Goal: Task Accomplishment & Management: Complete application form

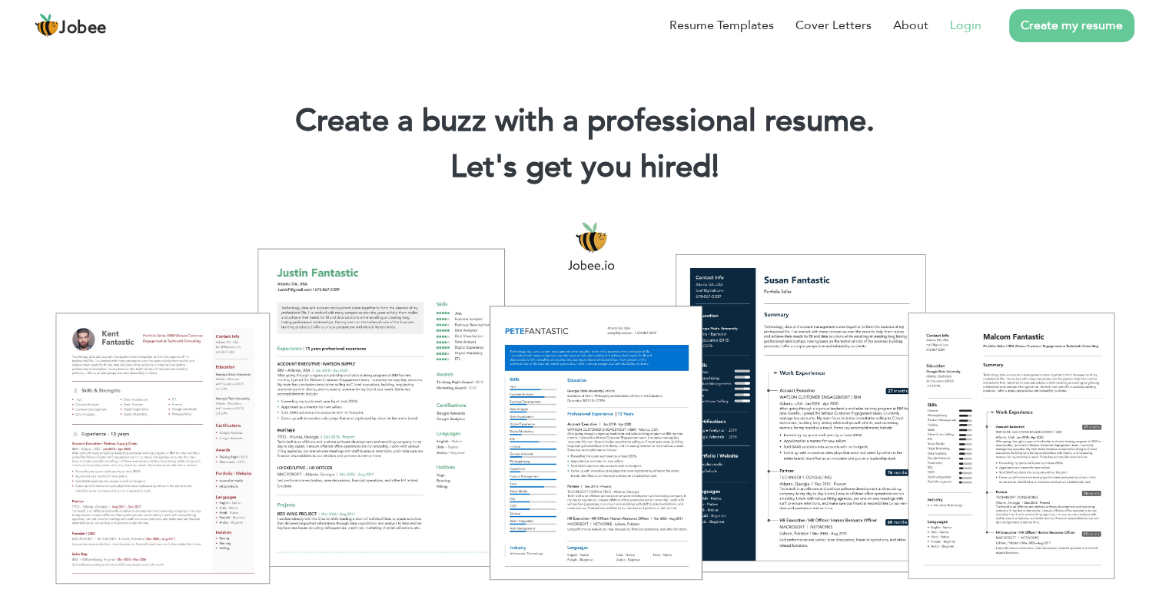
click at [958, 28] on link "Login" at bounding box center [966, 25] width 32 height 18
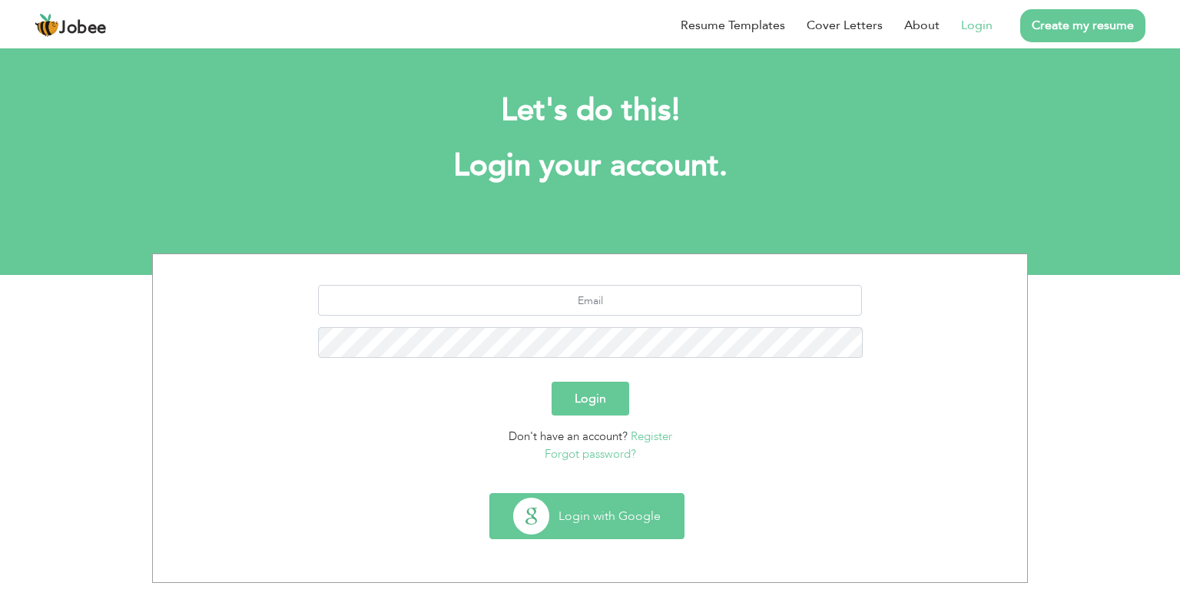
click at [615, 522] on button "Login with Google" at bounding box center [587, 516] width 194 height 45
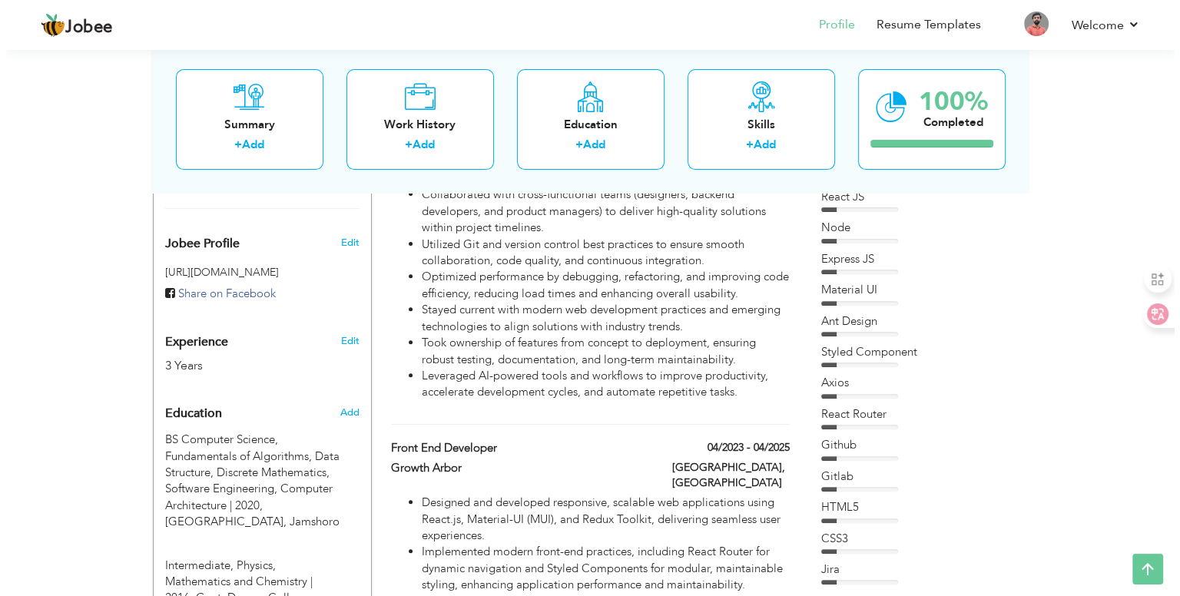
scroll to position [237, 0]
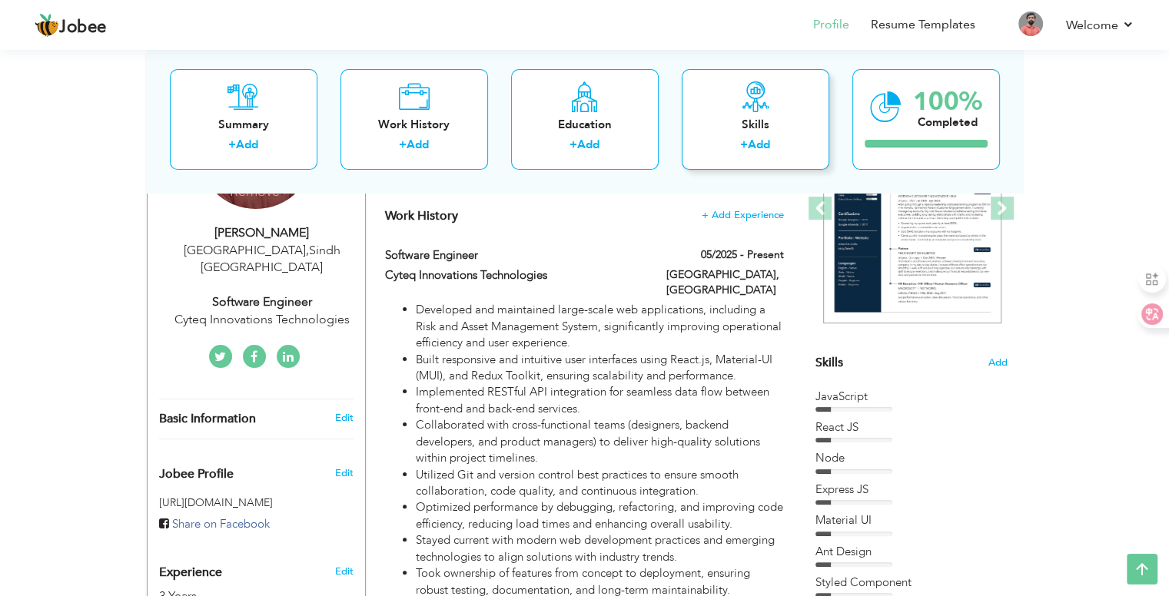
click at [749, 117] on div "Skills" at bounding box center [755, 125] width 123 height 16
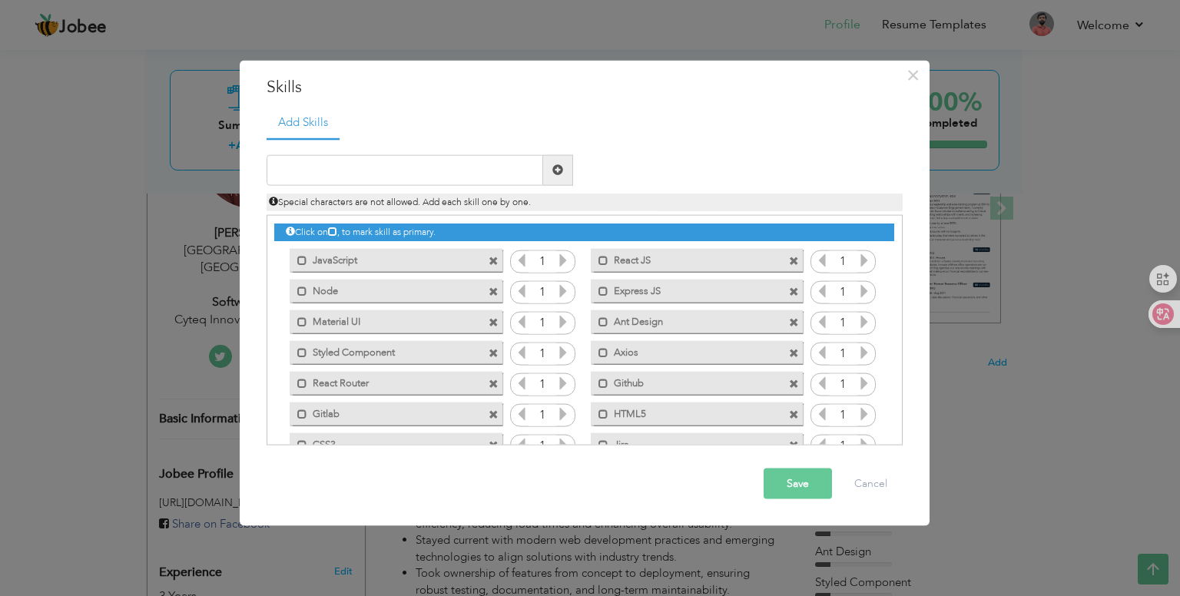
click at [491, 289] on span at bounding box center [494, 292] width 10 height 10
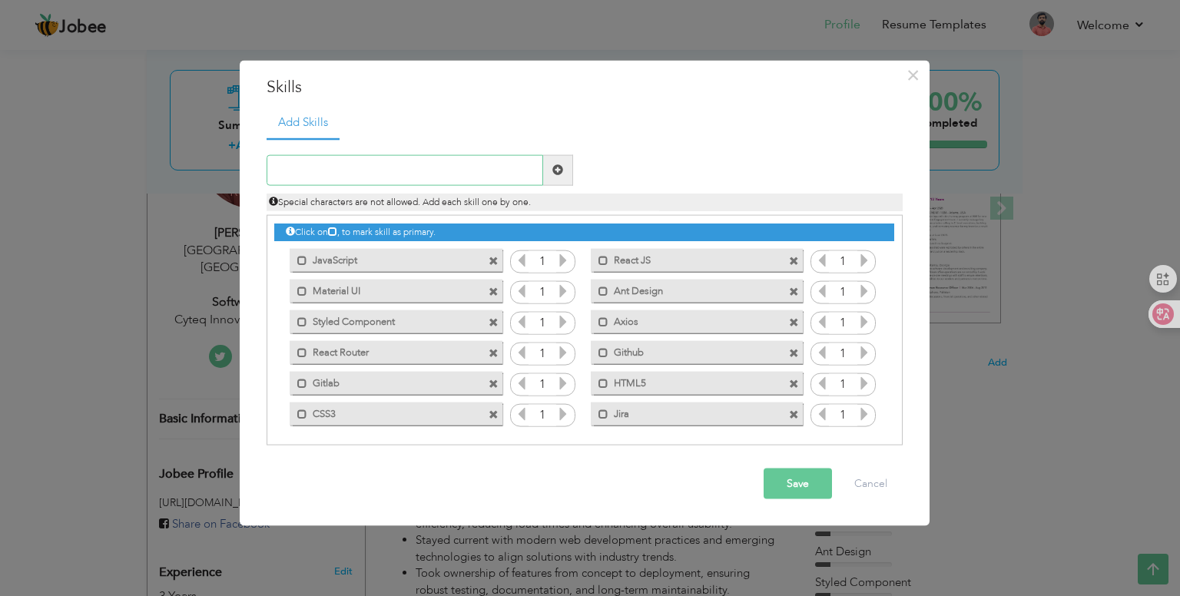
click at [377, 167] on input "text" at bounding box center [405, 169] width 277 height 31
type input "TypeScript"
click at [417, 169] on input "TypeScript" at bounding box center [405, 169] width 277 height 31
click at [559, 171] on span at bounding box center [558, 169] width 11 height 11
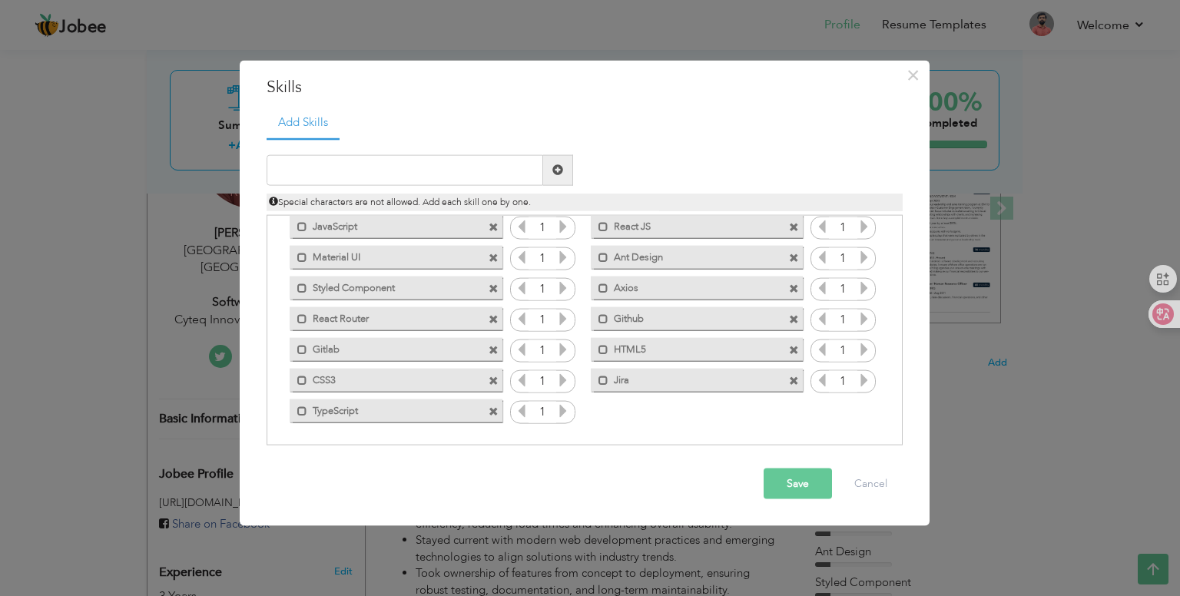
drag, startPoint x: 377, startPoint y: 412, endPoint x: 377, endPoint y: 332, distance: 79.9
click at [377, 332] on div "Click on , to mark skill as primary. Mark as primary skill. JavaScript 1 React …" at bounding box center [583, 304] width 619 height 244
click at [523, 413] on icon at bounding box center [522, 411] width 14 height 14
click at [588, 418] on div "Click on , to mark skill as primary. Mark as primary skill. JavaScript 1 React …" at bounding box center [583, 304] width 619 height 244
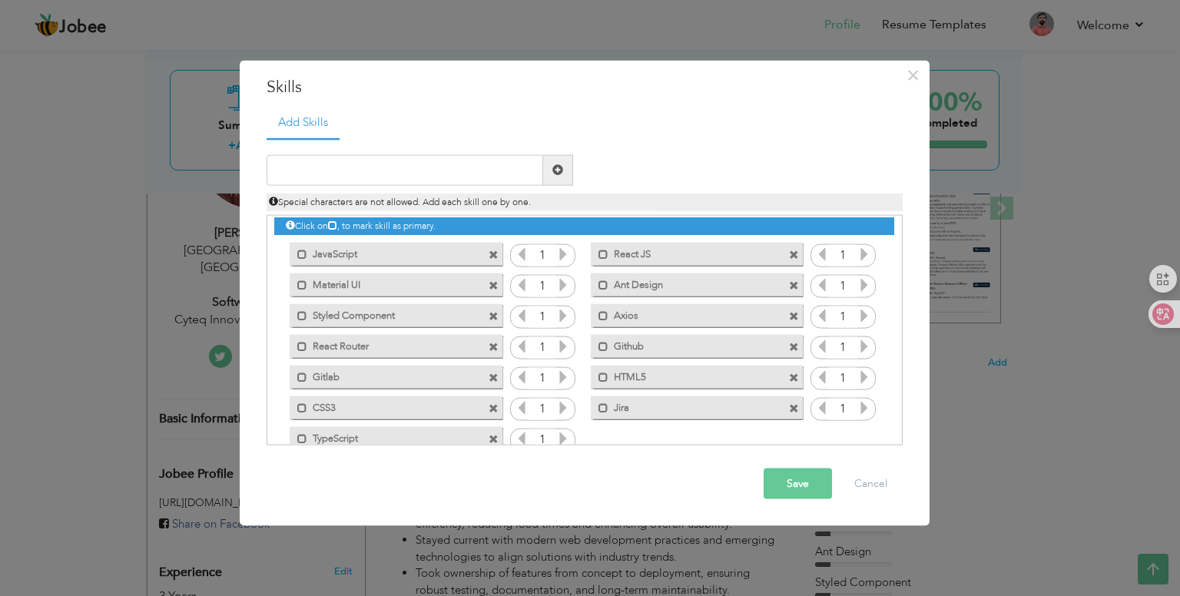
scroll to position [0, 0]
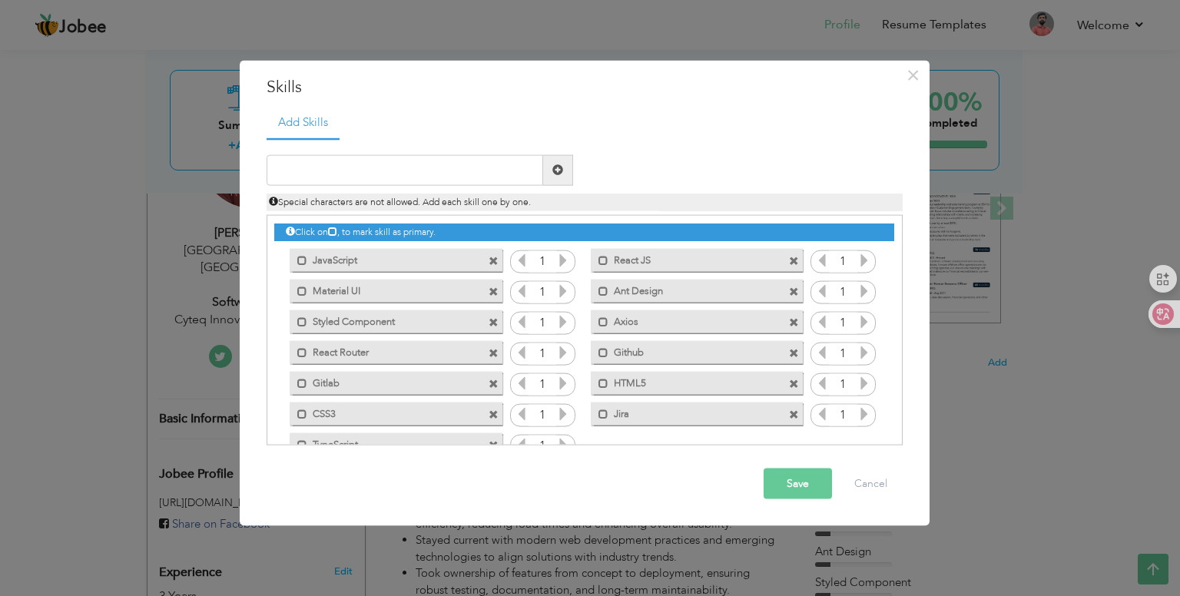
click at [563, 262] on icon at bounding box center [563, 261] width 14 height 14
click at [521, 262] on icon at bounding box center [522, 261] width 14 height 14
click at [301, 262] on span at bounding box center [302, 261] width 10 height 10
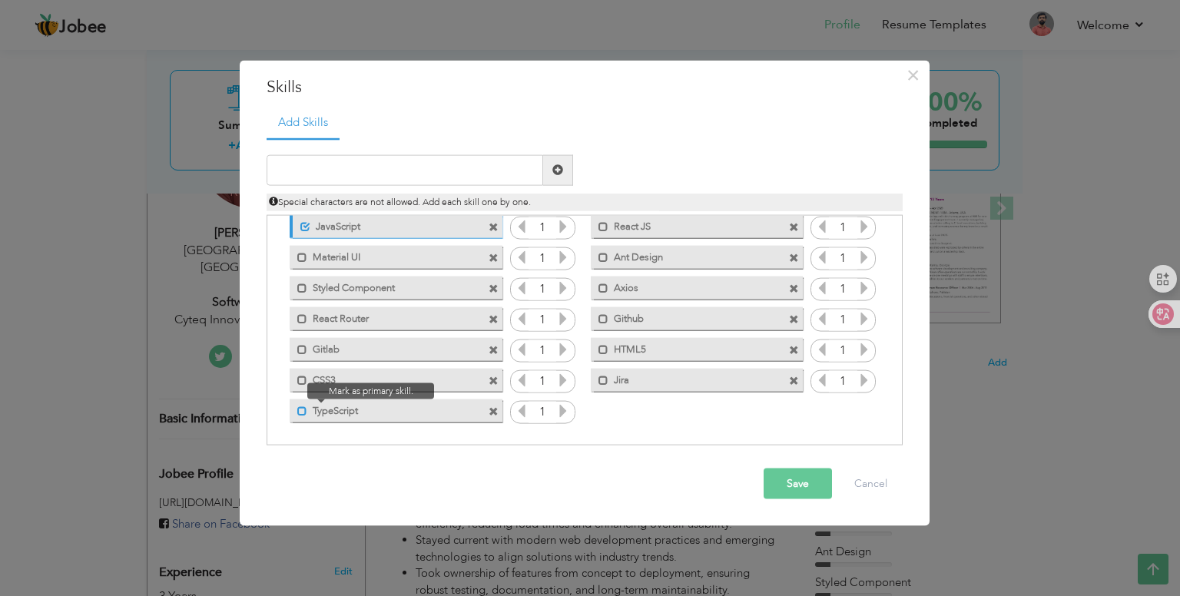
click at [299, 410] on span at bounding box center [302, 412] width 10 height 10
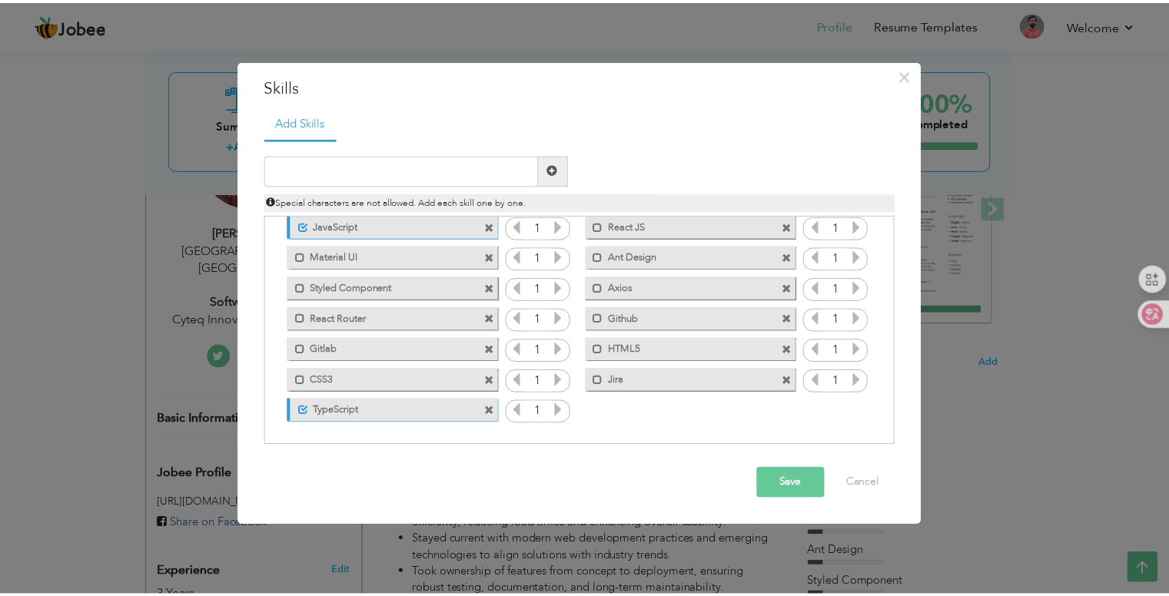
scroll to position [0, 0]
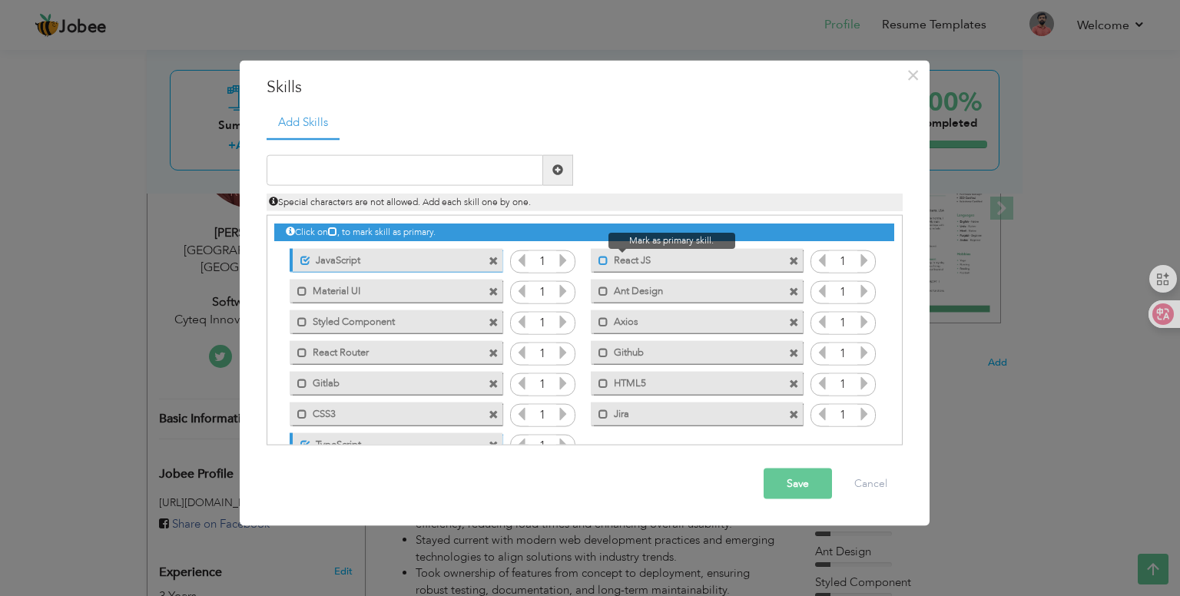
click at [599, 258] on span at bounding box center [604, 261] width 10 height 10
click at [789, 413] on span at bounding box center [794, 415] width 10 height 10
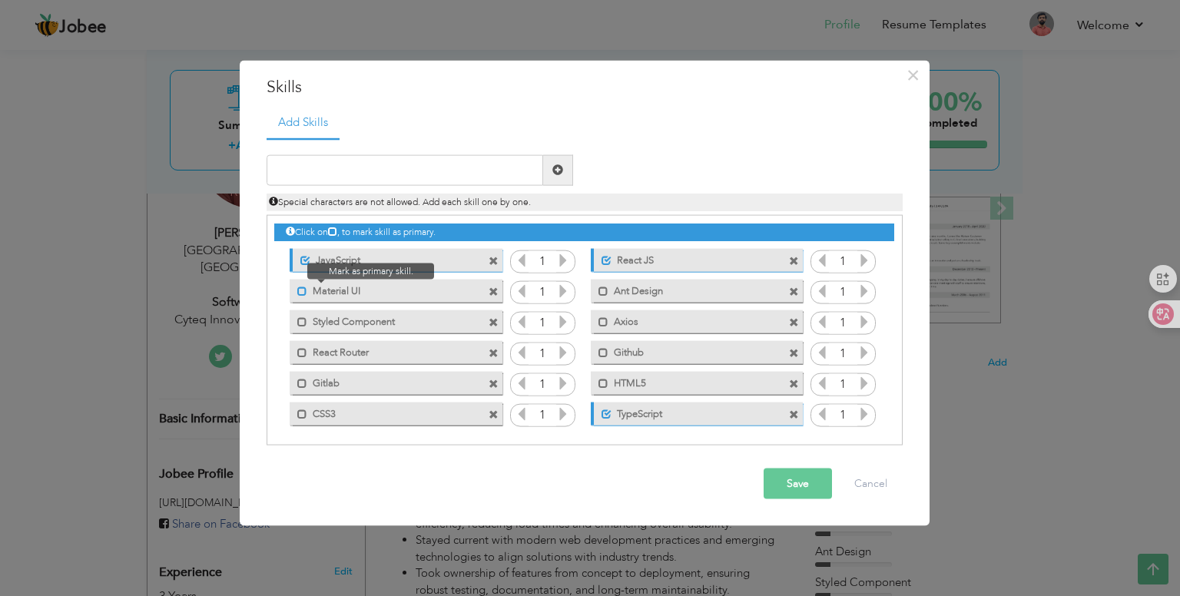
click at [302, 291] on span at bounding box center [302, 292] width 10 height 10
click at [603, 322] on span at bounding box center [604, 322] width 10 height 10
click at [802, 481] on button "Save" at bounding box center [798, 484] width 68 height 31
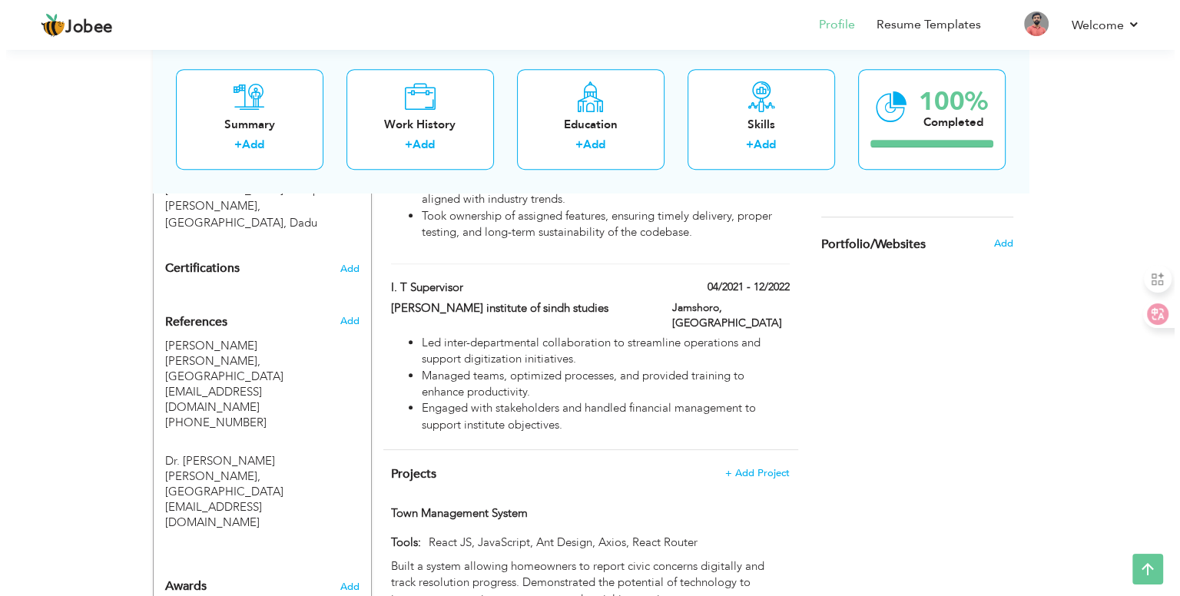
scroll to position [1005, 0]
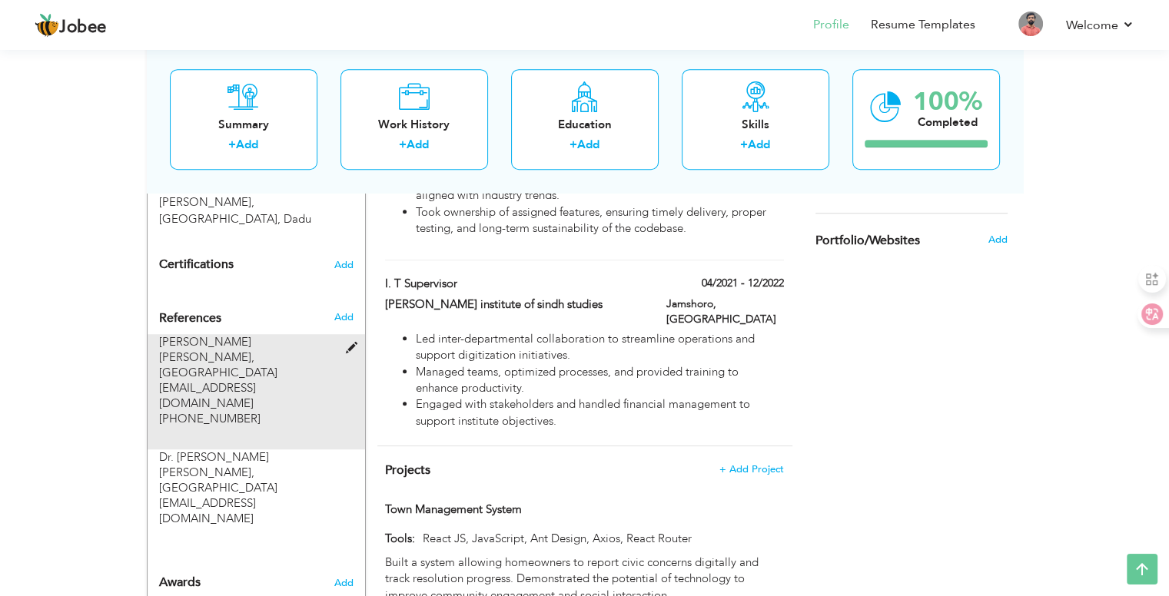
click at [350, 343] on span at bounding box center [354, 349] width 19 height 12
type input "Dr. Shah Murad Chandio"
type input "[GEOGRAPHIC_DATA]"
type input "sm.chandio@usindh.edu.pk"
type input "(+92) 3322676301"
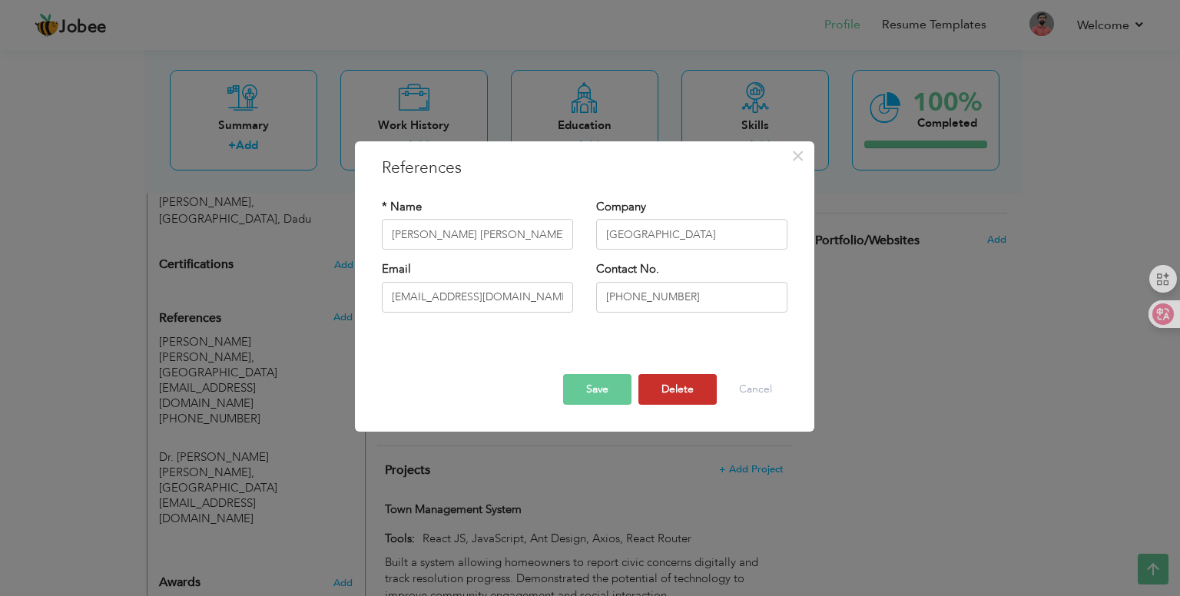
click at [686, 388] on button "Delete" at bounding box center [678, 389] width 78 height 31
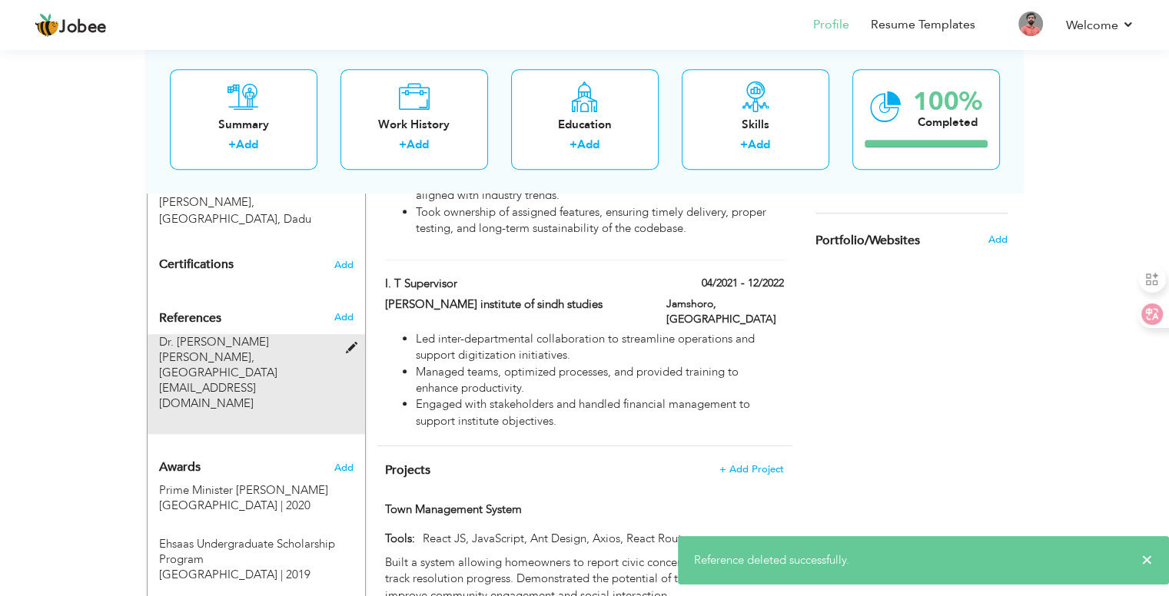
click at [353, 343] on span at bounding box center [354, 349] width 19 height 12
type input "Dr. Imtiaz Ali Korejo"
type input "imtiaz@usindh.edu.pk"
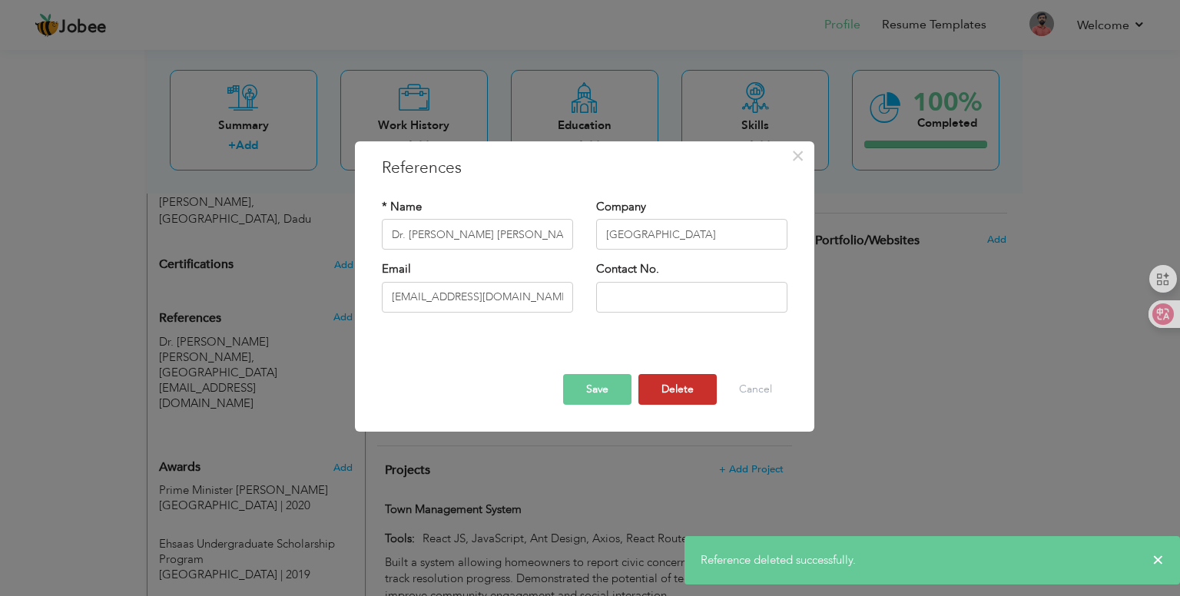
click at [667, 401] on button "Delete" at bounding box center [678, 389] width 78 height 31
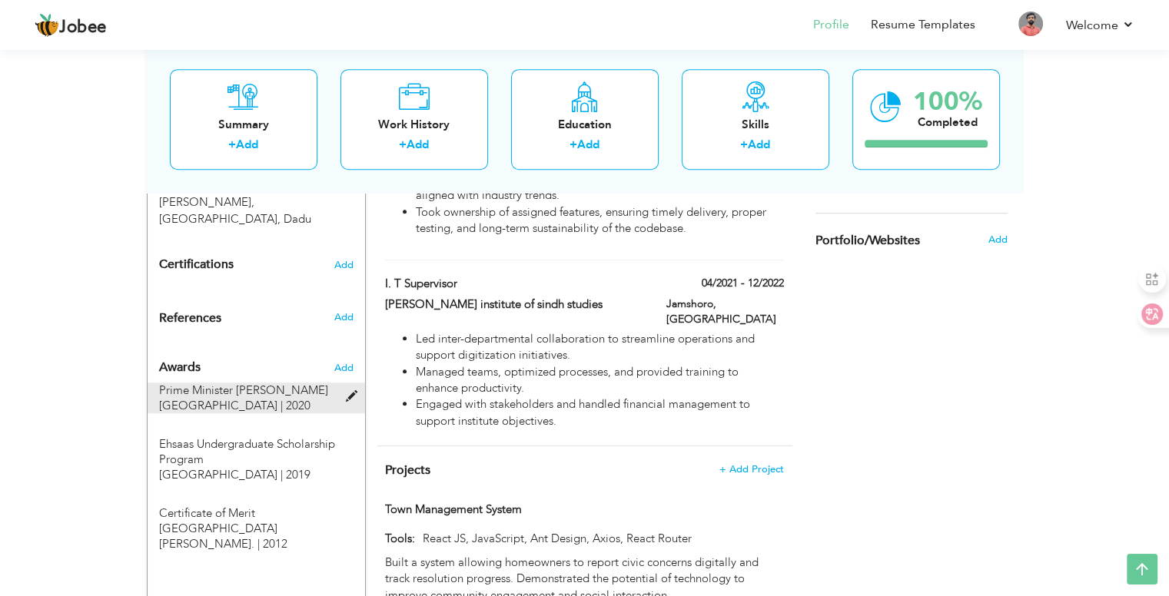
click at [350, 391] on span at bounding box center [354, 397] width 19 height 12
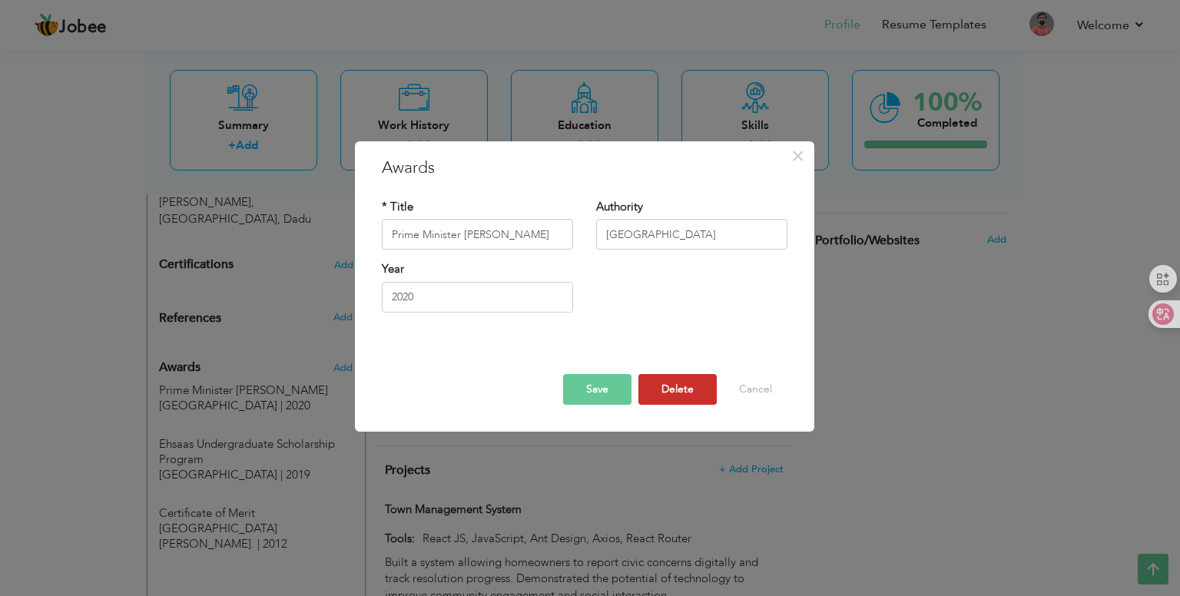
click at [659, 388] on button "Delete" at bounding box center [678, 389] width 78 height 31
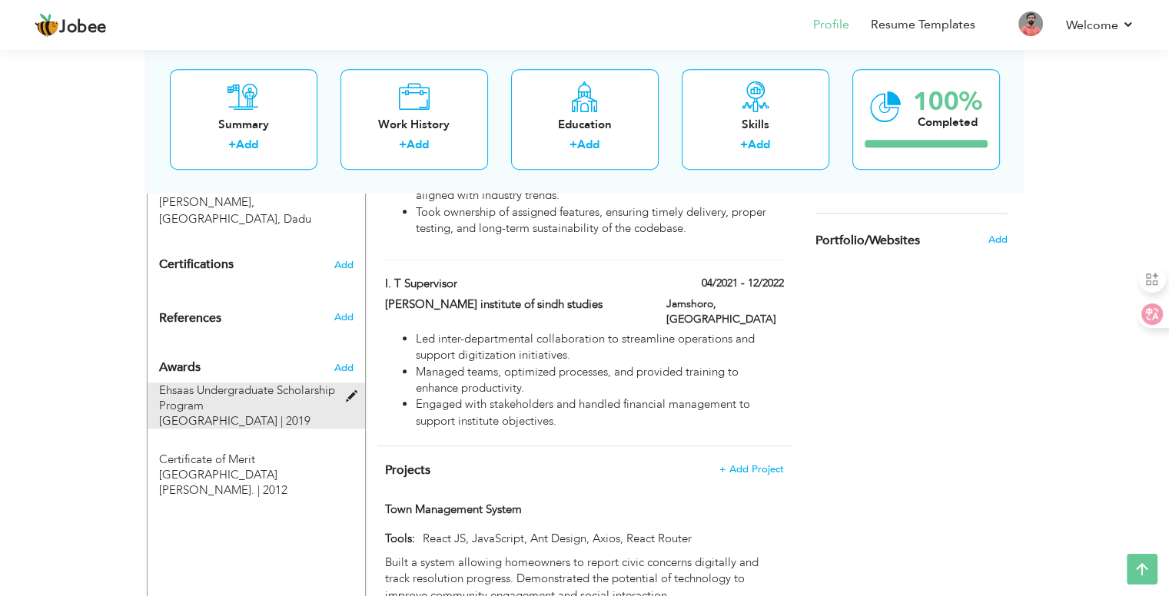
click at [350, 391] on span at bounding box center [354, 397] width 19 height 12
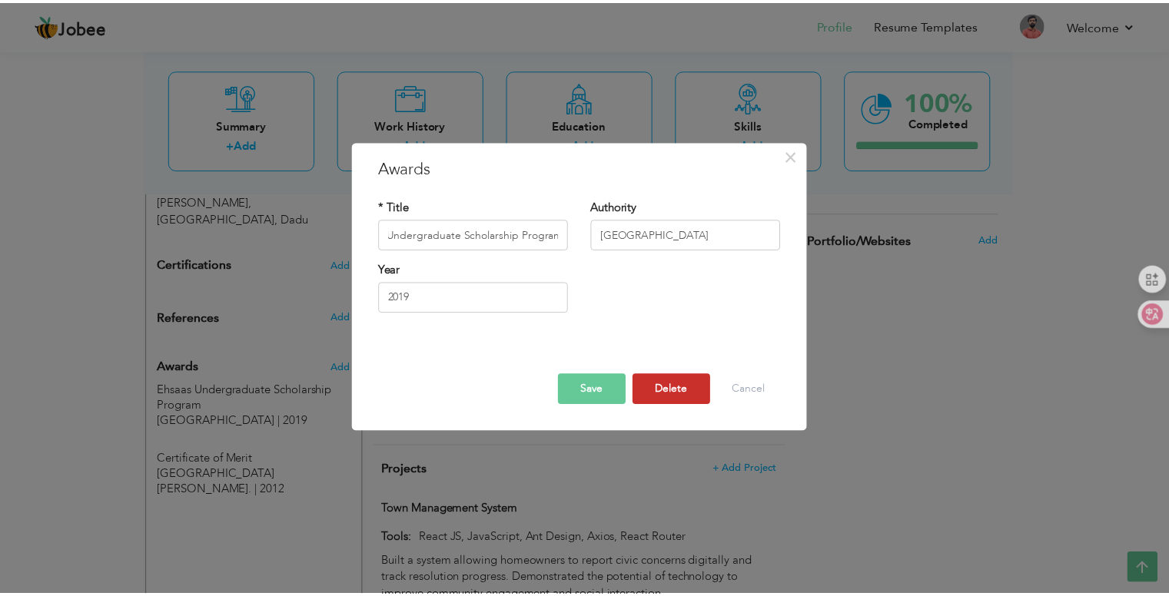
scroll to position [0, 0]
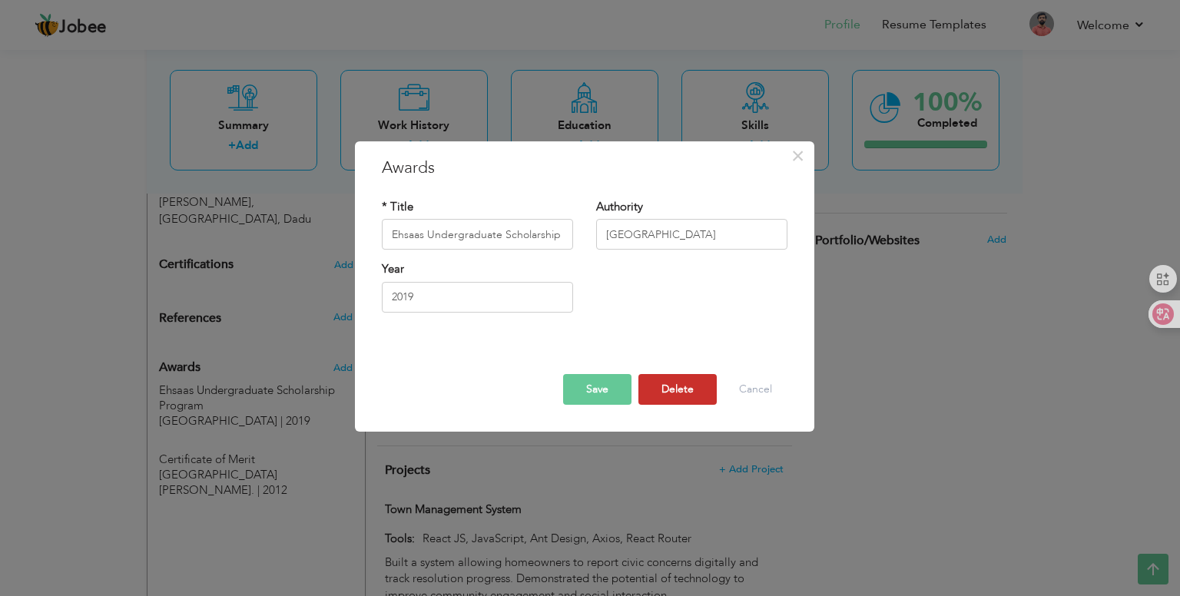
click at [693, 400] on button "Delete" at bounding box center [678, 389] width 78 height 31
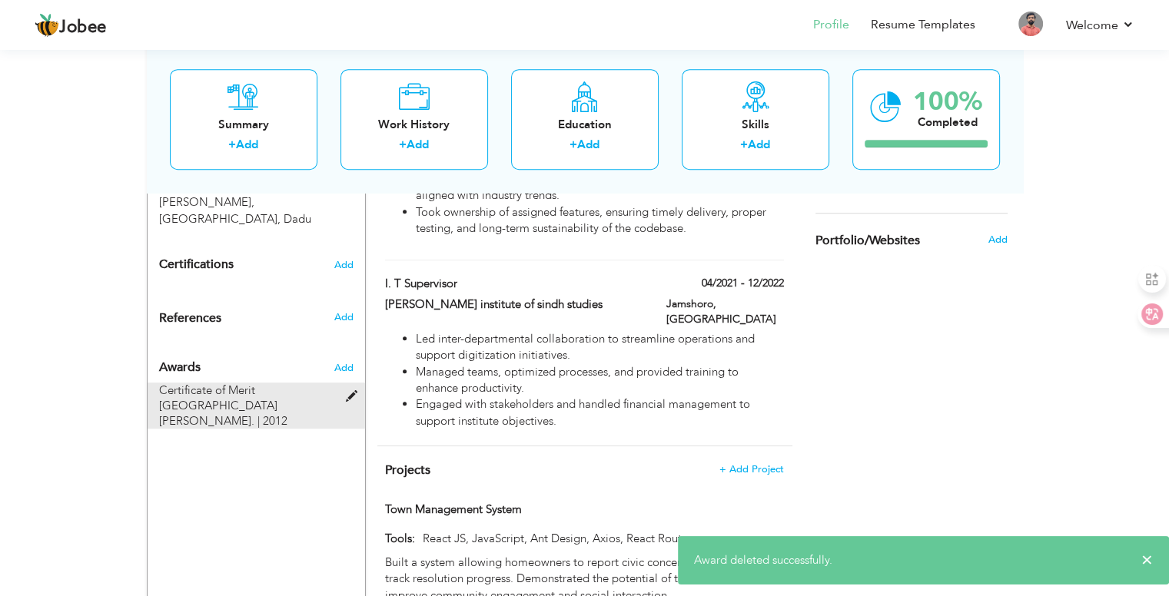
click at [349, 391] on span at bounding box center [354, 397] width 19 height 12
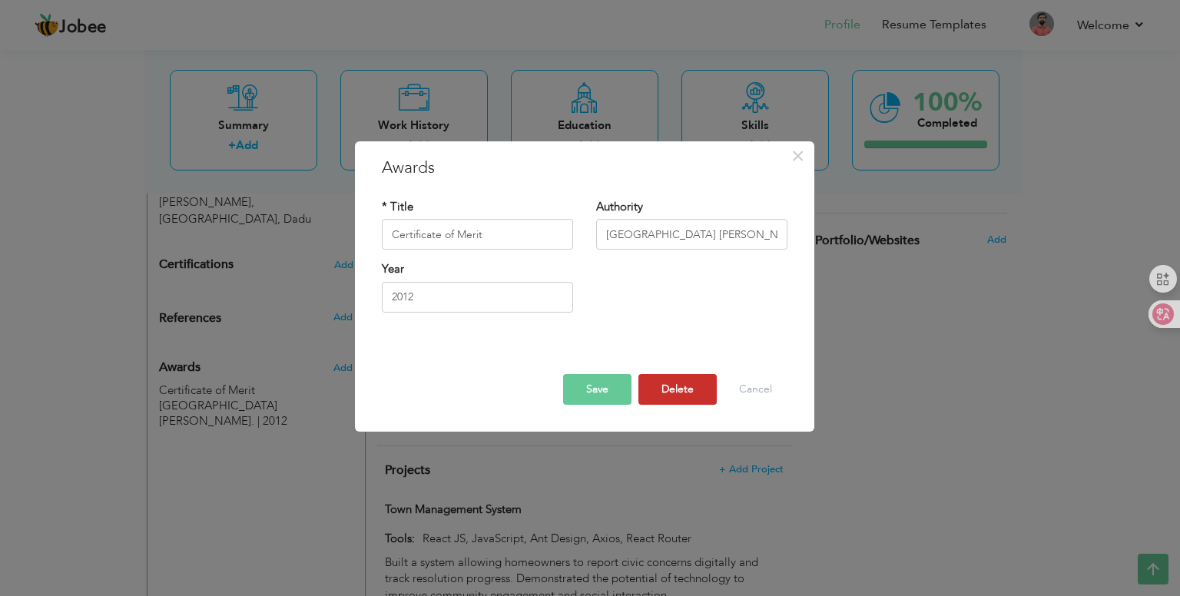
click at [670, 394] on button "Delete" at bounding box center [678, 389] width 78 height 31
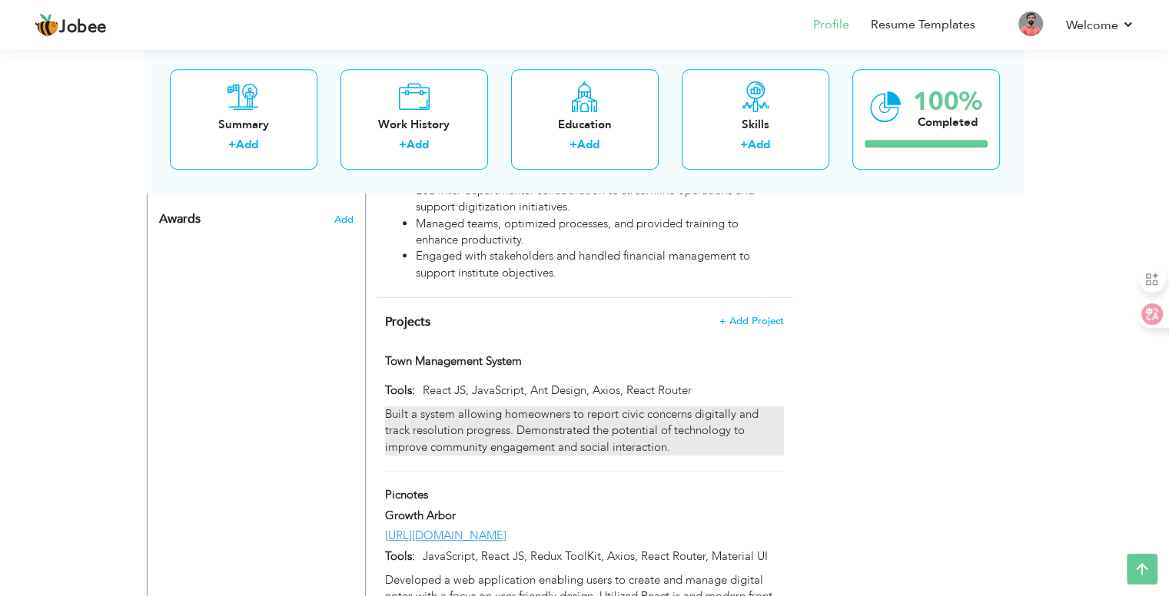
scroll to position [1082, 0]
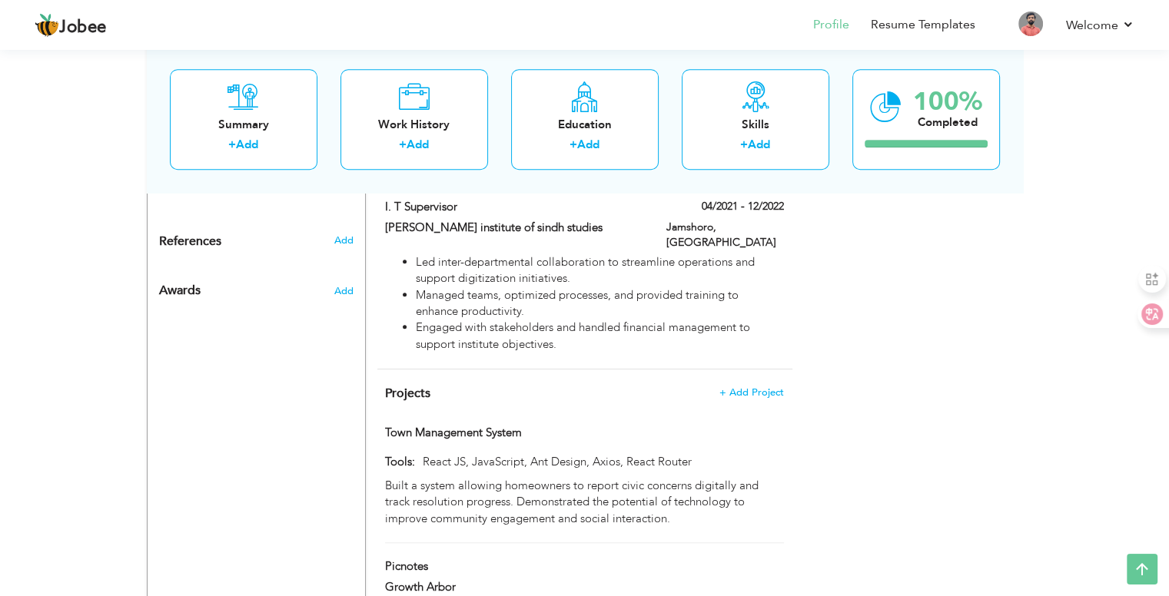
click at [534, 386] on h4 "Projects + Add Project" at bounding box center [584, 393] width 398 height 15
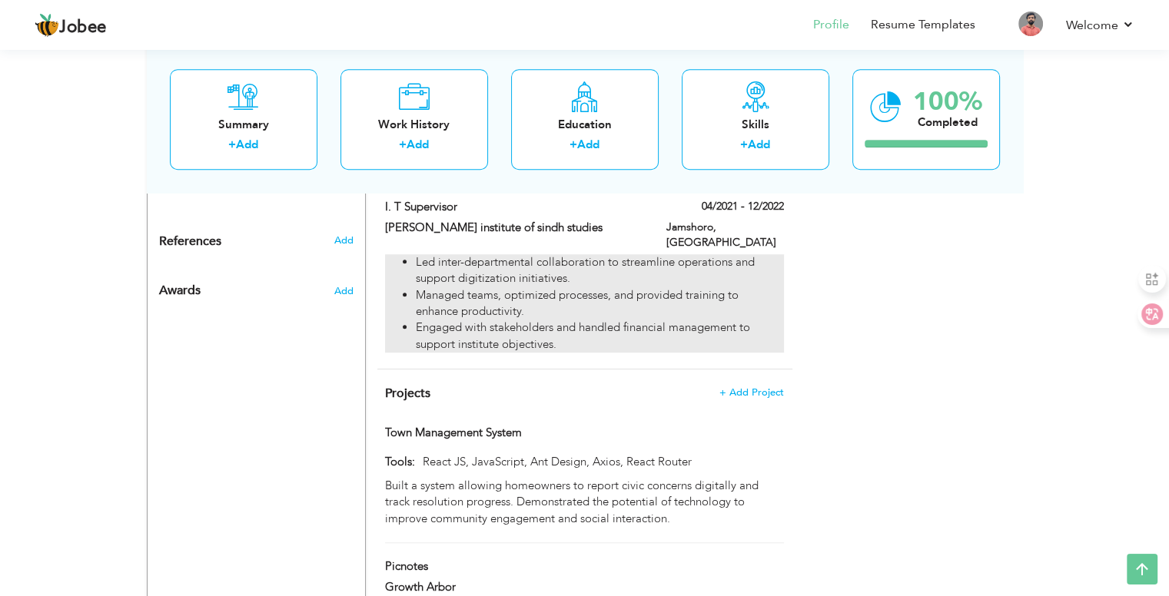
scroll to position [1005, 0]
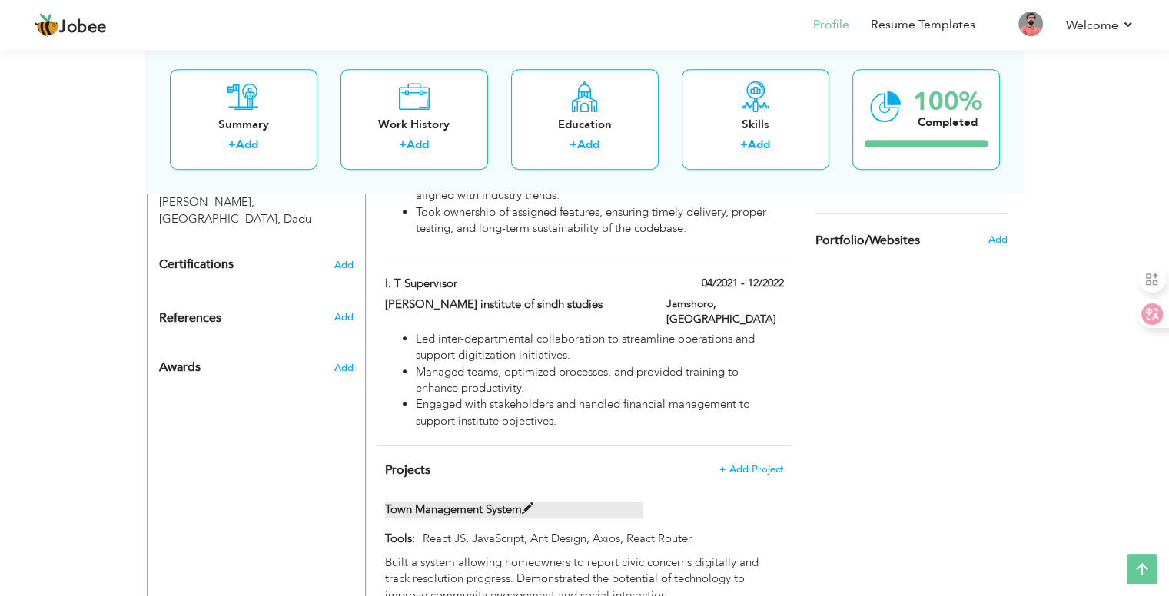
click at [529, 503] on span at bounding box center [528, 509] width 12 height 12
type input "Town Management System"
type input "React JS, JavaScript, Ant Design, Axios, React Router"
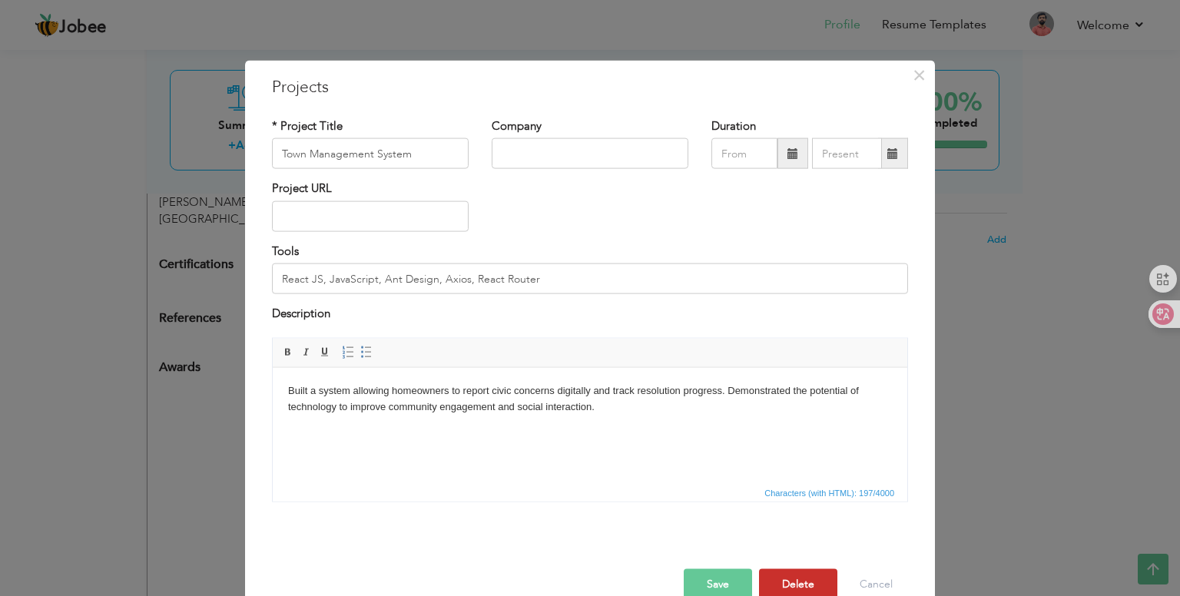
click at [778, 579] on button "Delete" at bounding box center [798, 584] width 78 height 31
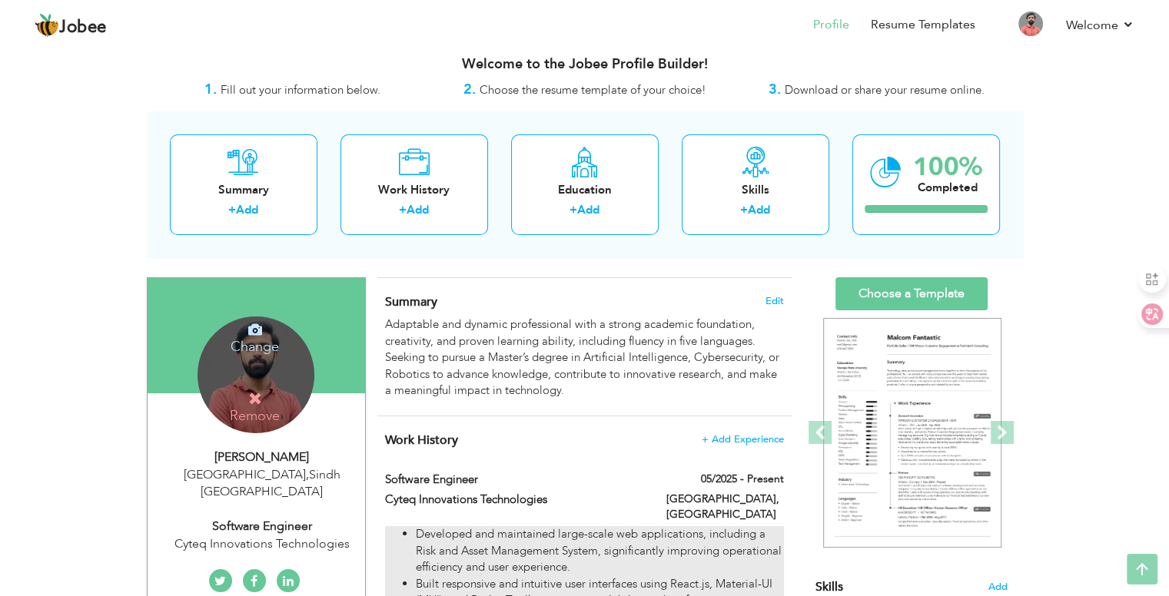
scroll to position [0, 0]
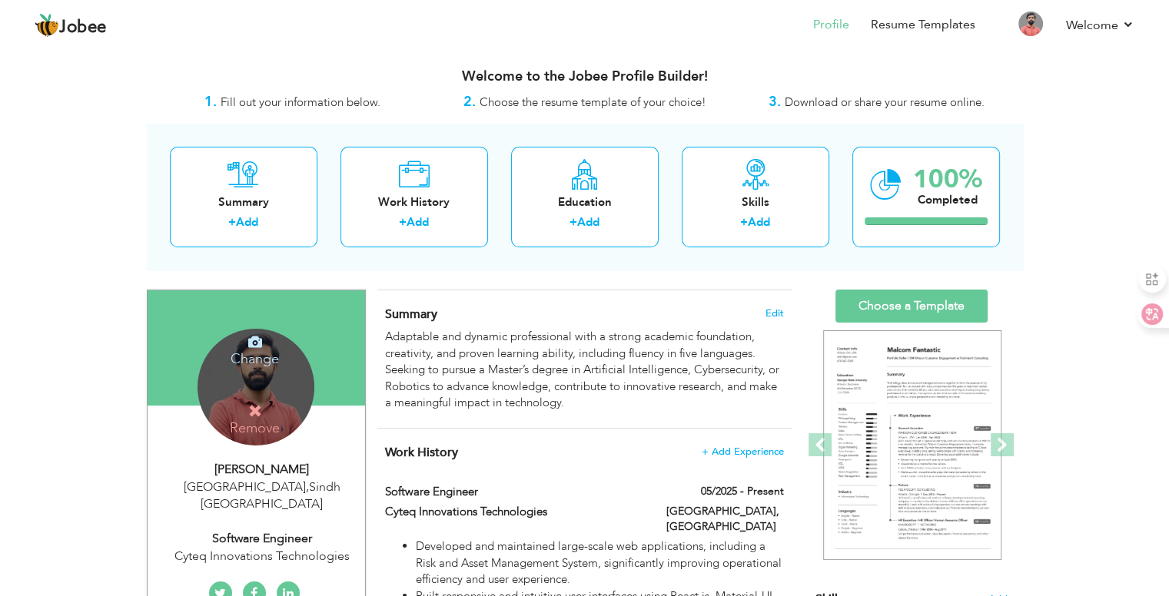
click at [775, 320] on h4 "Summary Edit" at bounding box center [584, 314] width 398 height 15
click at [775, 315] on span "Edit" at bounding box center [774, 313] width 18 height 11
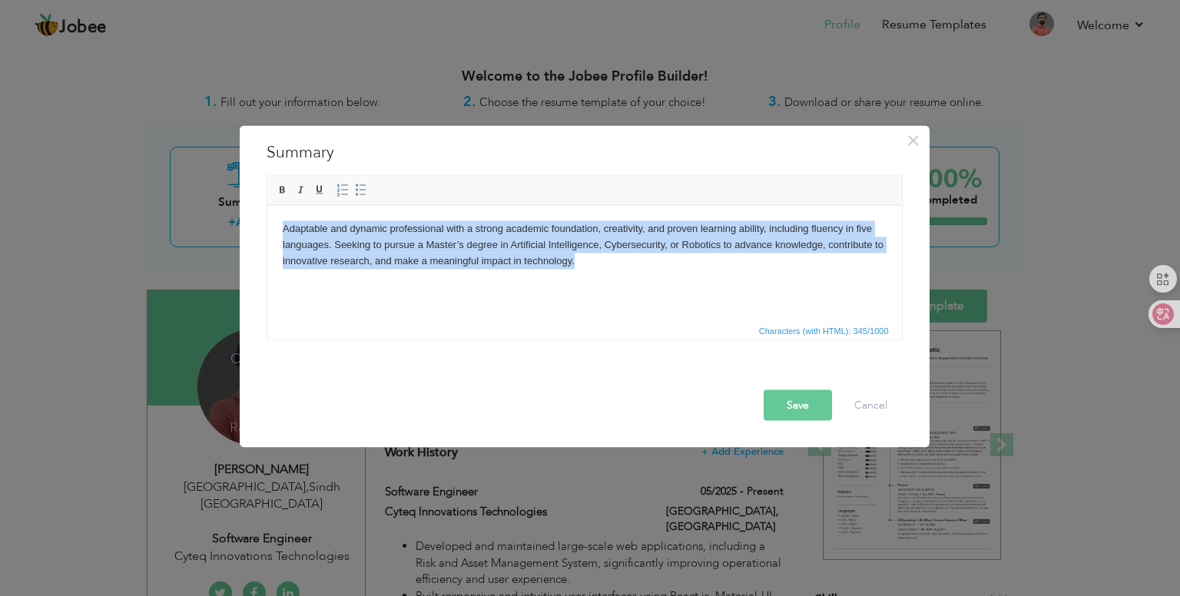
drag, startPoint x: 582, startPoint y: 261, endPoint x: 276, endPoint y: 221, distance: 308.4
click at [276, 221] on html "Adaptable and dynamic professional with a strong academic foundation, creativit…" at bounding box center [584, 244] width 635 height 78
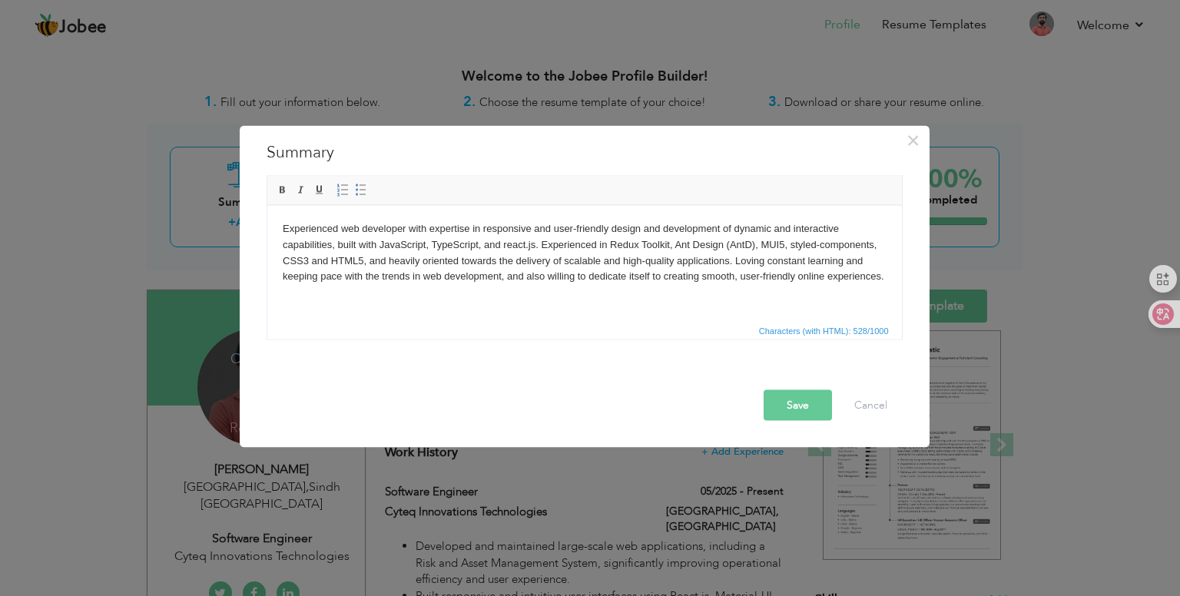
click at [790, 399] on button "Save" at bounding box center [798, 405] width 68 height 31
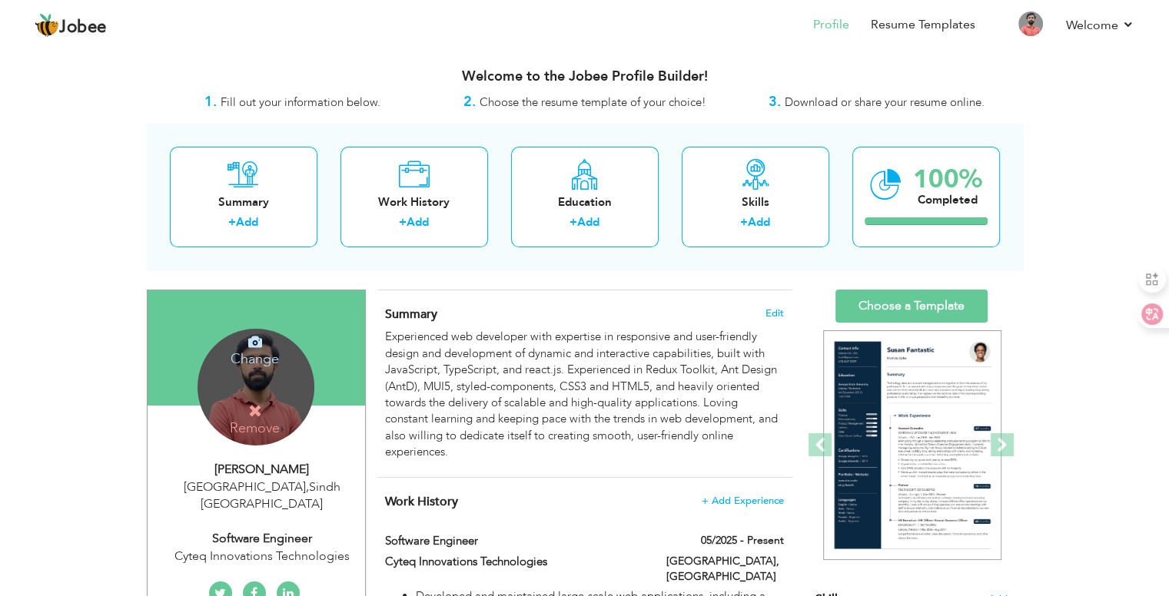
click at [258, 420] on h4 "Remove" at bounding box center [255, 419] width 110 height 33
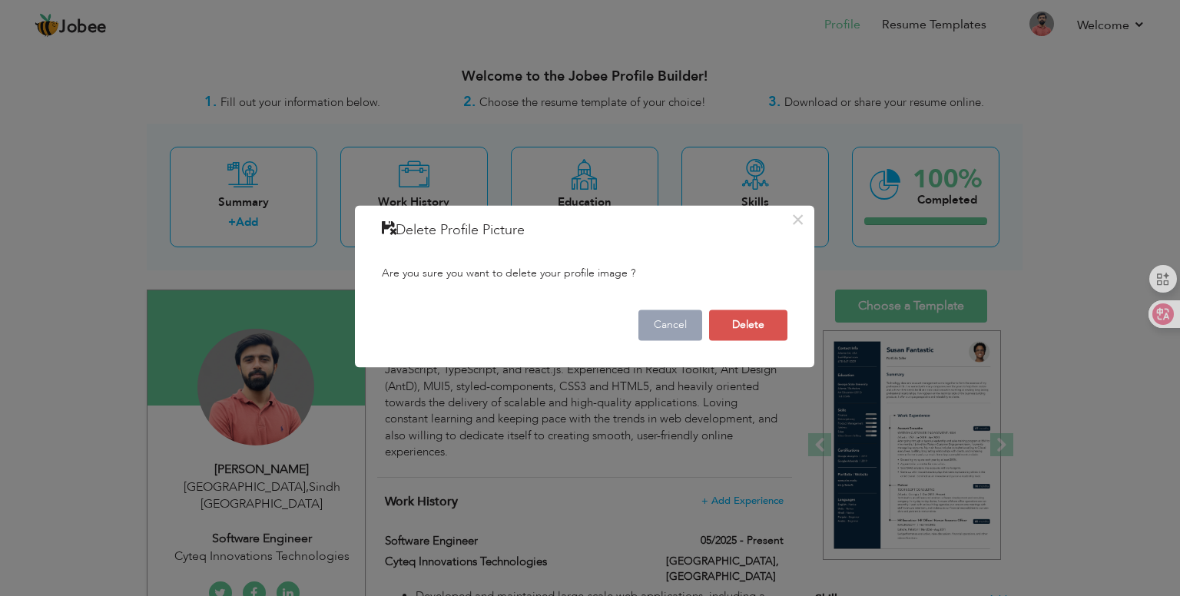
click at [667, 323] on button "Cancel" at bounding box center [671, 325] width 64 height 31
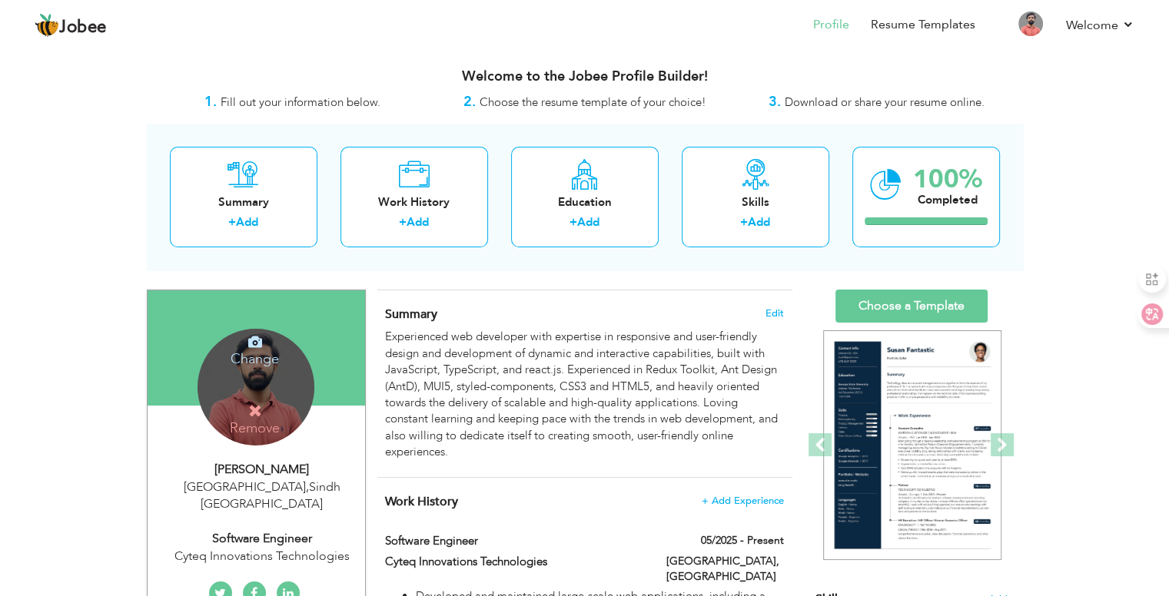
click at [249, 353] on h4 "Change" at bounding box center [255, 348] width 110 height 37
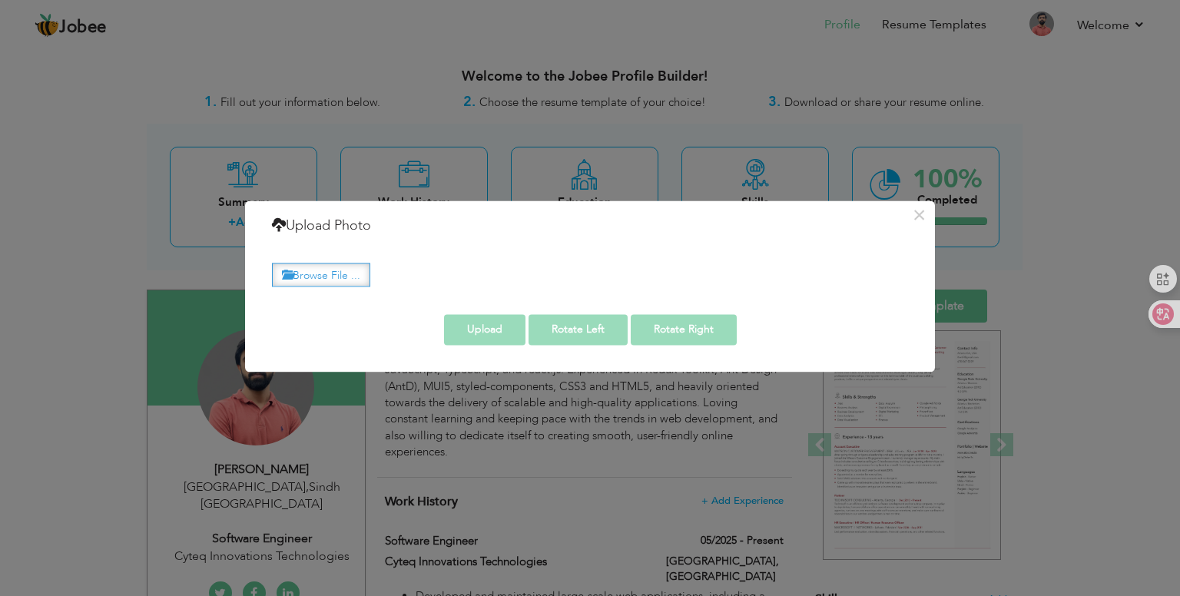
click at [302, 272] on label "Browse File ..." at bounding box center [321, 275] width 98 height 24
click at [0, 0] on input "Browse File ..." at bounding box center [0, 0] width 0 height 0
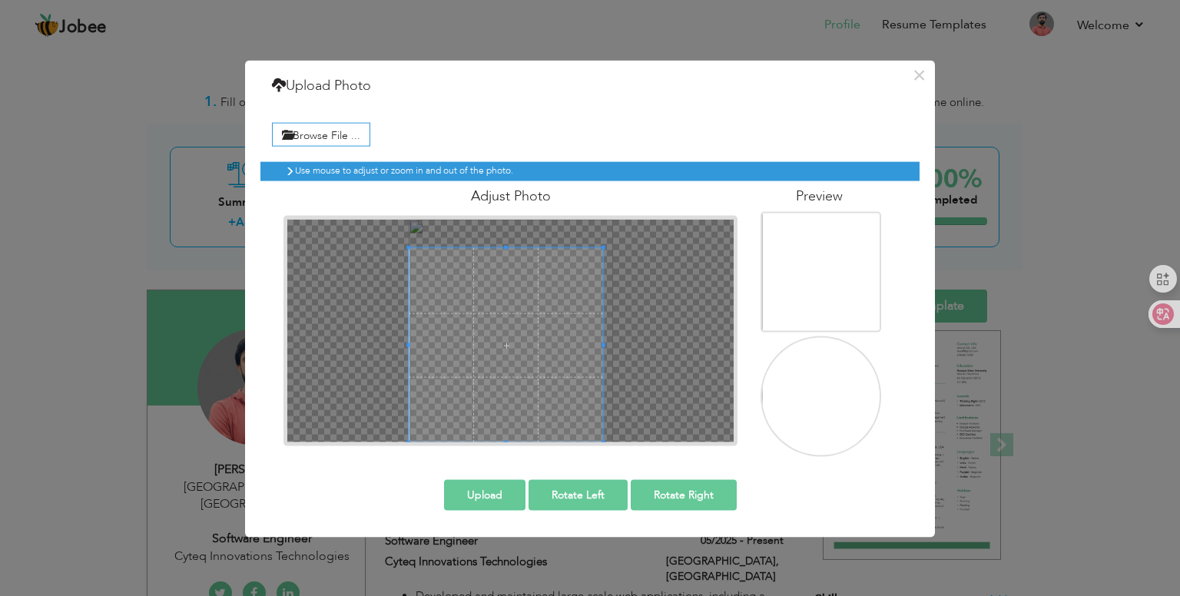
click at [391, 422] on div at bounding box center [510, 331] width 447 height 223
click at [496, 376] on span at bounding box center [508, 331] width 194 height 194
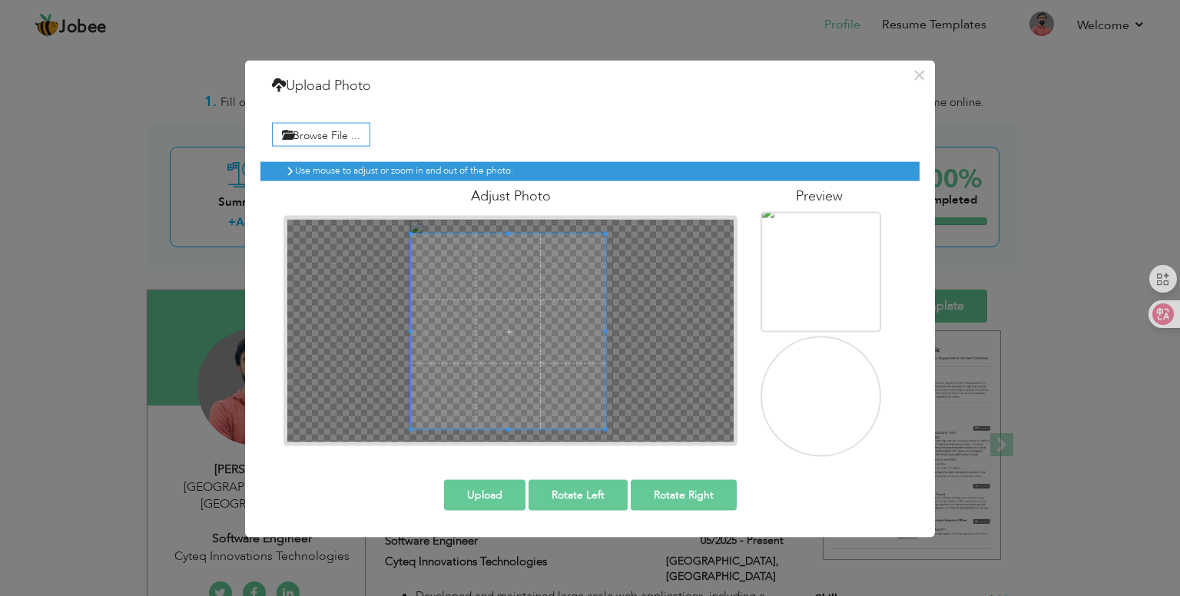
click at [496, 499] on button "Upload" at bounding box center [484, 495] width 81 height 31
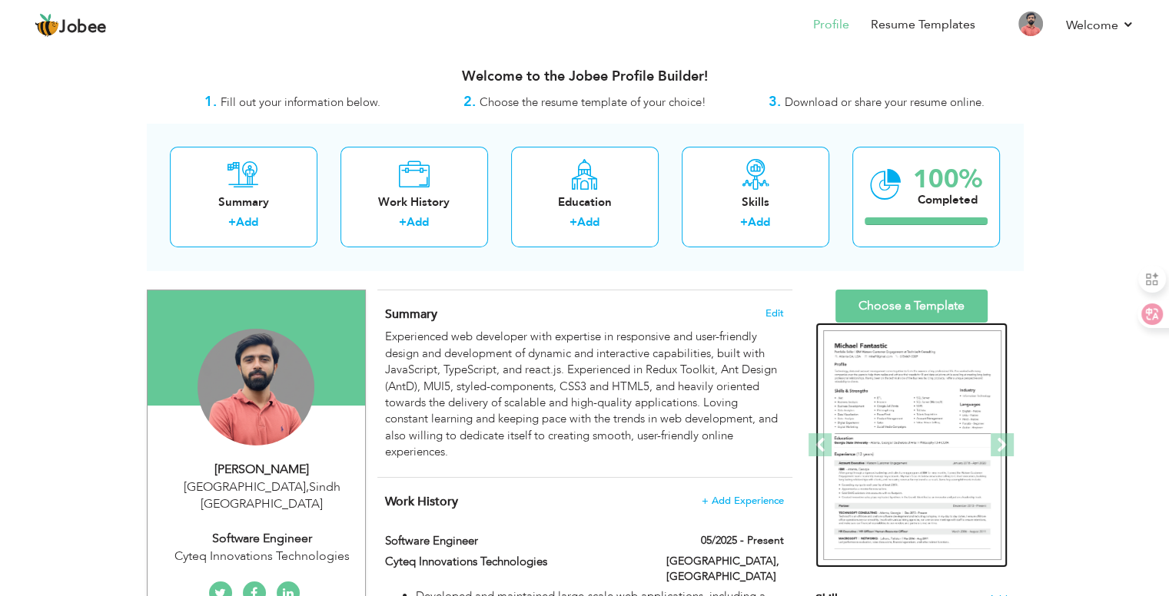
click at [909, 433] on img at bounding box center [912, 445] width 178 height 231
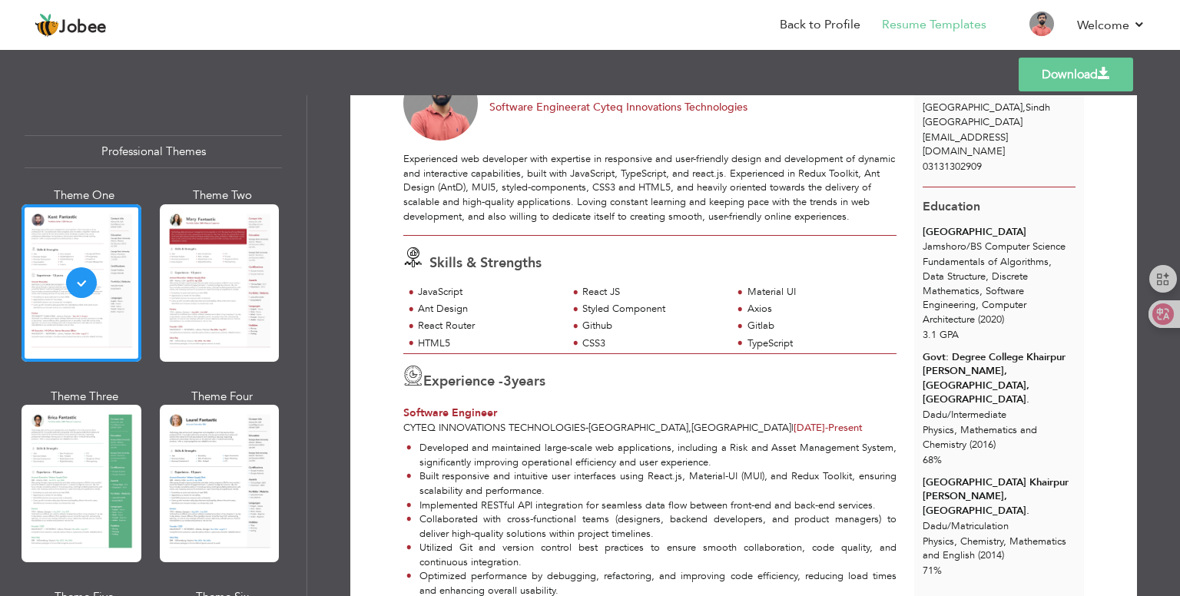
scroll to position [77, 0]
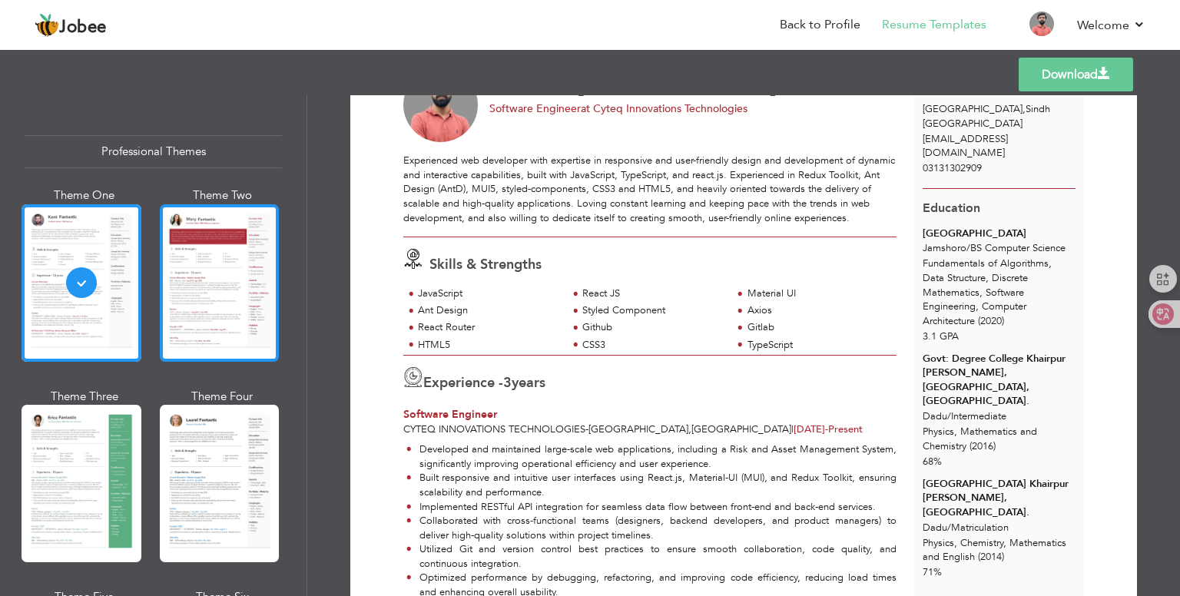
click at [200, 296] on div at bounding box center [220, 283] width 120 height 158
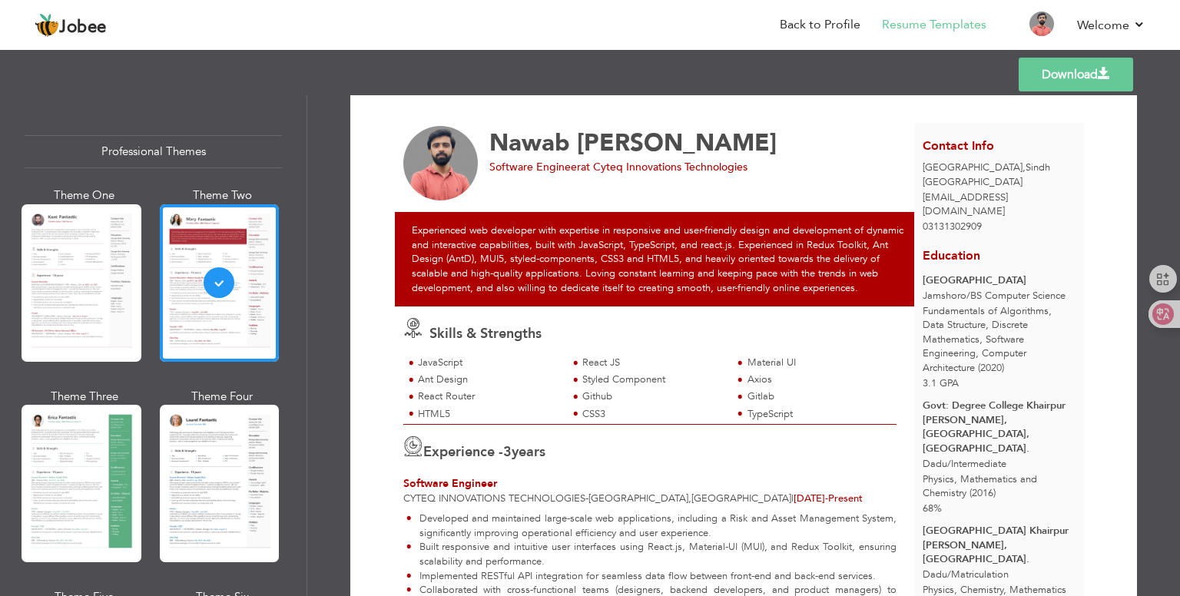
scroll to position [12, 0]
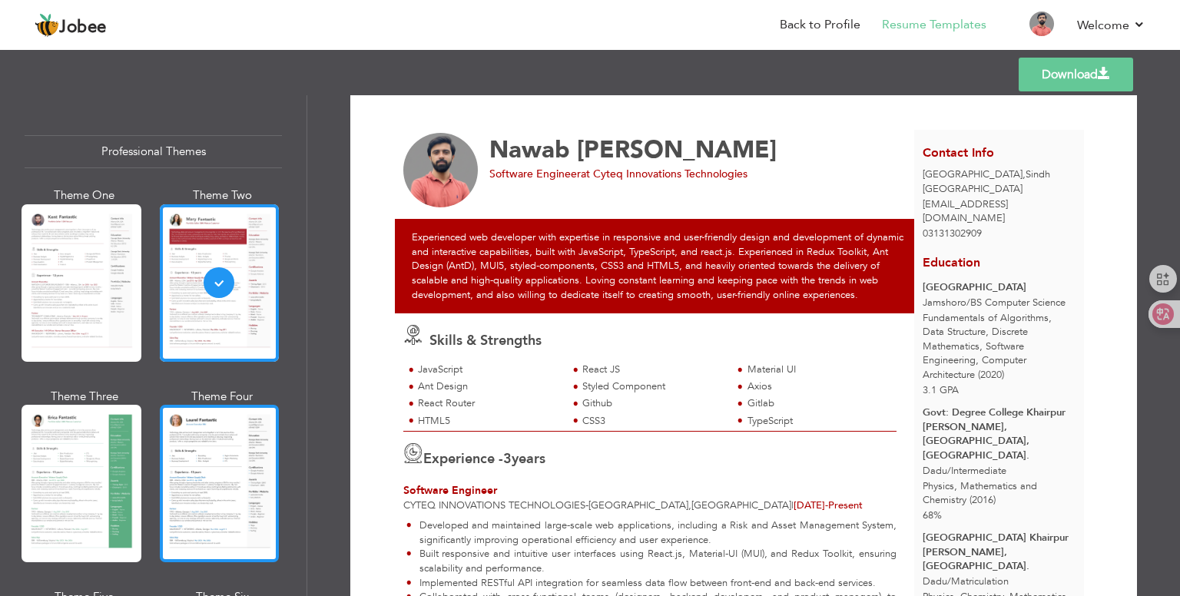
click at [199, 486] on div at bounding box center [220, 484] width 120 height 158
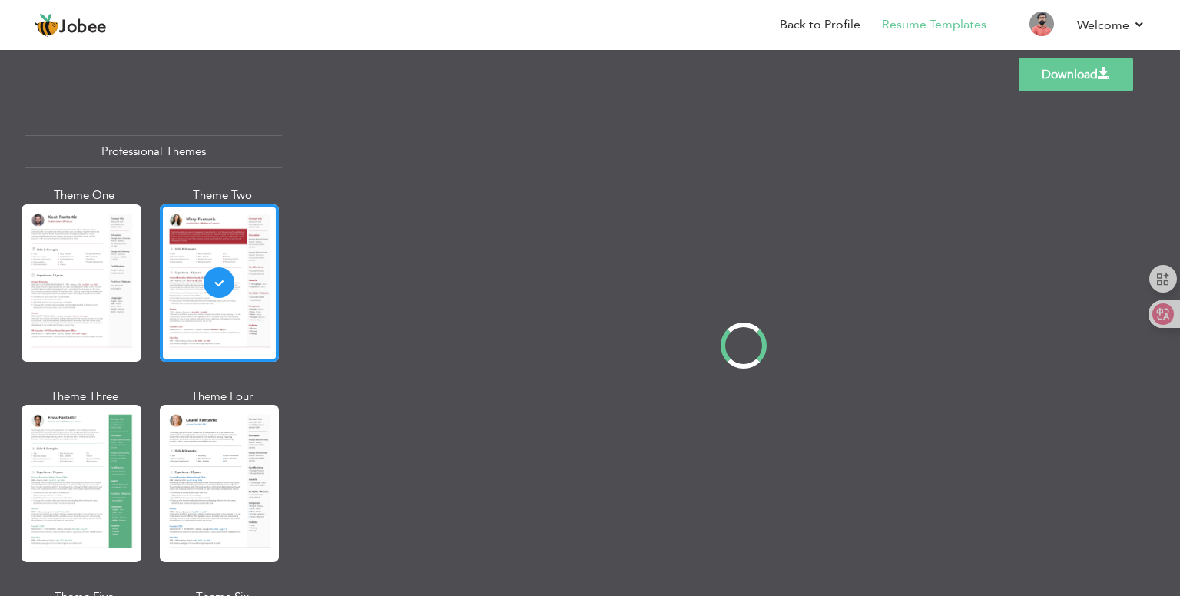
scroll to position [0, 0]
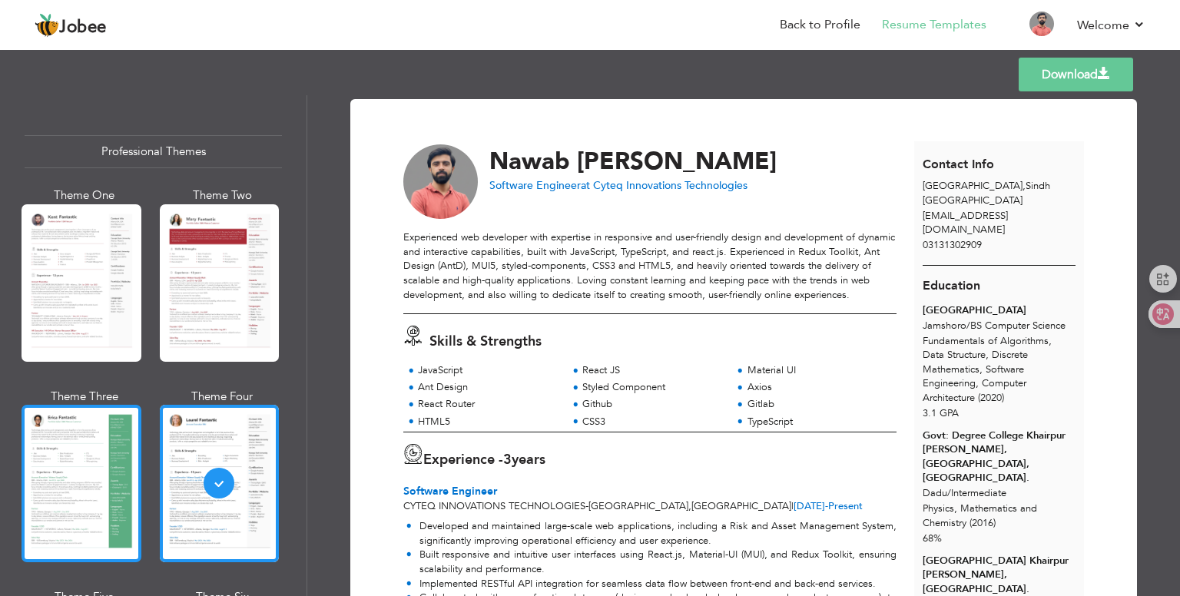
click at [92, 472] on div at bounding box center [82, 484] width 120 height 158
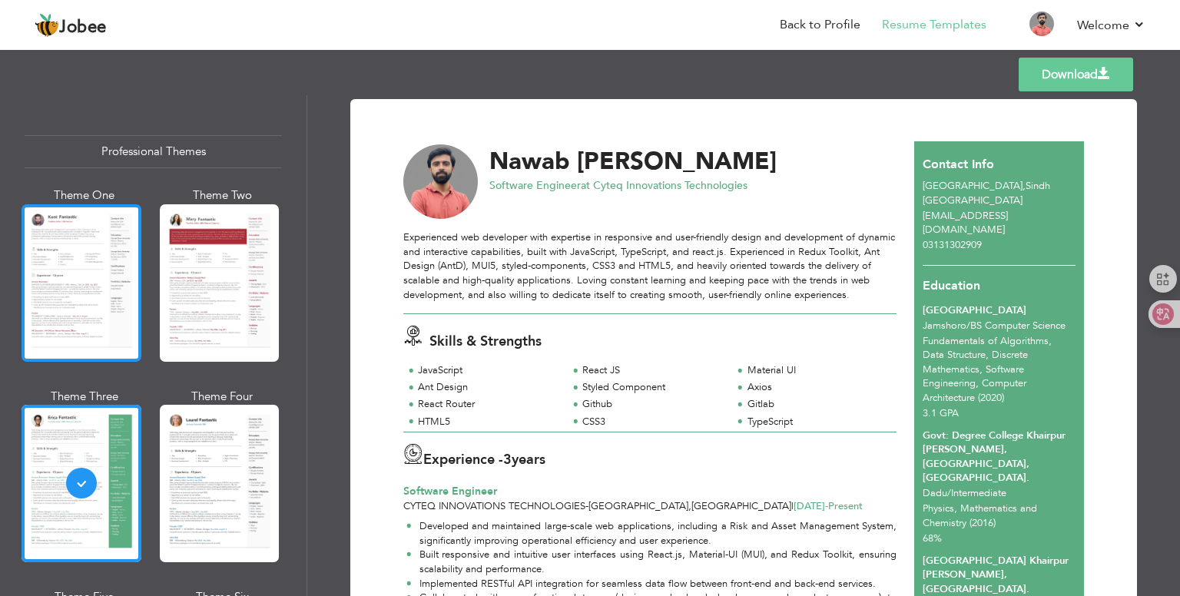
click at [71, 283] on div at bounding box center [82, 283] width 120 height 158
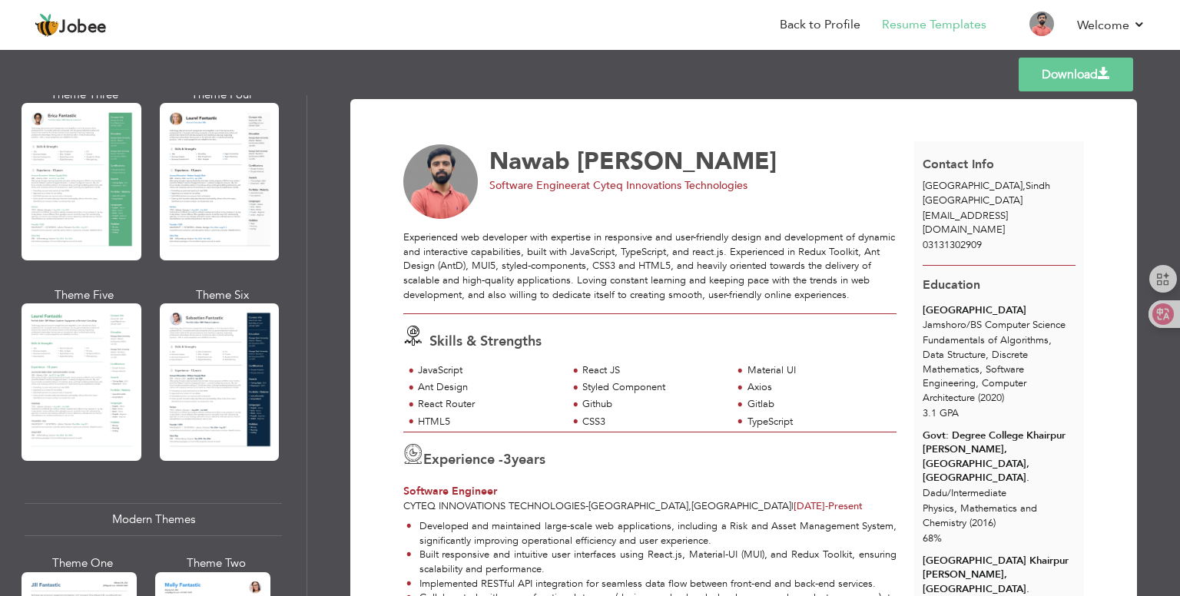
scroll to position [307, 0]
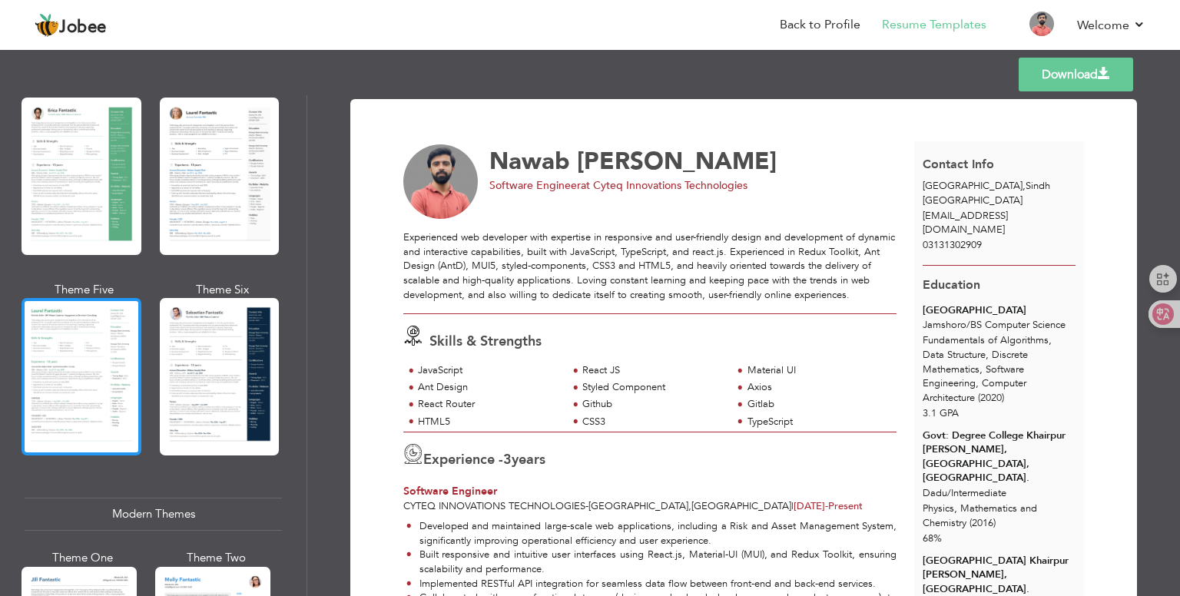
click at [82, 376] on div at bounding box center [82, 377] width 120 height 158
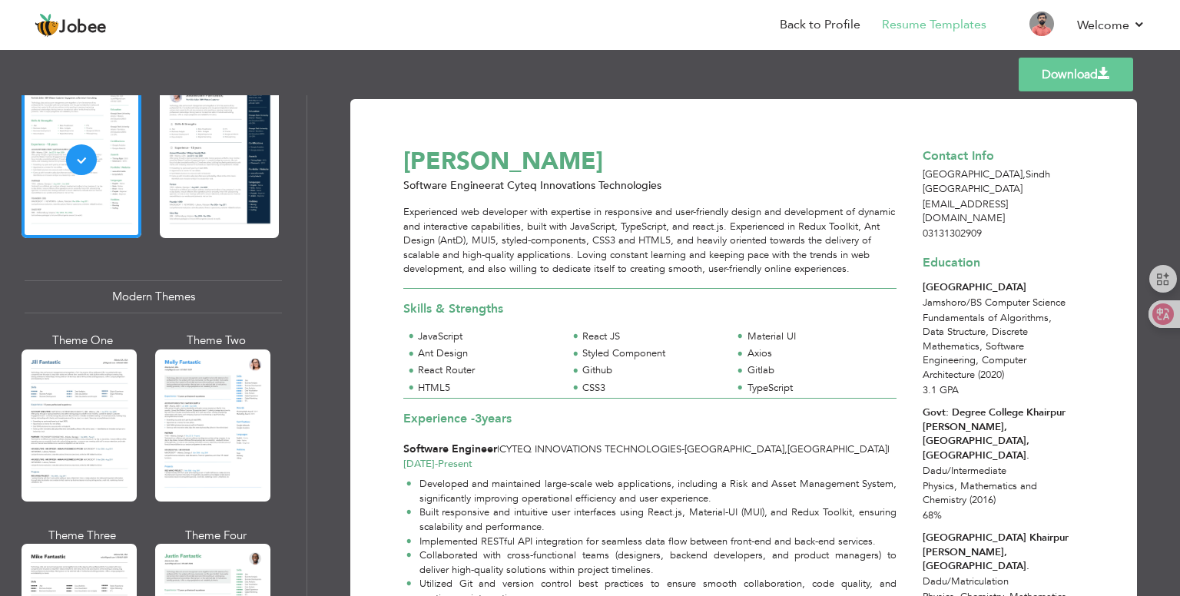
scroll to position [615, 0]
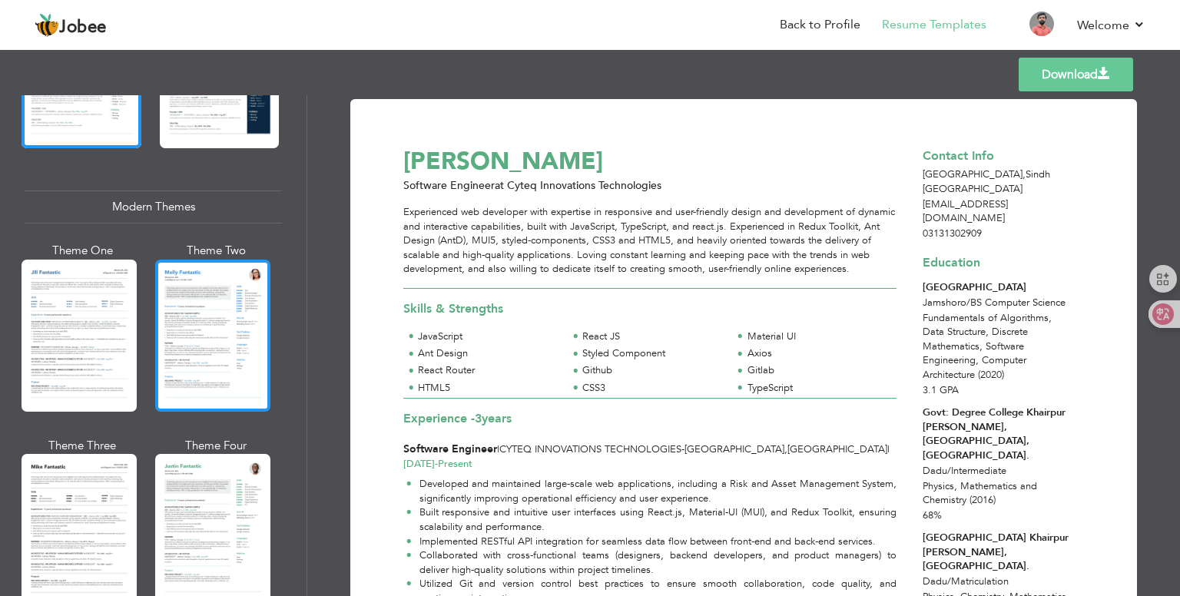
click at [184, 317] on div at bounding box center [212, 336] width 115 height 152
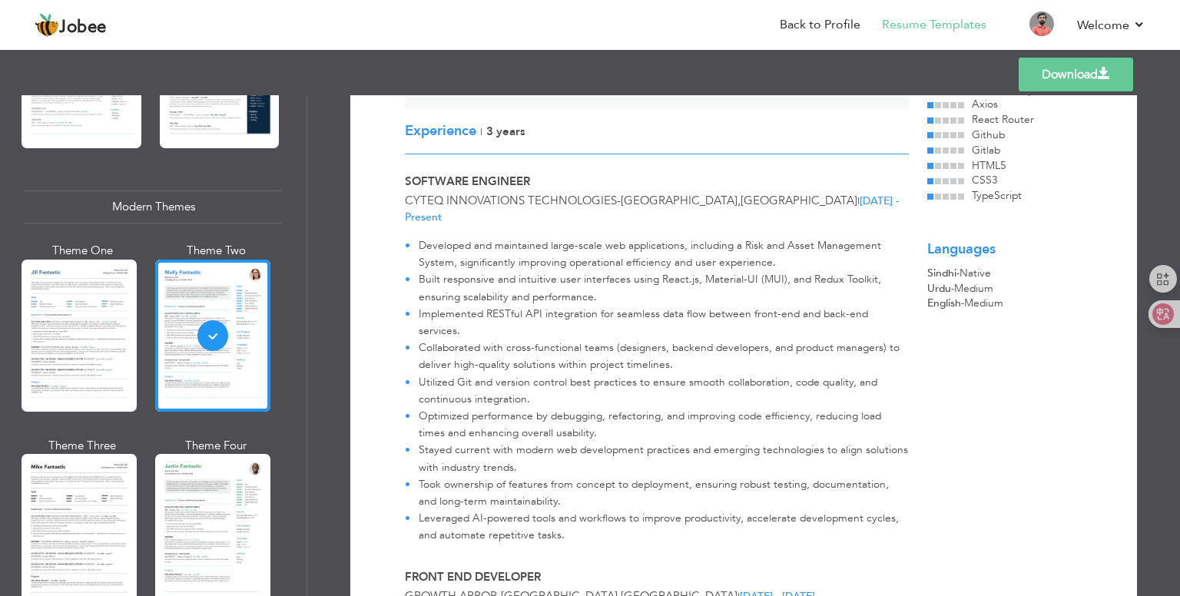
scroll to position [0, 0]
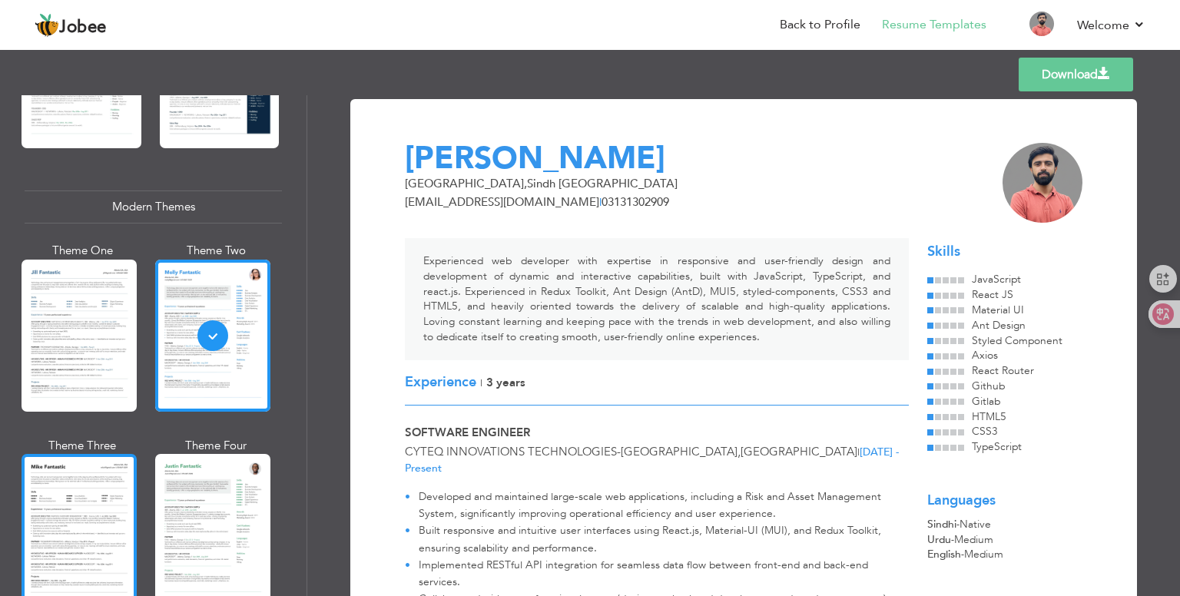
click at [77, 516] on div at bounding box center [79, 530] width 115 height 152
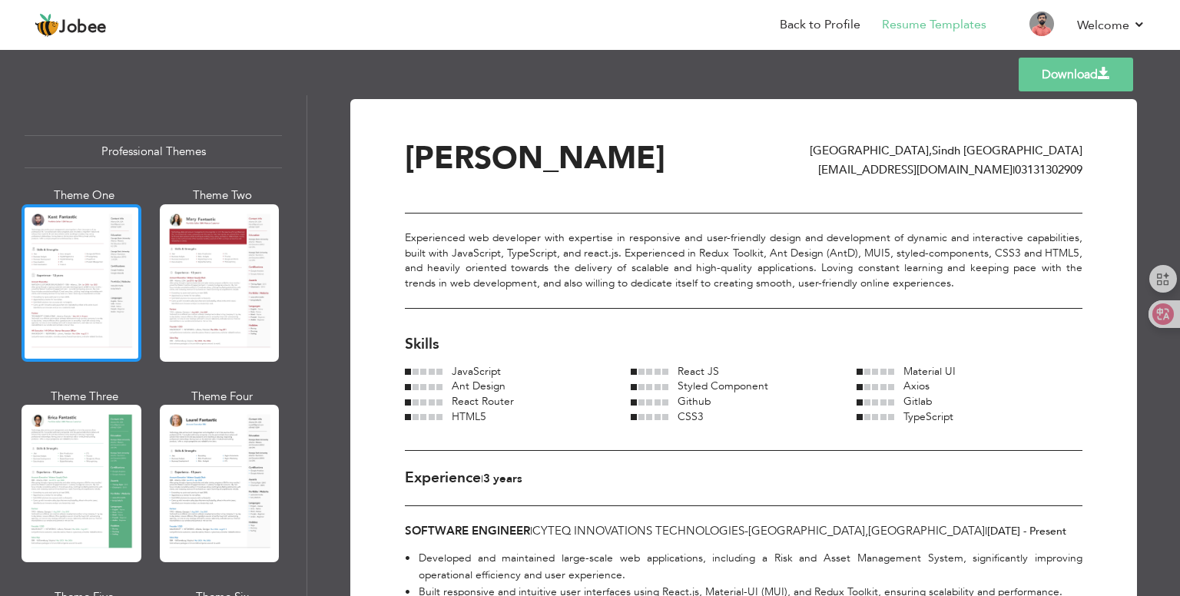
click at [46, 273] on div at bounding box center [82, 283] width 120 height 158
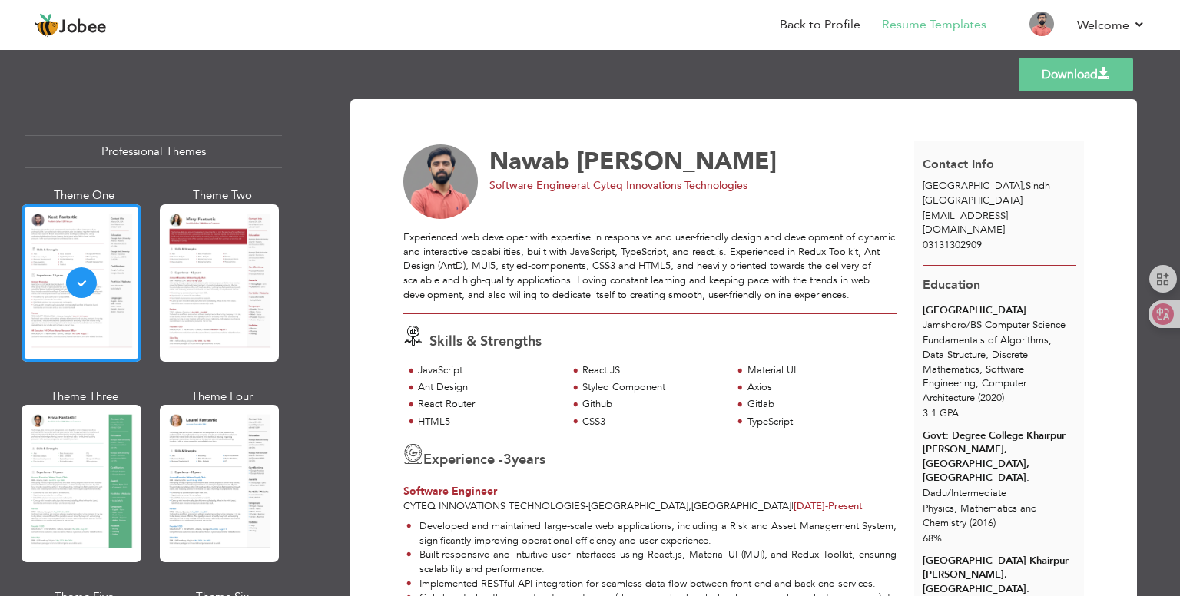
click at [1066, 74] on link "Download" at bounding box center [1076, 75] width 115 height 34
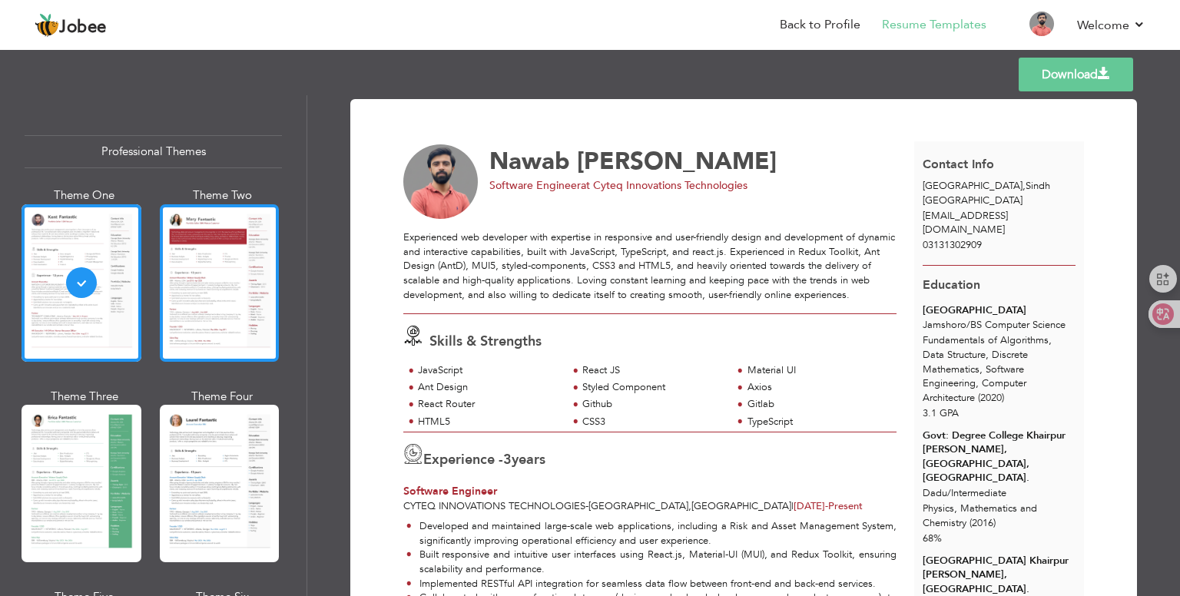
click at [193, 287] on div at bounding box center [220, 283] width 120 height 158
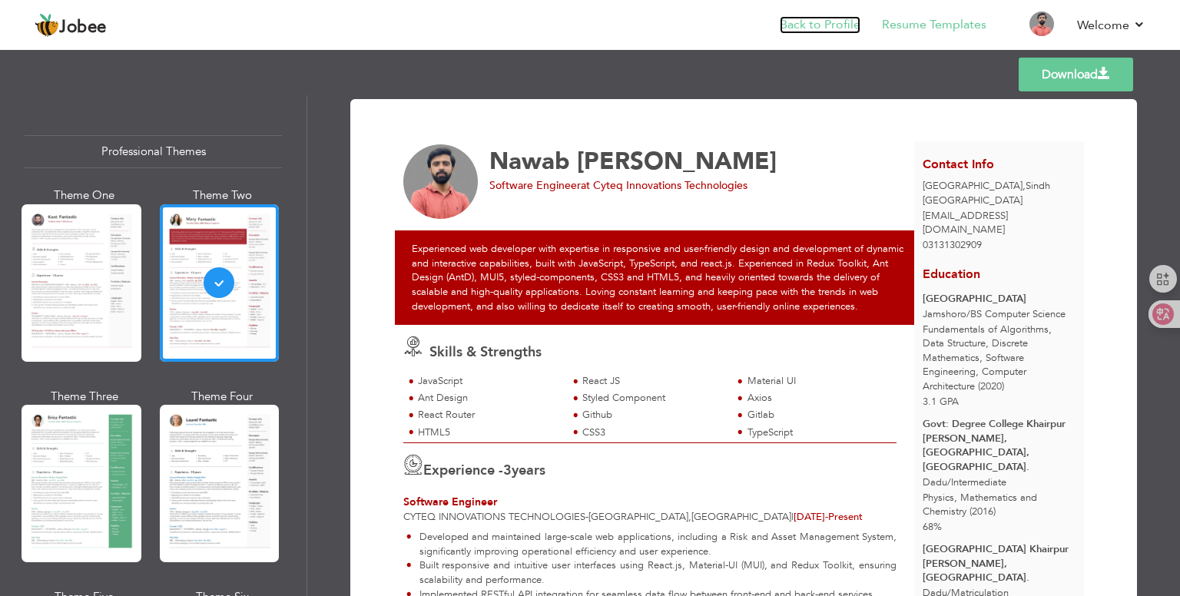
click at [839, 24] on link "Back to Profile" at bounding box center [820, 25] width 81 height 18
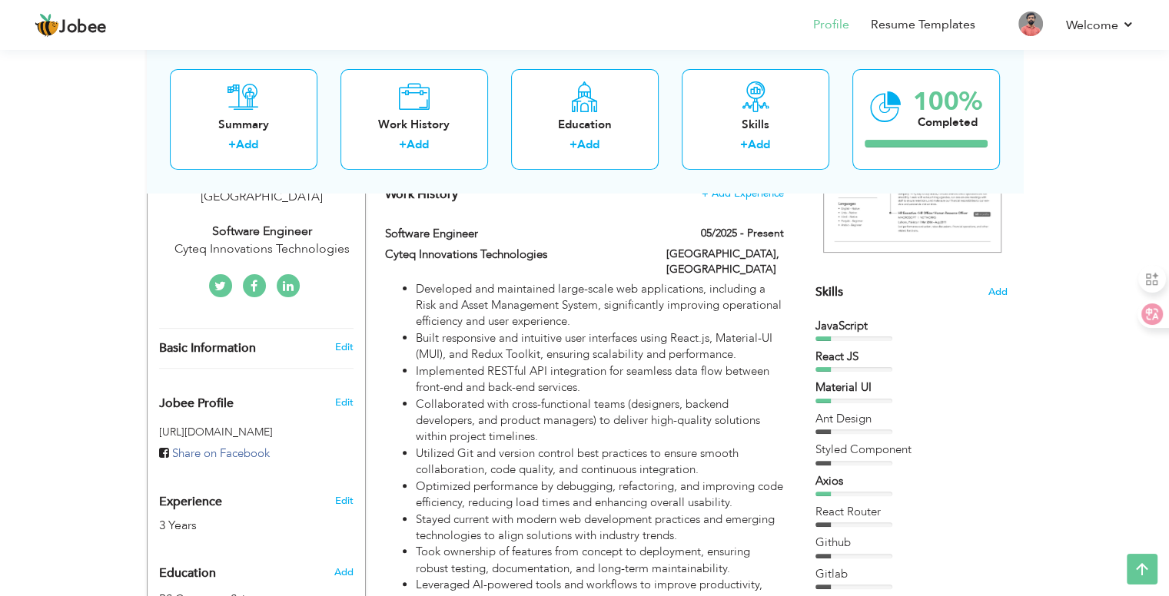
scroll to position [461, 0]
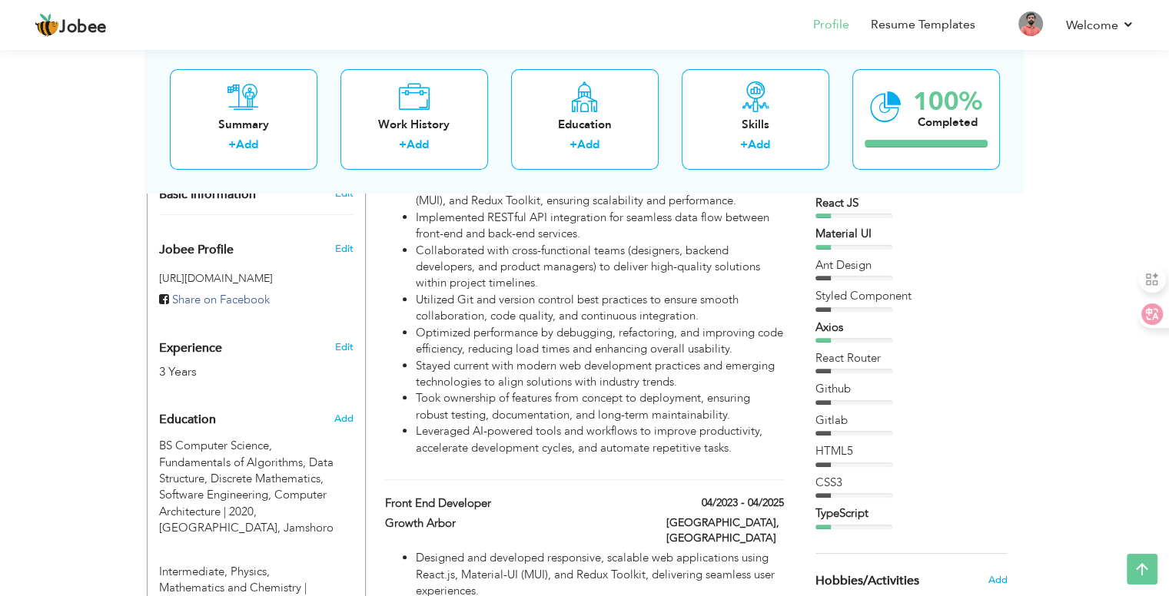
drag, startPoint x: 830, startPoint y: 526, endPoint x: 871, endPoint y: 334, distance: 196.4
click at [870, 339] on div "JavaScript React JS Material UI" at bounding box center [911, 346] width 192 height 365
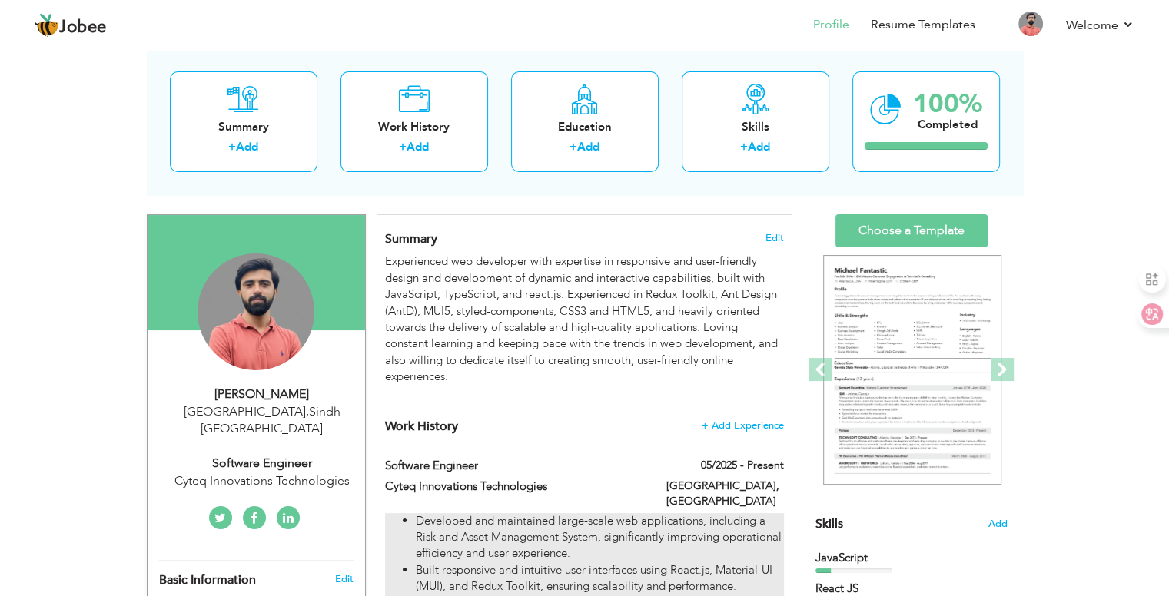
scroll to position [0, 0]
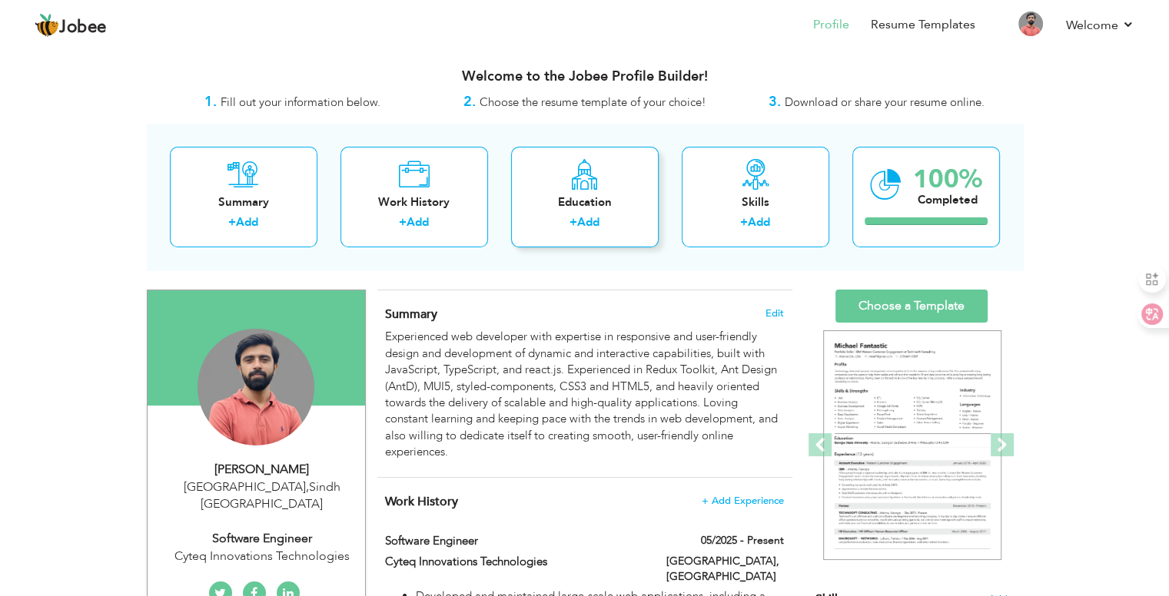
click at [573, 204] on div "Education" at bounding box center [584, 202] width 123 height 16
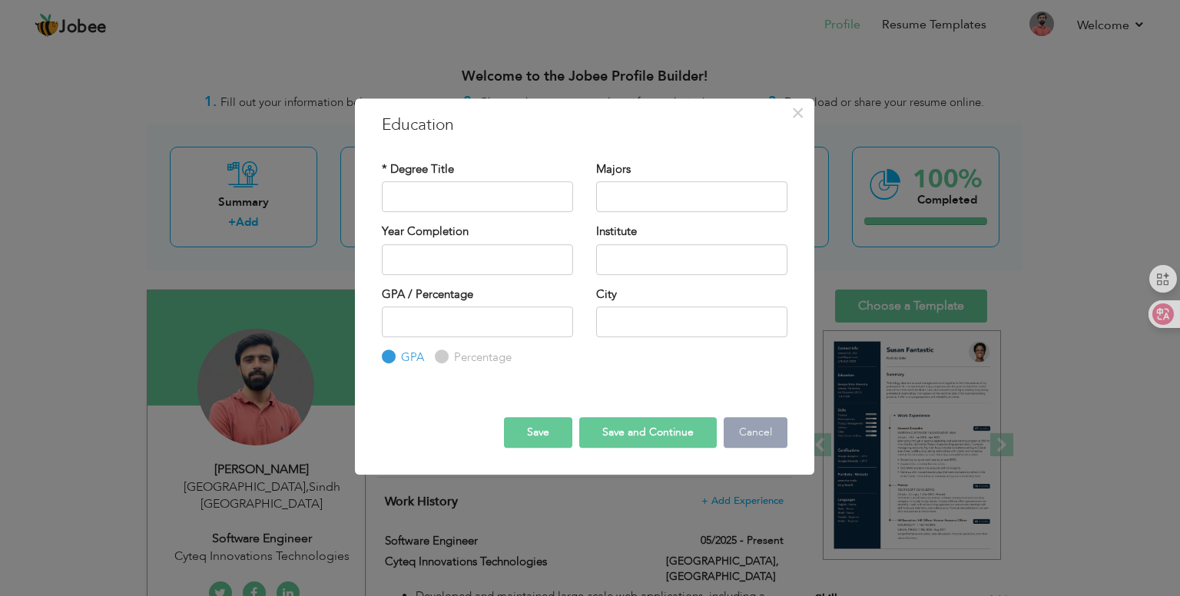
click at [766, 440] on button "Cancel" at bounding box center [756, 432] width 64 height 31
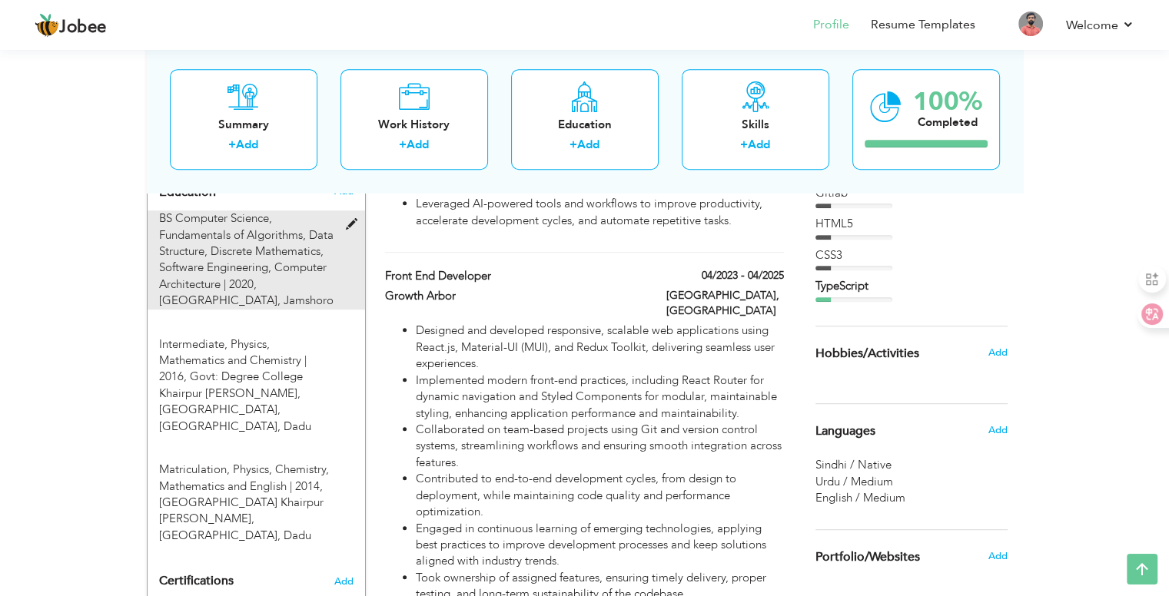
scroll to position [692, 0]
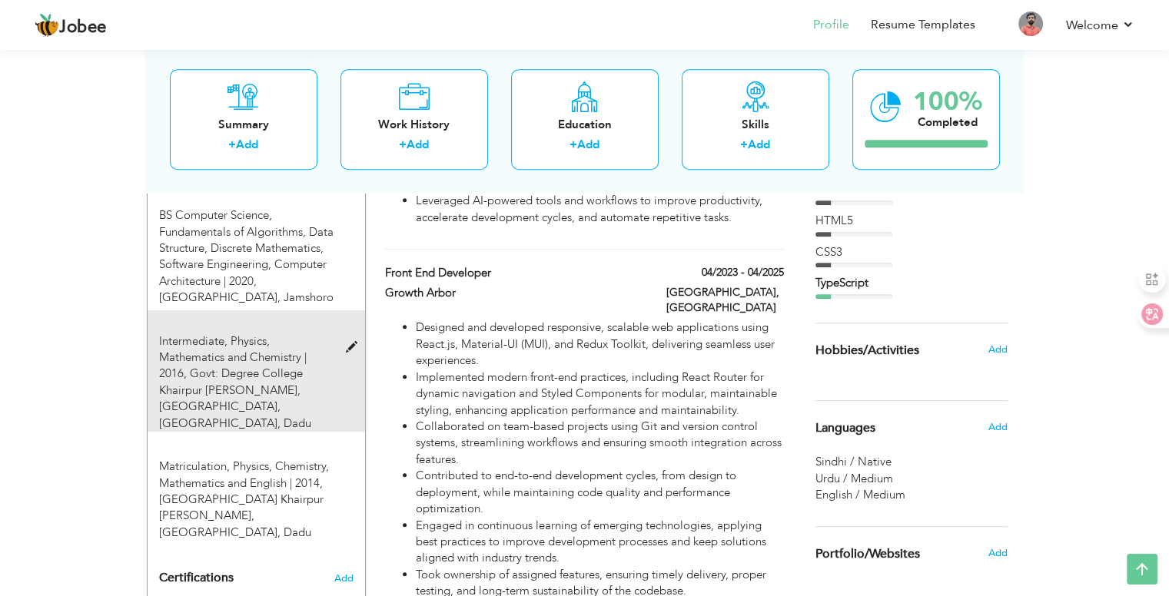
click at [349, 342] on span at bounding box center [354, 348] width 19 height 12
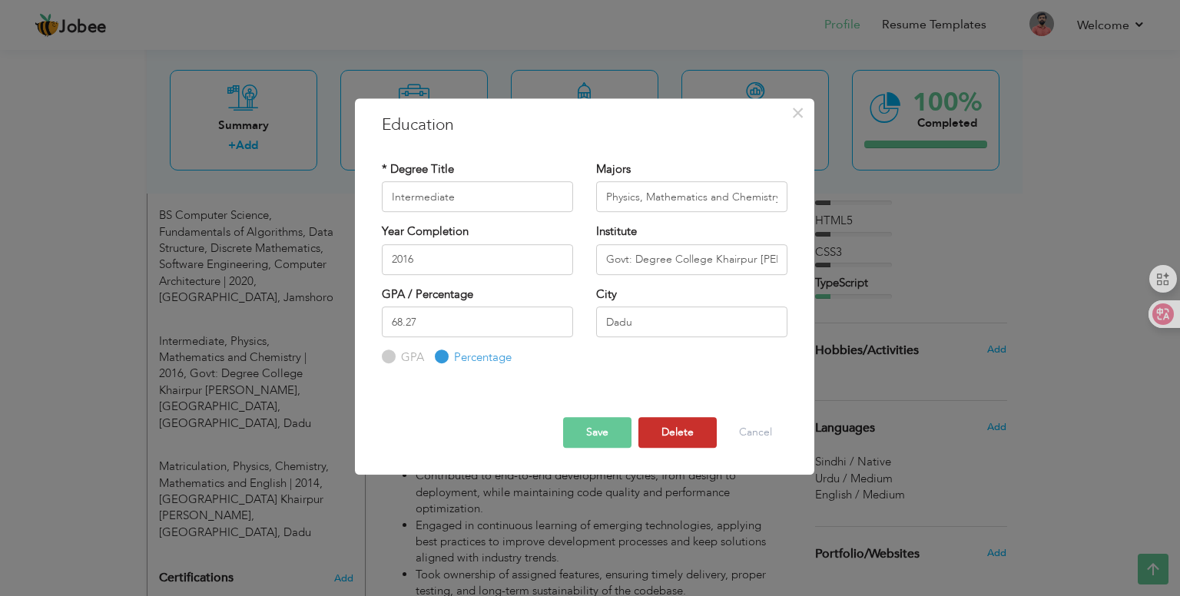
click at [682, 437] on button "Delete" at bounding box center [678, 432] width 78 height 31
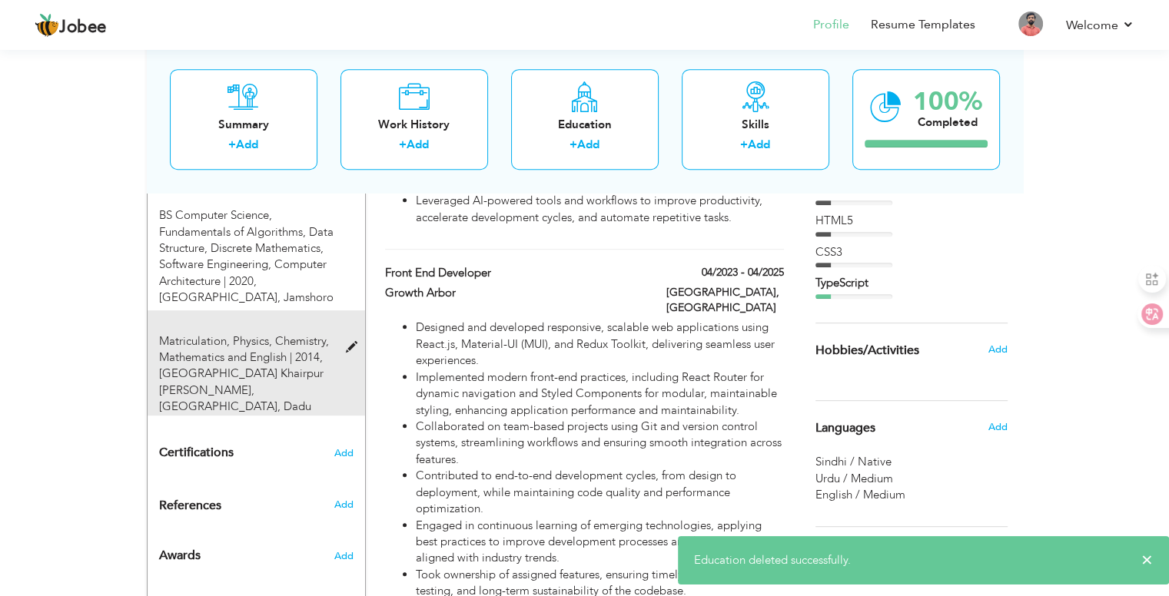
click at [349, 342] on span at bounding box center [354, 348] width 19 height 12
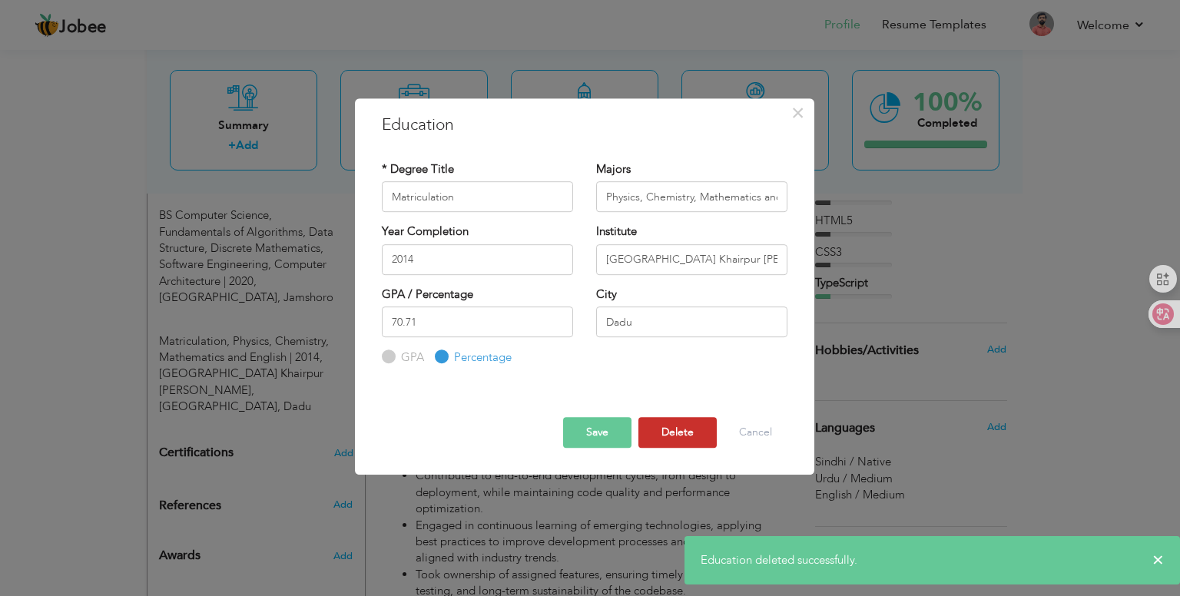
click at [676, 431] on button "Delete" at bounding box center [678, 432] width 78 height 31
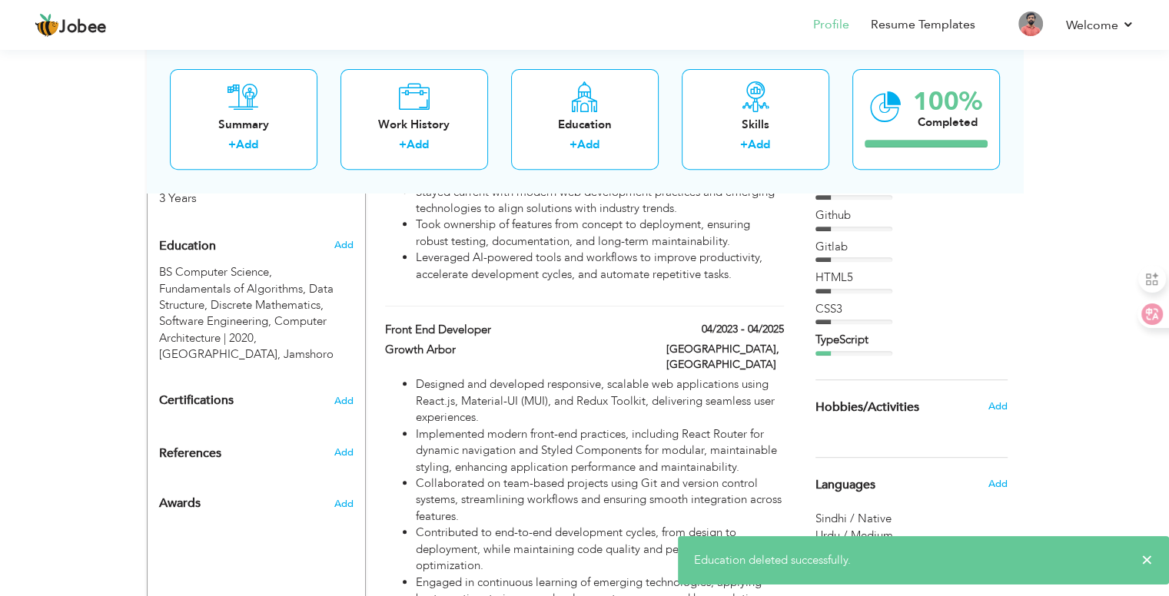
scroll to position [461, 0]
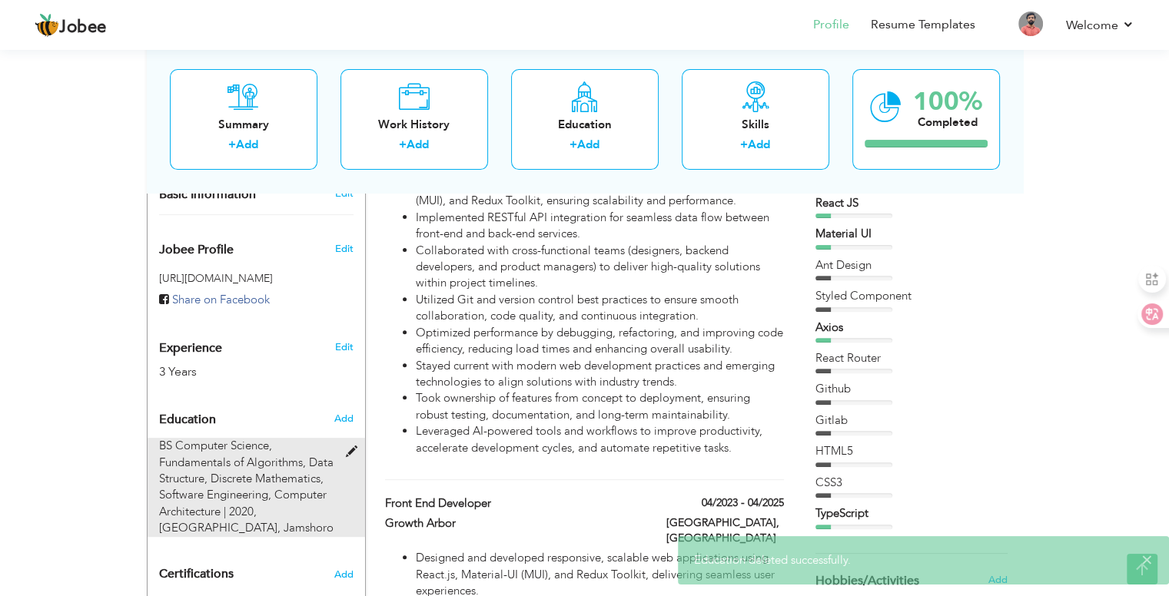
click at [281, 471] on span "BS Computer Science, Fundamentals of Algorithms, Data Structure, Discrete Mathe…" at bounding box center [246, 478] width 174 height 81
type input "BS Computer Science"
type input "Fundamentals of Algorithms, Data Structure, Discrete Mathematics, Software Engi…"
type input "2020"
type input "[GEOGRAPHIC_DATA]"
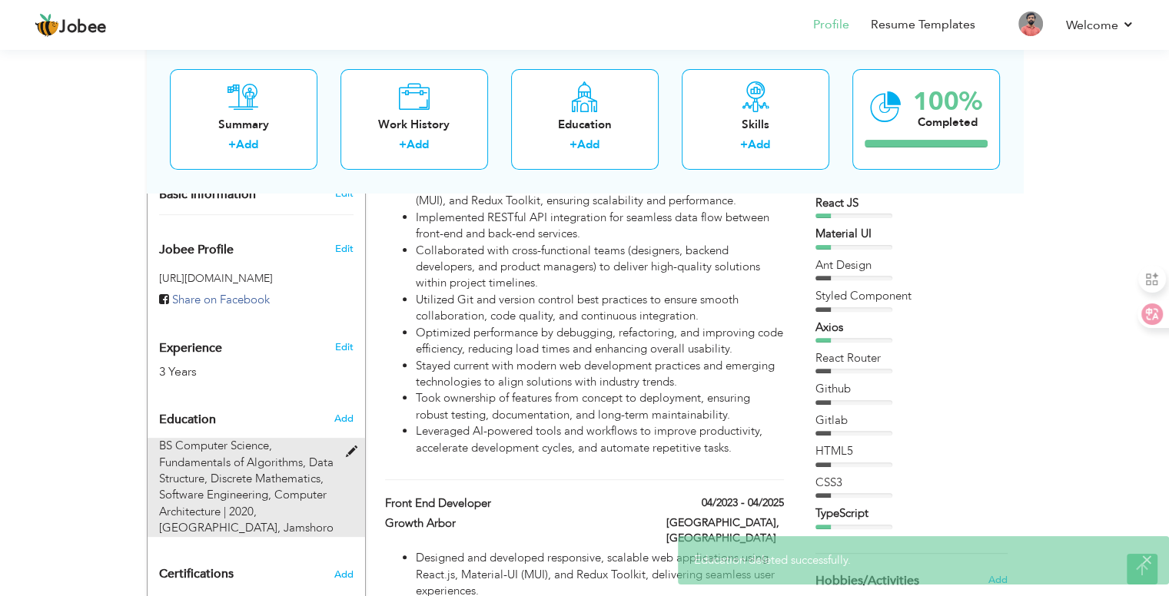
type input "3.09"
radio input "true"
type input "Jamshoro"
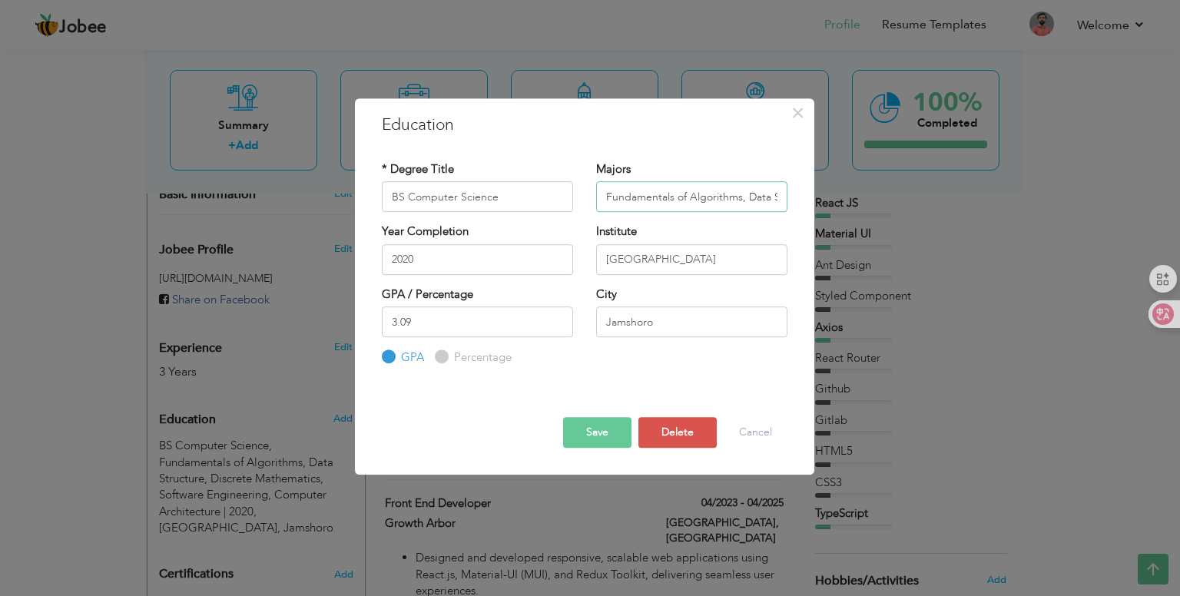
click at [620, 198] on input "Fundamentals of Algorithms, Data Structure, Discrete Mathematics, Software Engi…" at bounding box center [691, 196] width 191 height 31
click at [600, 429] on button "Save" at bounding box center [597, 432] width 68 height 31
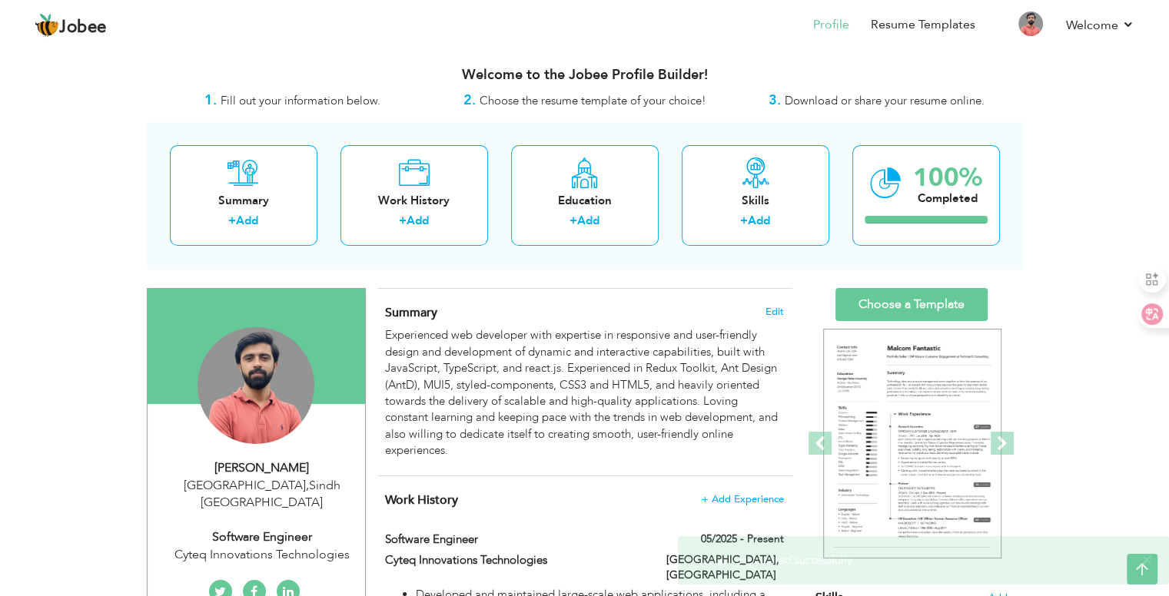
scroll to position [0, 0]
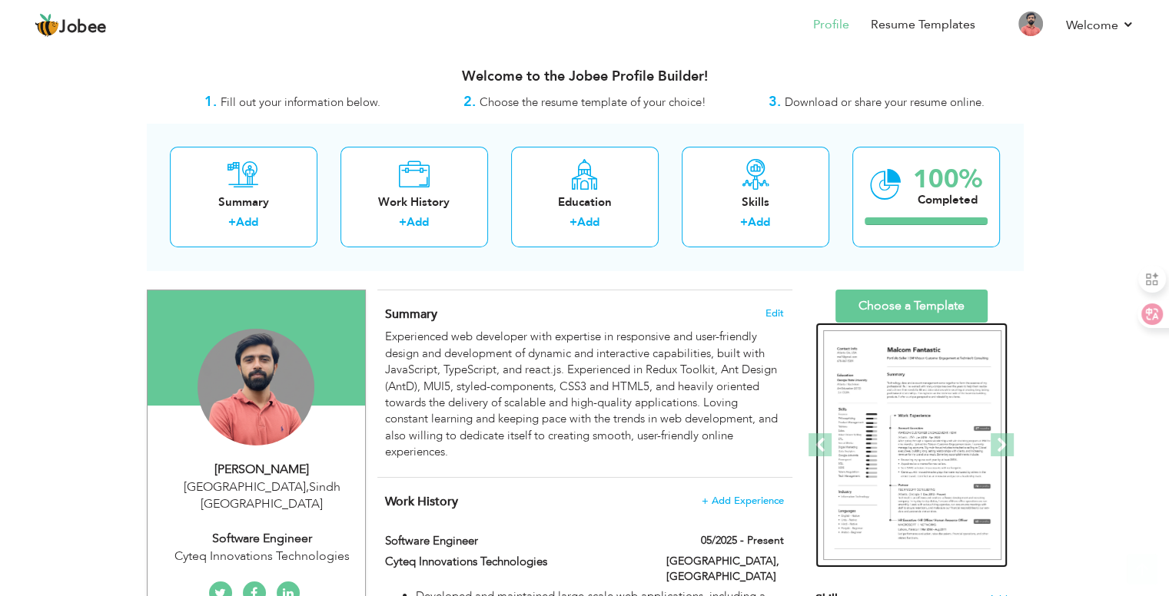
click at [886, 425] on img at bounding box center [912, 445] width 178 height 231
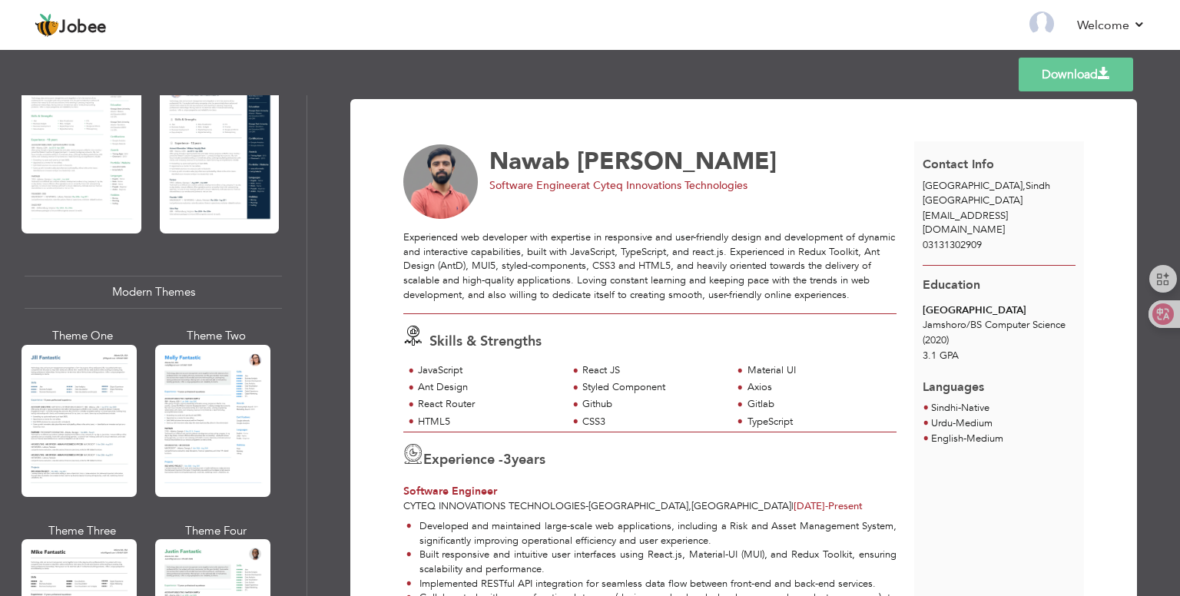
scroll to position [538, 0]
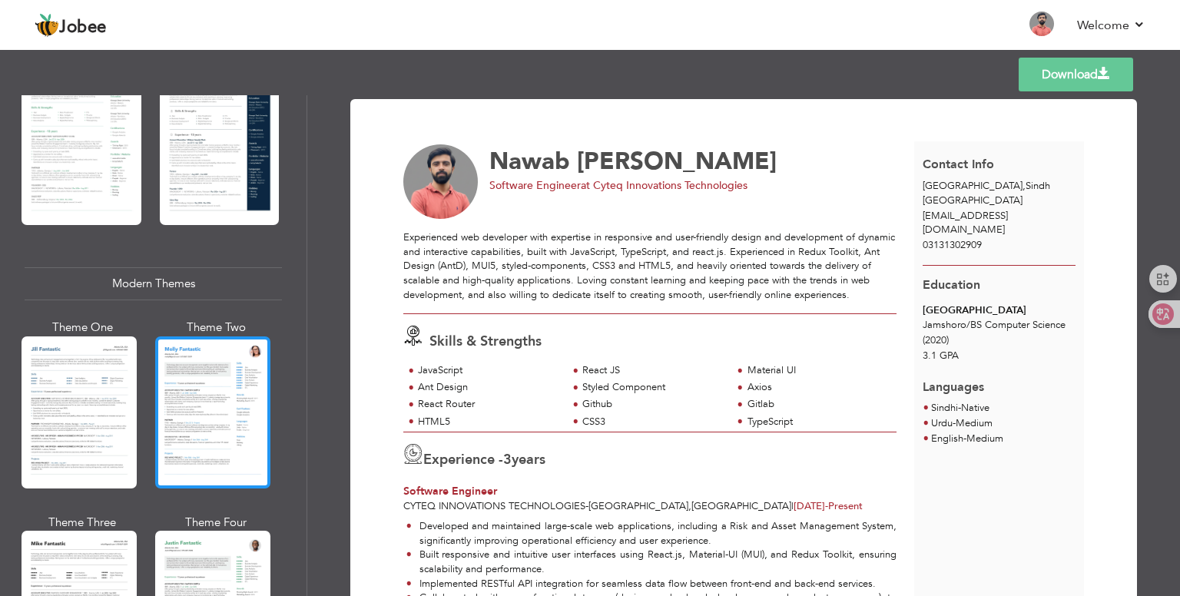
click at [198, 398] on div at bounding box center [212, 413] width 115 height 152
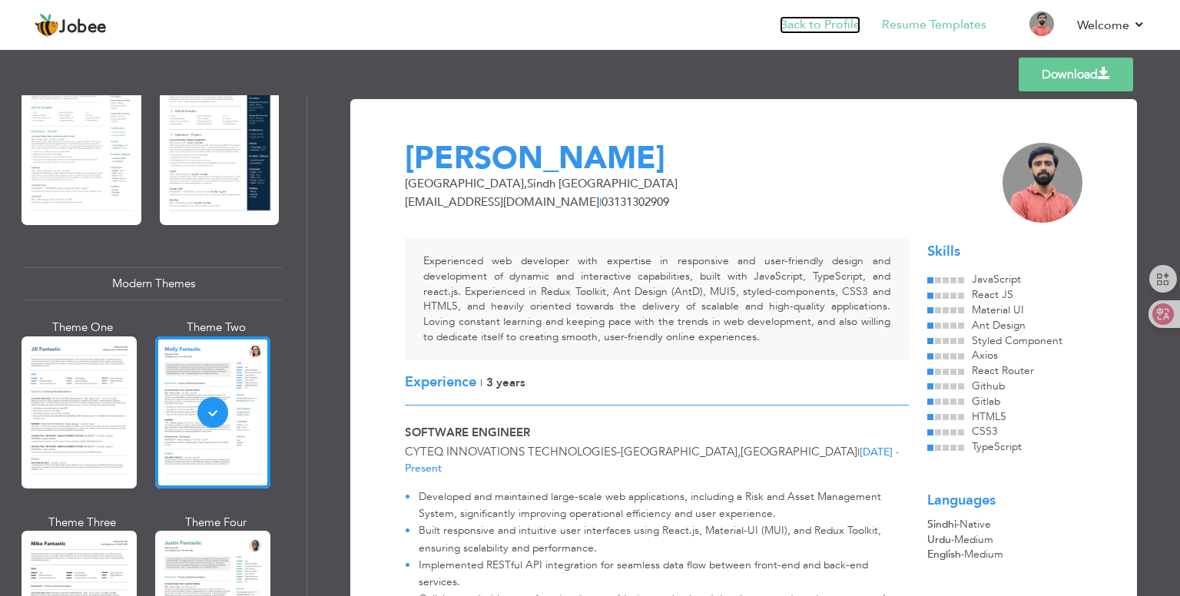
click at [821, 22] on link "Back to Profile" at bounding box center [820, 25] width 81 height 18
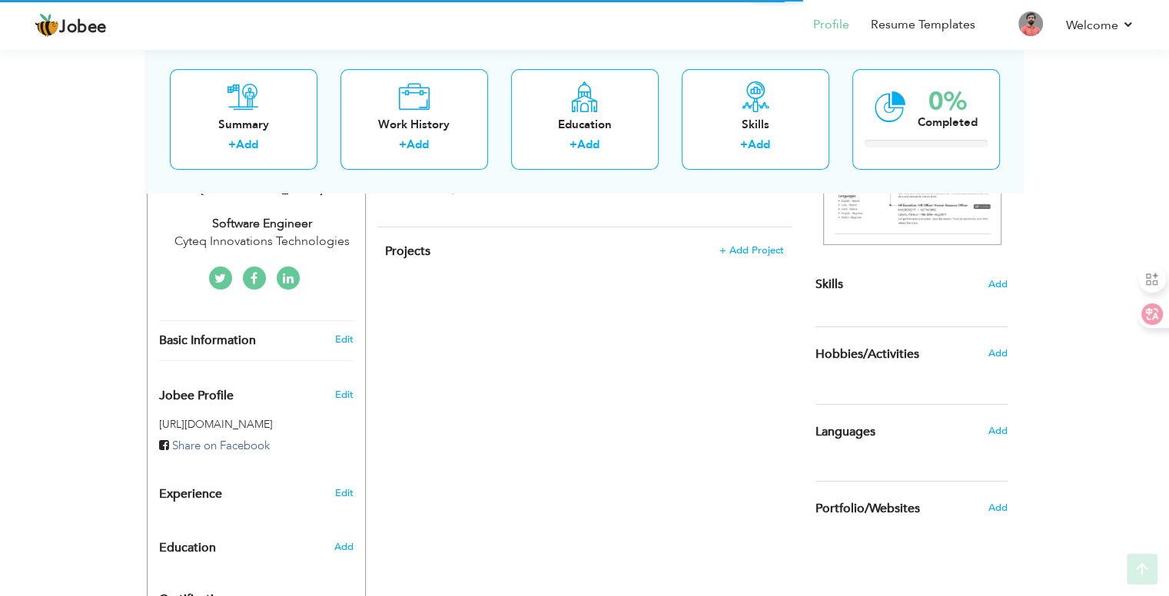
scroll to position [384, 0]
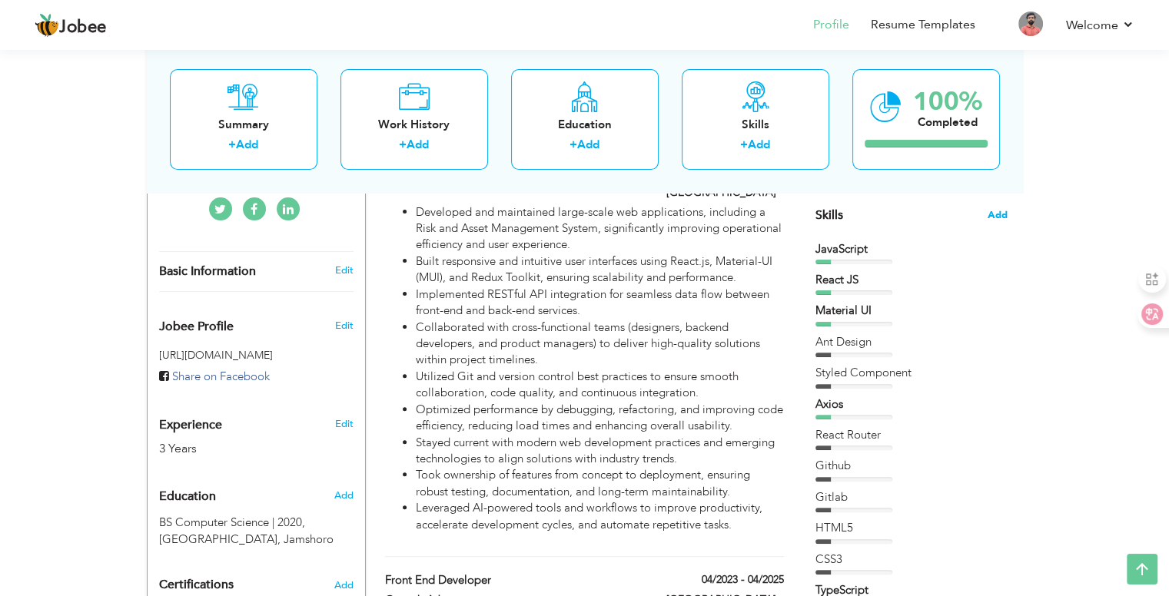
click at [994, 216] on span "Add" at bounding box center [998, 215] width 20 height 15
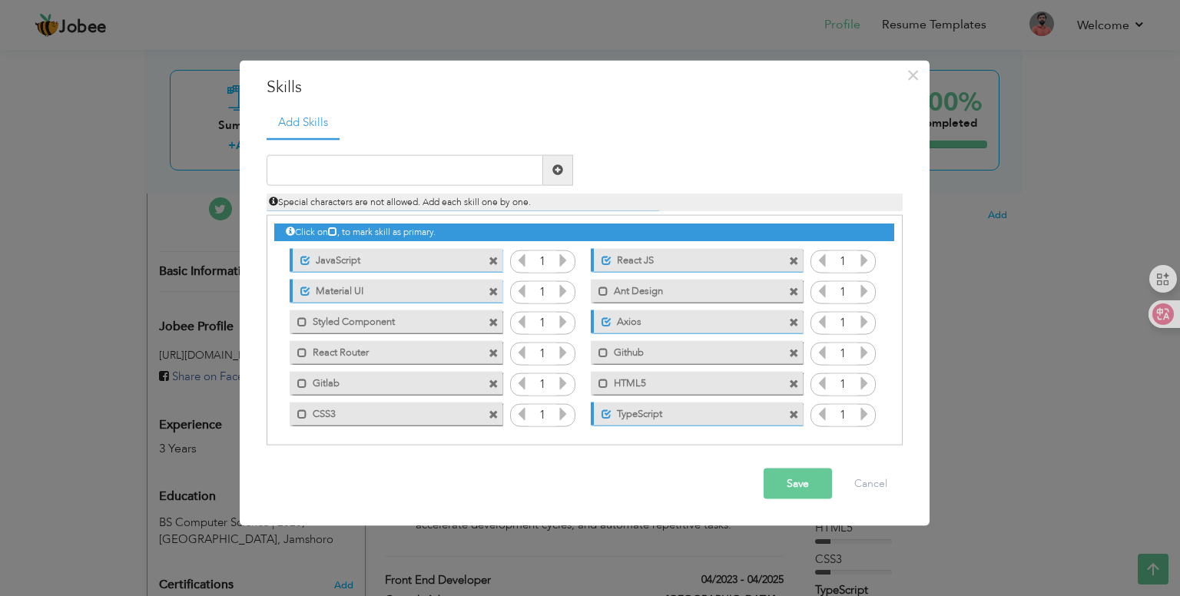
click at [492, 291] on span at bounding box center [494, 292] width 10 height 10
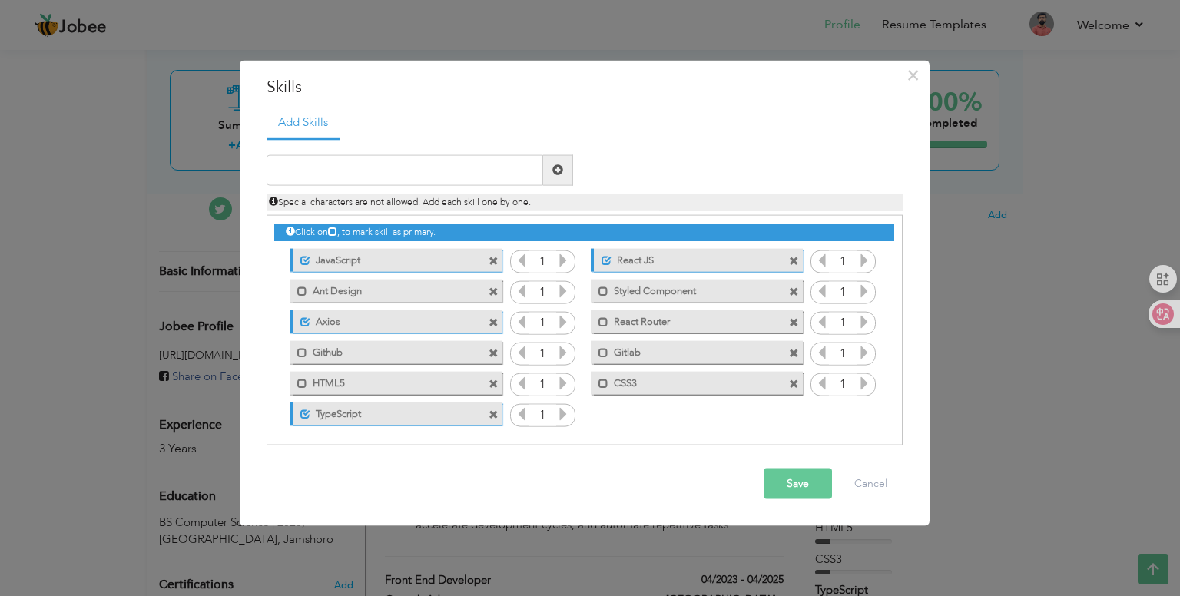
click at [492, 290] on span at bounding box center [494, 292] width 10 height 10
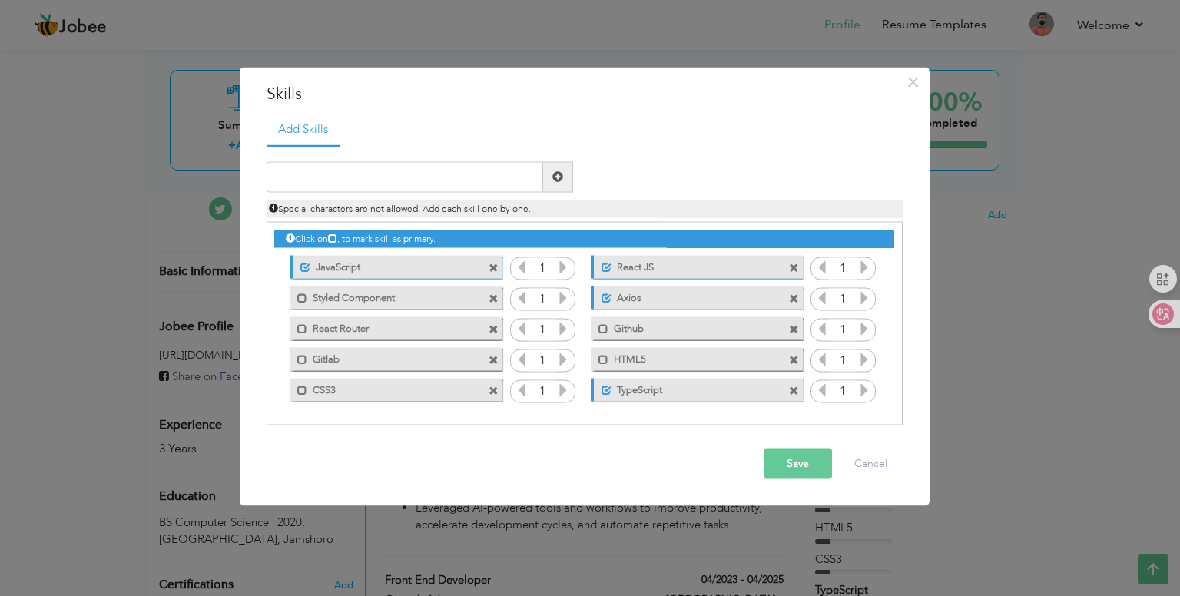
click at [492, 298] on span at bounding box center [494, 299] width 10 height 10
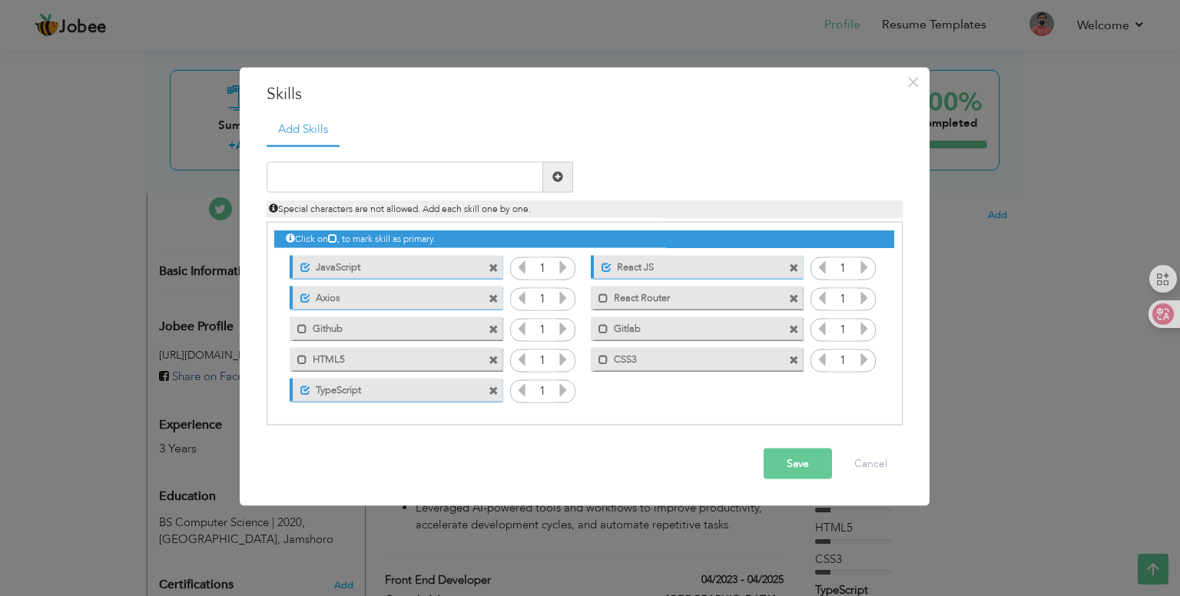
click at [492, 298] on span at bounding box center [494, 299] width 10 height 10
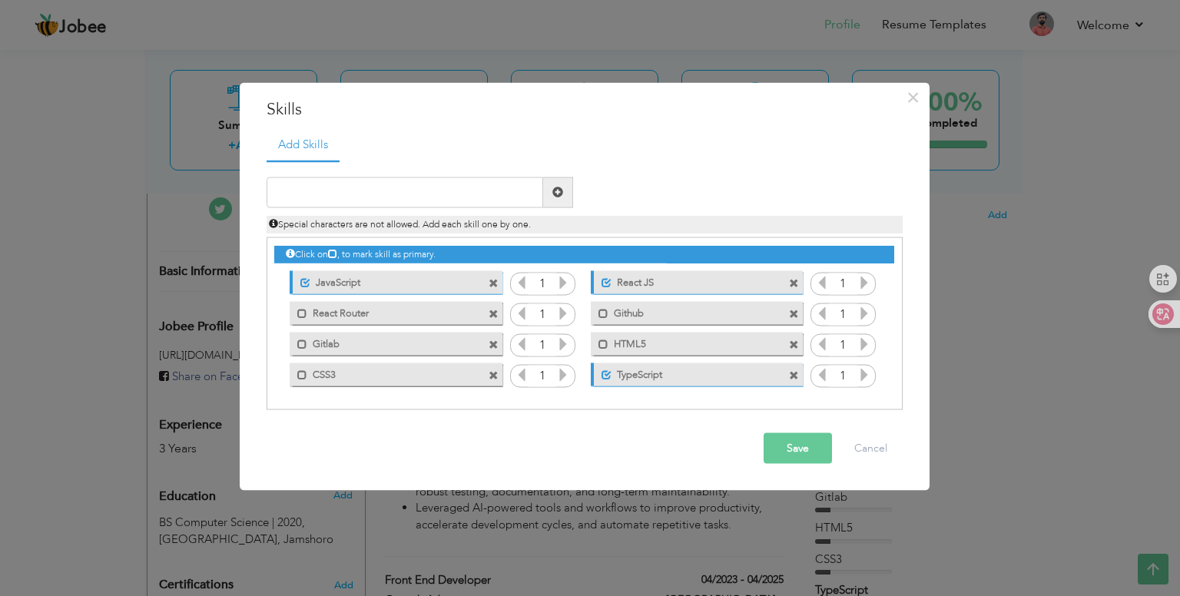
click at [493, 311] on span at bounding box center [494, 315] width 10 height 10
click at [495, 314] on span at bounding box center [494, 315] width 10 height 10
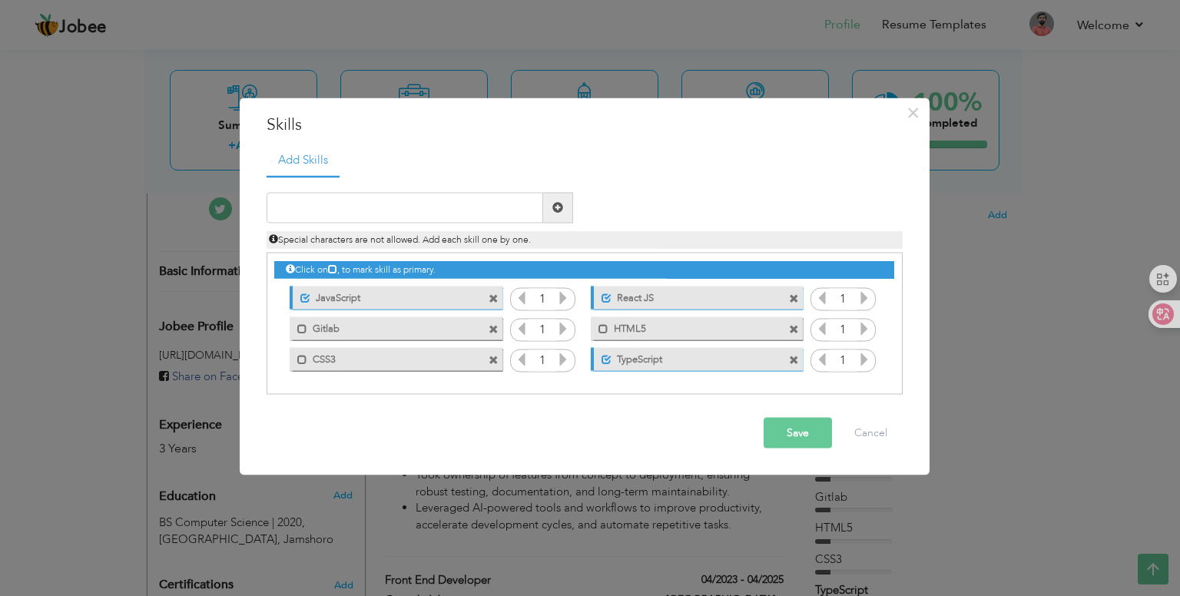
click at [495, 327] on span at bounding box center [494, 330] width 10 height 10
click at [498, 330] on span at bounding box center [494, 330] width 10 height 10
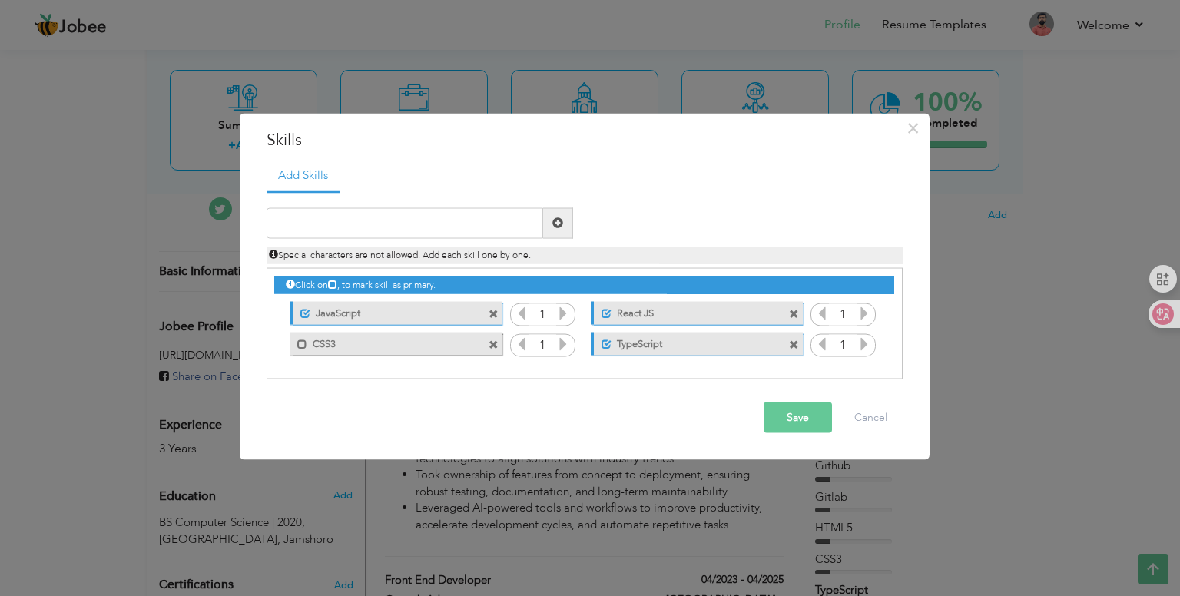
click at [492, 345] on span at bounding box center [494, 345] width 10 height 10
click at [390, 225] on input "text" at bounding box center [405, 223] width 277 height 31
click at [395, 224] on input "Material UI5" at bounding box center [405, 223] width 277 height 31
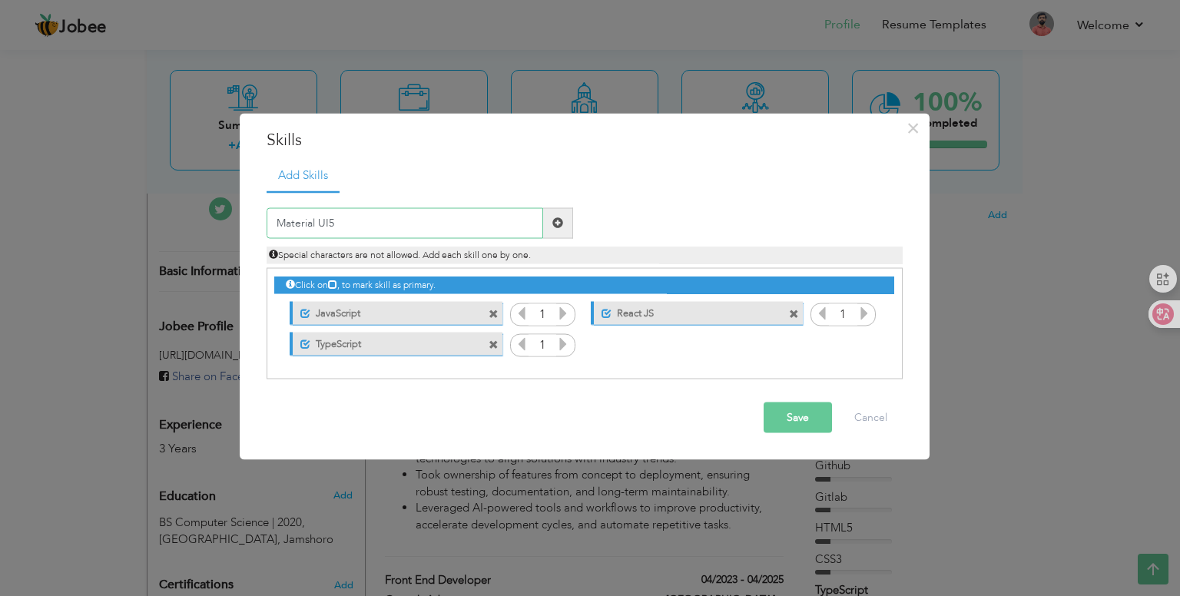
type input "Material UI5"
click at [683, 391] on div "Save Cancel" at bounding box center [584, 417] width 659 height 54
click at [795, 413] on button "Save" at bounding box center [798, 417] width 68 height 31
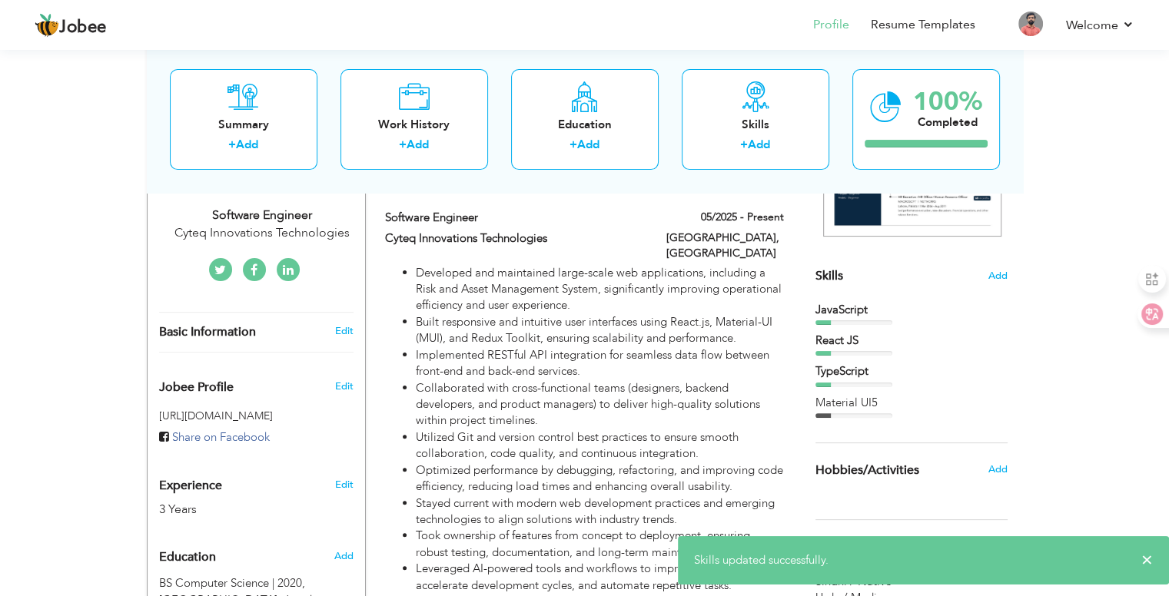
scroll to position [307, 0]
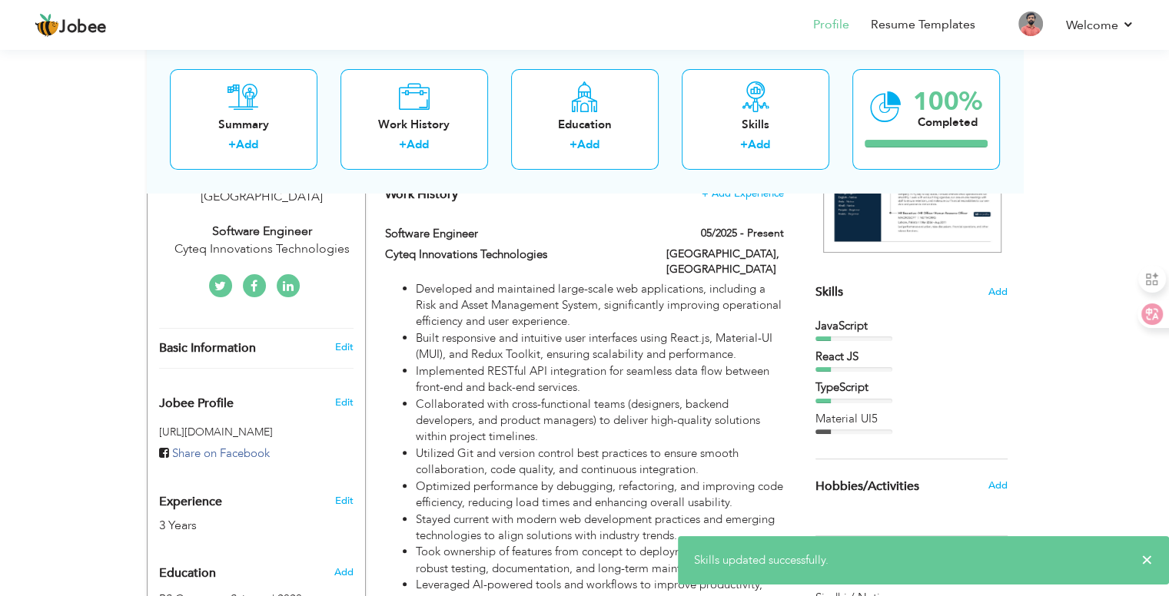
click at [997, 303] on div "Skills Add JavaScript React JS TypeScript Material UI5" at bounding box center [911, 208] width 192 height 452
click at [999, 294] on span "Add" at bounding box center [998, 292] width 20 height 15
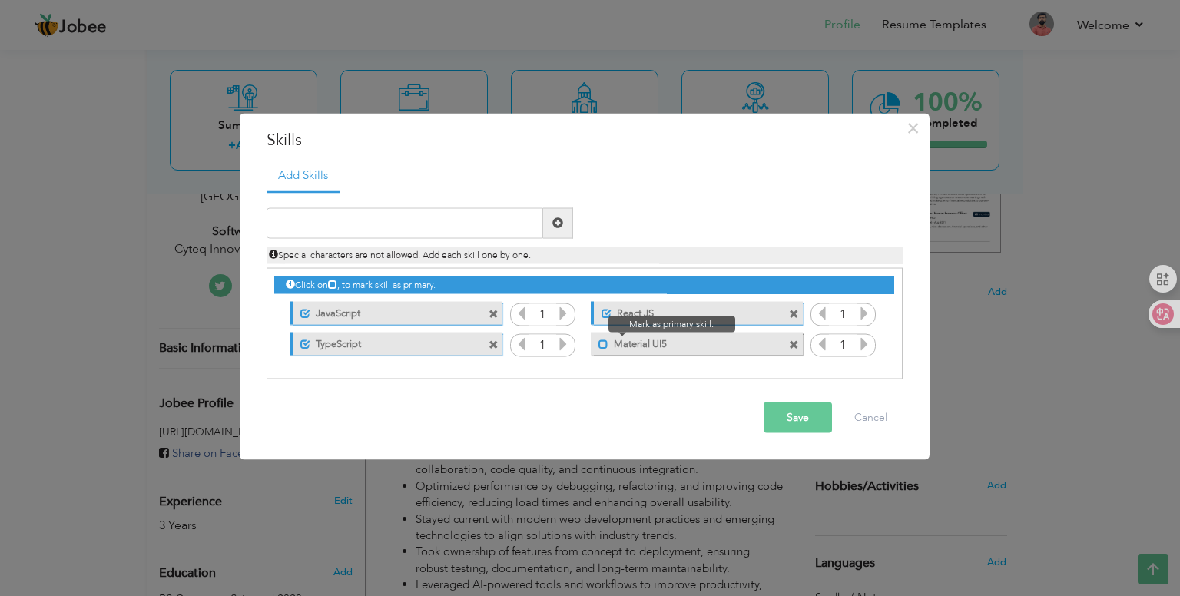
click at [603, 345] on span at bounding box center [604, 345] width 10 height 10
click at [560, 347] on icon at bounding box center [563, 344] width 14 height 14
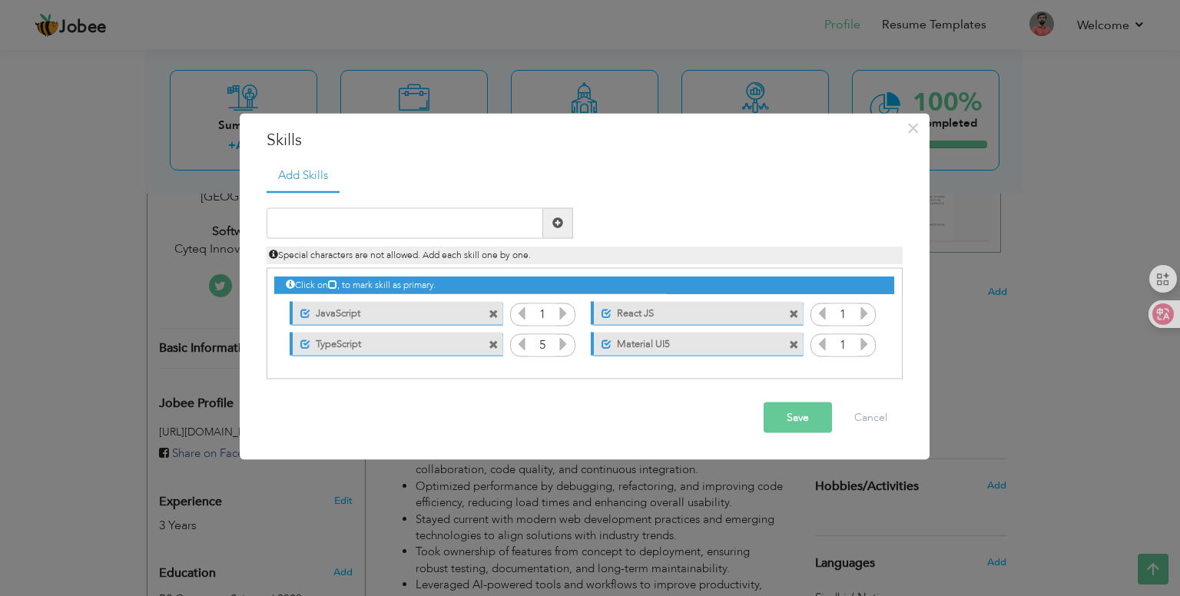
click at [560, 347] on icon at bounding box center [563, 344] width 14 height 14
click at [520, 347] on icon at bounding box center [522, 344] width 14 height 14
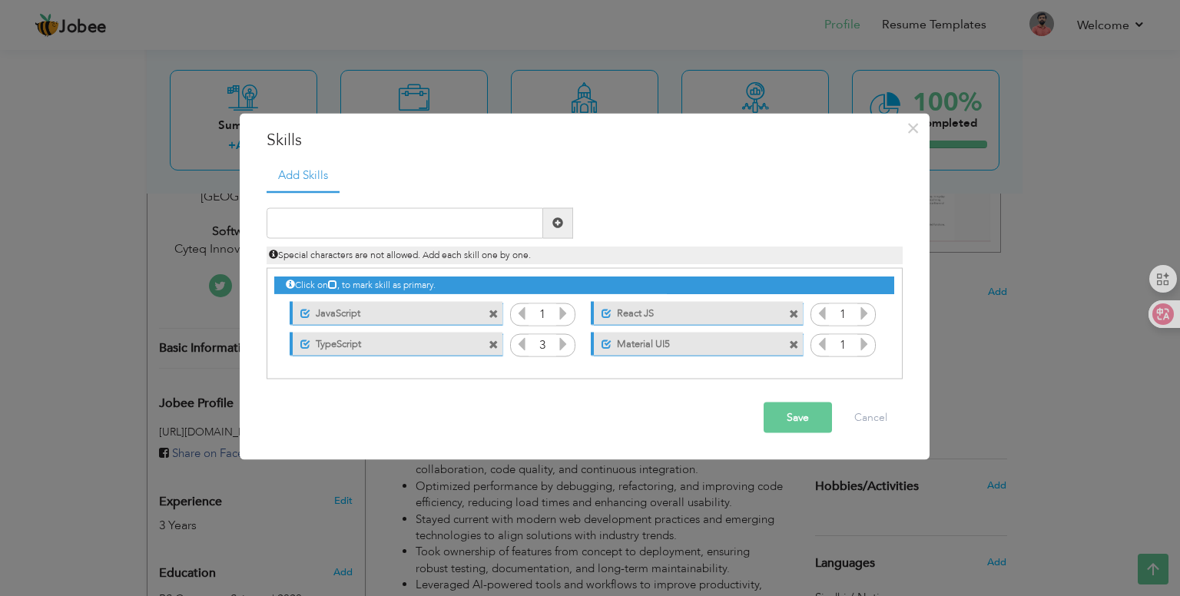
click at [563, 348] on icon at bounding box center [563, 344] width 14 height 14
click at [560, 316] on icon at bounding box center [563, 313] width 14 height 14
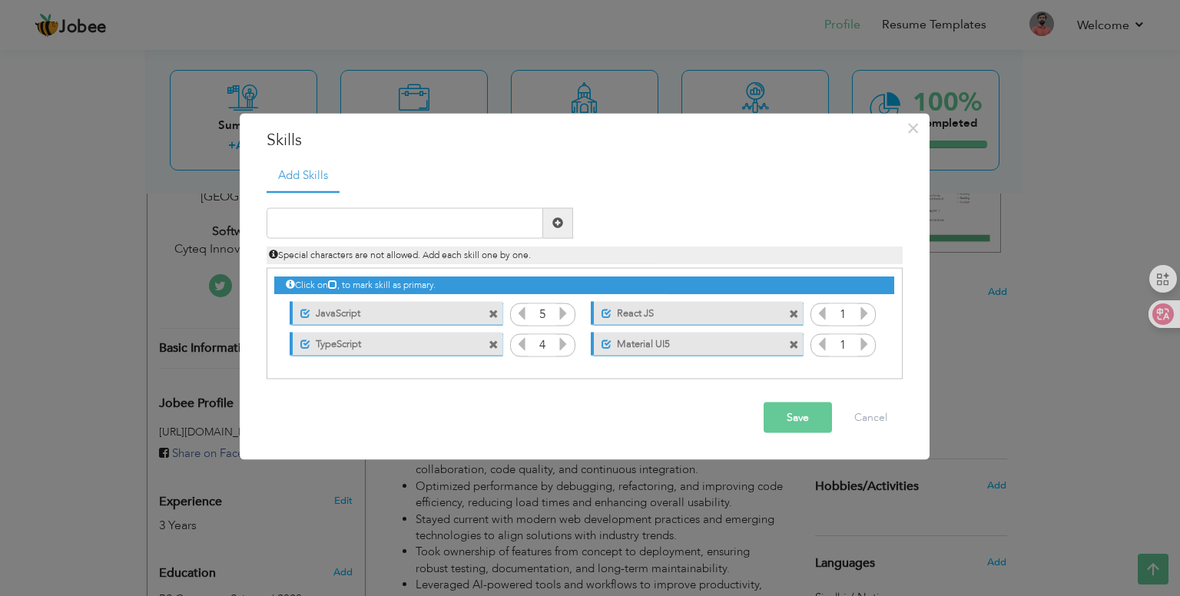
click at [862, 314] on icon at bounding box center [865, 313] width 14 height 14
click at [430, 224] on input "text" at bounding box center [405, 223] width 277 height 31
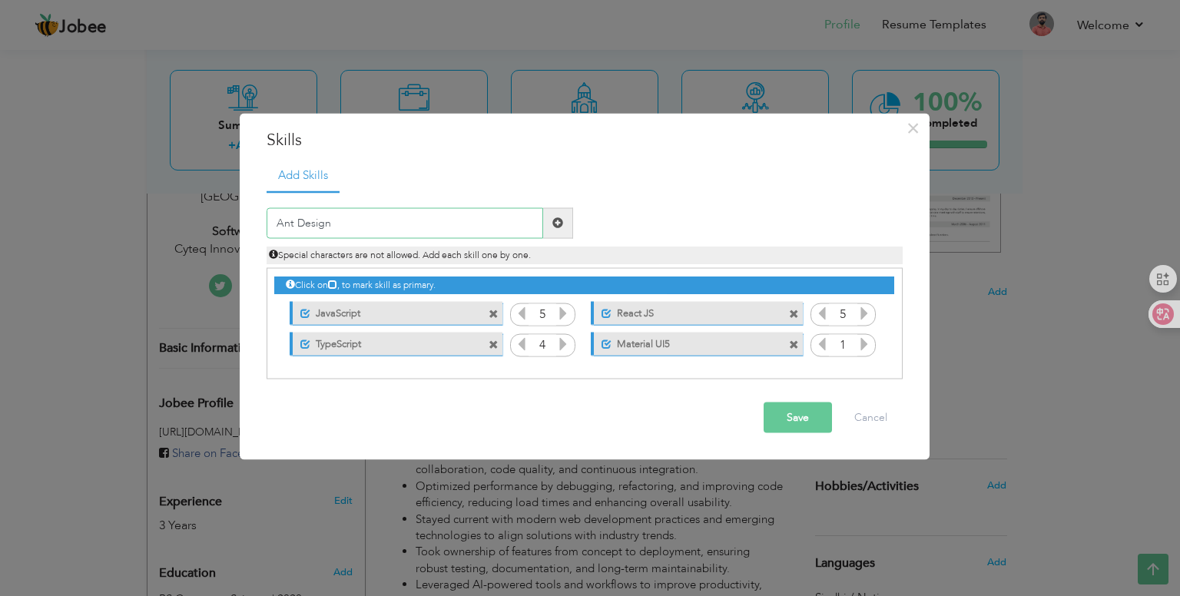
type input "Ant Design"
click at [559, 220] on span at bounding box center [558, 222] width 11 height 11
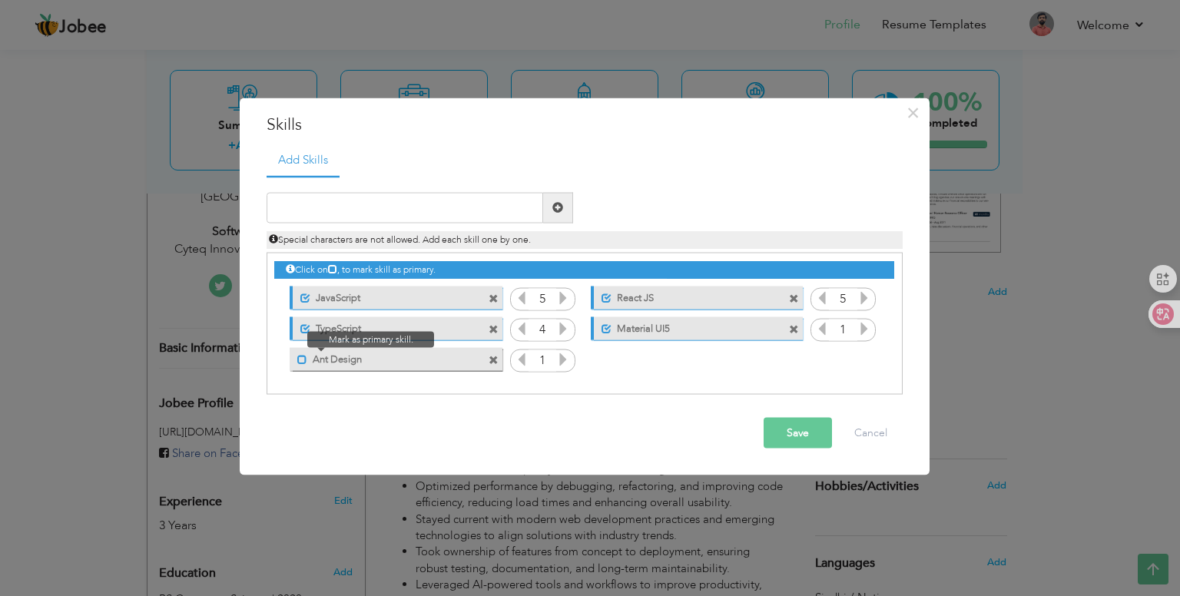
click at [303, 360] on span at bounding box center [302, 360] width 10 height 10
click at [563, 360] on icon at bounding box center [563, 359] width 14 height 14
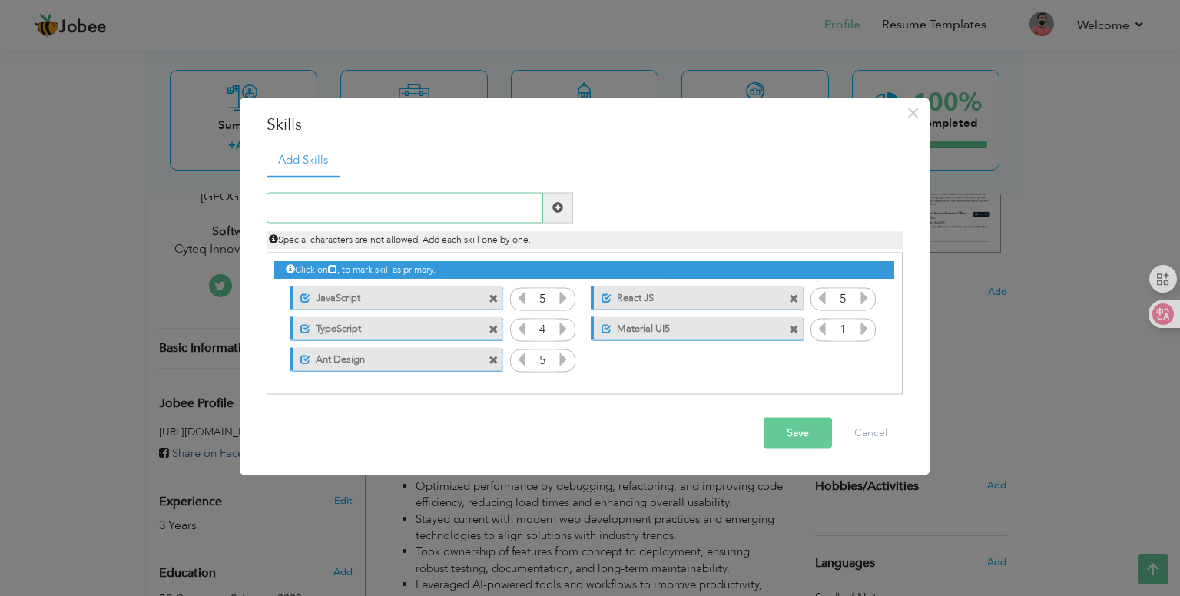
click at [354, 213] on input "text" at bounding box center [405, 207] width 277 height 31
type input "Styled Component"
click at [559, 210] on span at bounding box center [558, 207] width 11 height 11
click at [863, 364] on icon at bounding box center [865, 359] width 14 height 14
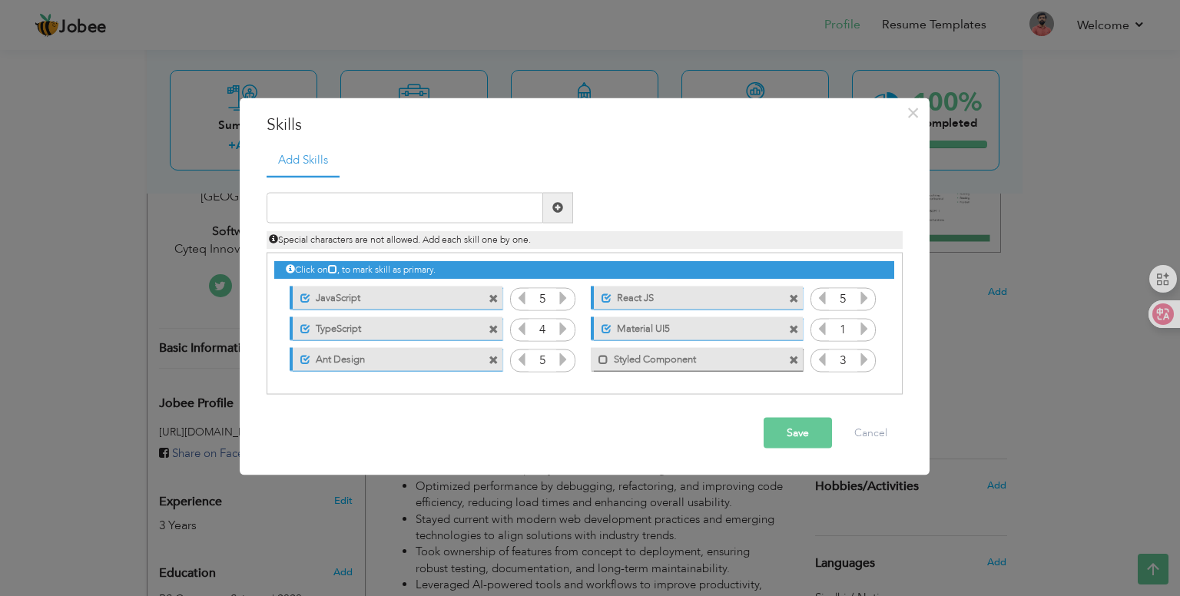
click at [863, 364] on icon at bounding box center [865, 359] width 14 height 14
click at [354, 207] on input "text" at bounding box center [405, 207] width 277 height 31
click at [865, 363] on icon at bounding box center [865, 359] width 14 height 14
click at [363, 210] on input "text" at bounding box center [405, 207] width 277 height 31
type input "Axios"
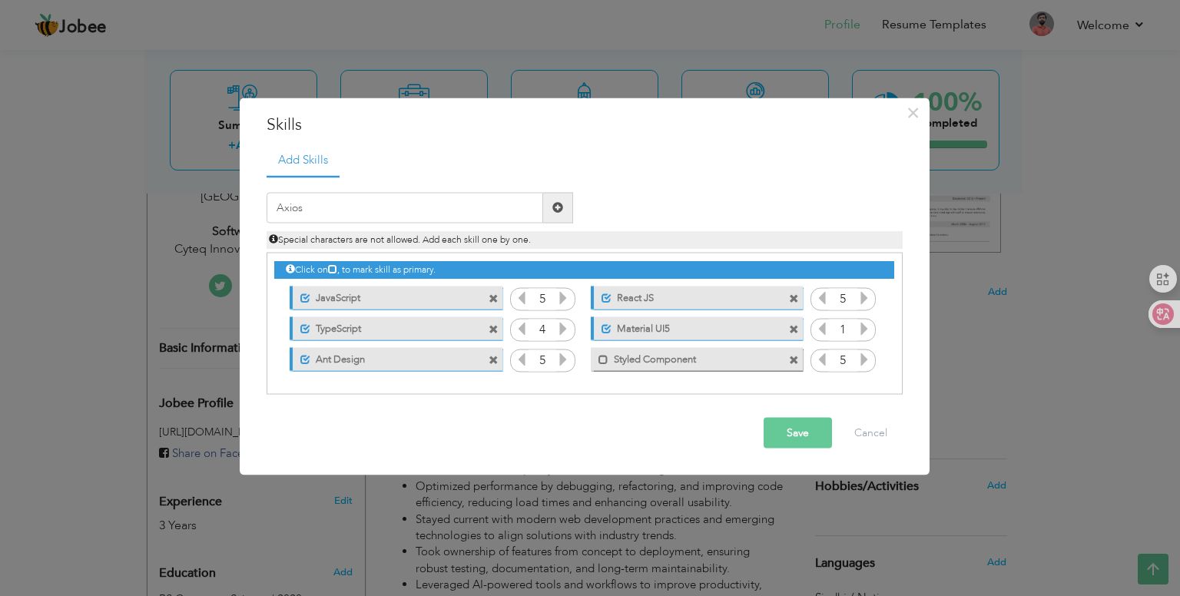
click at [563, 209] on span at bounding box center [558, 207] width 11 height 11
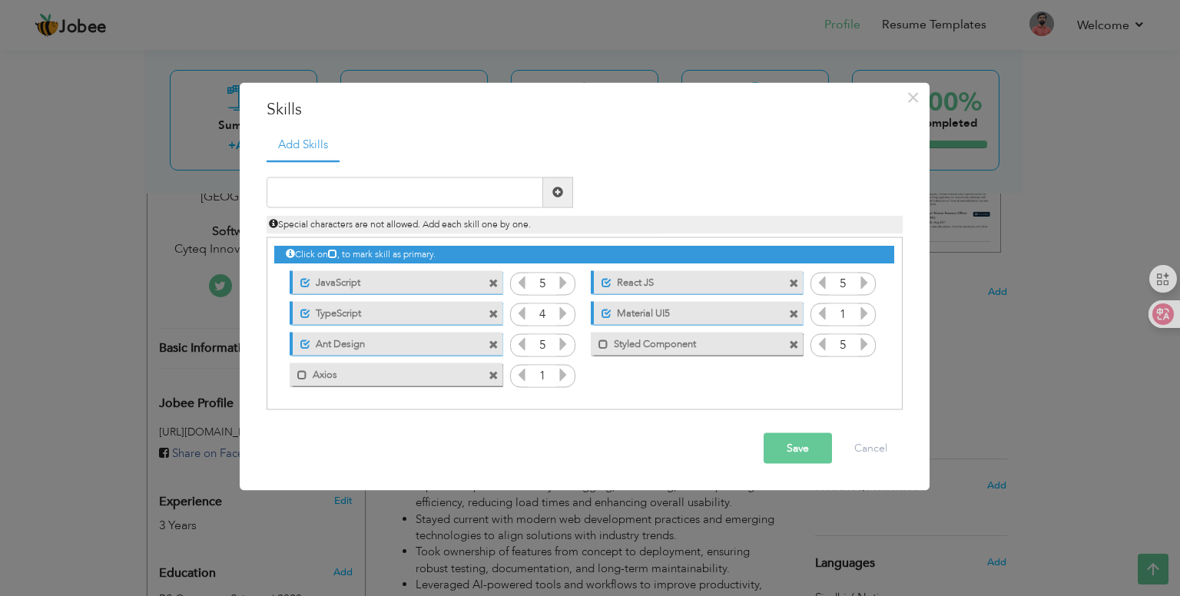
click at [562, 373] on icon at bounding box center [563, 374] width 14 height 14
click at [374, 194] on input "text" at bounding box center [405, 192] width 277 height 31
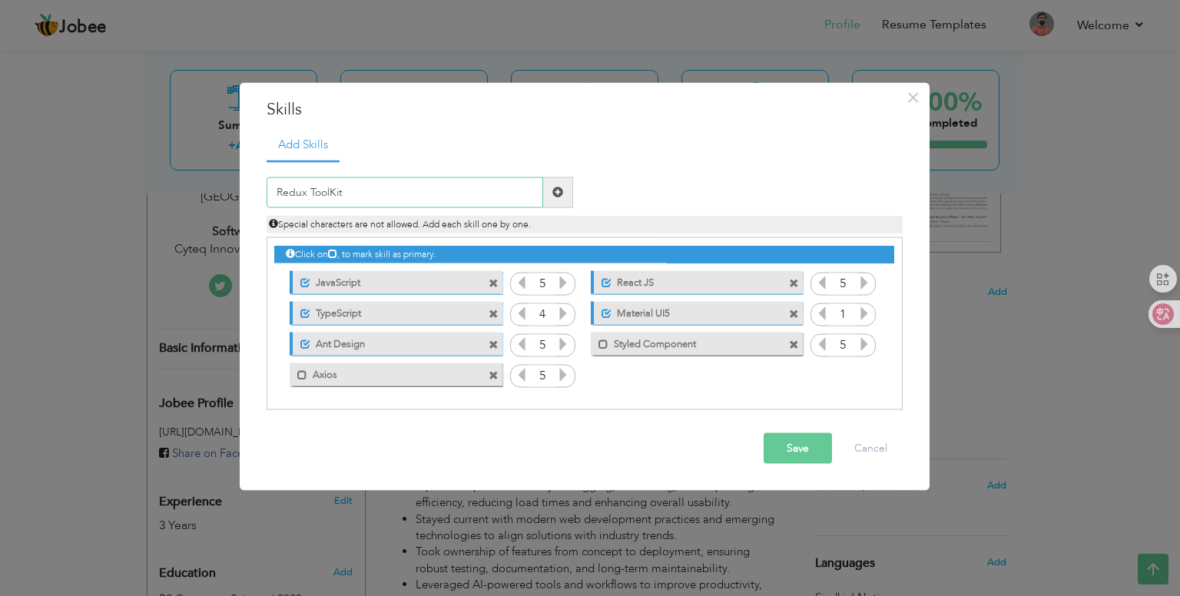
type input "Redux ToolKit"
click at [563, 198] on span at bounding box center [558, 192] width 30 height 31
click at [333, 189] on input "text" at bounding box center [405, 192] width 277 height 31
type input "R"
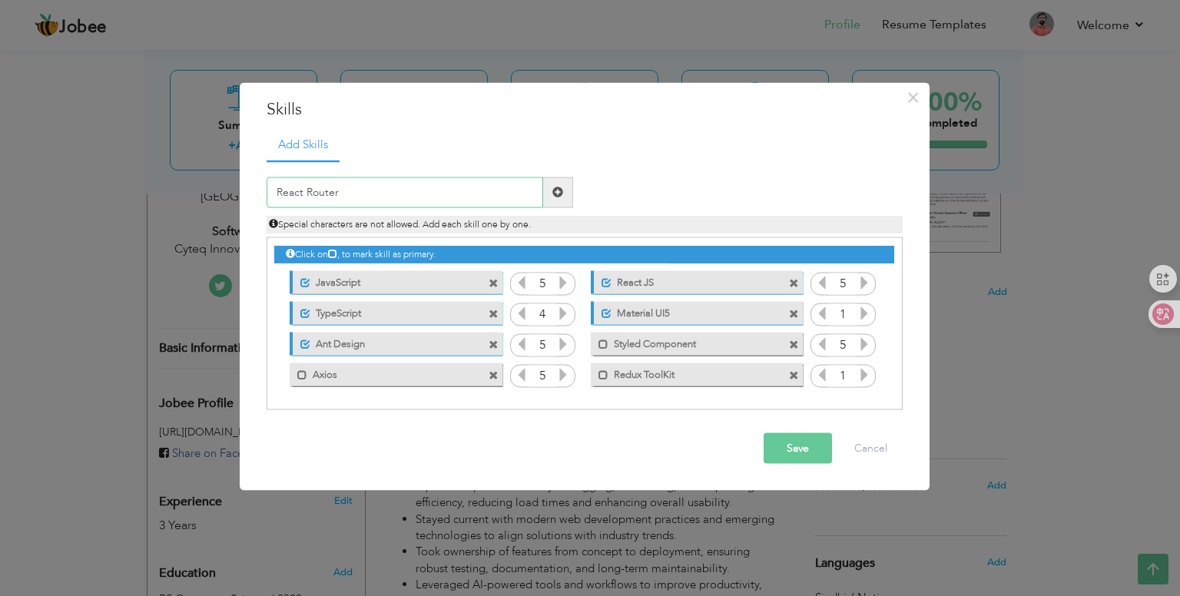
type input "React Router"
click at [563, 192] on span at bounding box center [558, 192] width 11 height 11
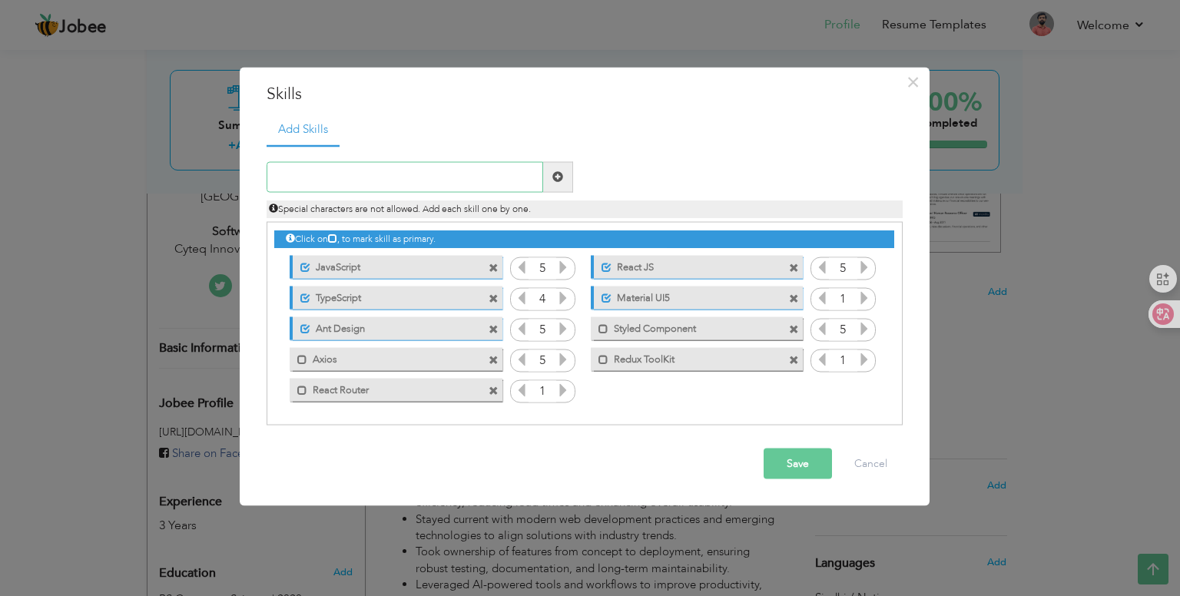
click at [367, 181] on input "text" at bounding box center [405, 176] width 277 height 31
paste input "Github"
type input "Github"
click at [553, 181] on span at bounding box center [558, 176] width 11 height 11
click at [863, 388] on icon at bounding box center [865, 390] width 14 height 14
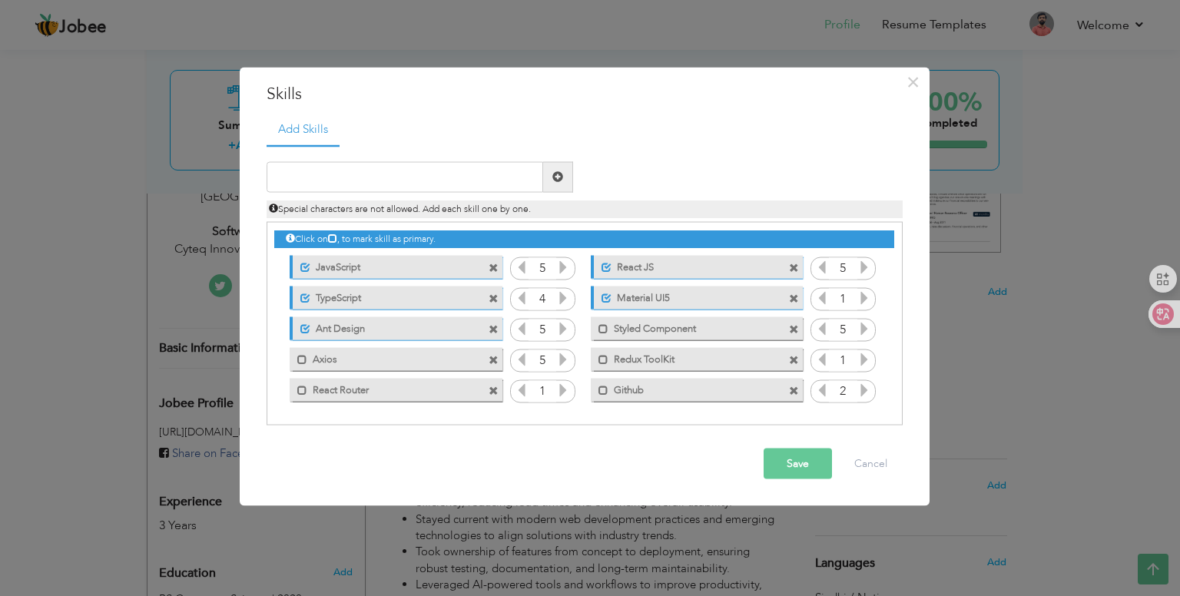
click at [863, 388] on icon at bounding box center [865, 390] width 14 height 14
click at [863, 360] on icon at bounding box center [865, 359] width 14 height 14
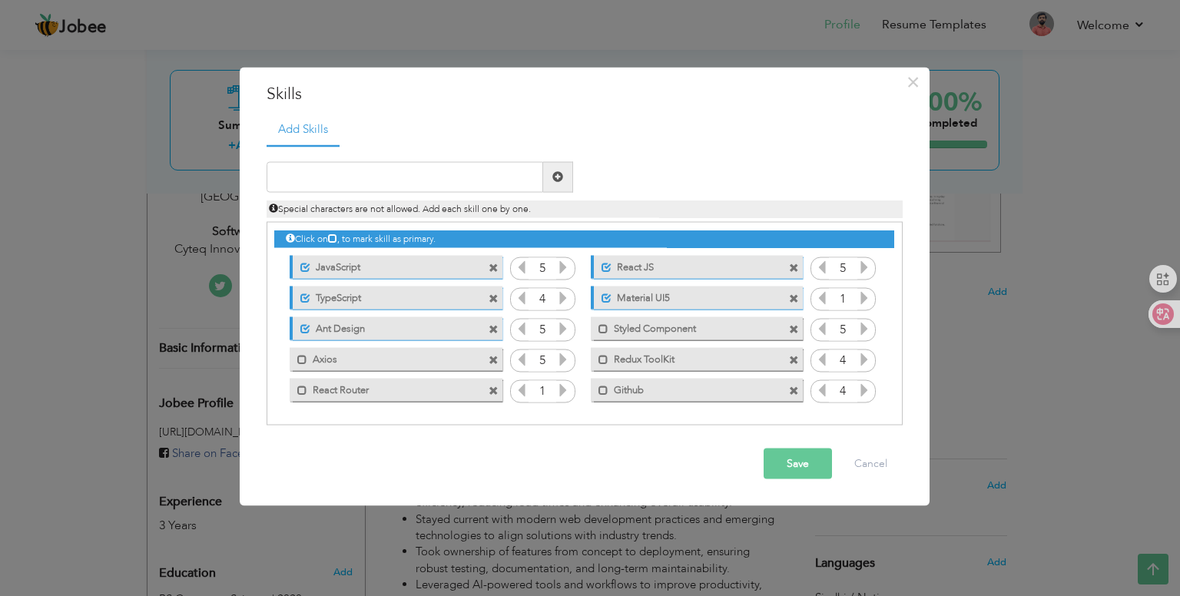
click at [863, 360] on icon at bounding box center [865, 359] width 14 height 14
click at [563, 389] on icon at bounding box center [563, 390] width 14 height 14
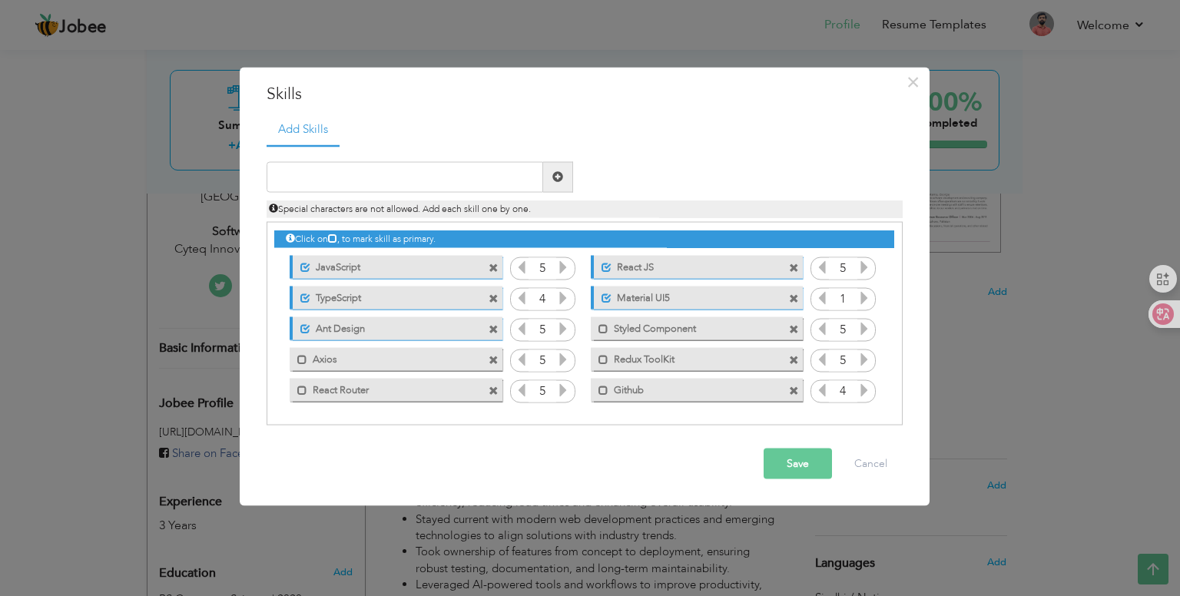
click at [516, 395] on icon at bounding box center [522, 390] width 14 height 14
click at [821, 366] on icon at bounding box center [822, 359] width 14 height 14
click at [397, 179] on input "text" at bounding box center [405, 176] width 277 height 31
paste input "HTML5"
type input "HTML5"
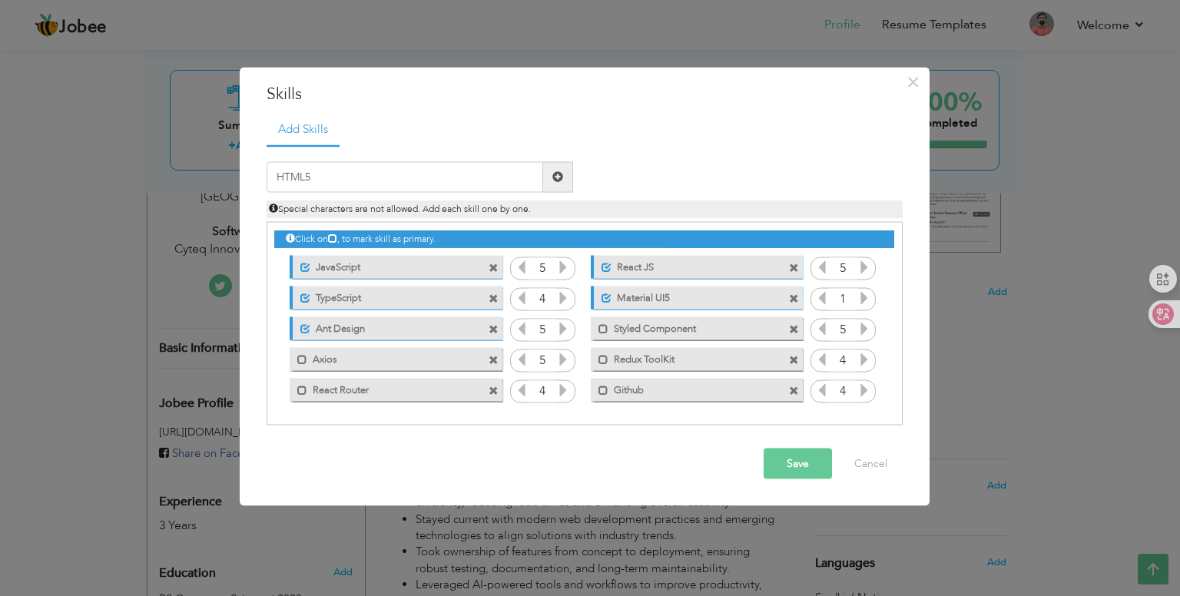
click at [557, 178] on span at bounding box center [558, 176] width 11 height 11
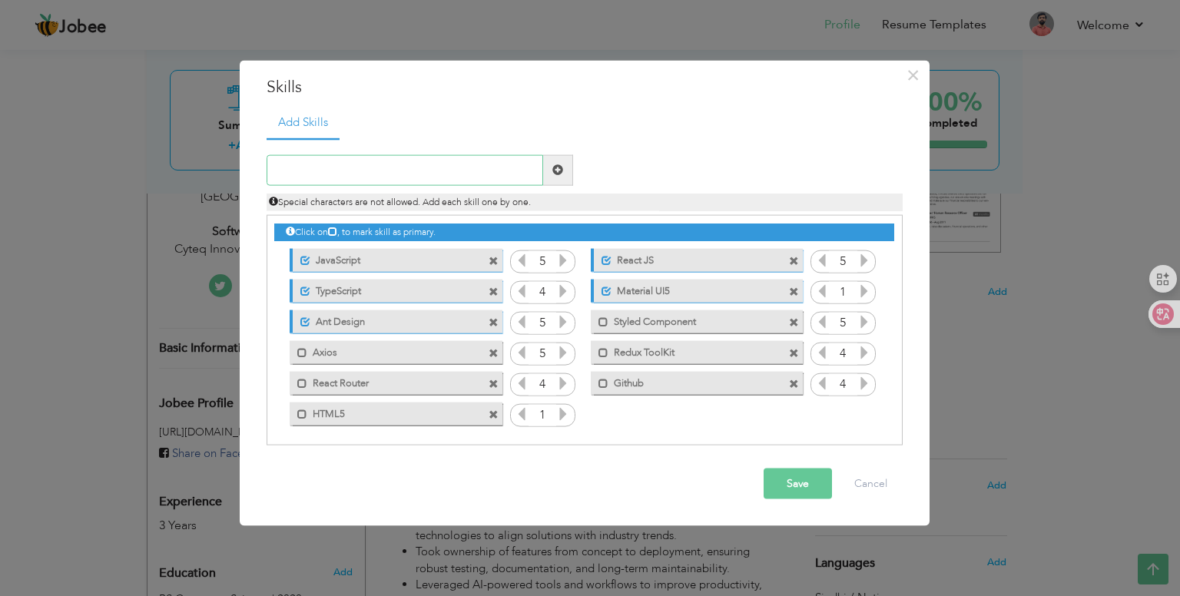
click at [378, 169] on input "text" at bounding box center [405, 169] width 277 height 31
type input "CSS3"
click at [558, 175] on span at bounding box center [558, 169] width 11 height 11
click at [563, 413] on icon at bounding box center [563, 414] width 14 height 14
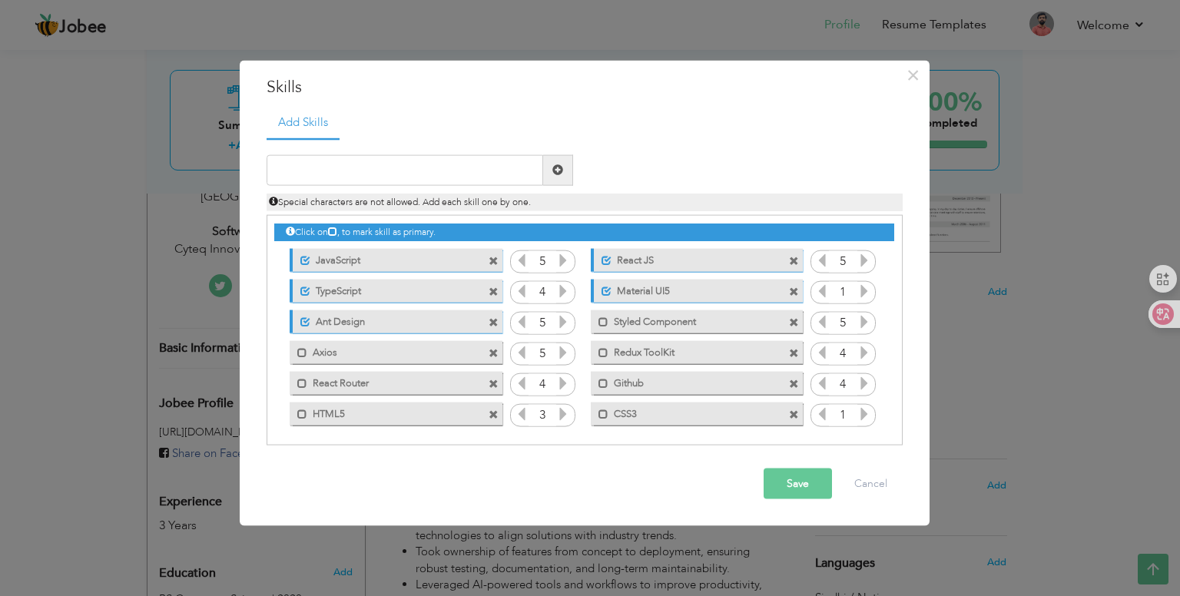
click at [563, 413] on icon at bounding box center [563, 414] width 14 height 14
click at [864, 417] on icon at bounding box center [865, 414] width 14 height 14
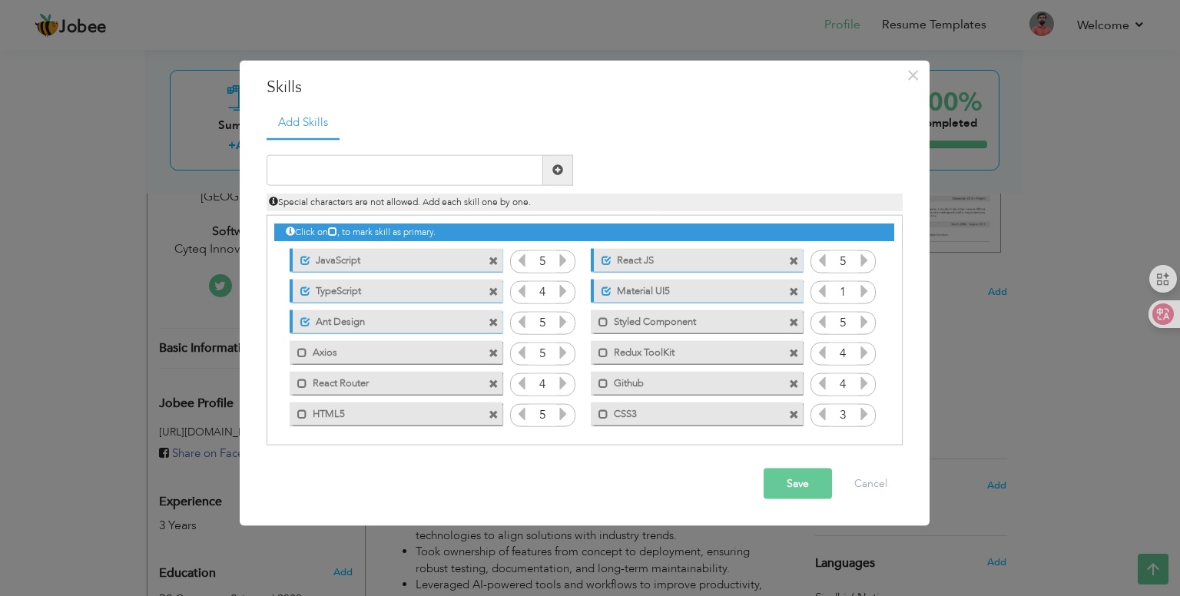
click at [864, 417] on icon at bounding box center [865, 414] width 14 height 14
click at [786, 483] on button "Save" at bounding box center [798, 484] width 68 height 31
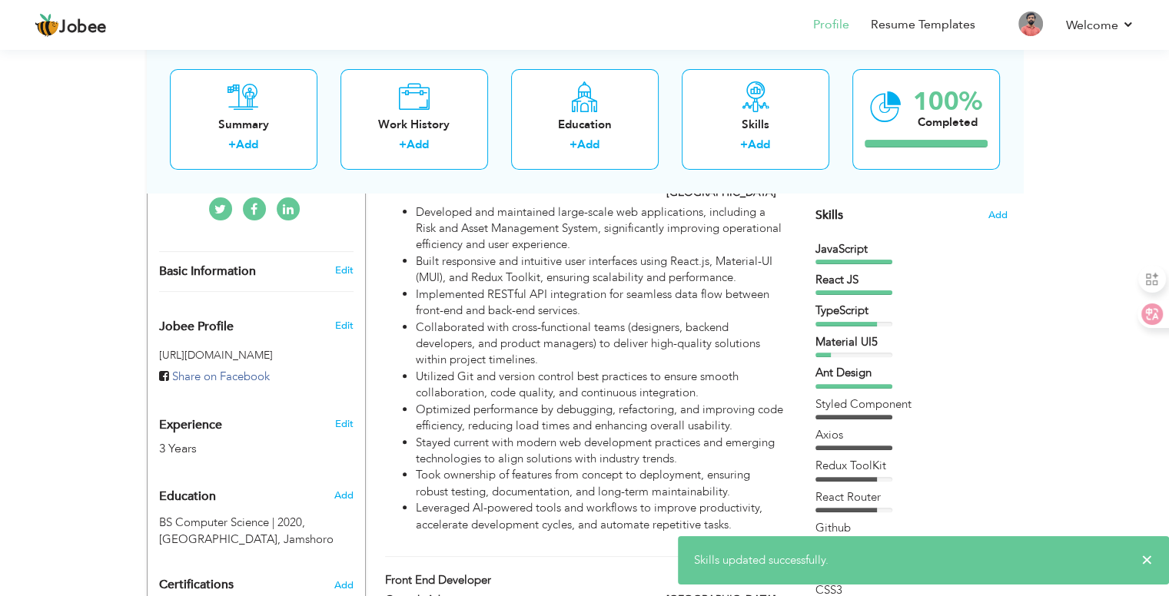
scroll to position [231, 0]
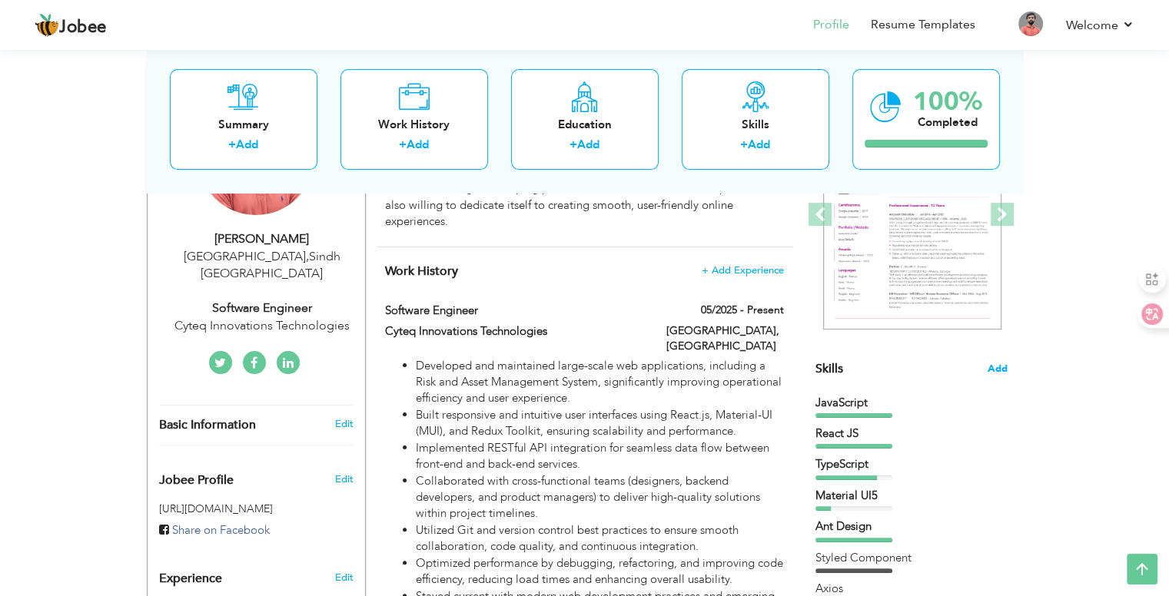
click at [1001, 374] on span "Add" at bounding box center [998, 369] width 20 height 15
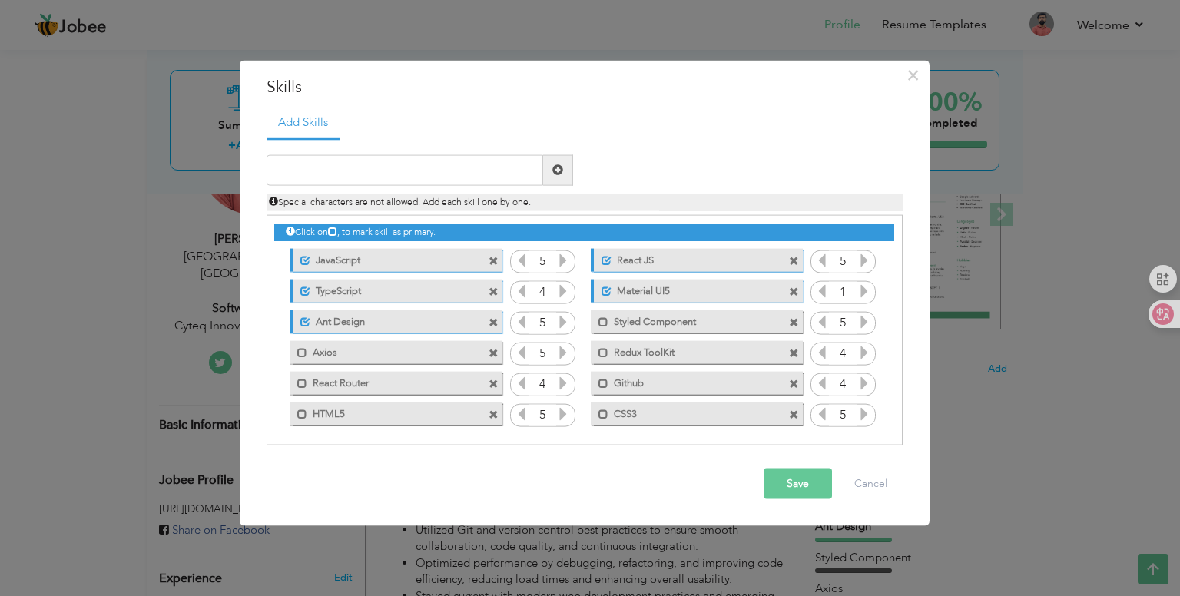
click at [860, 292] on icon at bounding box center [865, 291] width 14 height 14
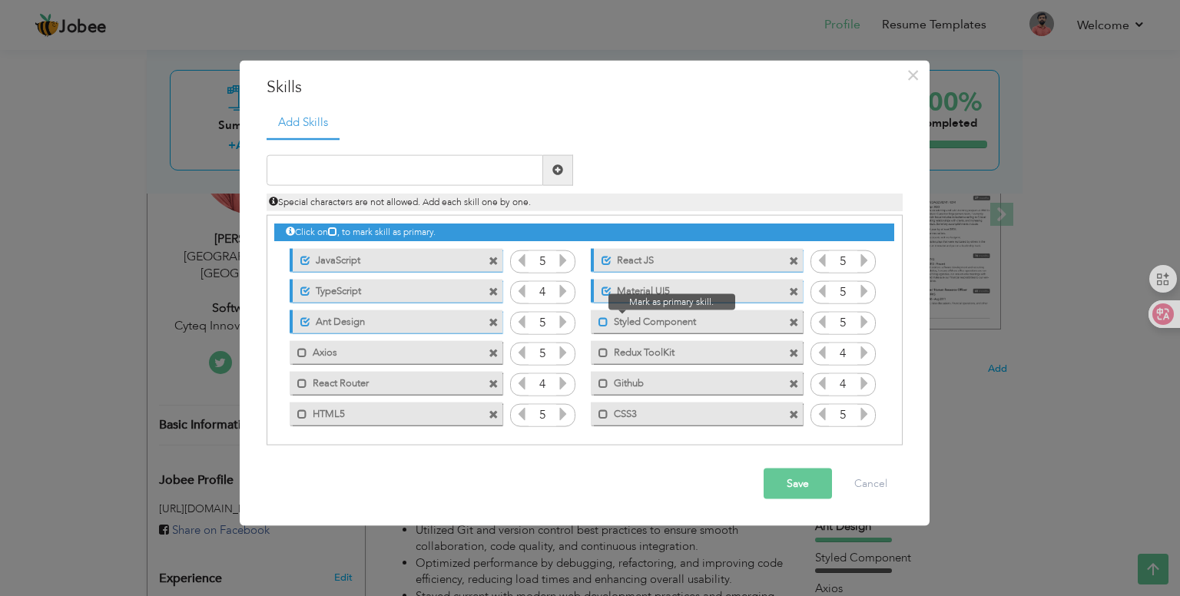
click at [600, 322] on span at bounding box center [604, 322] width 10 height 10
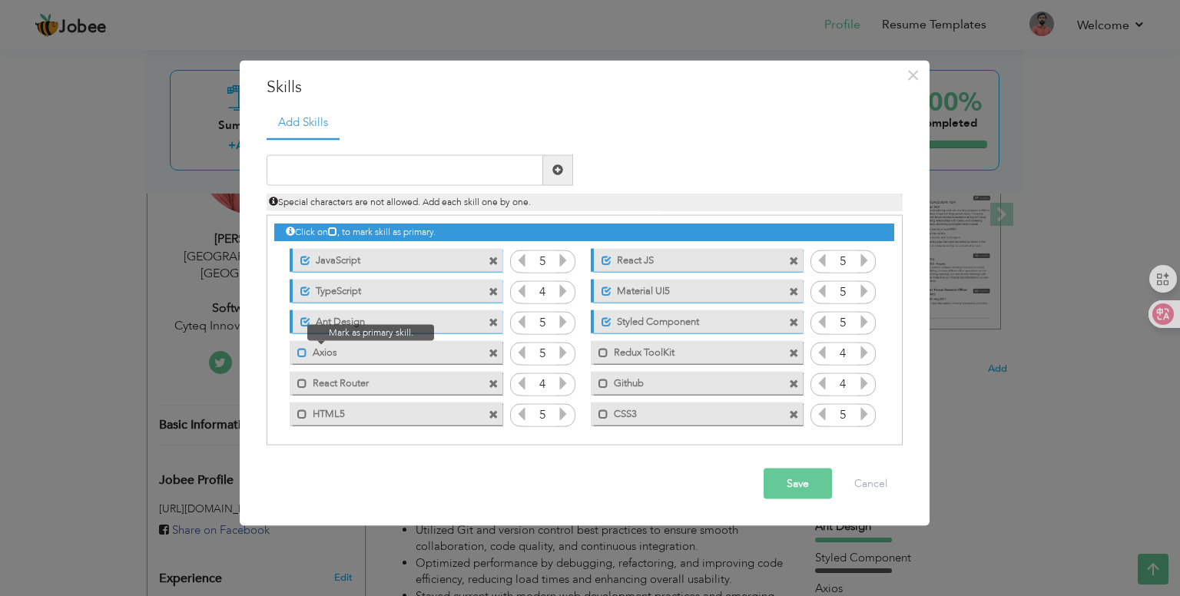
click at [300, 356] on span at bounding box center [302, 353] width 10 height 10
click at [600, 354] on span at bounding box center [604, 353] width 10 height 10
click at [599, 386] on span at bounding box center [604, 384] width 10 height 10
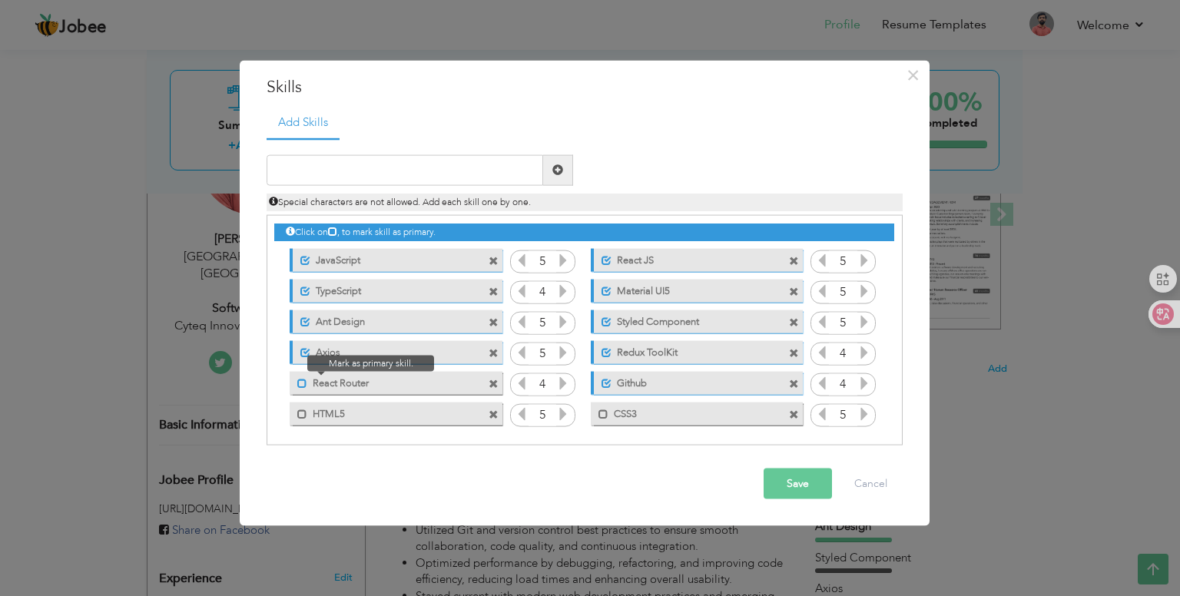
click at [304, 385] on span at bounding box center [302, 384] width 10 height 10
click at [304, 415] on span at bounding box center [302, 415] width 10 height 10
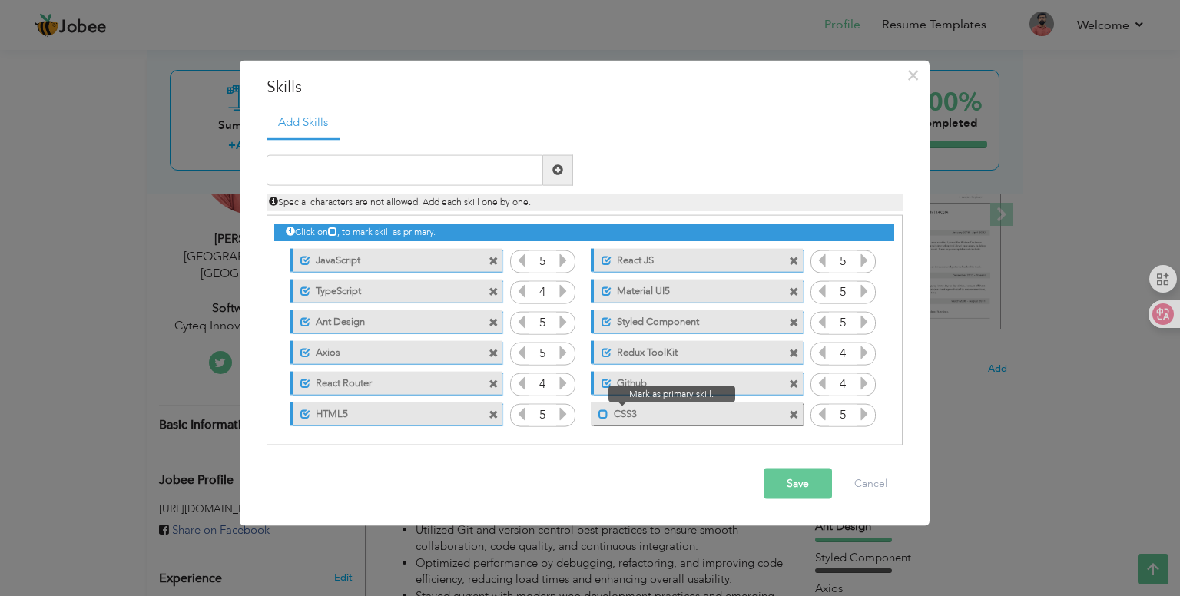
click at [601, 414] on span at bounding box center [604, 415] width 10 height 10
click at [784, 483] on button "Save" at bounding box center [798, 484] width 68 height 31
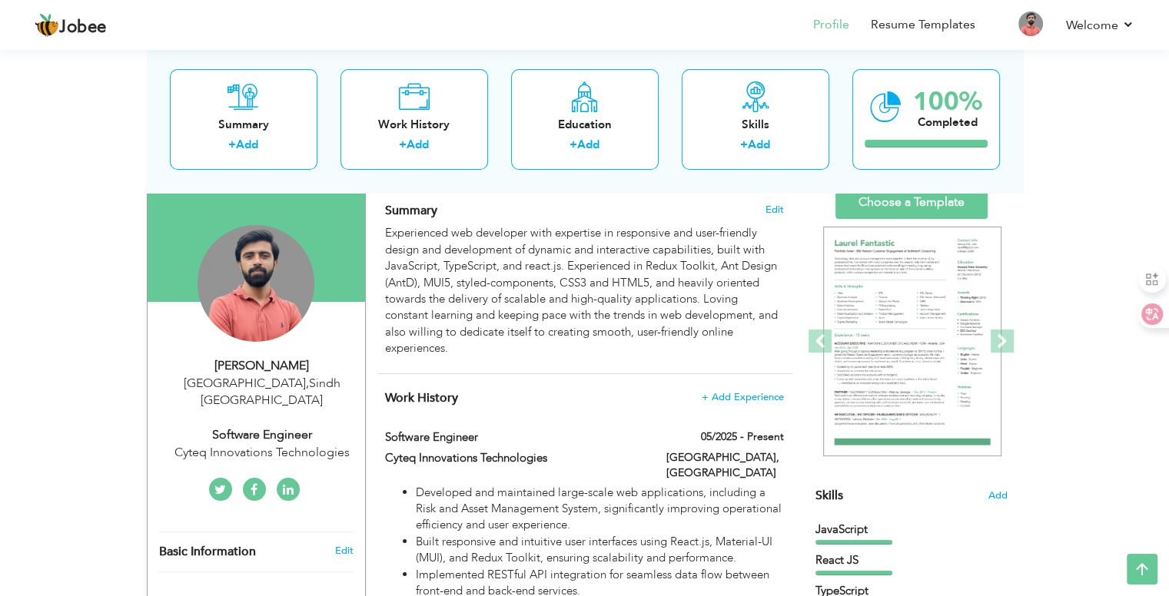
scroll to position [77, 0]
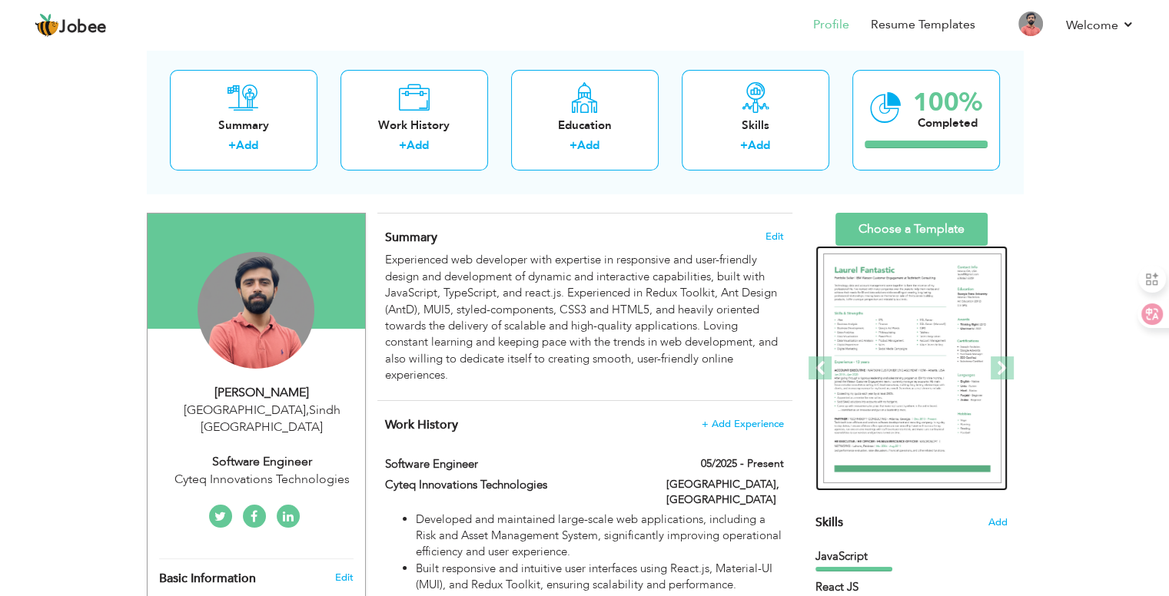
click at [904, 336] on img at bounding box center [912, 369] width 178 height 231
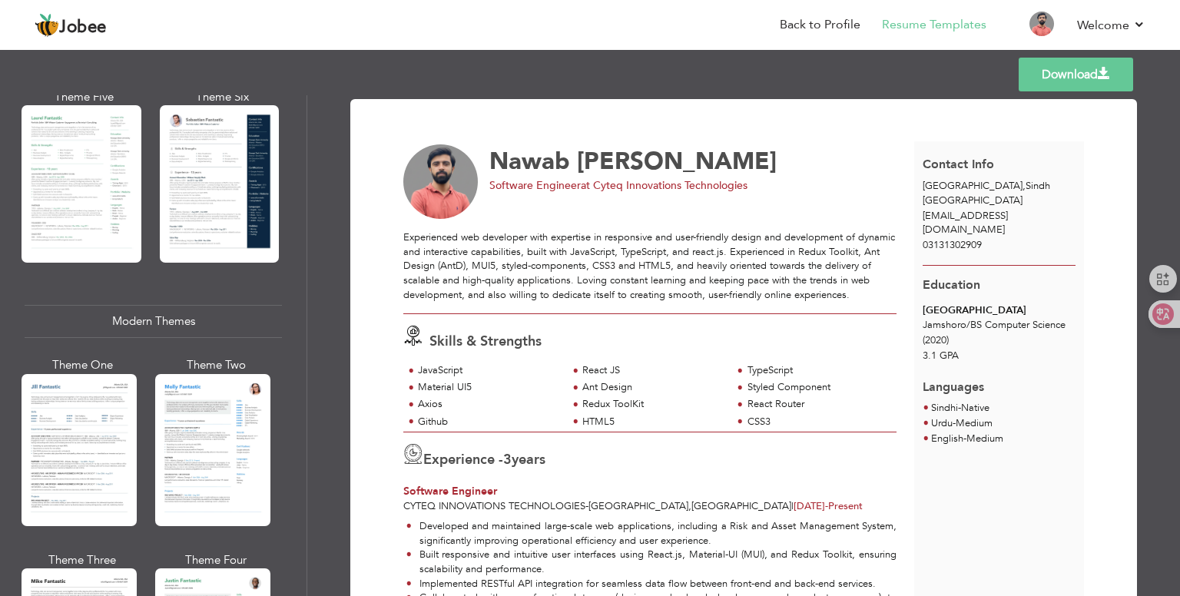
scroll to position [538, 0]
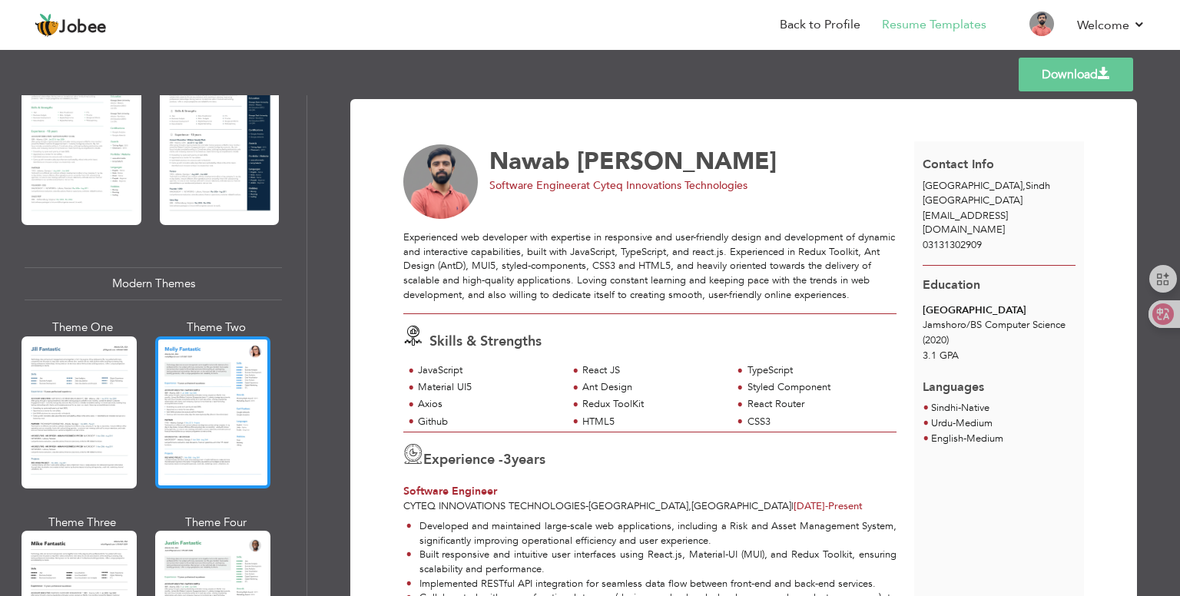
click at [198, 417] on div at bounding box center [212, 413] width 115 height 152
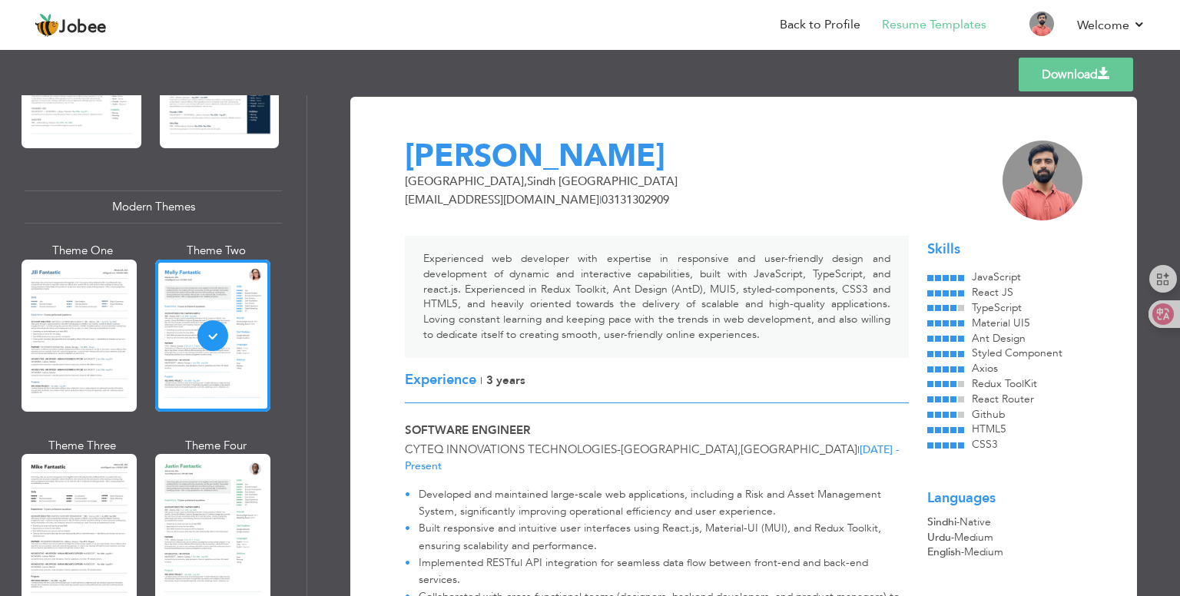
scroll to position [0, 0]
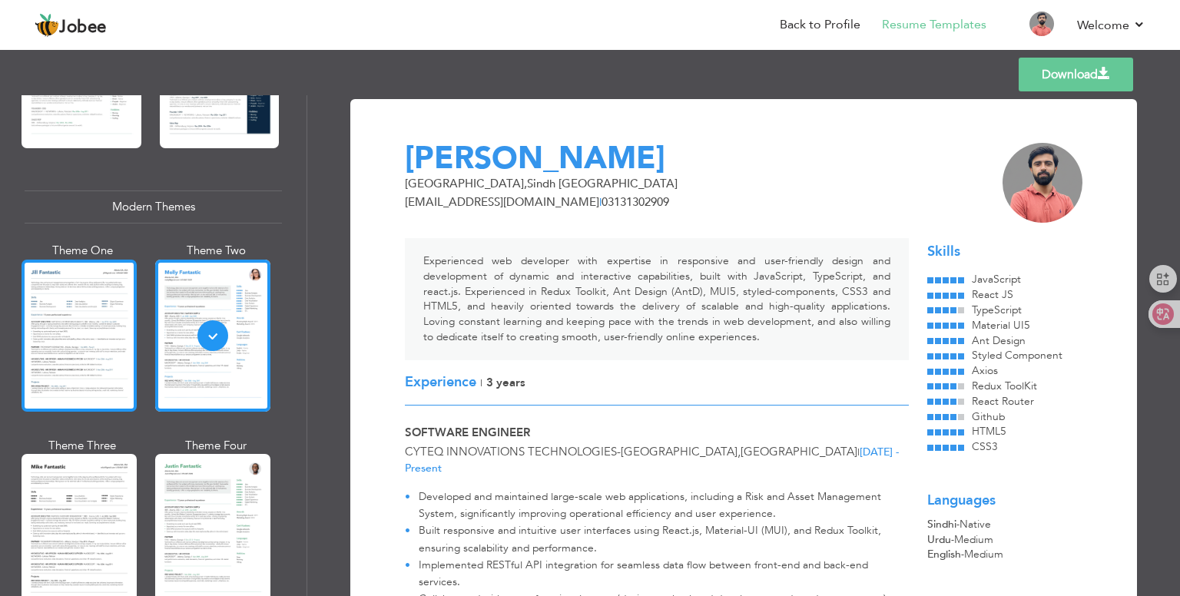
click at [95, 354] on div at bounding box center [79, 336] width 115 height 152
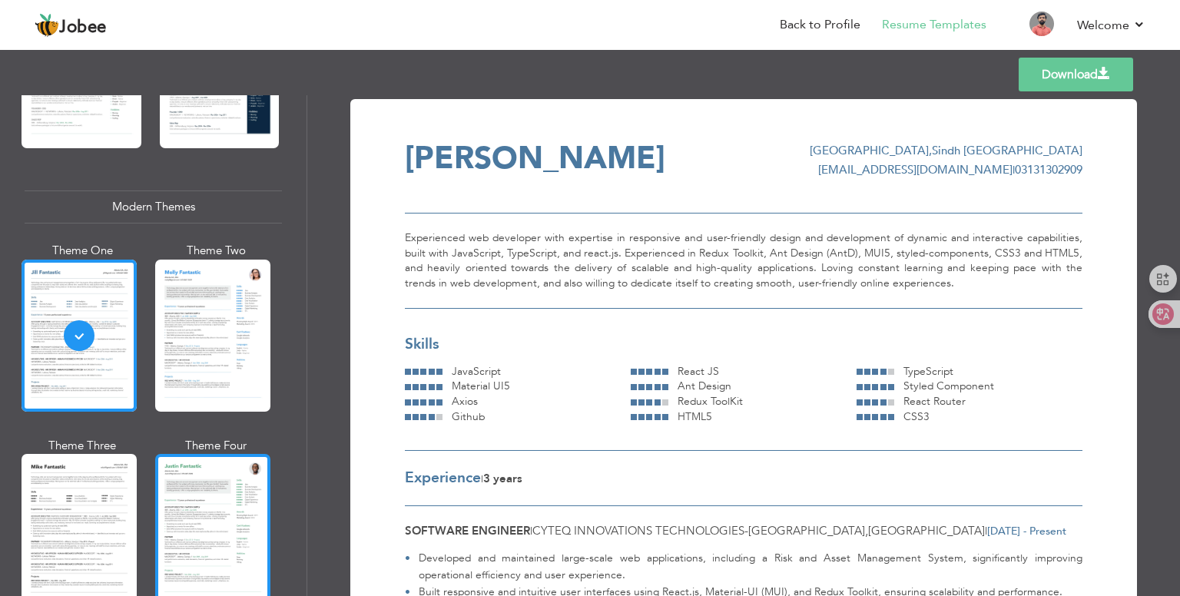
click at [174, 509] on div at bounding box center [212, 530] width 115 height 152
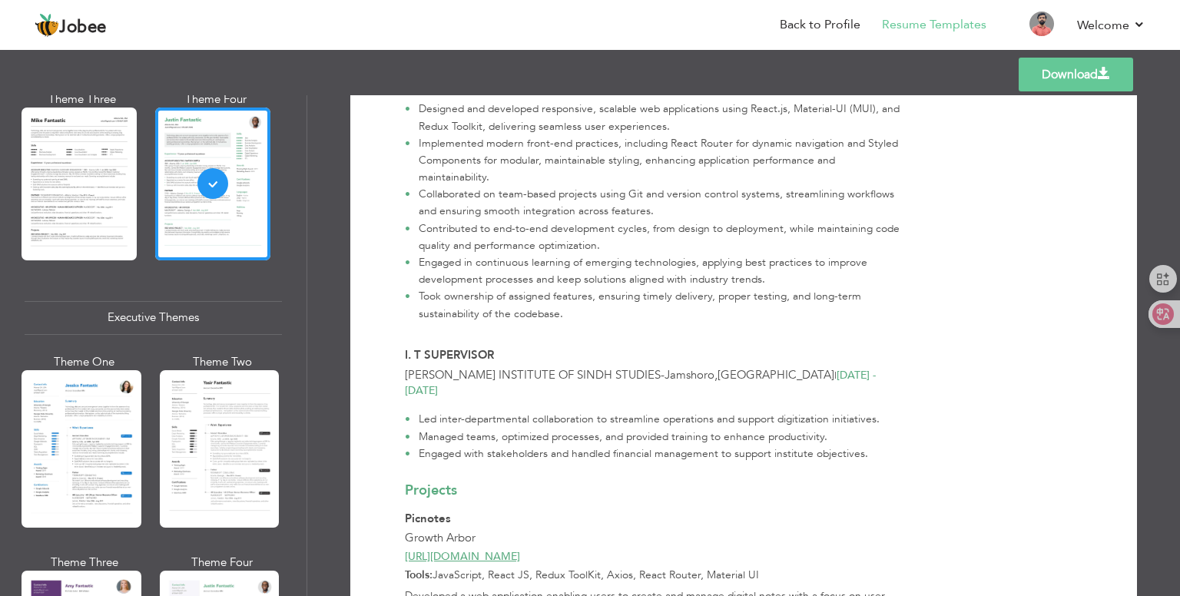
scroll to position [999, 0]
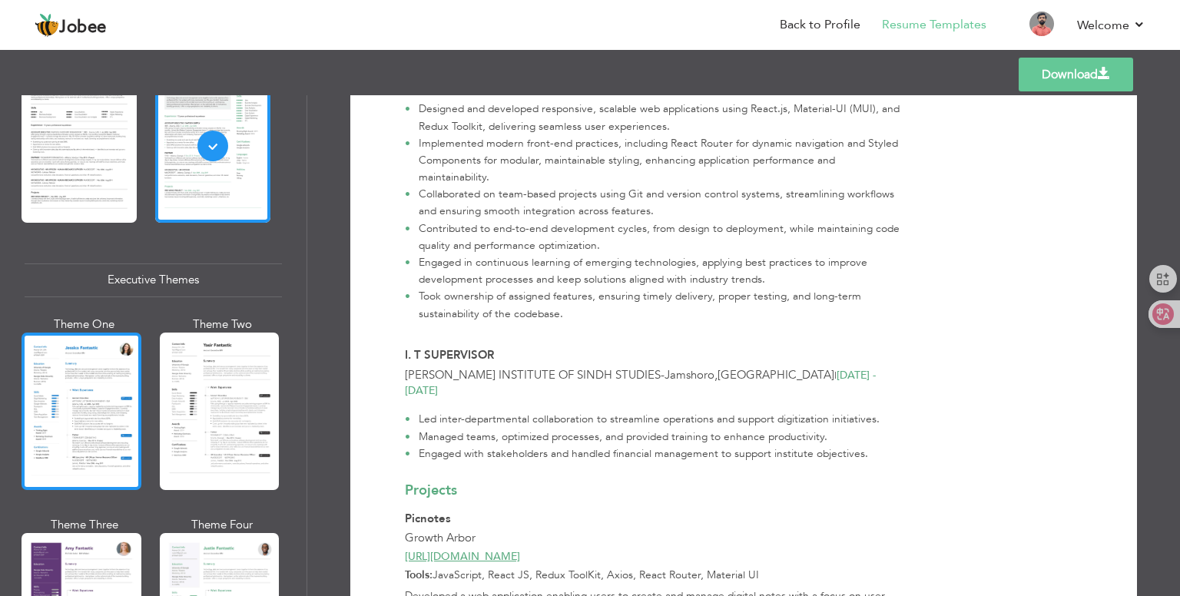
click at [87, 407] on div at bounding box center [82, 412] width 120 height 158
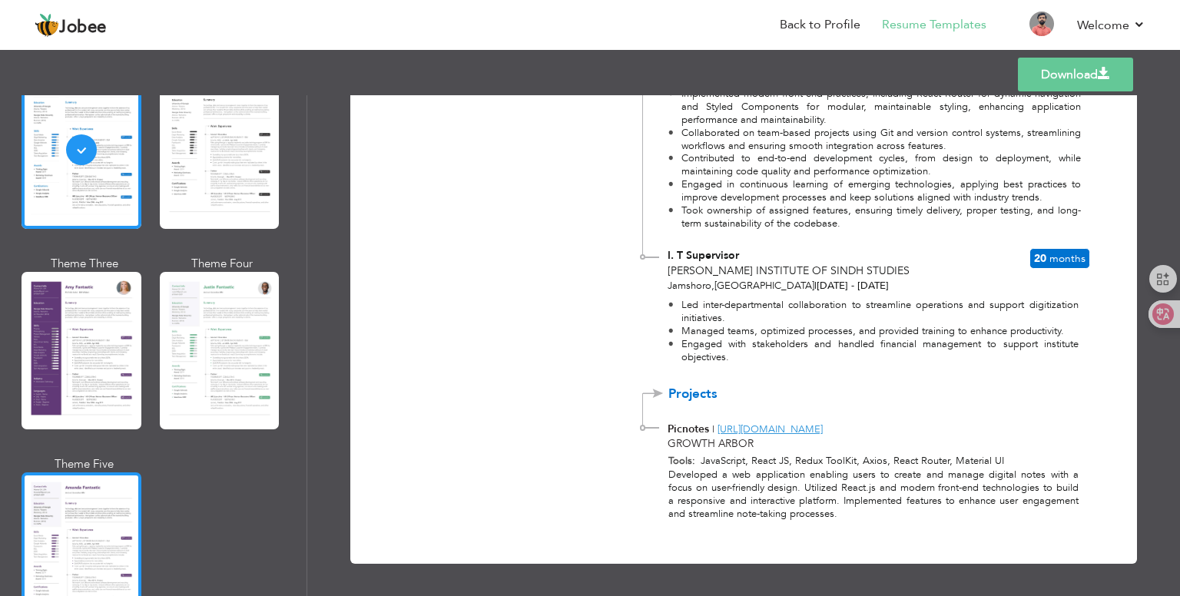
scroll to position [1306, 0]
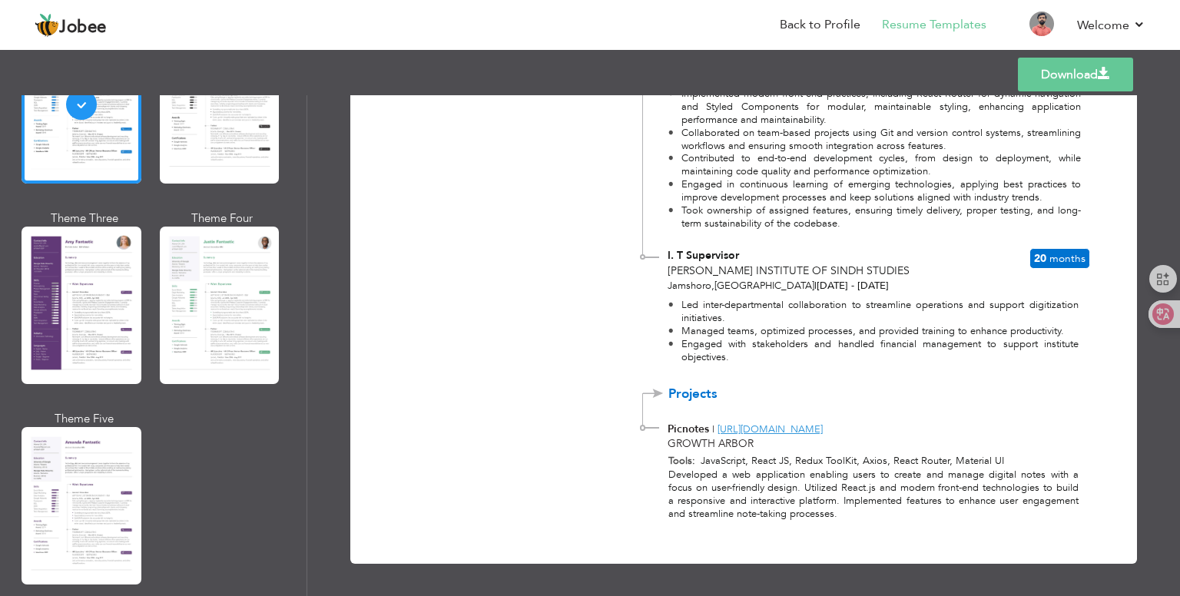
click at [105, 334] on div at bounding box center [82, 306] width 120 height 158
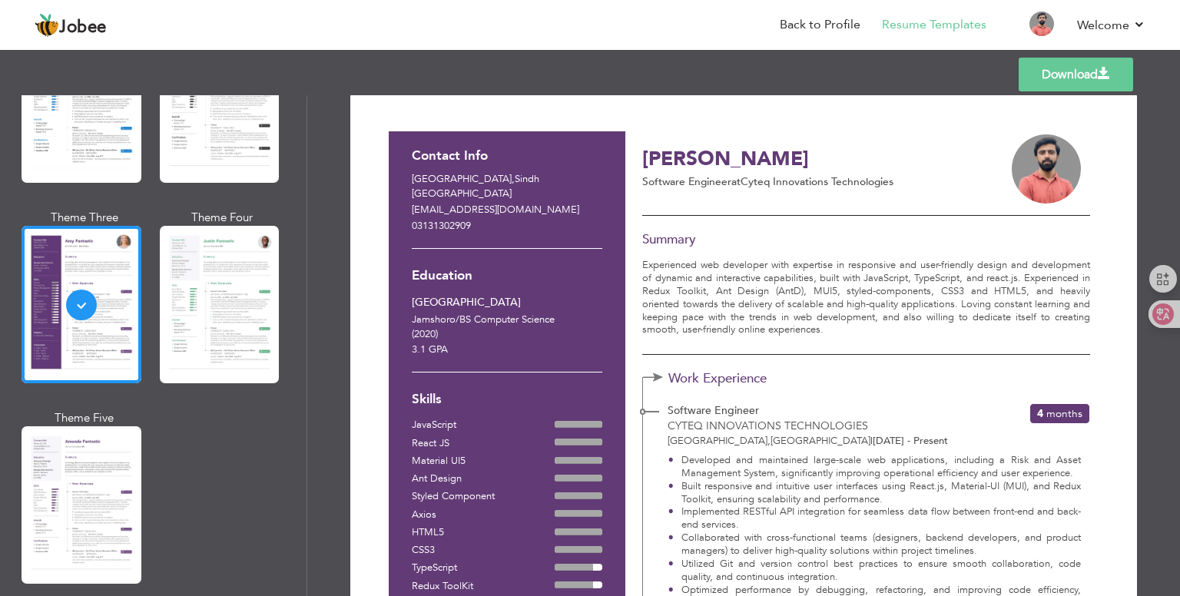
scroll to position [0, 0]
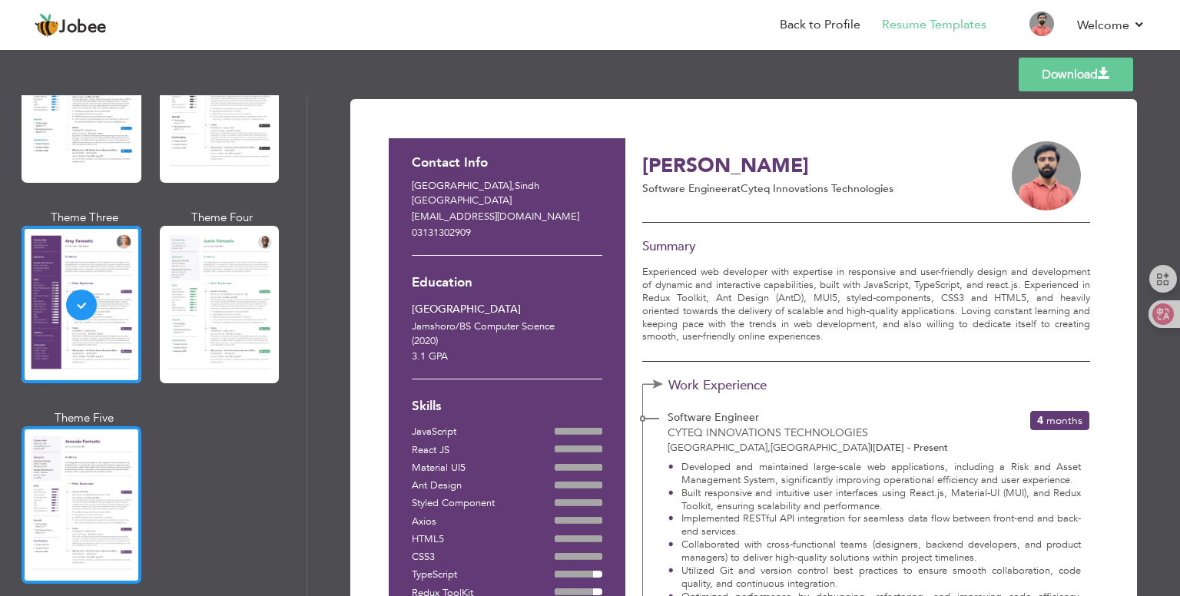
click at [89, 496] on div at bounding box center [82, 506] width 120 height 158
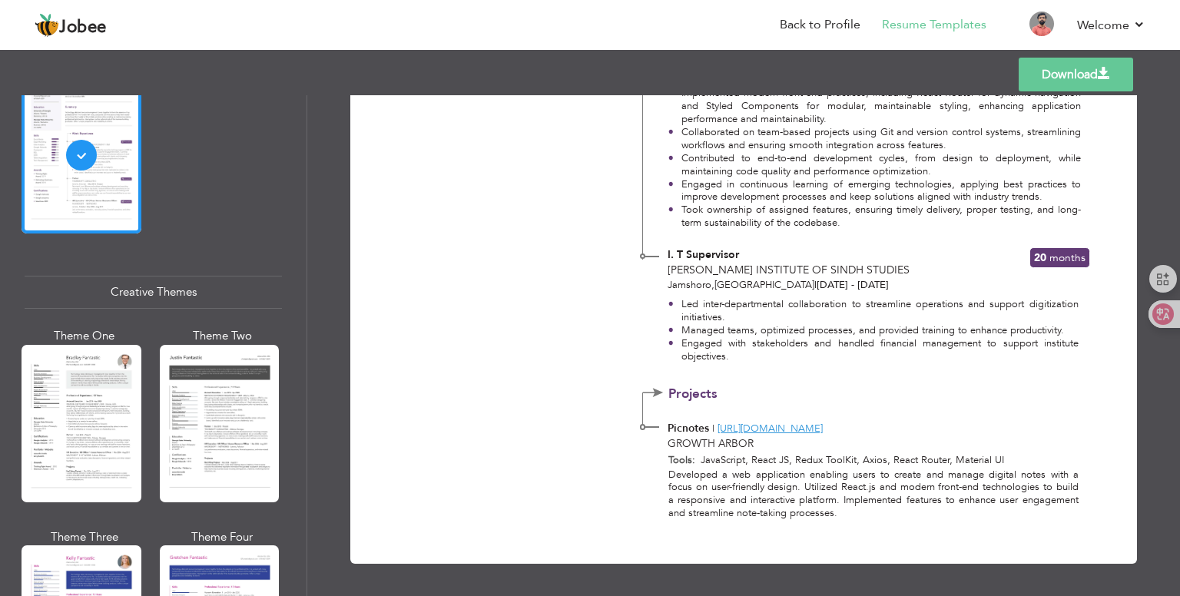
scroll to position [1768, 0]
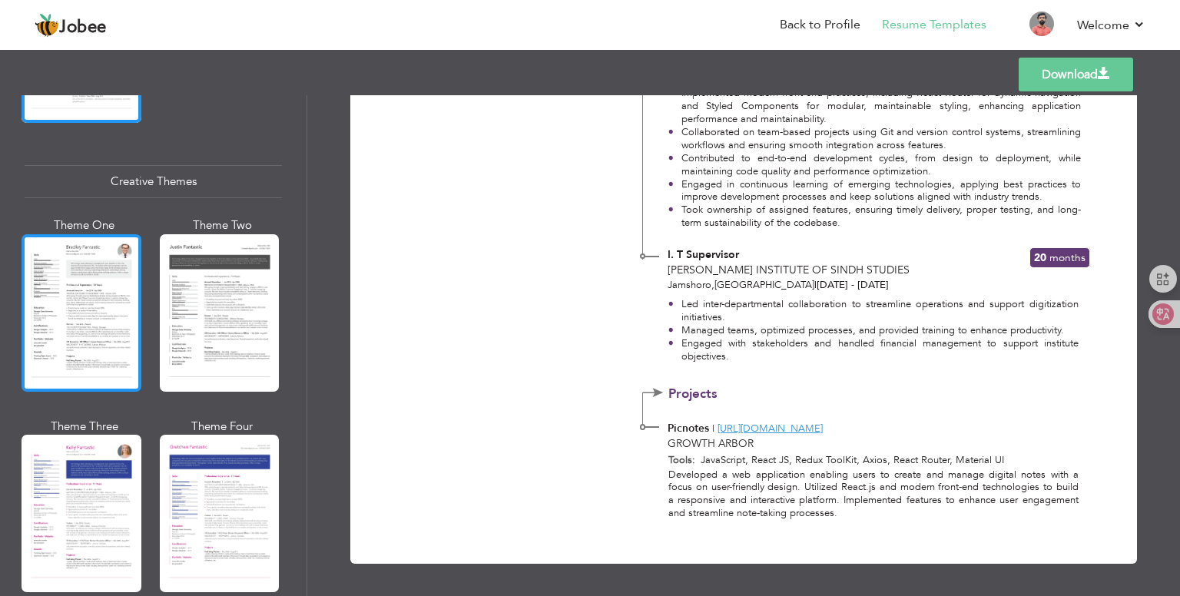
click at [95, 307] on div at bounding box center [82, 313] width 120 height 158
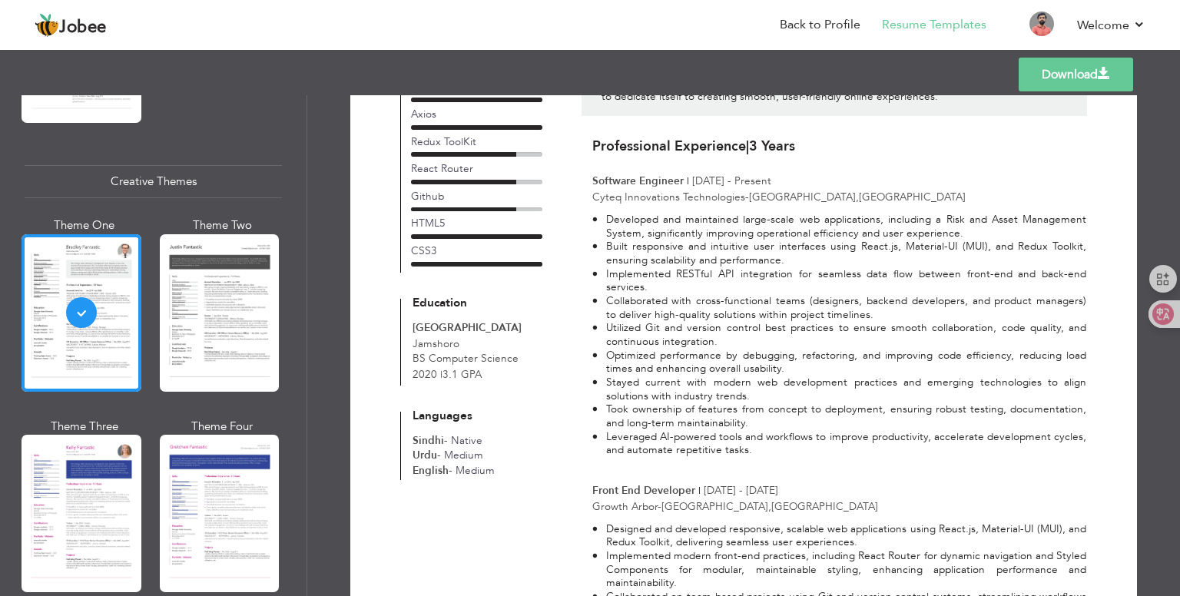
scroll to position [384, 0]
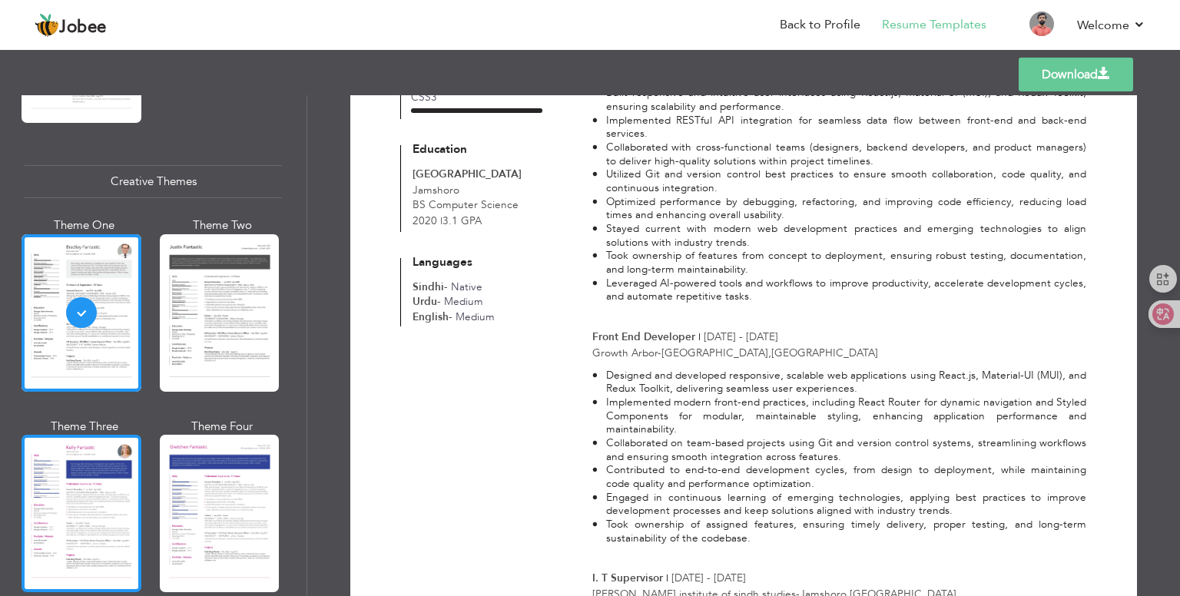
click at [108, 502] on div at bounding box center [82, 514] width 120 height 158
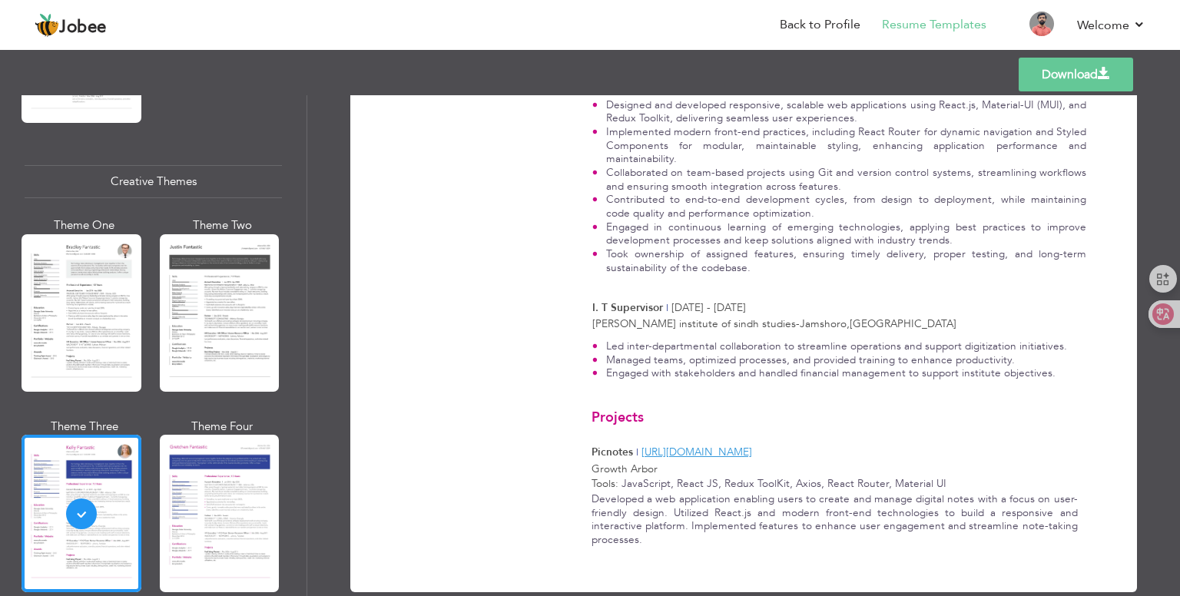
scroll to position [656, 0]
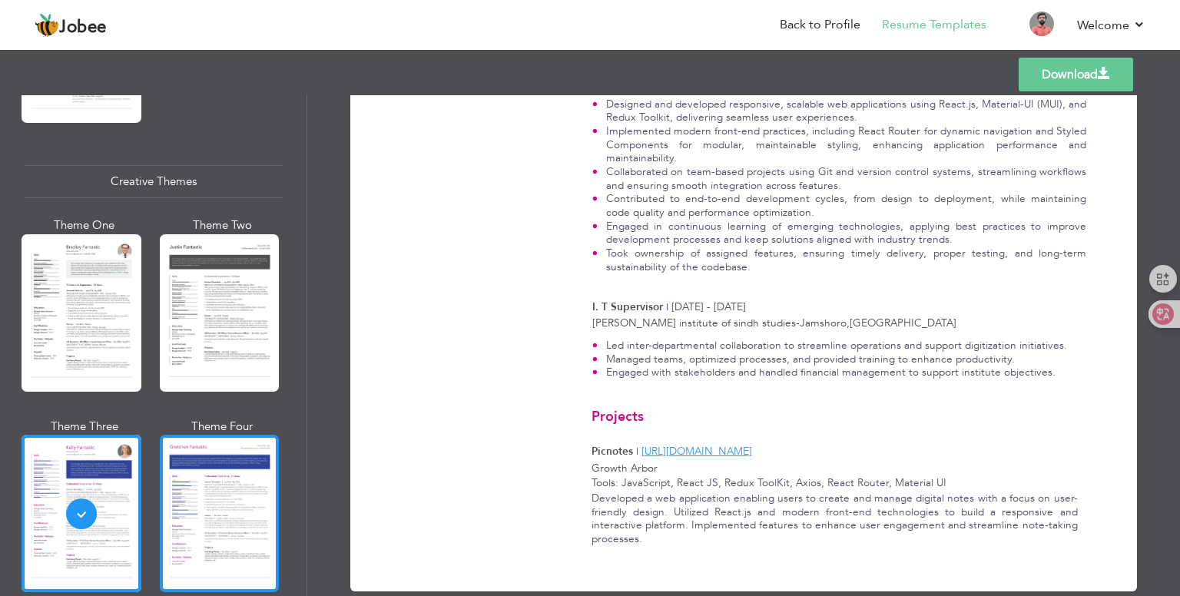
click at [206, 500] on div at bounding box center [220, 514] width 120 height 158
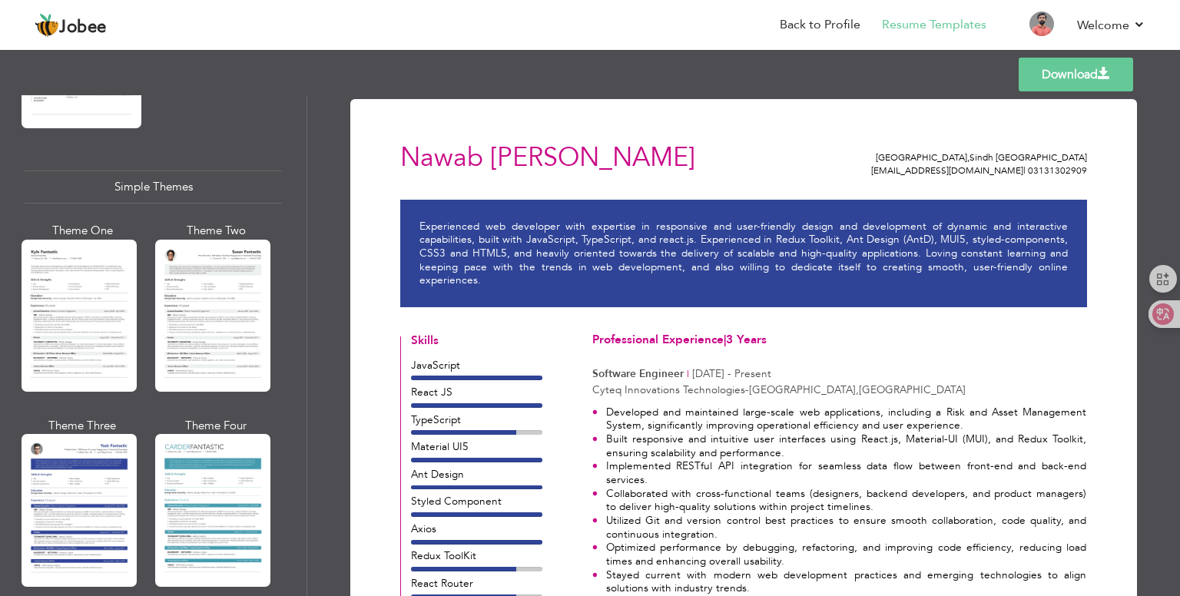
scroll to position [2635, 0]
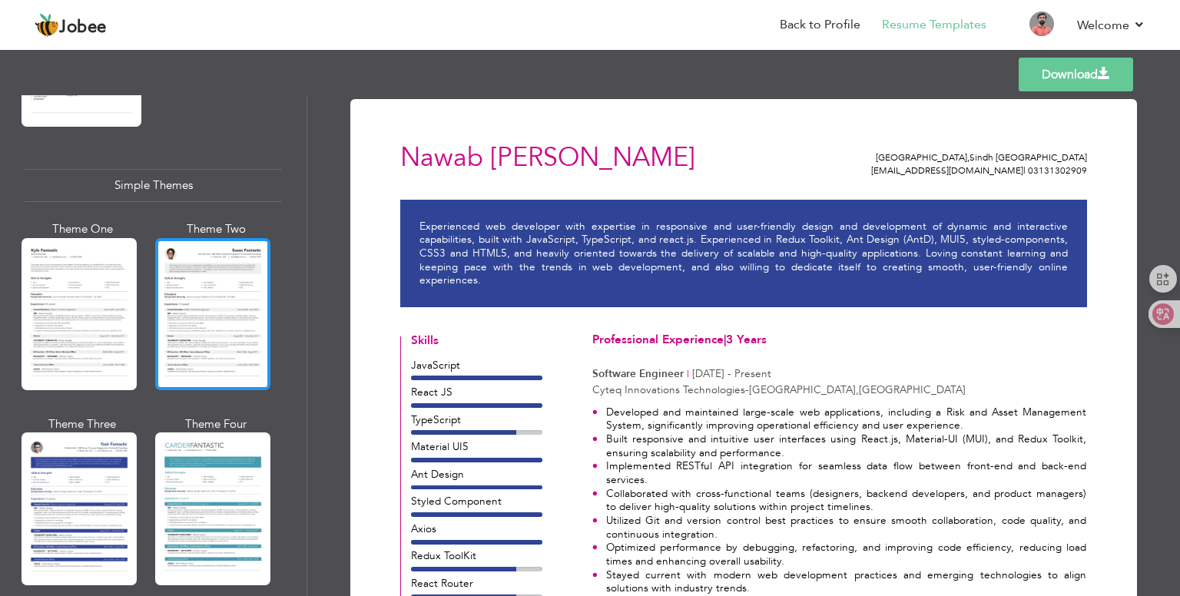
click at [200, 290] on div at bounding box center [212, 314] width 115 height 152
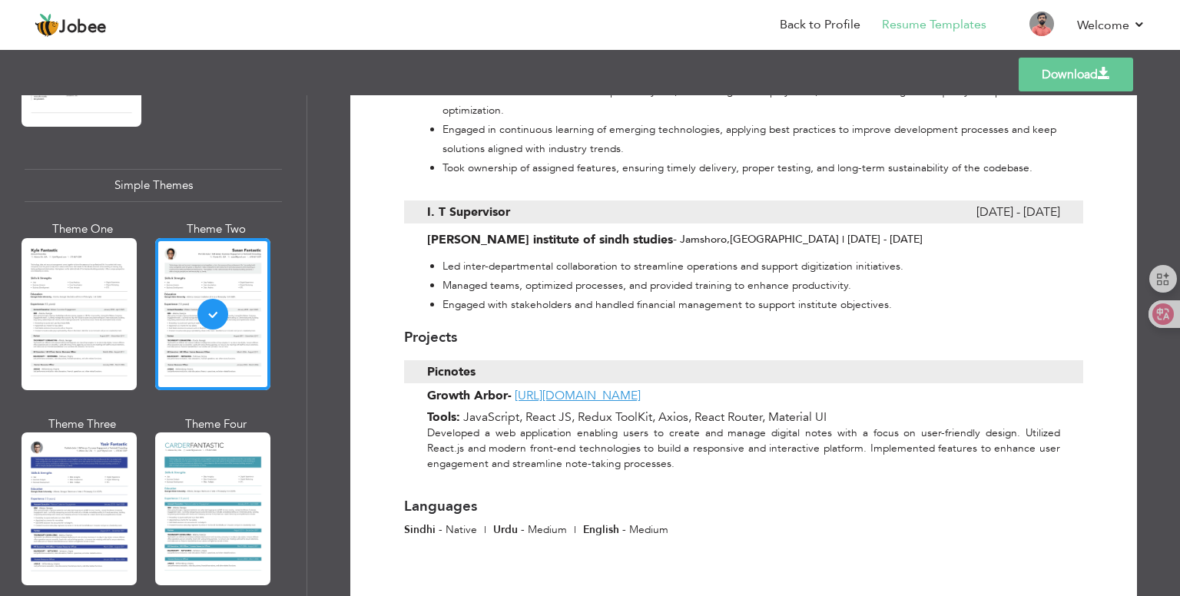
scroll to position [1077, 0]
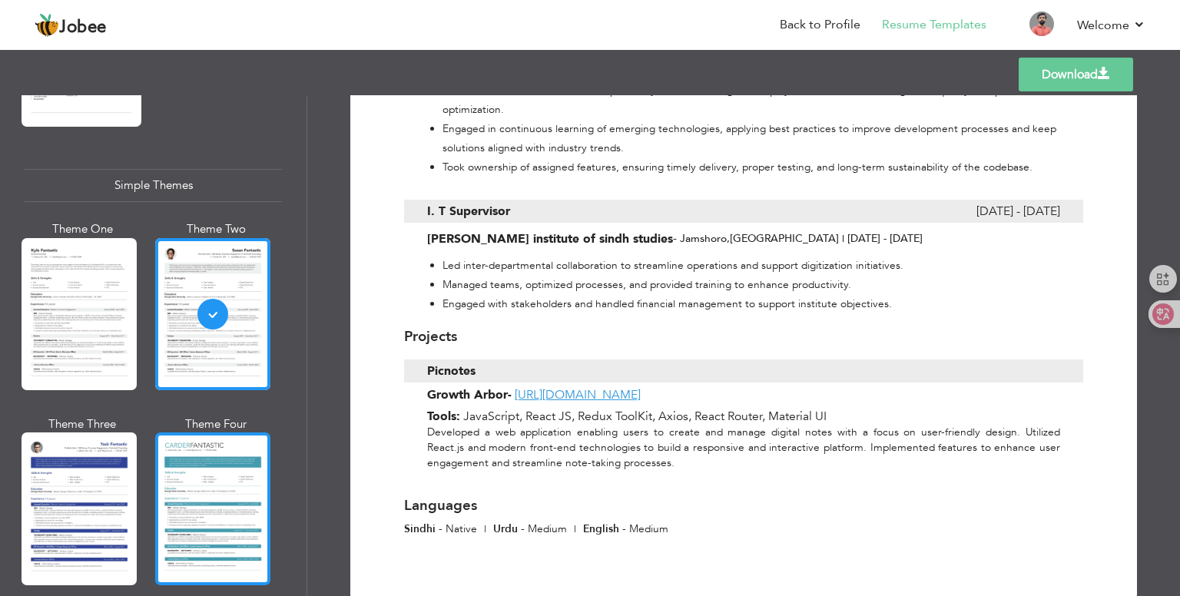
click at [221, 478] on div at bounding box center [212, 509] width 115 height 152
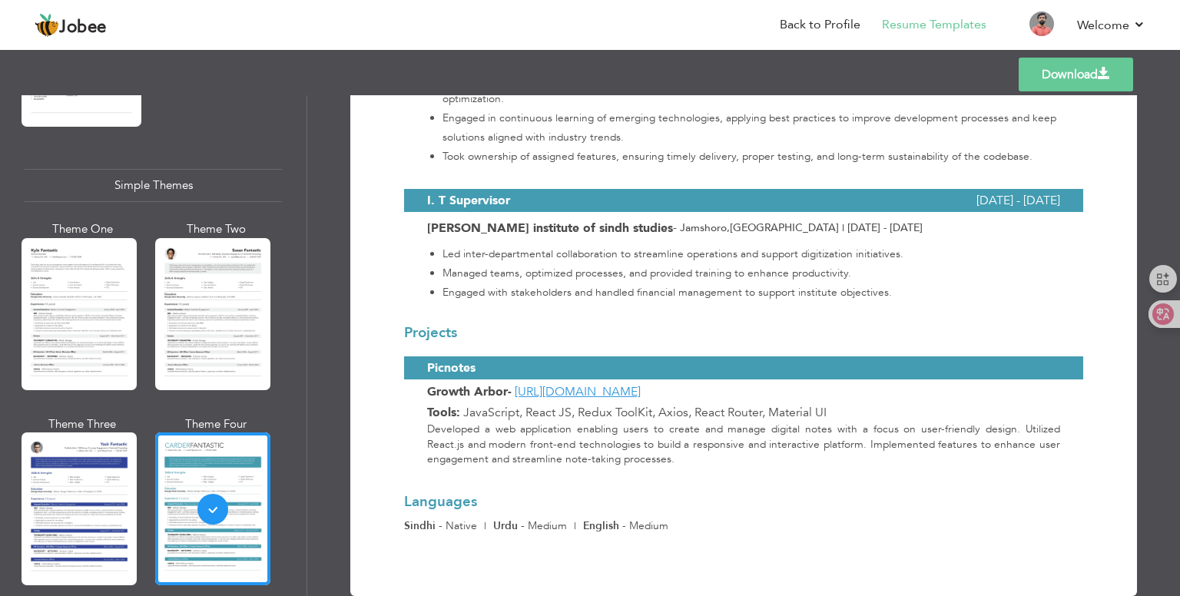
scroll to position [1082, 0]
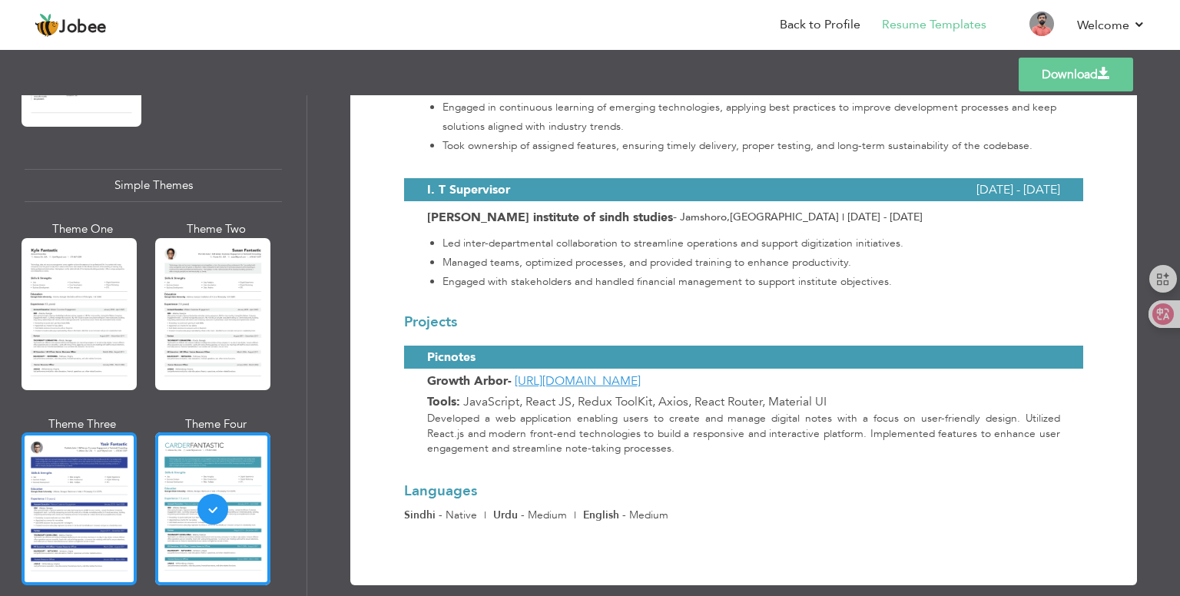
click at [75, 457] on div at bounding box center [79, 509] width 115 height 152
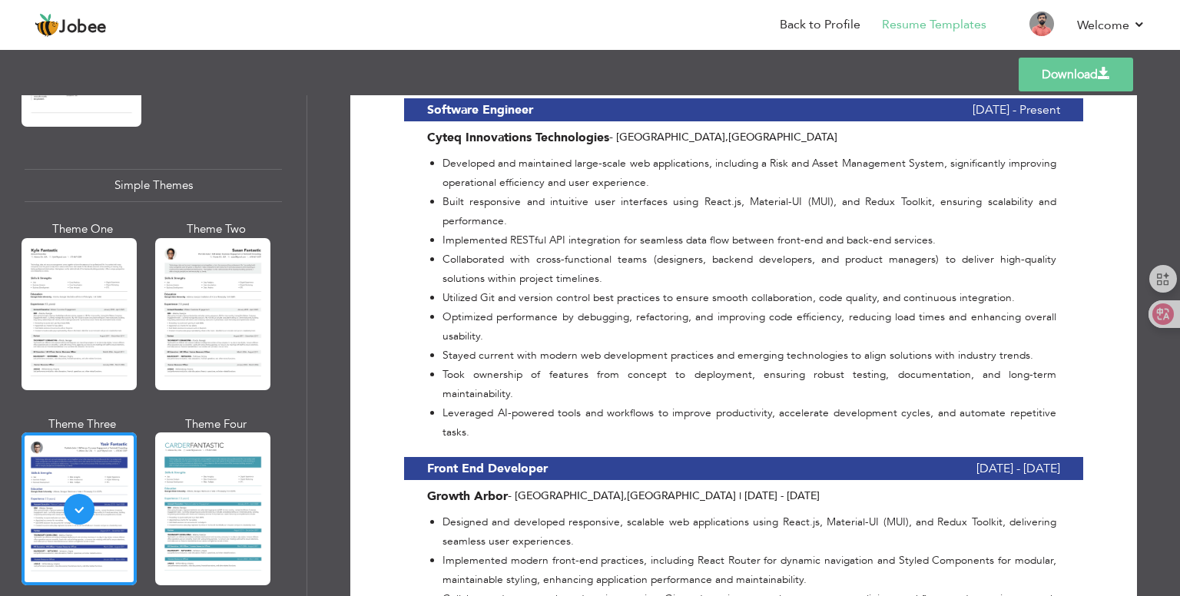
scroll to position [293, 0]
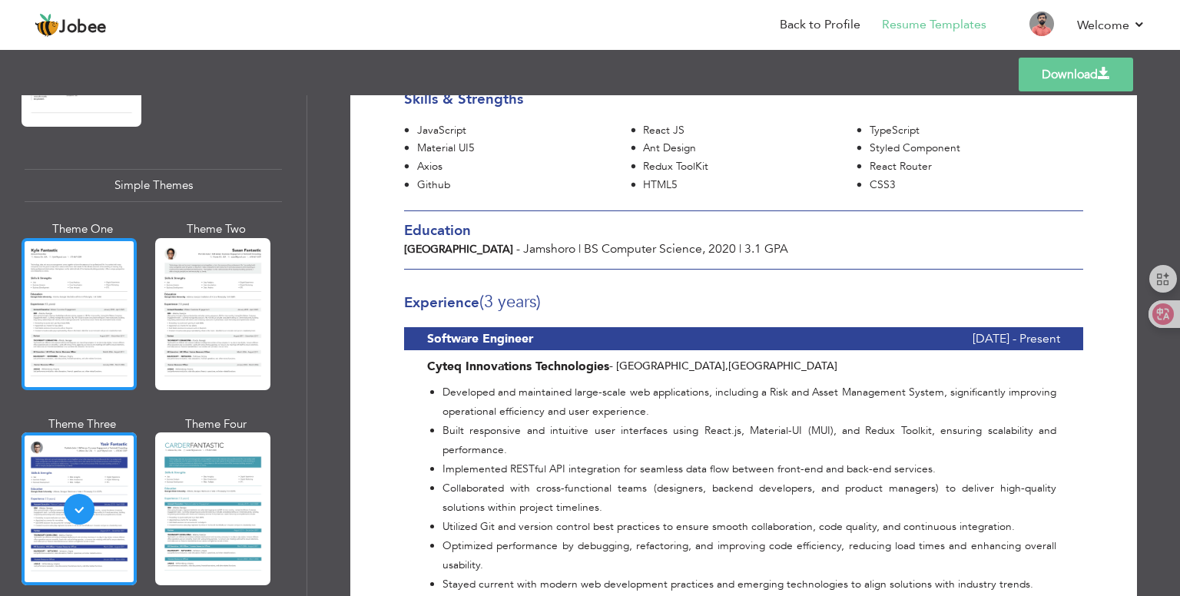
click at [96, 290] on div at bounding box center [79, 314] width 115 height 152
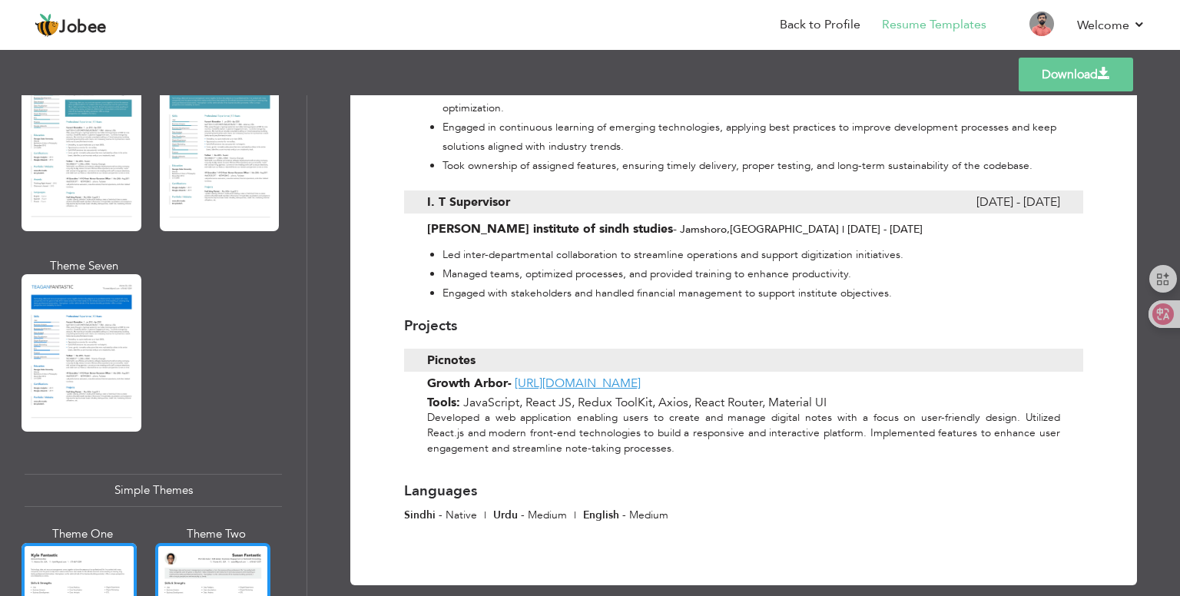
scroll to position [2327, 0]
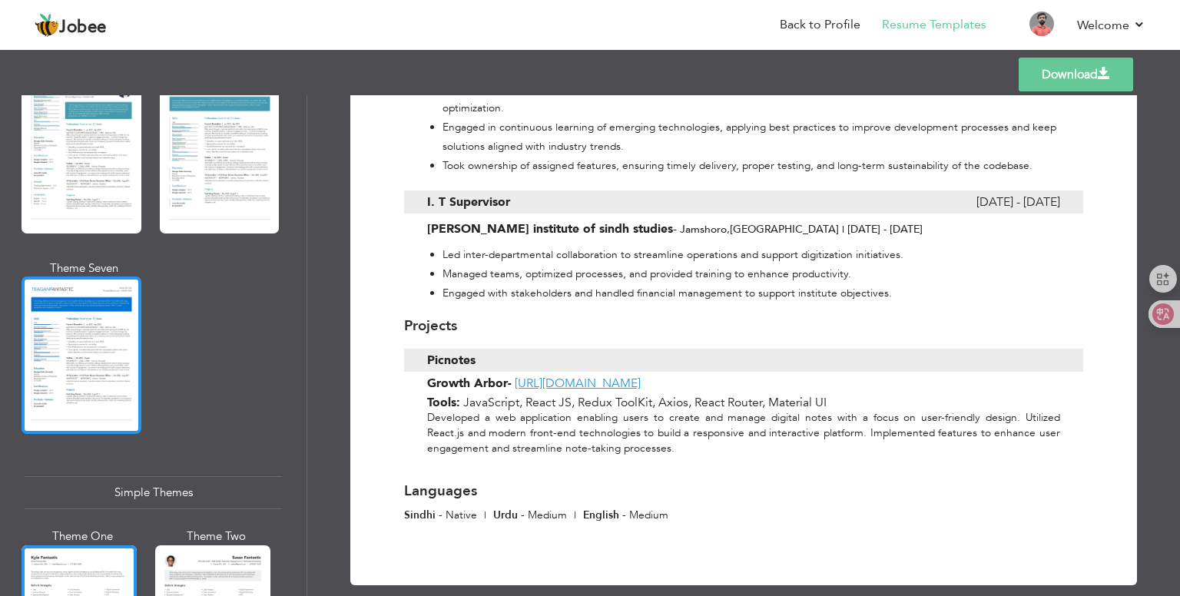
click at [78, 351] on div at bounding box center [82, 356] width 120 height 158
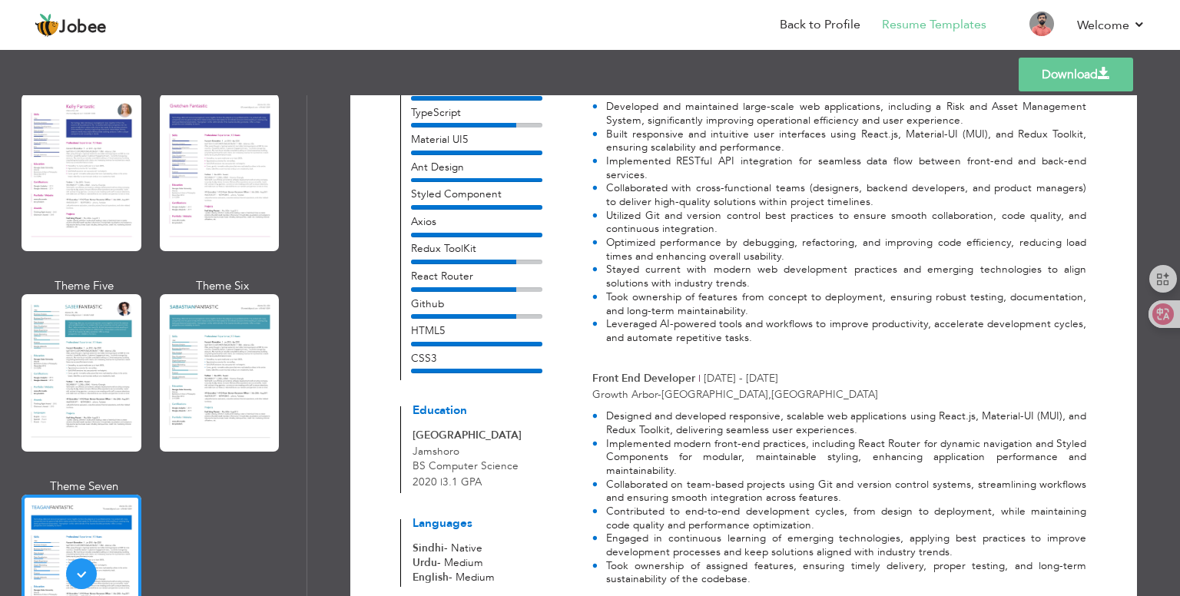
scroll to position [2097, 0]
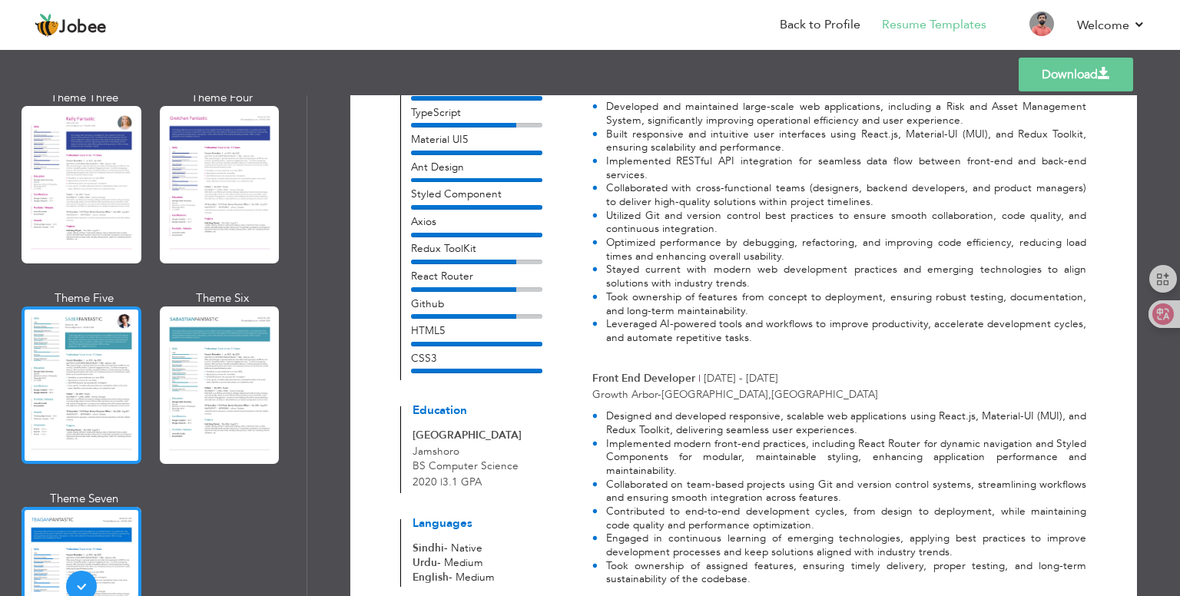
click at [70, 358] on div at bounding box center [82, 386] width 120 height 158
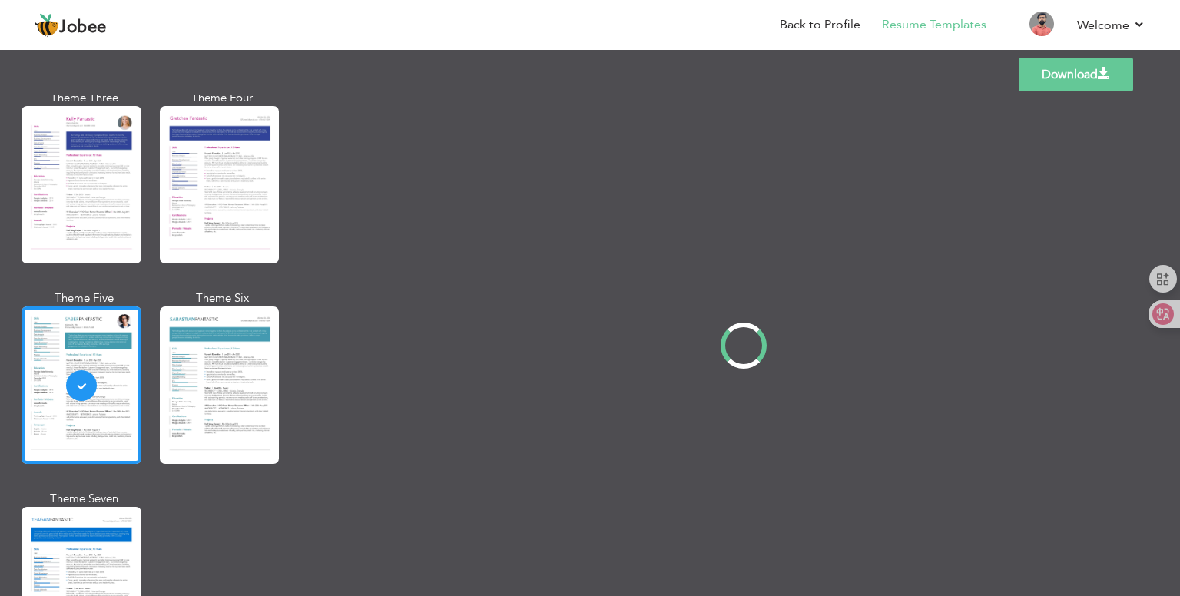
scroll to position [0, 0]
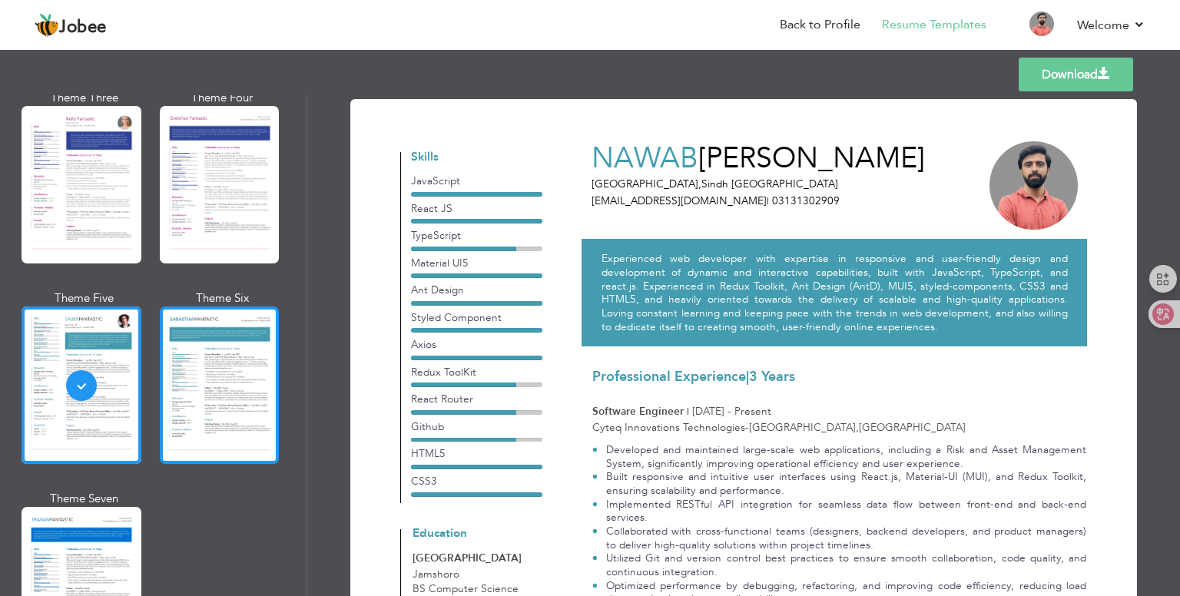
click at [224, 377] on div at bounding box center [220, 386] width 120 height 158
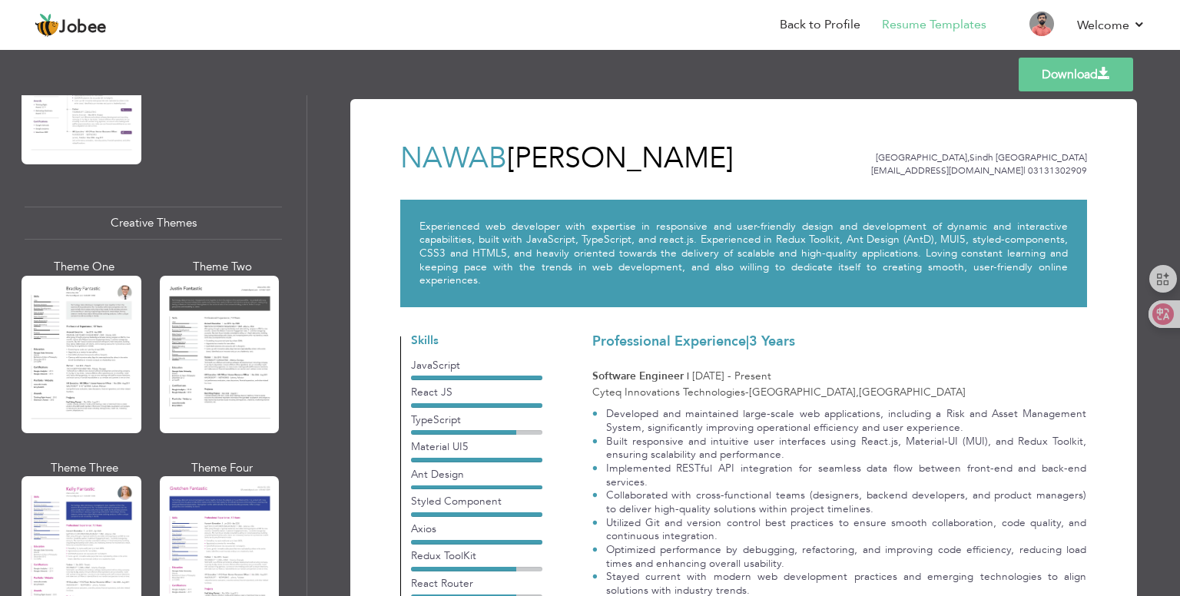
scroll to position [1712, 0]
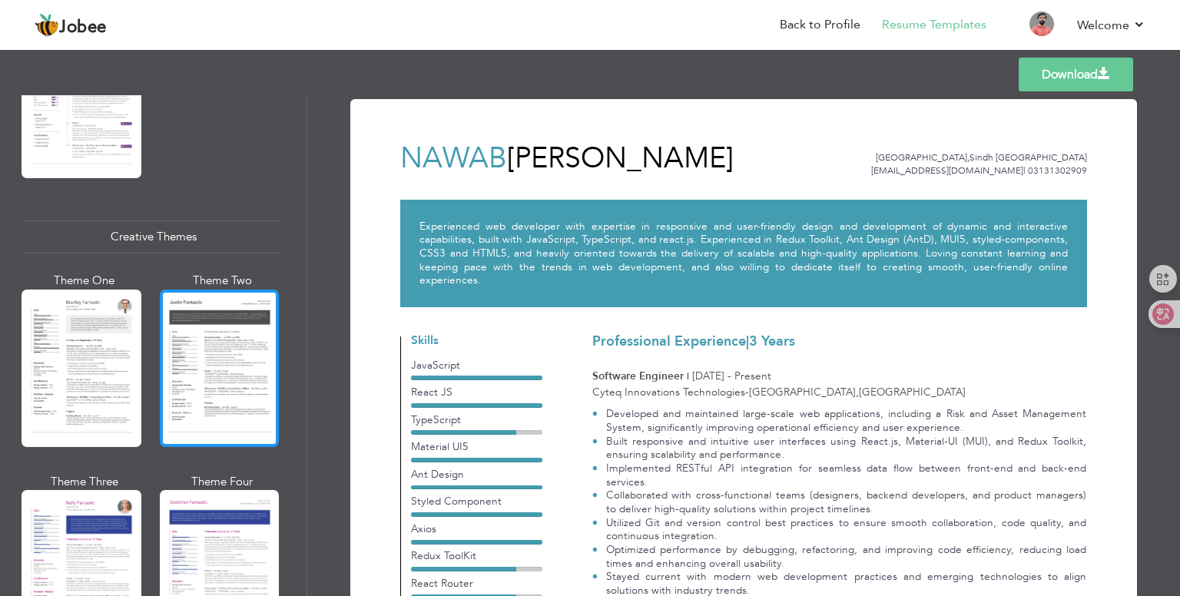
click at [199, 356] on div at bounding box center [220, 369] width 120 height 158
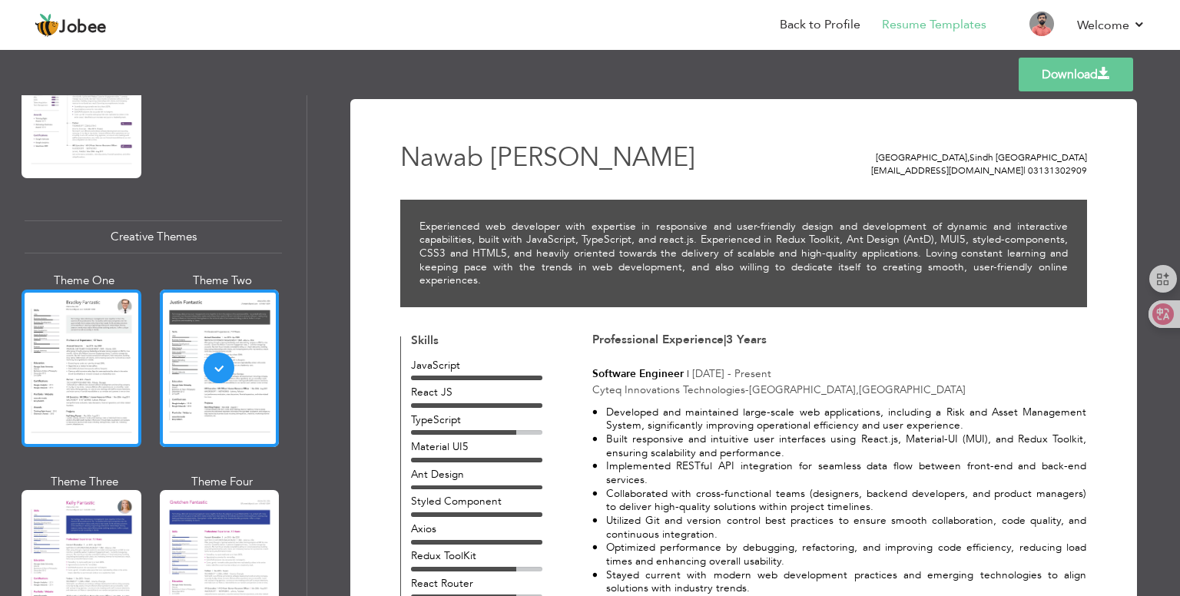
click at [83, 341] on div at bounding box center [82, 369] width 120 height 158
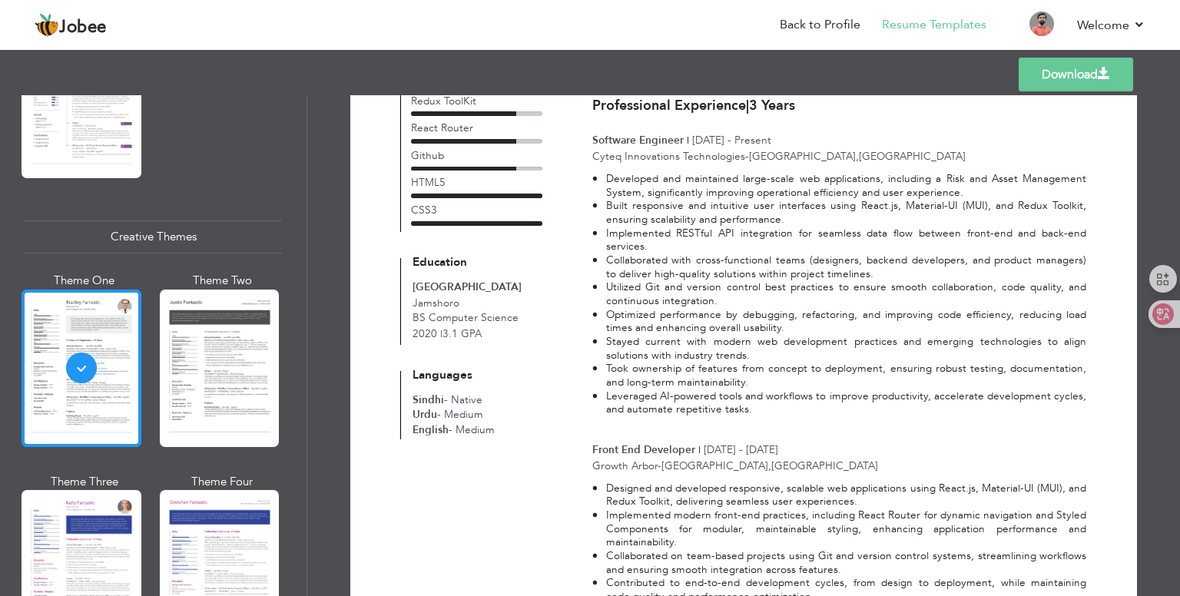
scroll to position [1328, 0]
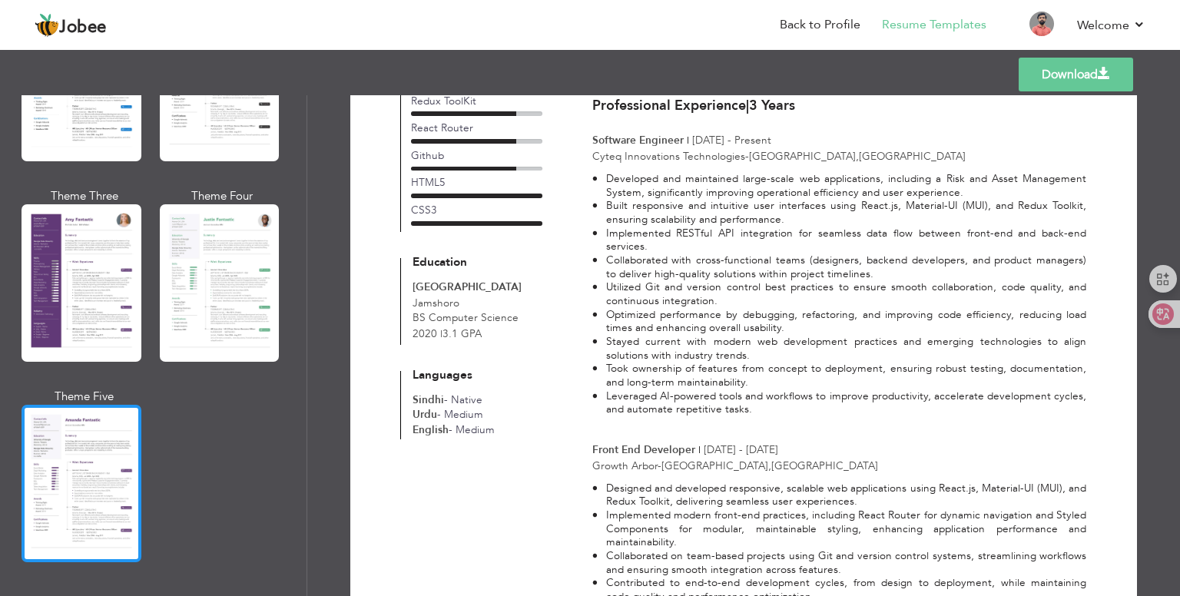
click at [70, 452] on div at bounding box center [82, 484] width 120 height 158
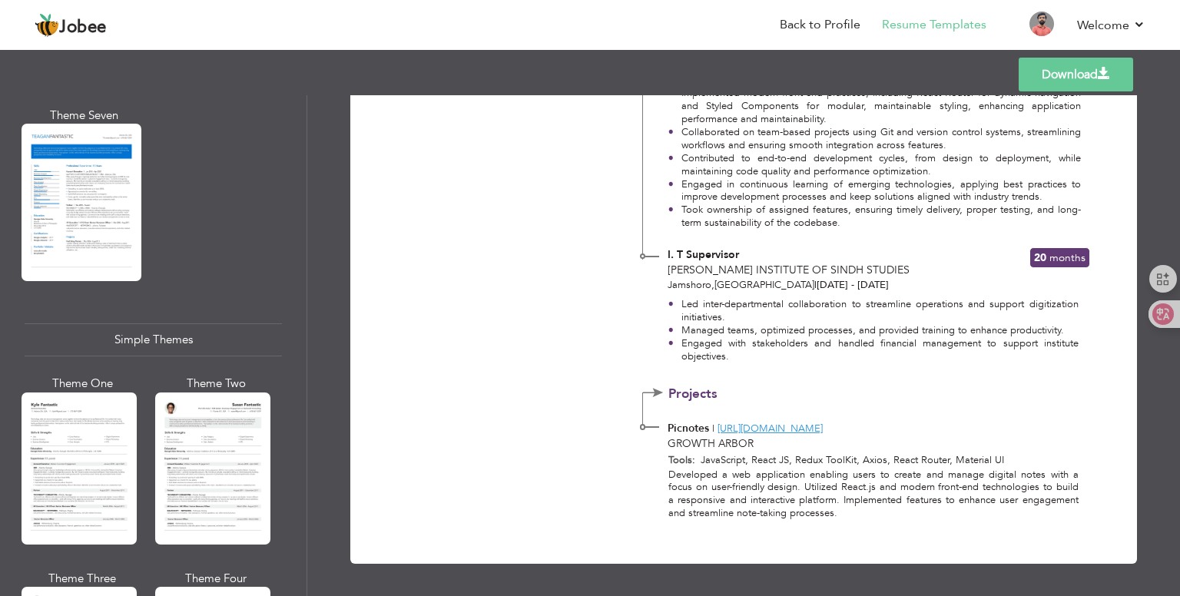
scroll to position [2635, 0]
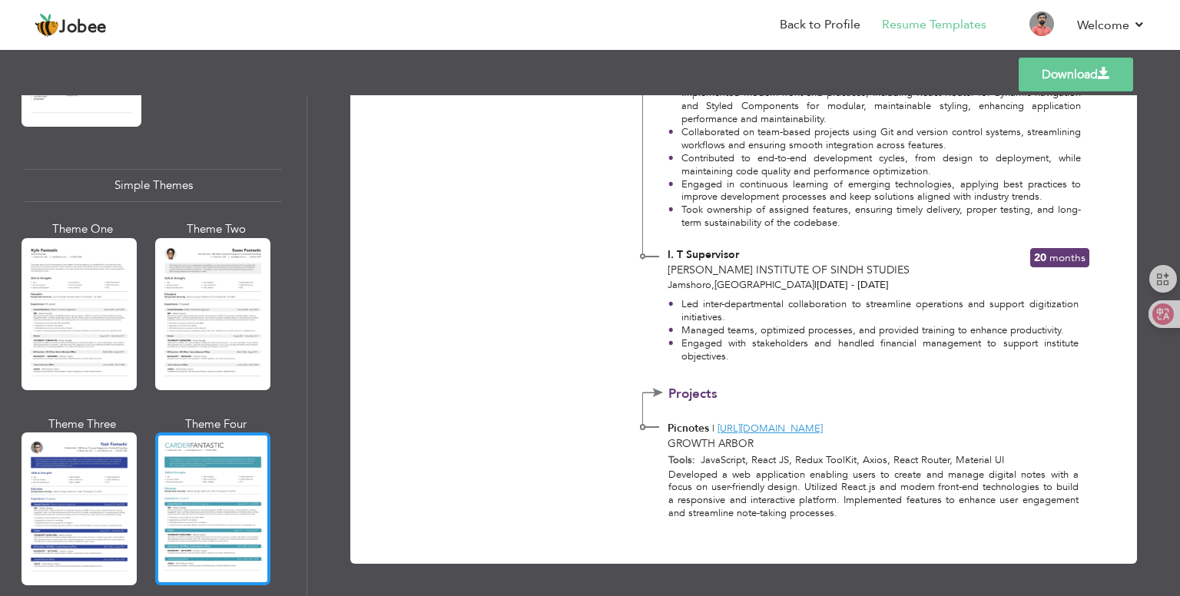
click at [221, 482] on div at bounding box center [212, 509] width 115 height 152
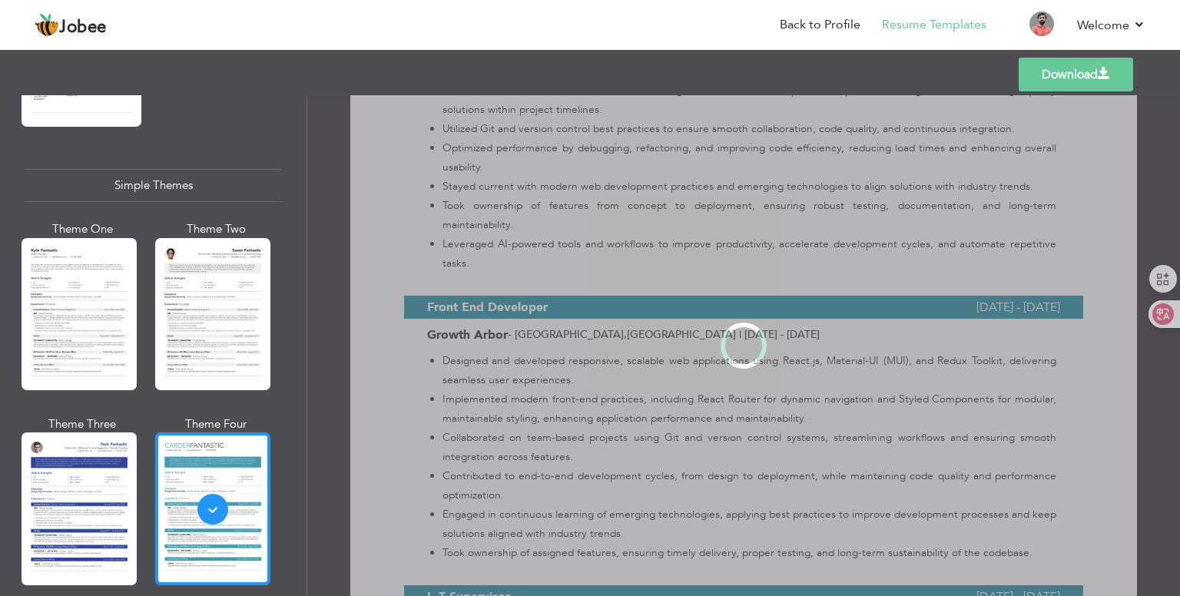
scroll to position [0, 0]
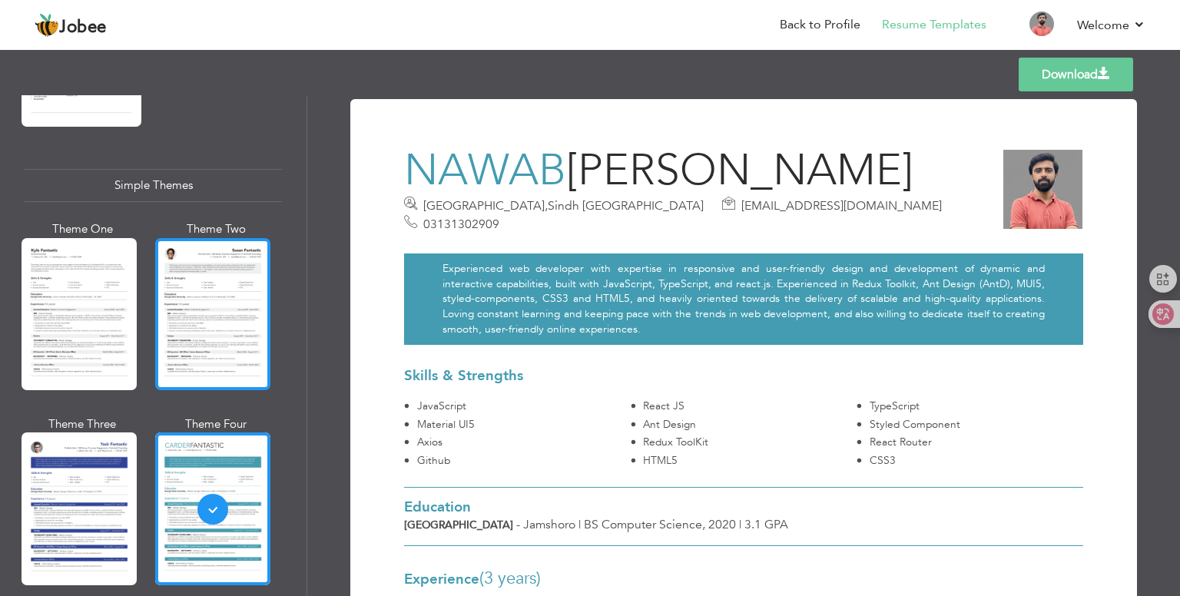
click at [197, 263] on div at bounding box center [212, 314] width 115 height 152
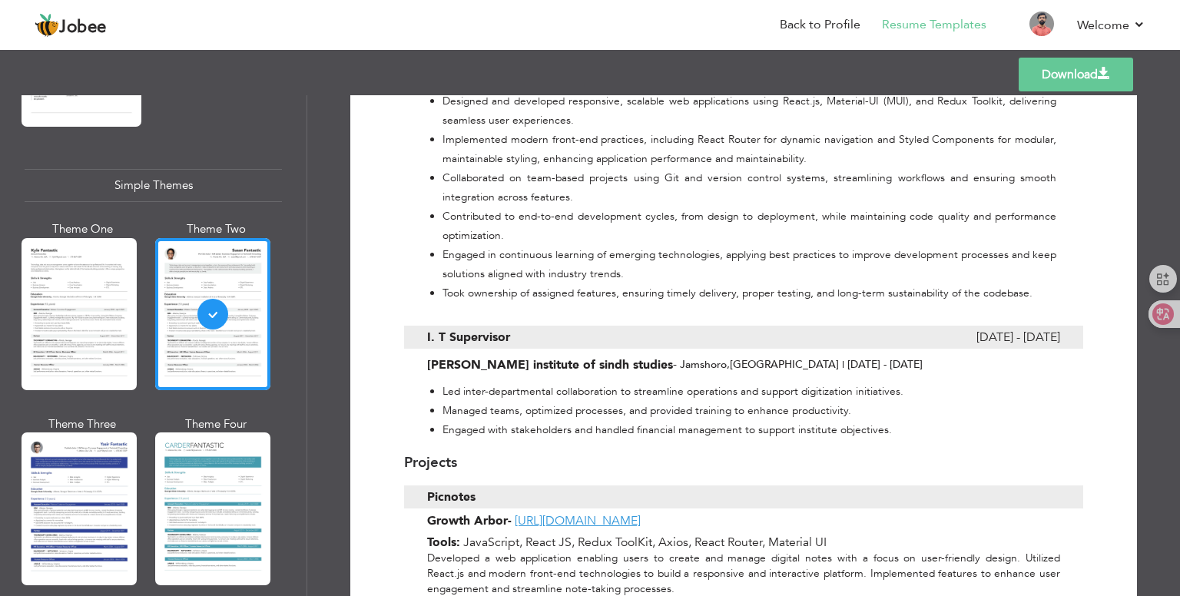
scroll to position [1077, 0]
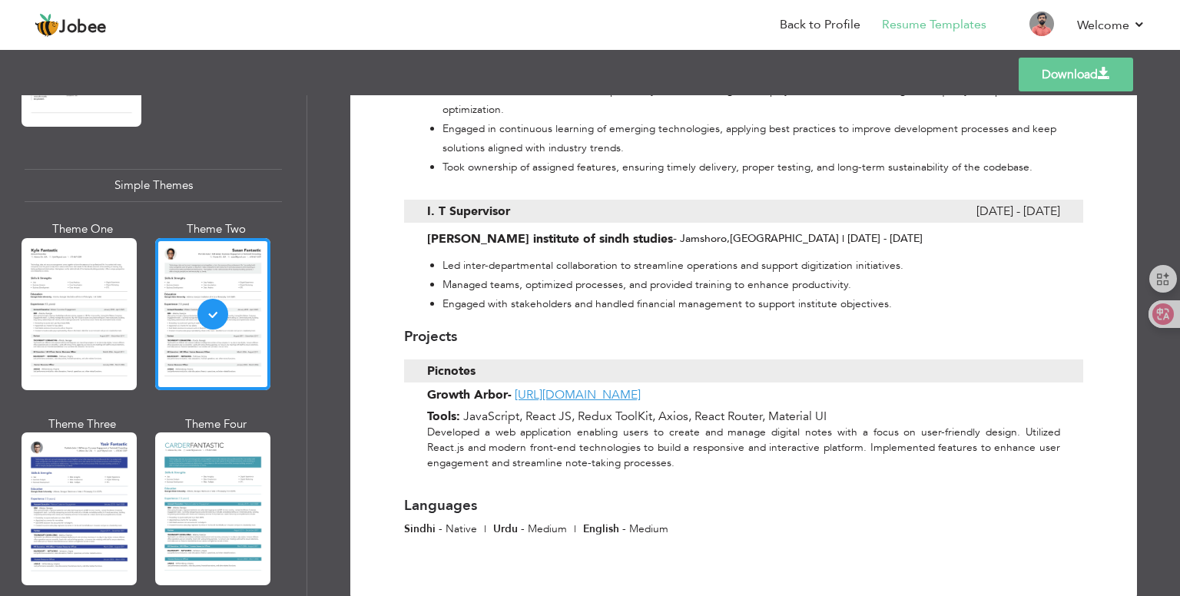
click at [812, 360] on div "Picnotes" at bounding box center [638, 371] width 422 height 23
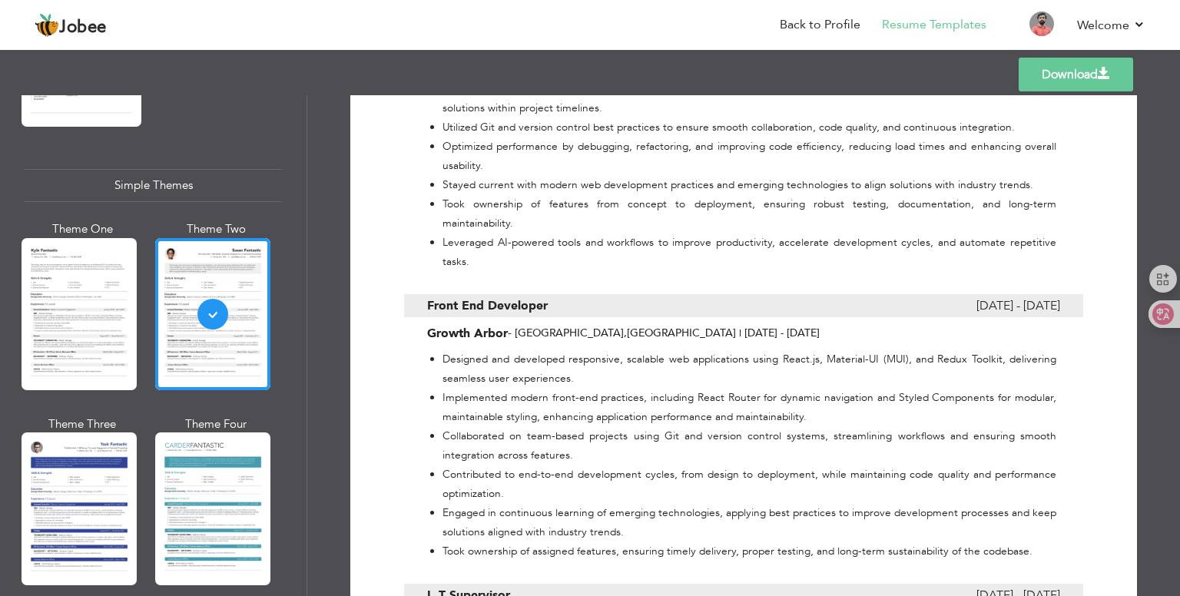
scroll to position [154, 0]
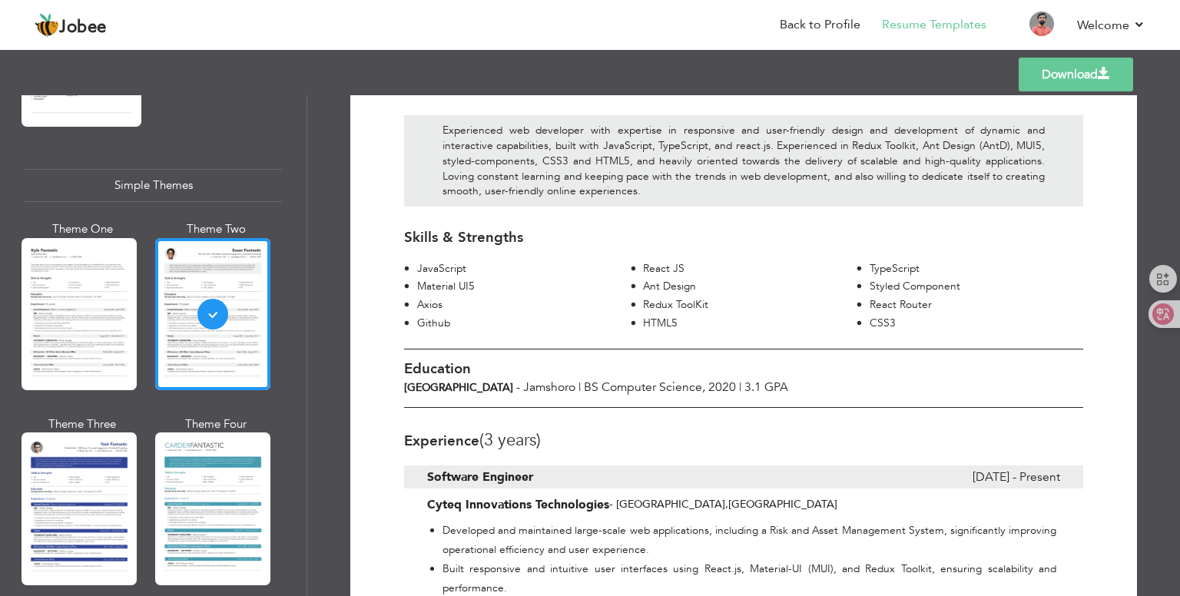
click at [812, 361] on h3 "Education" at bounding box center [743, 369] width 679 height 16
drag, startPoint x: 207, startPoint y: 294, endPoint x: 192, endPoint y: 297, distance: 14.9
click at [192, 297] on div at bounding box center [212, 314] width 115 height 152
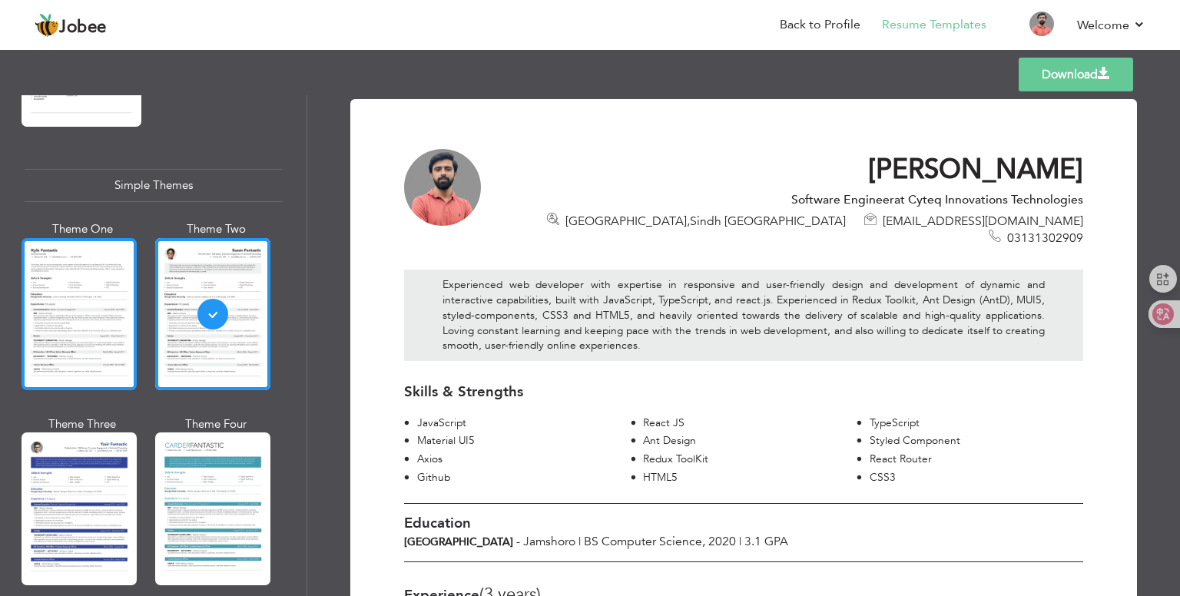
click at [95, 296] on div at bounding box center [79, 314] width 115 height 152
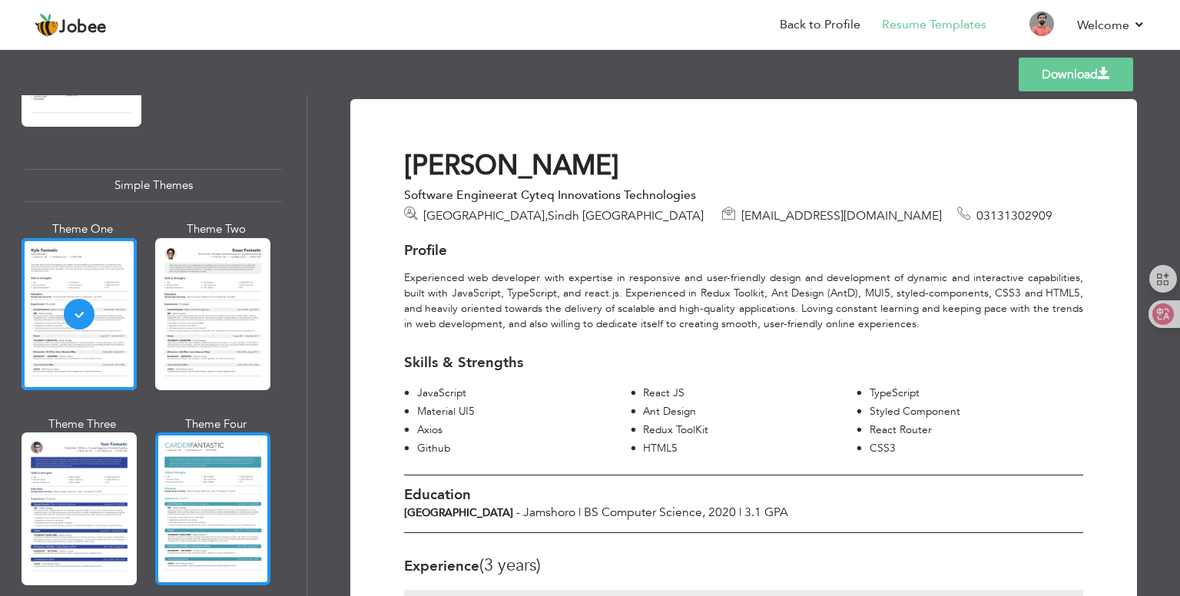
click at [185, 467] on div at bounding box center [212, 509] width 115 height 152
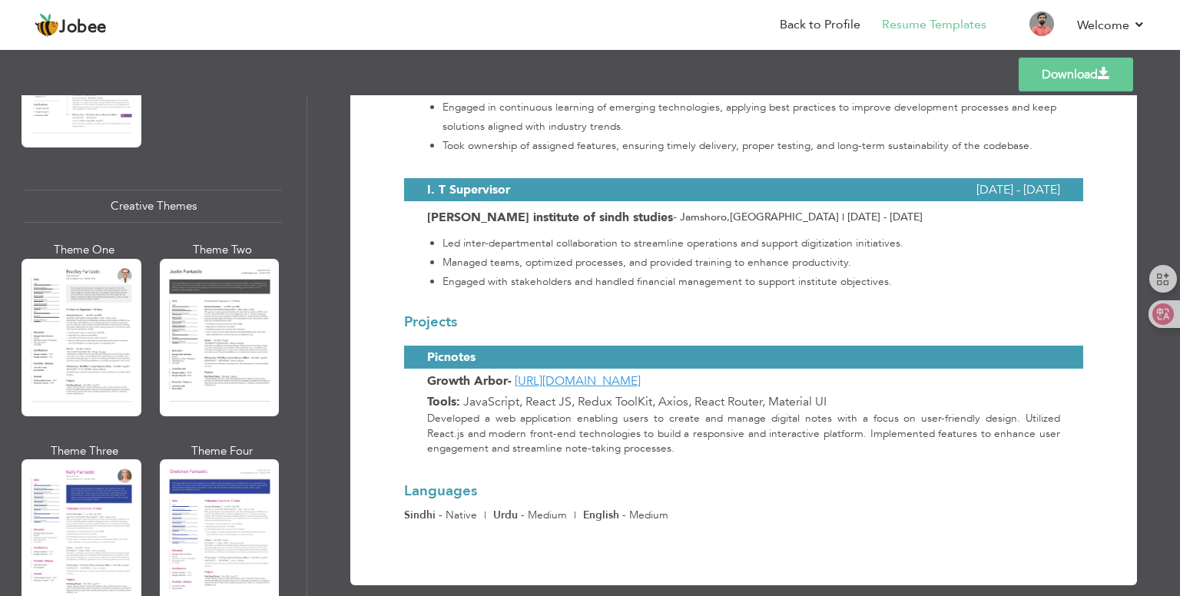
scroll to position [1712, 0]
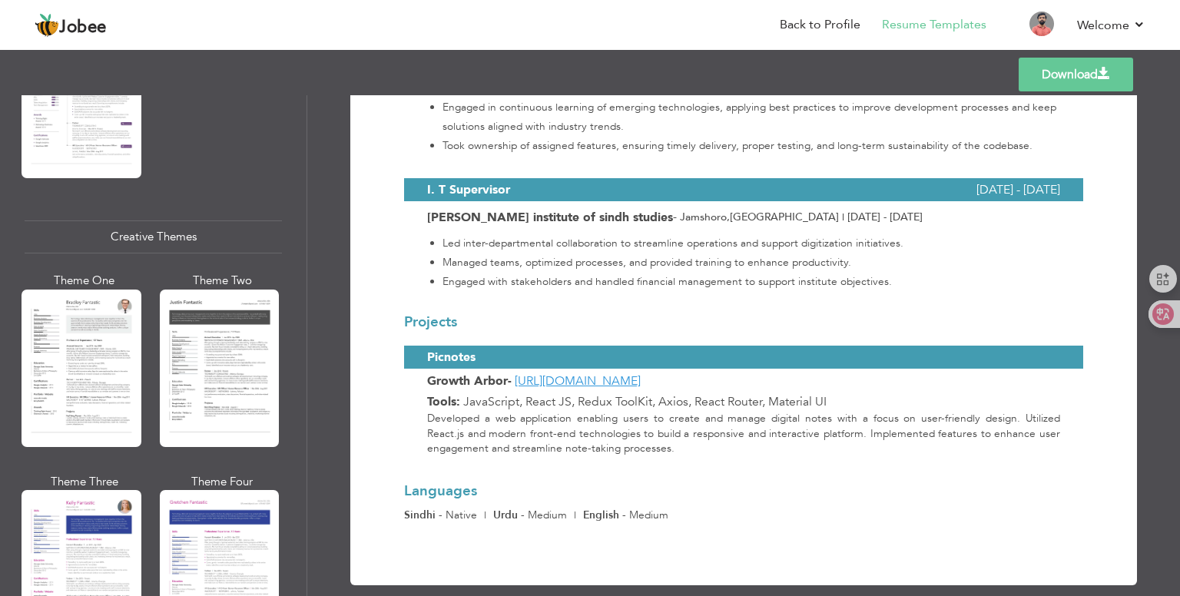
click at [191, 335] on div at bounding box center [220, 369] width 120 height 158
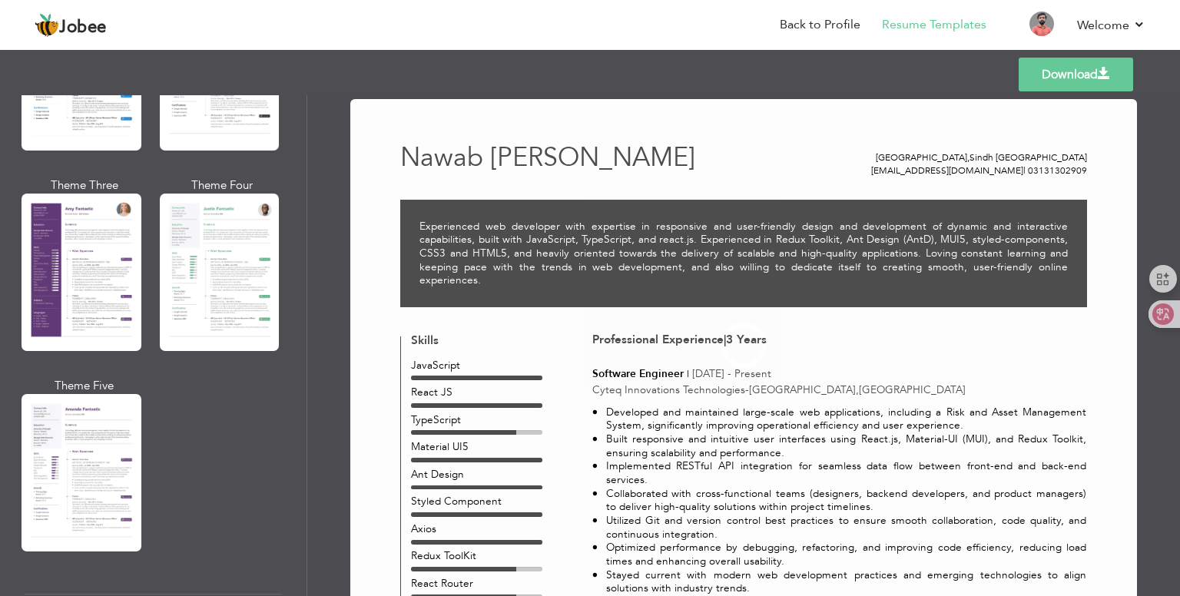
scroll to position [1328, 0]
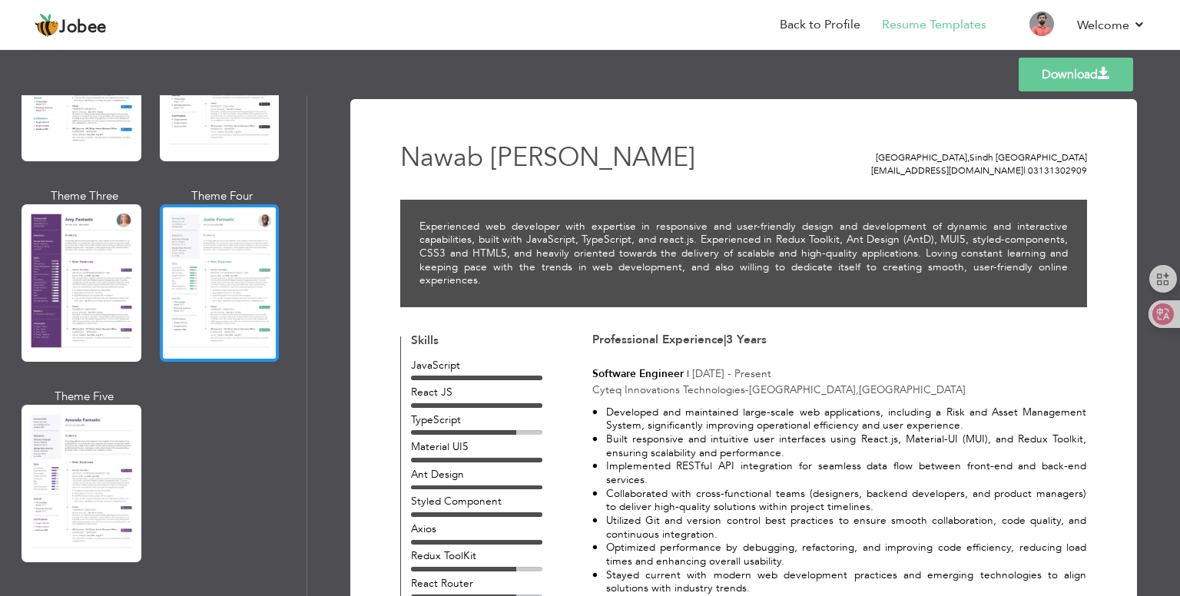
click at [227, 282] on div at bounding box center [220, 283] width 120 height 158
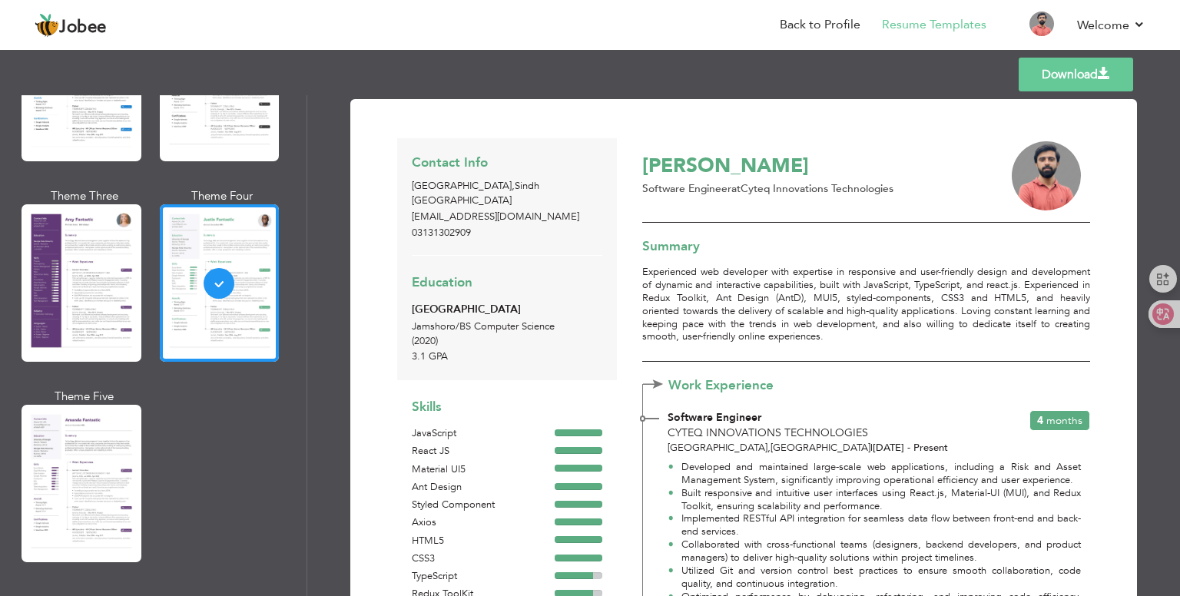
click at [84, 425] on div at bounding box center [82, 484] width 120 height 158
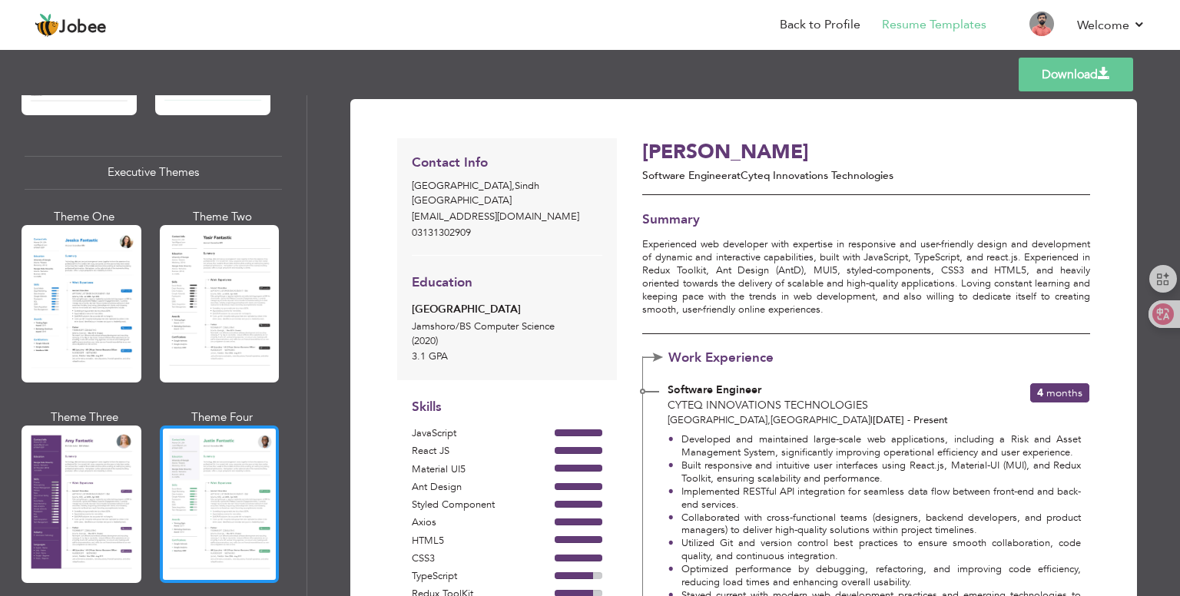
scroll to position [1097, 0]
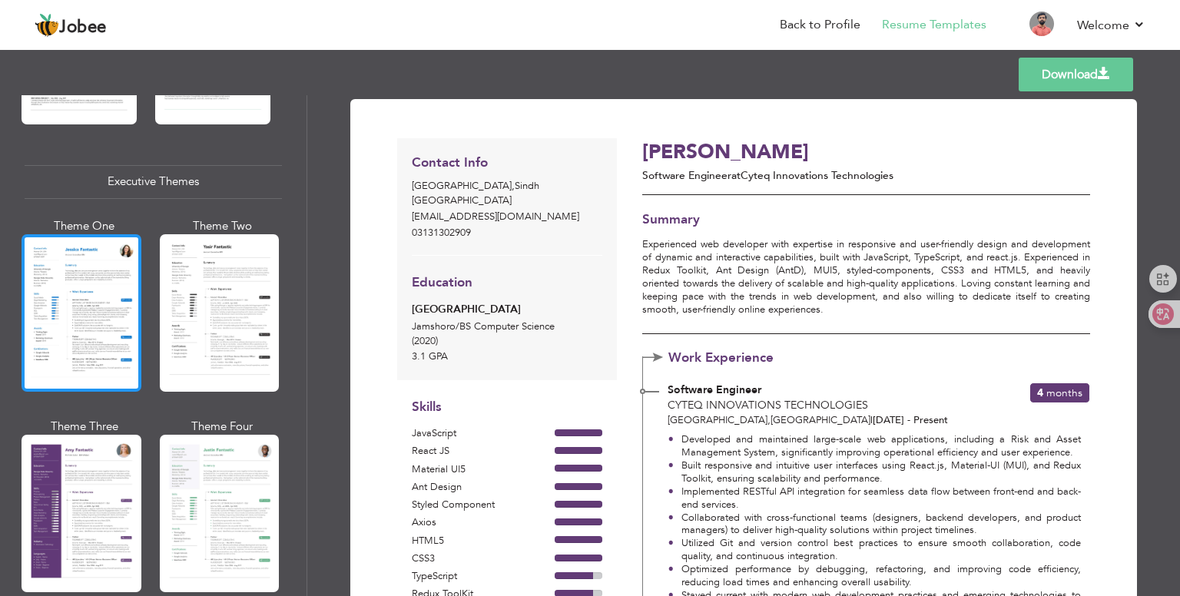
click at [86, 320] on div at bounding box center [82, 313] width 120 height 158
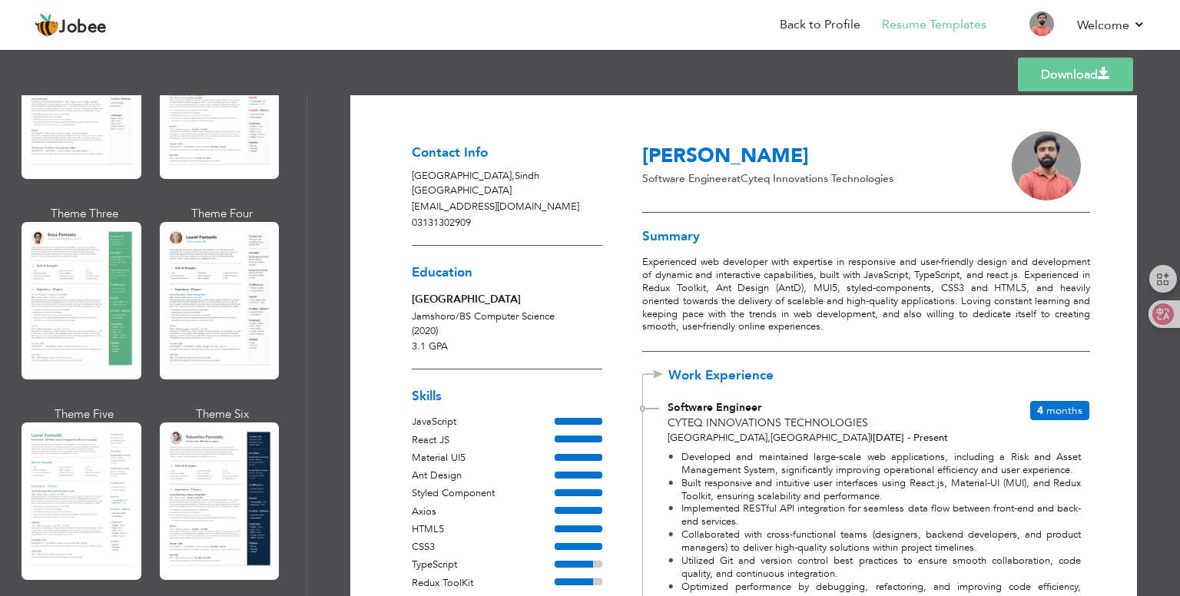
scroll to position [175, 0]
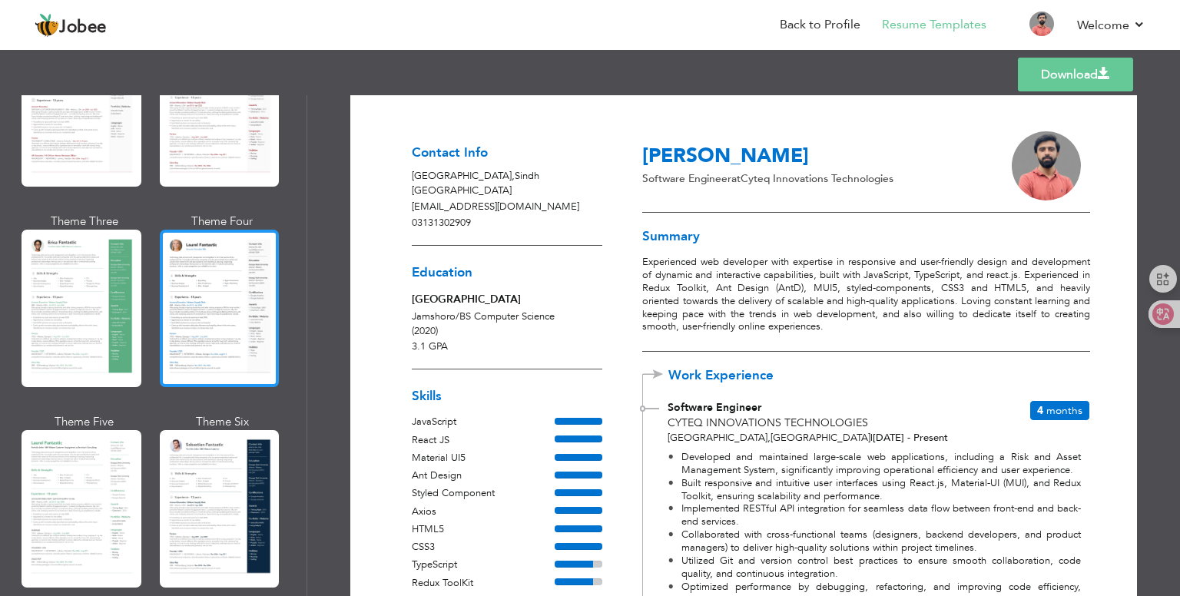
click at [221, 298] on div at bounding box center [220, 309] width 120 height 158
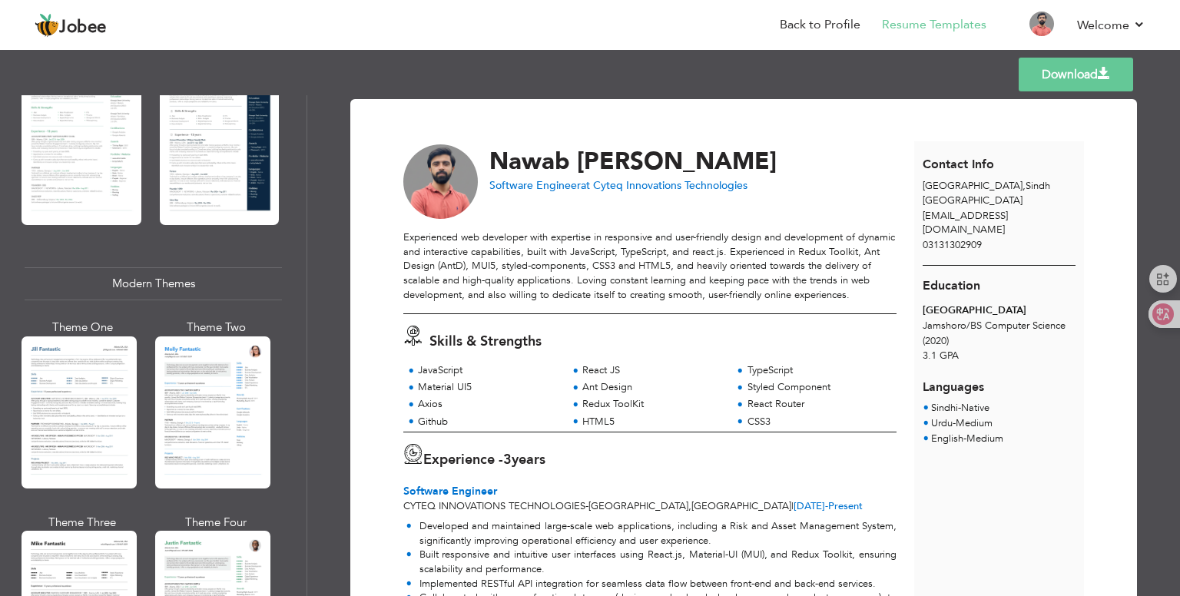
scroll to position [922, 0]
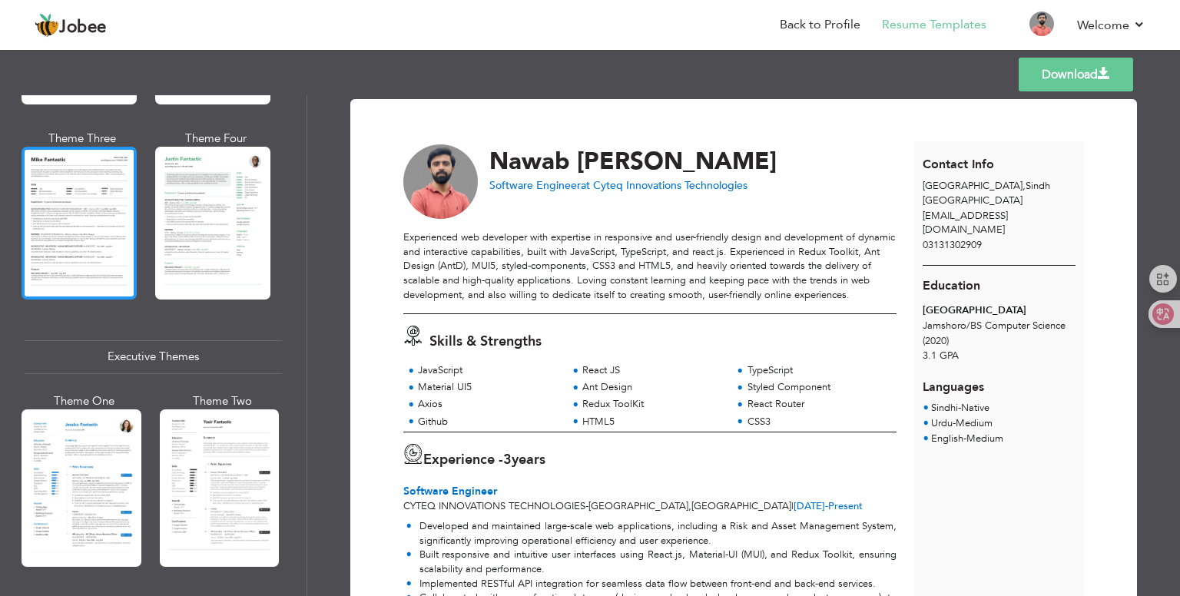
click at [88, 221] on div at bounding box center [79, 223] width 115 height 152
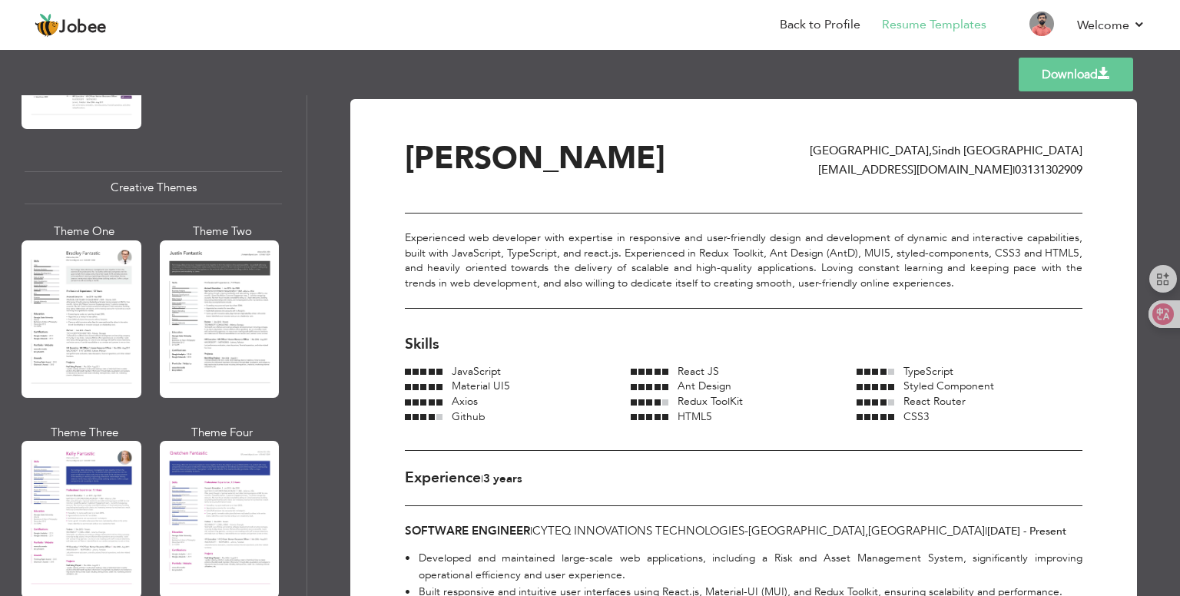
scroll to position [1768, 0]
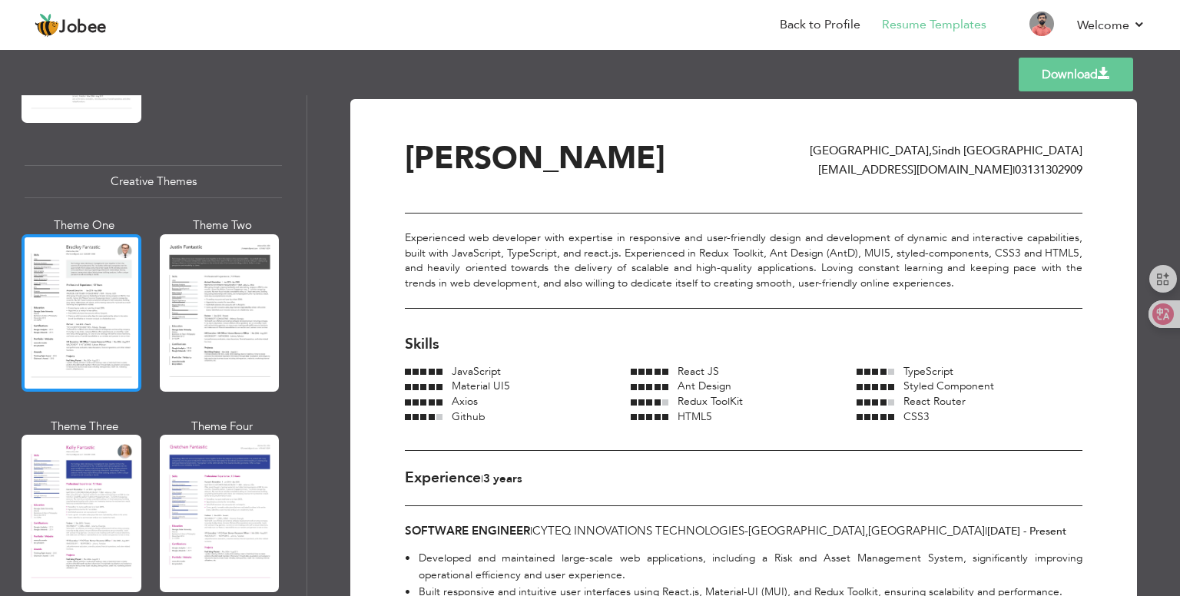
click at [68, 333] on div at bounding box center [82, 313] width 120 height 158
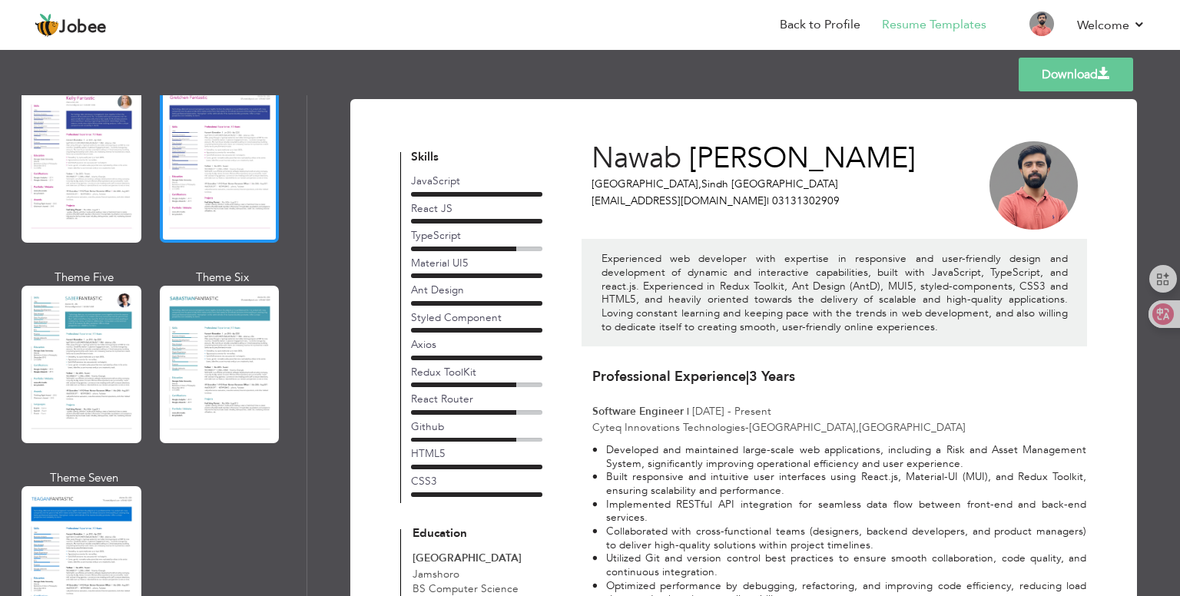
scroll to position [2152, 0]
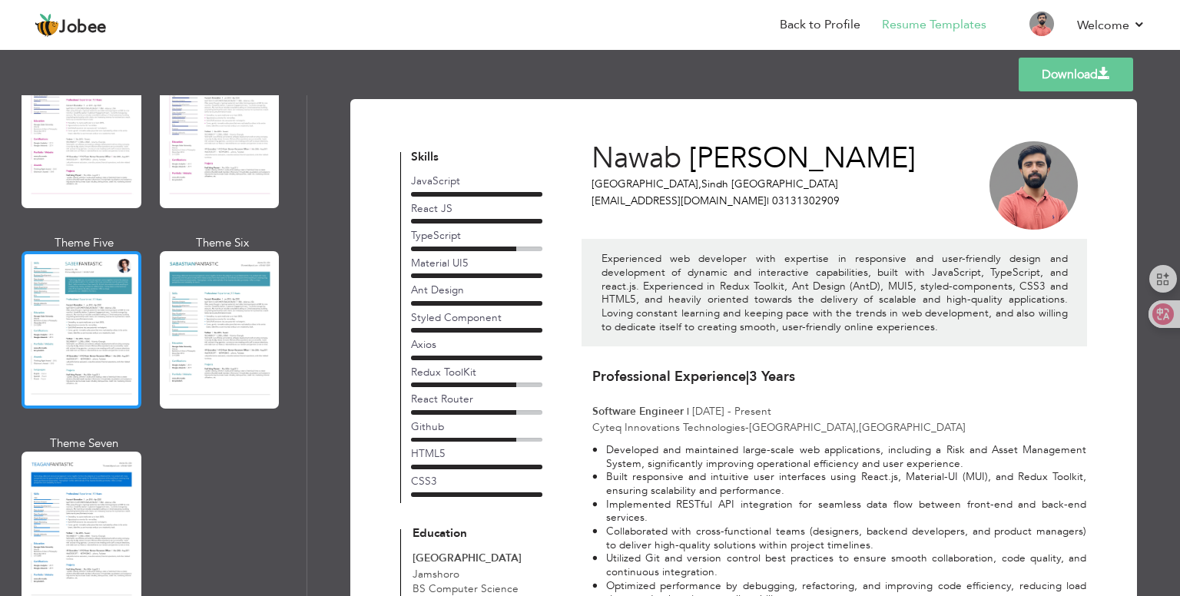
click at [38, 330] on div at bounding box center [82, 330] width 120 height 158
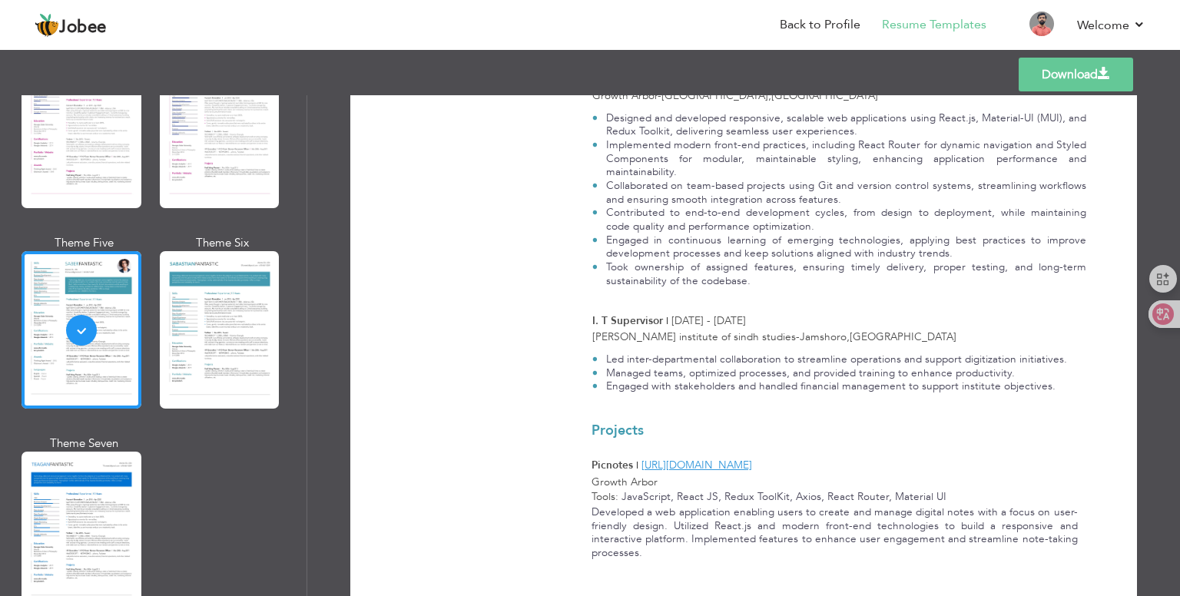
scroll to position [656, 0]
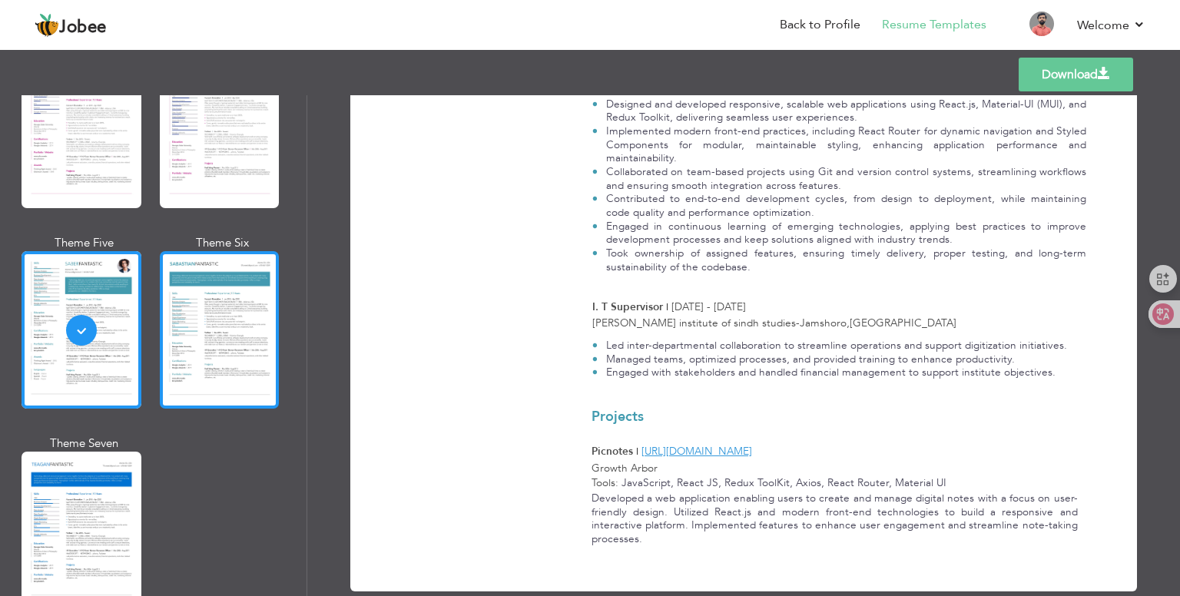
click at [184, 324] on div at bounding box center [220, 330] width 120 height 158
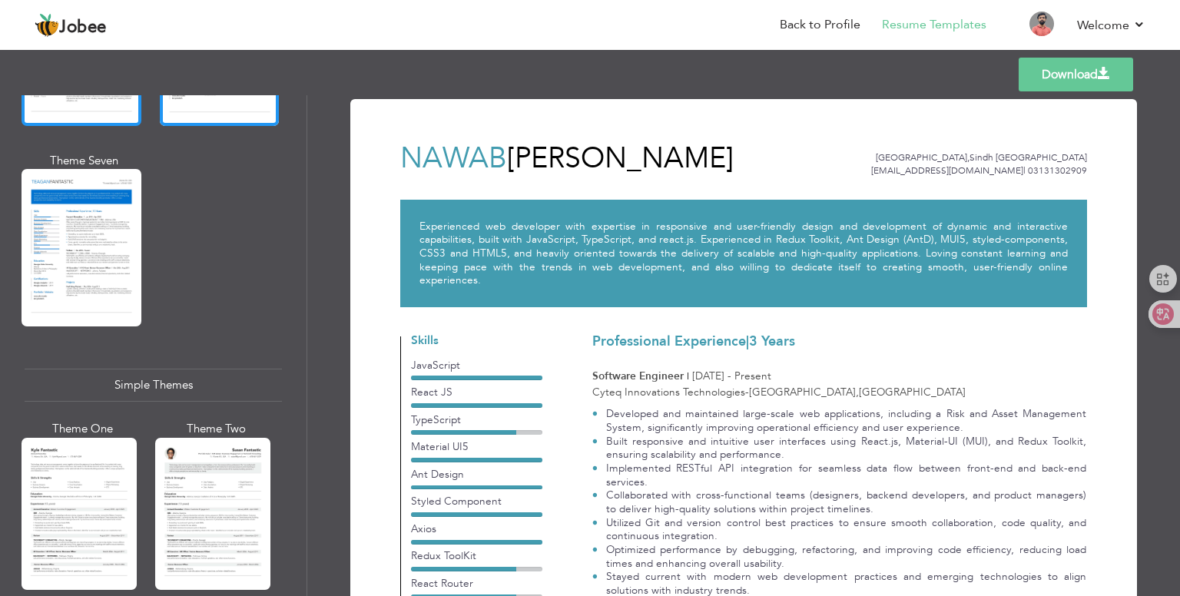
scroll to position [2635, 0]
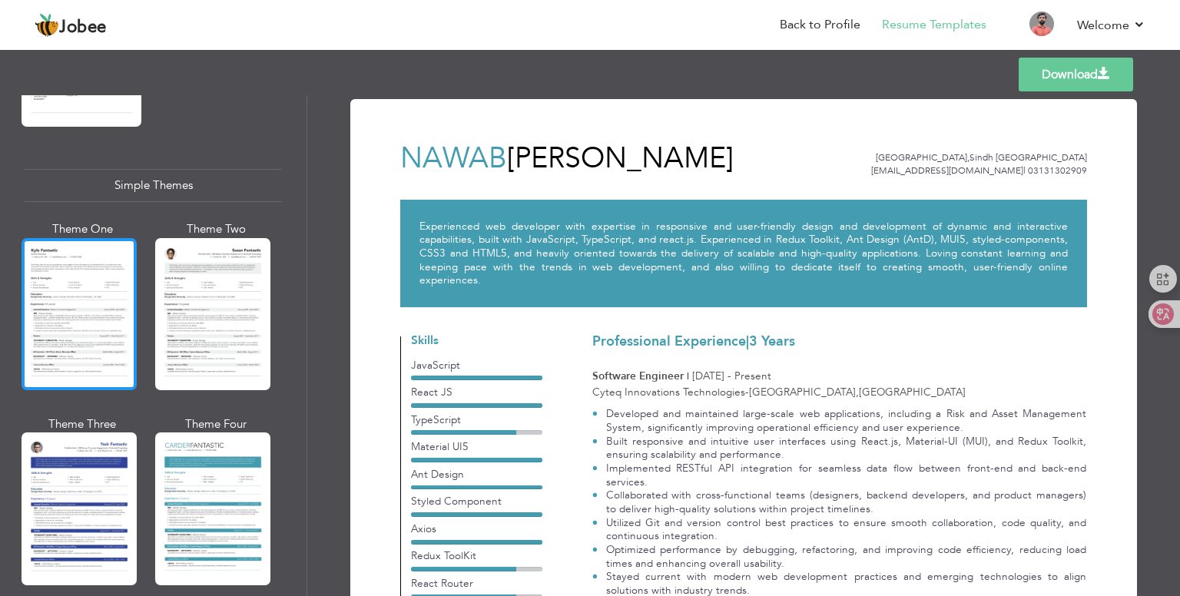
click at [83, 302] on div at bounding box center [79, 314] width 115 height 152
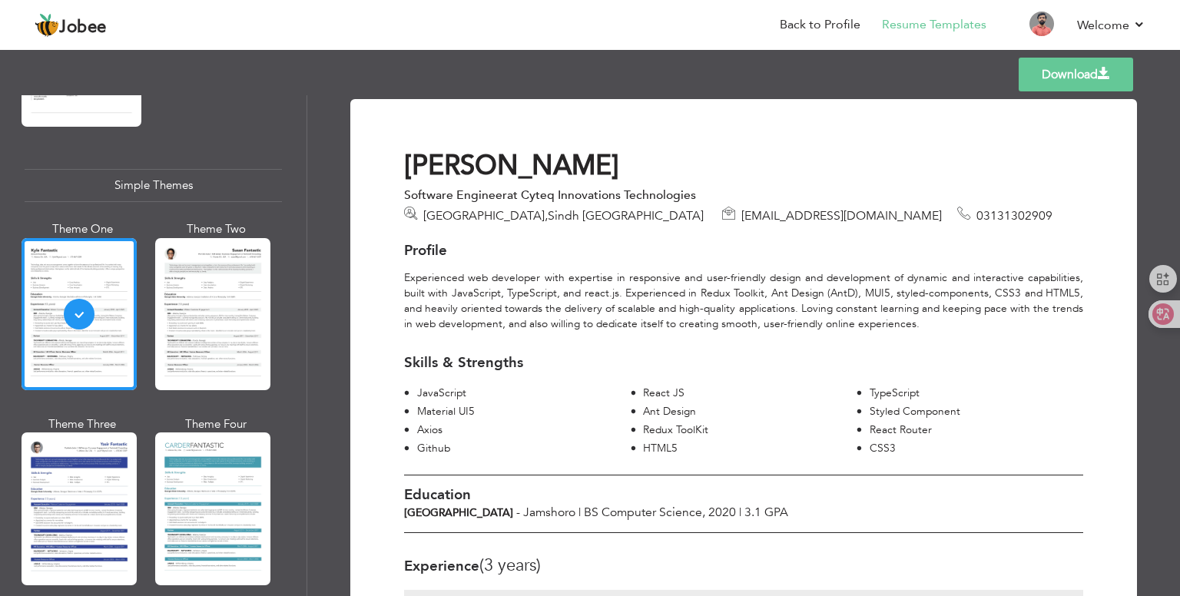
click at [273, 289] on div "Theme Two" at bounding box center [215, 310] width 115 height 179
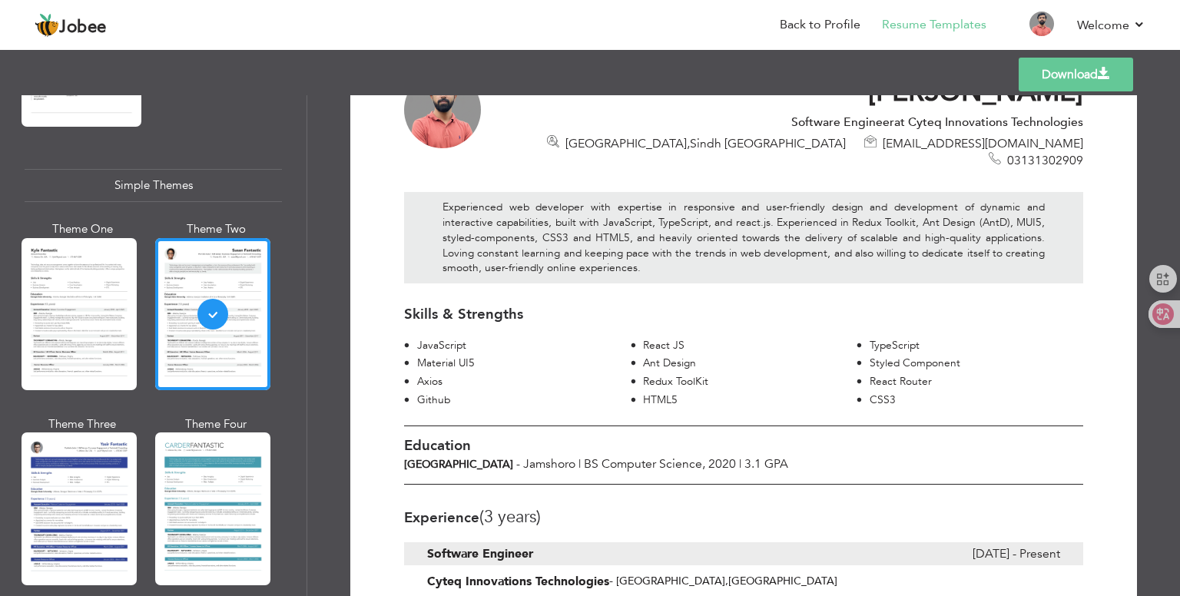
scroll to position [0, 0]
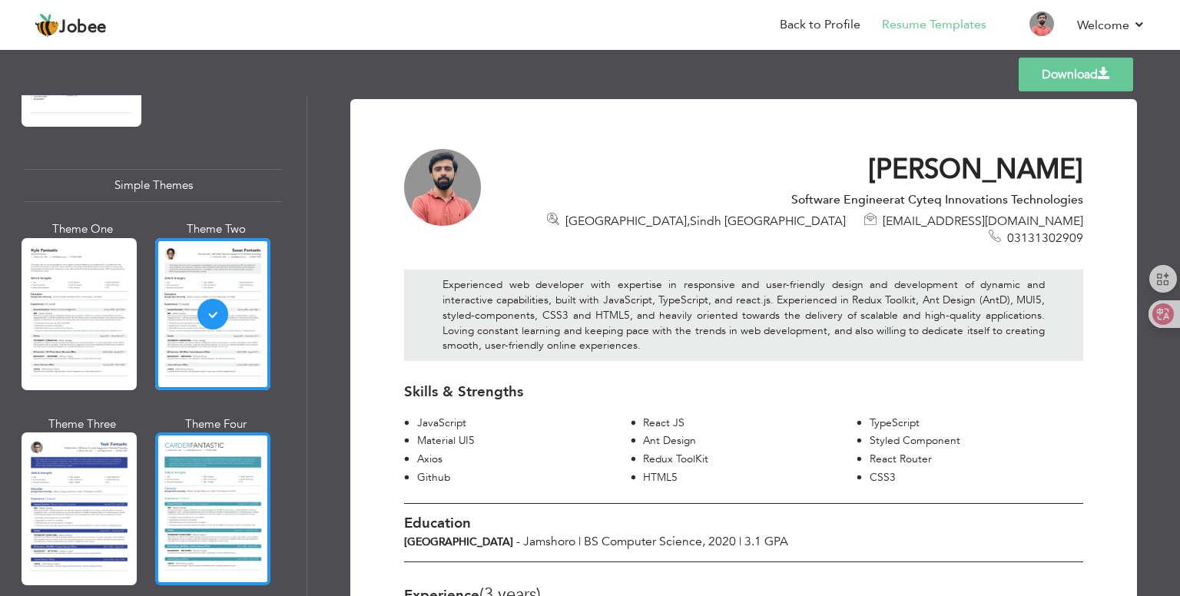
click at [234, 463] on div at bounding box center [212, 509] width 115 height 152
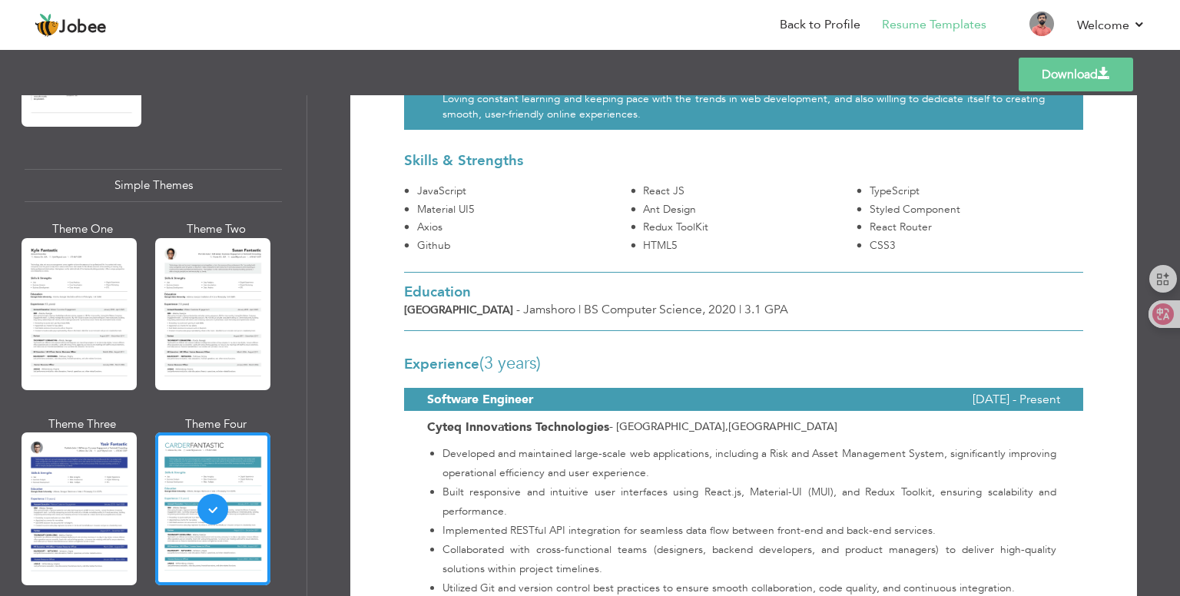
scroll to position [6, 0]
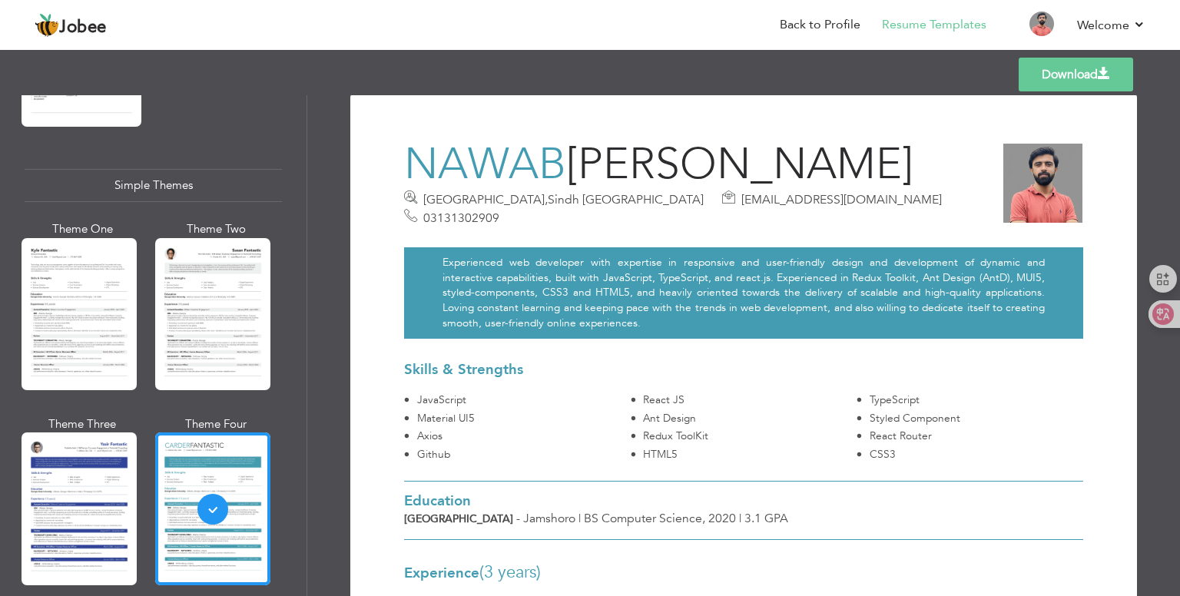
click at [1074, 81] on link "Download" at bounding box center [1076, 75] width 115 height 34
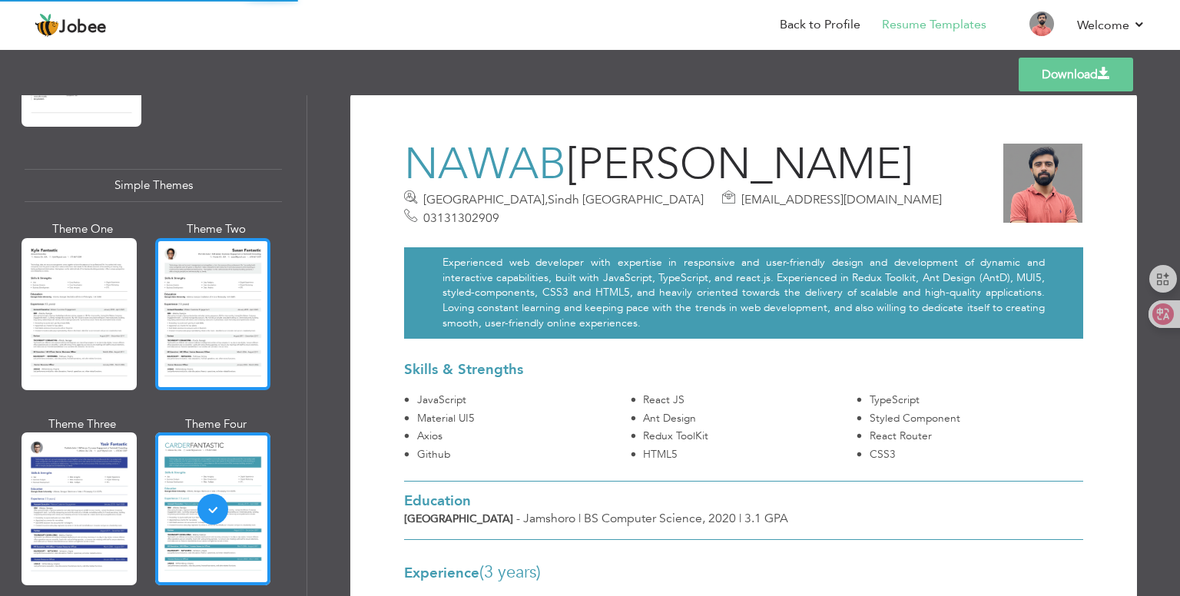
click at [201, 297] on div at bounding box center [212, 314] width 115 height 152
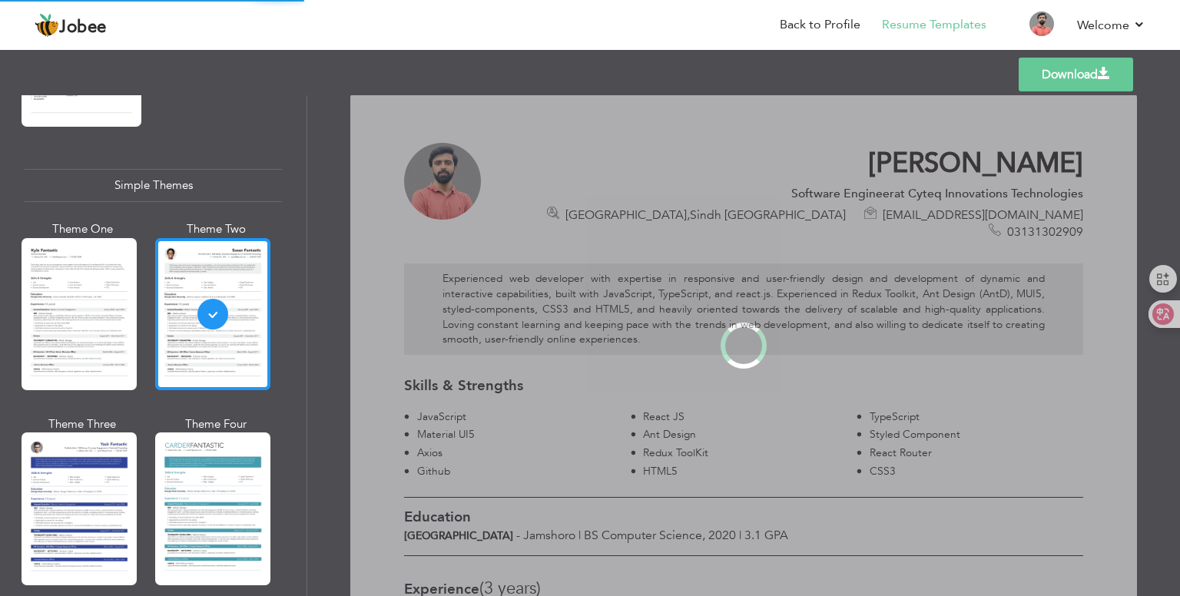
scroll to position [0, 0]
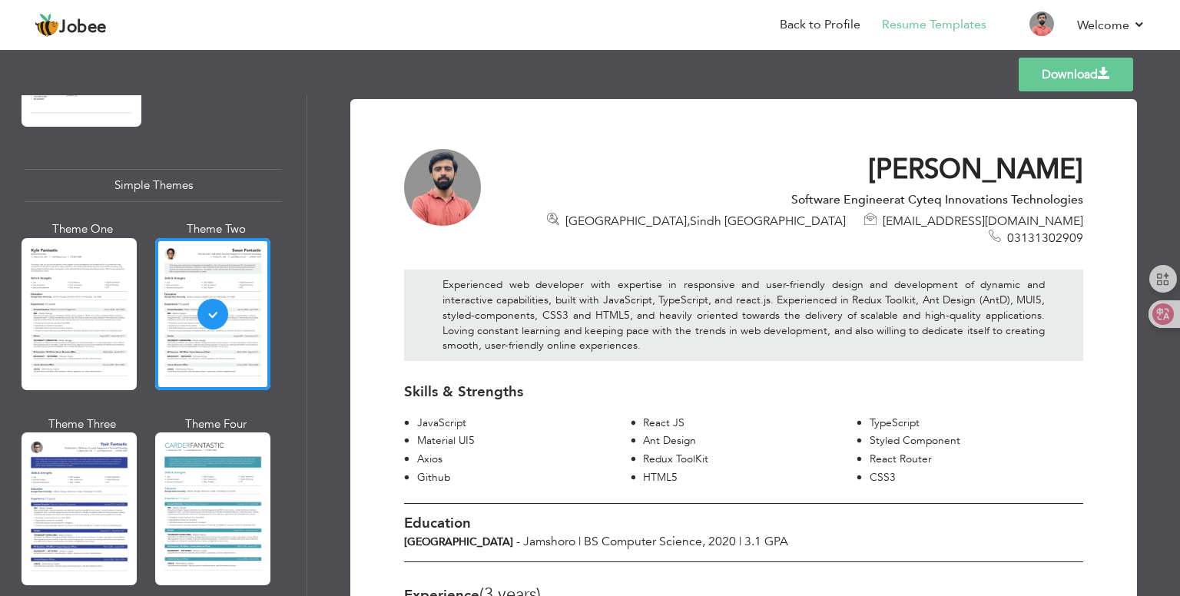
click at [1062, 76] on link "Download" at bounding box center [1076, 75] width 115 height 34
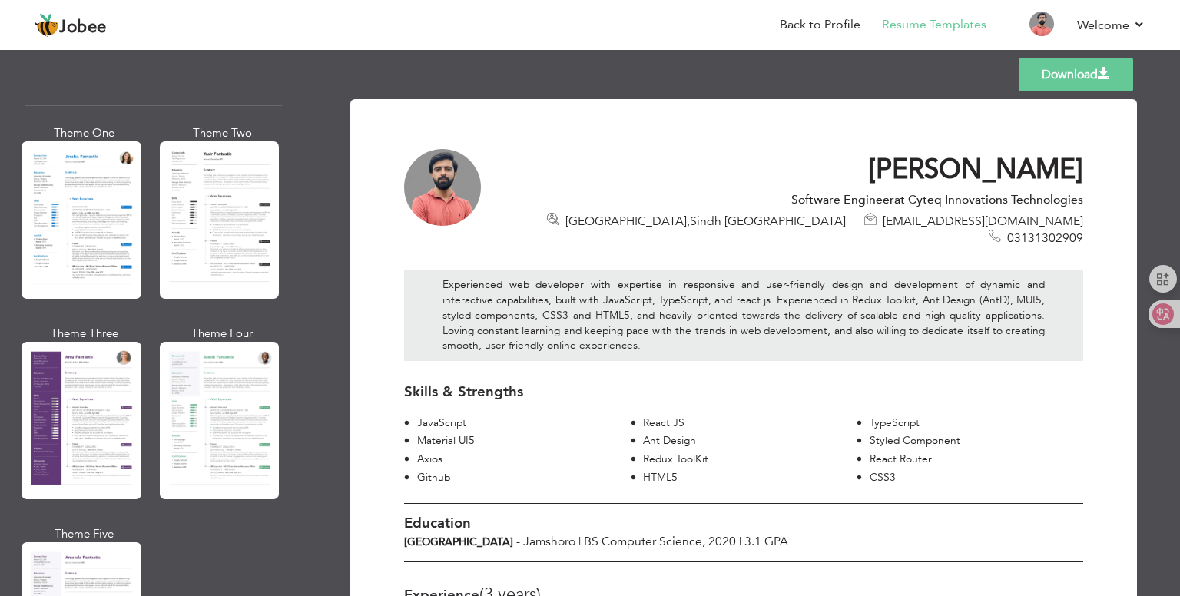
scroll to position [1174, 0]
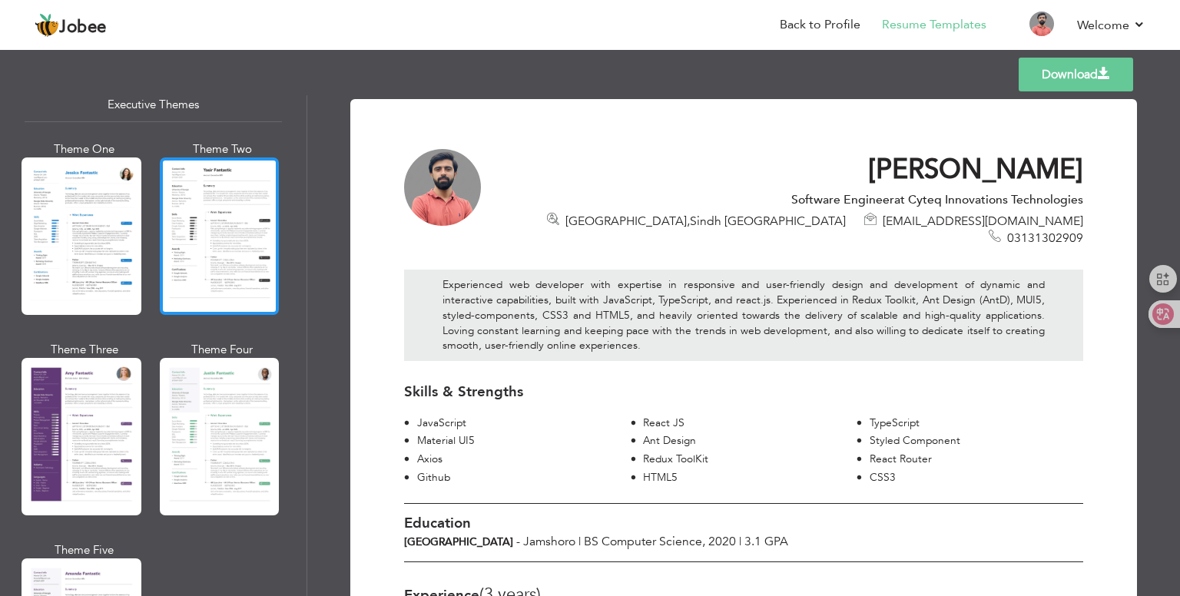
click at [194, 262] on div at bounding box center [220, 237] width 120 height 158
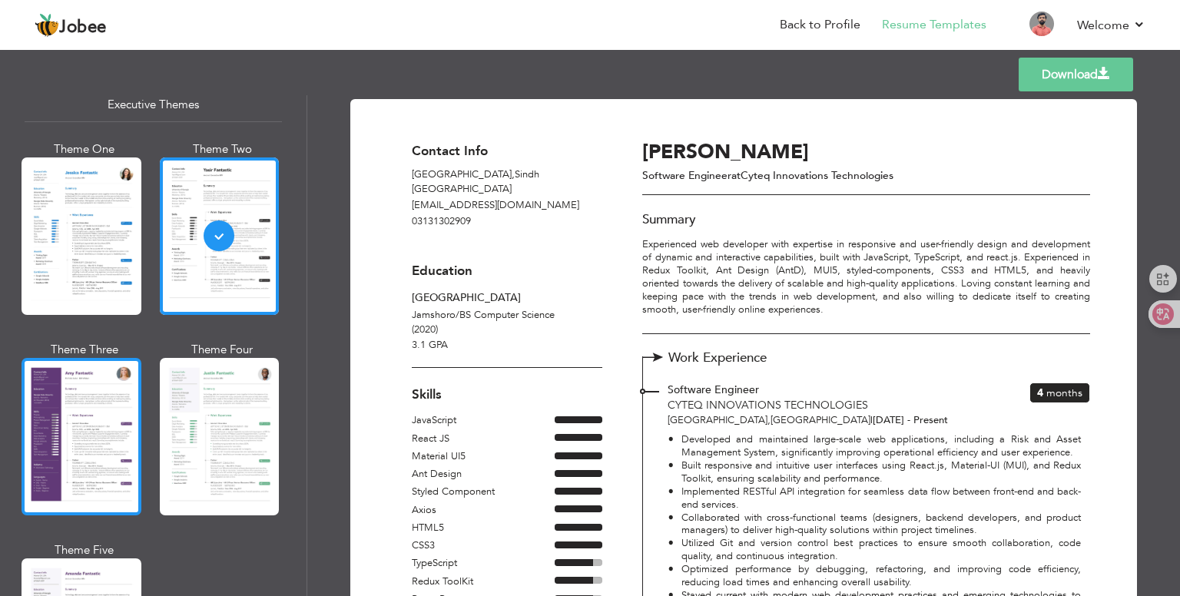
click at [75, 394] on div at bounding box center [82, 437] width 120 height 158
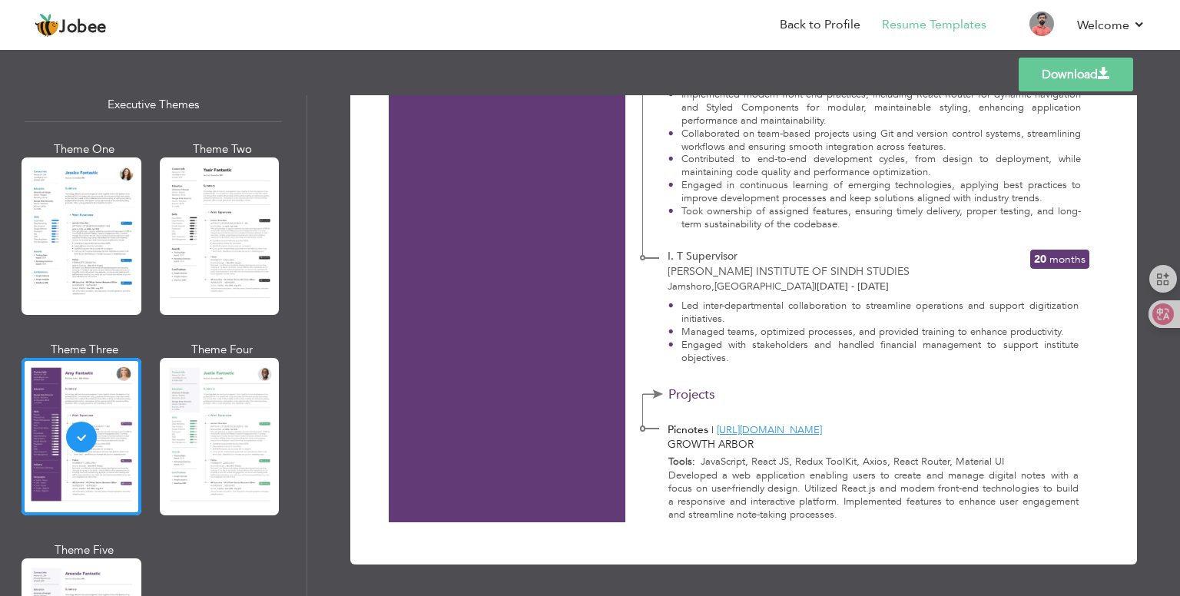
scroll to position [702, 0]
click at [1045, 75] on link "Download" at bounding box center [1076, 75] width 115 height 34
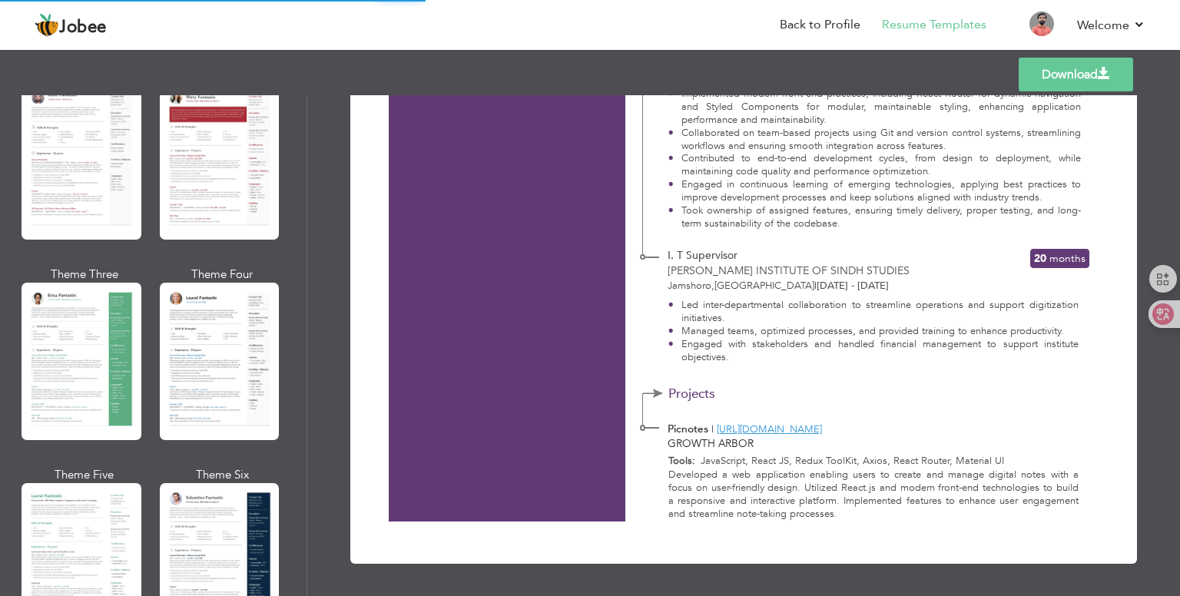
scroll to position [0, 0]
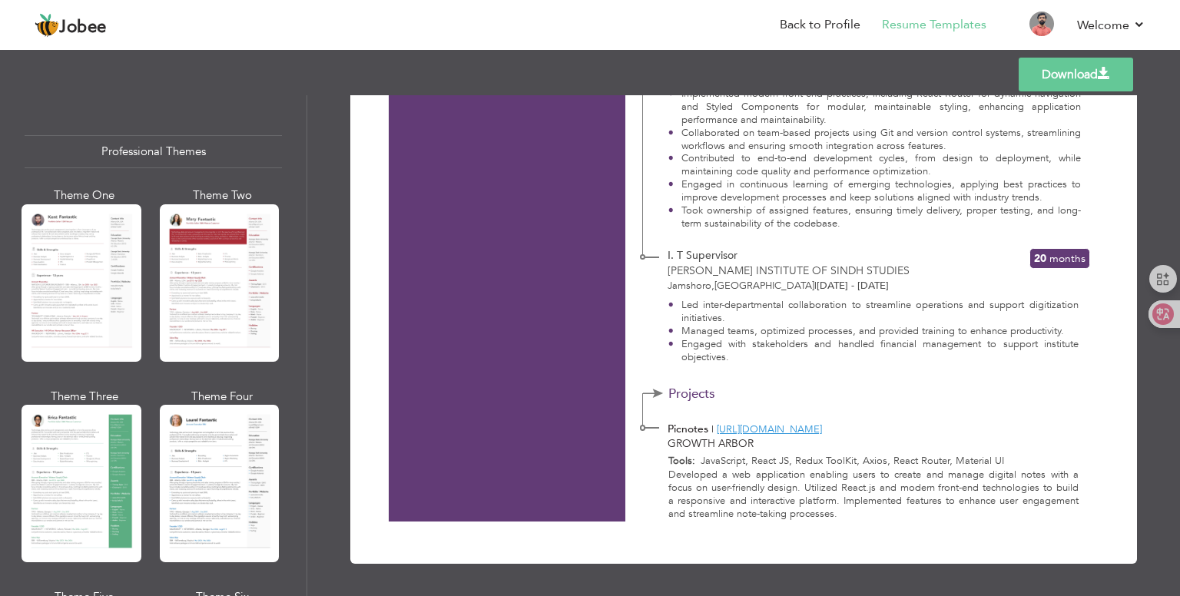
click at [73, 299] on div at bounding box center [82, 283] width 120 height 158
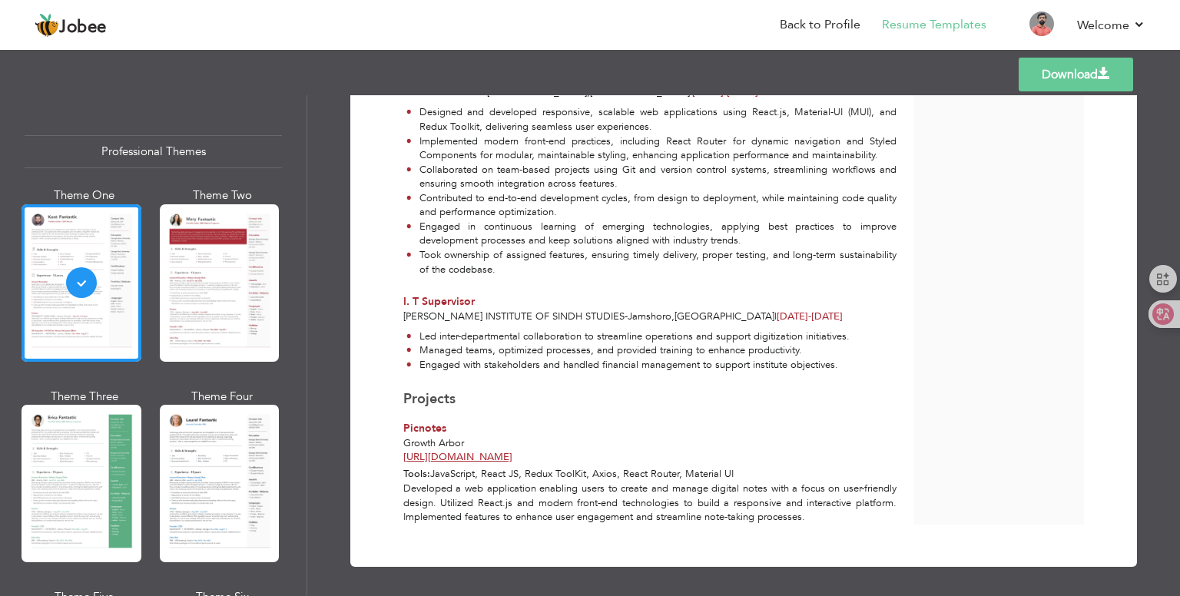
scroll to position [479, 0]
